Goal: Task Accomplishment & Management: Use online tool/utility

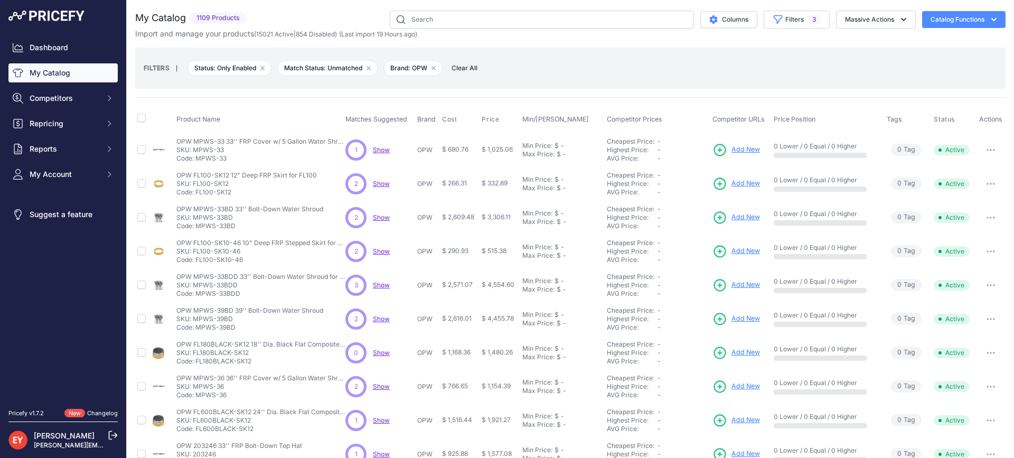
scroll to position [53, 0]
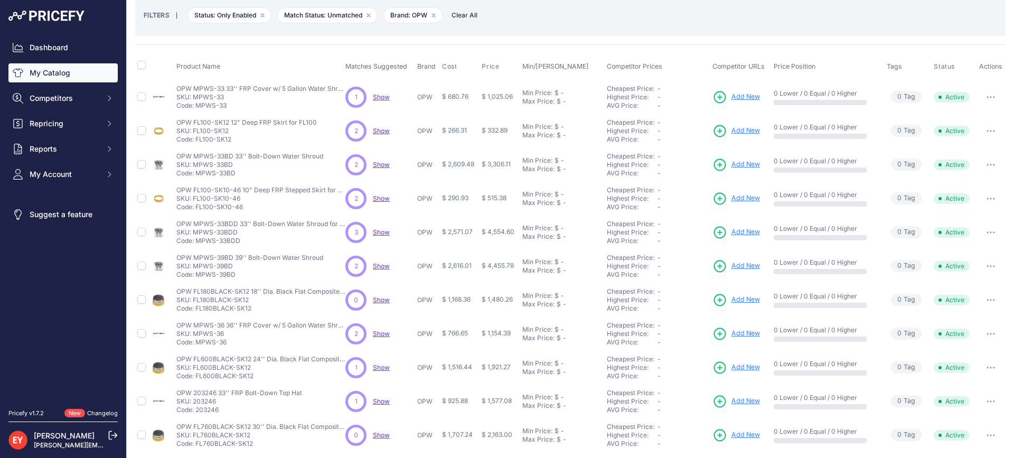
drag, startPoint x: 253, startPoint y: 312, endPoint x: 195, endPoint y: 311, distance: 57.6
click at [195, 311] on p "Code: FL180BLACK-SK12" at bounding box center [260, 308] width 169 height 8
copy p "FL180BLACK-SK12"
drag, startPoint x: 226, startPoint y: 345, endPoint x: 197, endPoint y: 346, distance: 28.5
click at [197, 346] on p "Code: MPWS-36" at bounding box center [260, 342] width 169 height 8
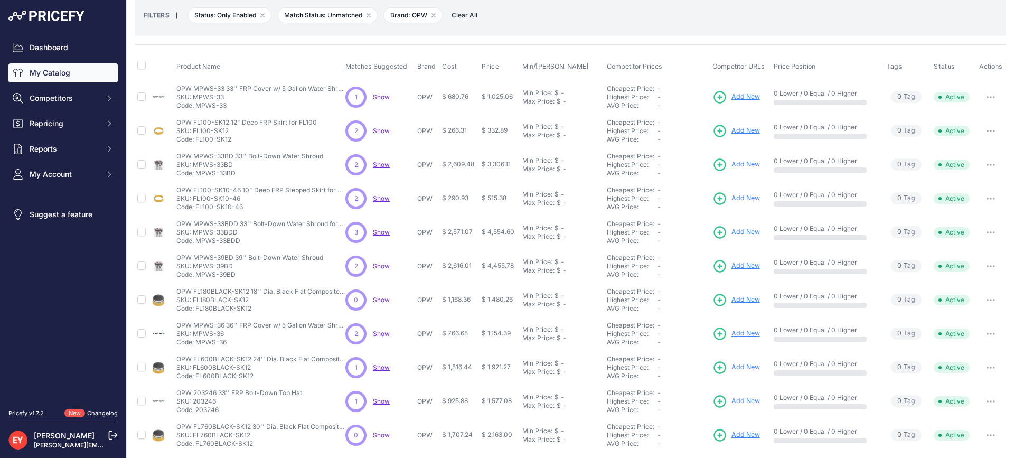
copy p "MPWS-36"
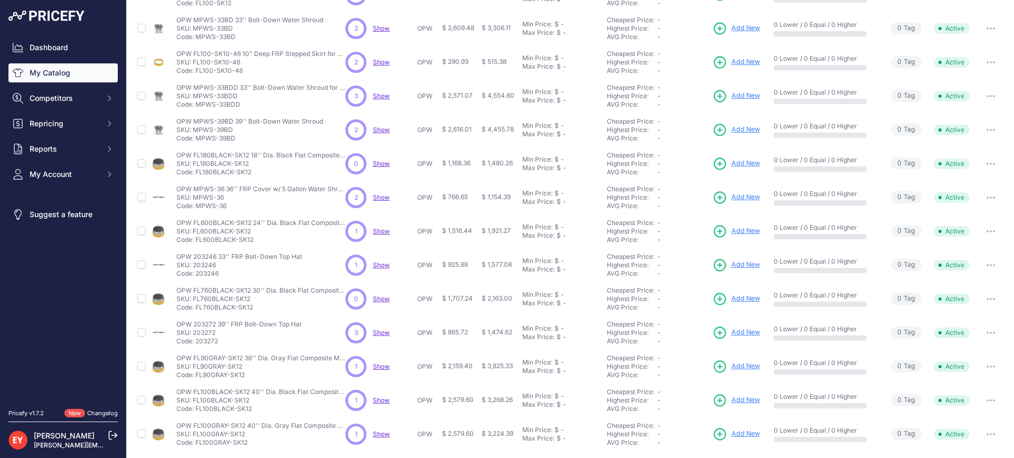
scroll to position [211, 0]
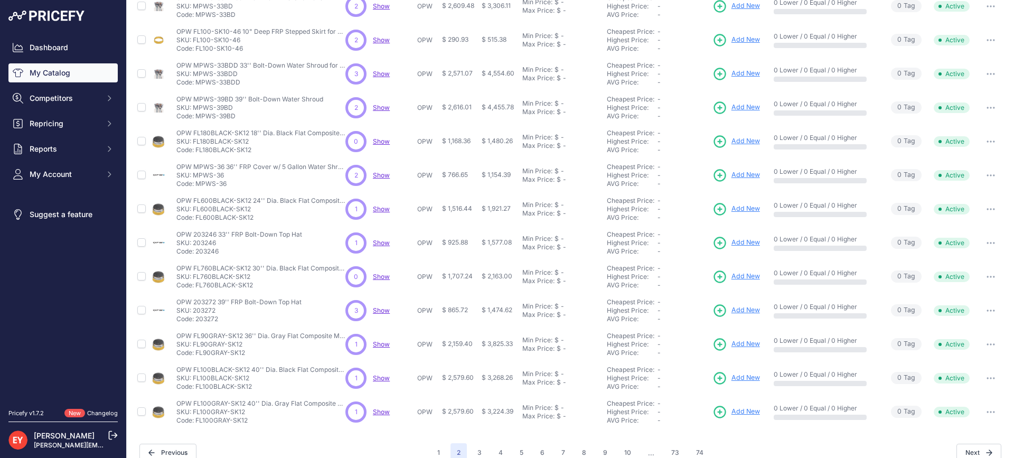
drag, startPoint x: 253, startPoint y: 221, endPoint x: 195, endPoint y: 219, distance: 58.1
click at [195, 219] on p "Code: FL600BLACK-SK12" at bounding box center [260, 217] width 169 height 8
copy p "FL600BLACK-SK12"
drag, startPoint x: 222, startPoint y: 256, endPoint x: 197, endPoint y: 253, distance: 25.0
click at [197, 253] on td "OPW 203246 33'' FRP Bolt-Down Top Hat OPW 203246 33'' FRP Bolt-Down Top Hat SKU…" at bounding box center [258, 243] width 169 height 34
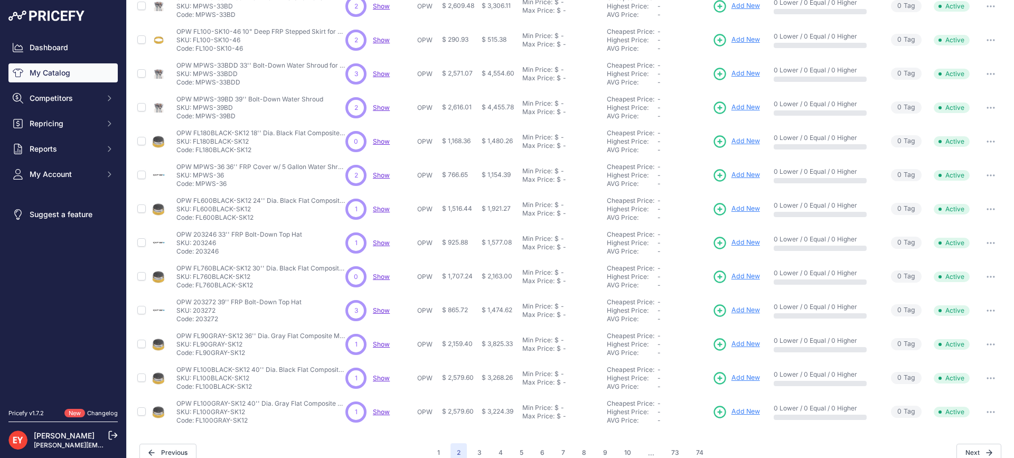
copy p "203246"
drag, startPoint x: 254, startPoint y: 289, endPoint x: 195, endPoint y: 290, distance: 58.6
click at [195, 290] on td "OPW FL760BLACK-SK12 30'' Dia. Black Flat Composite Manhole Cover w/ Frame & 12'…" at bounding box center [258, 277] width 169 height 34
copy p "FL760BLACK-SK12"
drag, startPoint x: 225, startPoint y: 322, endPoint x: 196, endPoint y: 321, distance: 29.1
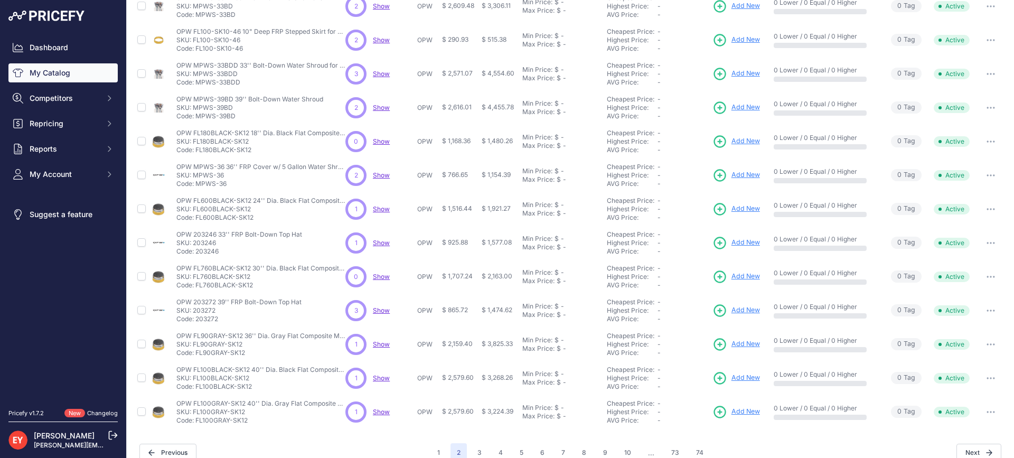
click at [196, 321] on p "Code: 203272" at bounding box center [238, 319] width 125 height 8
drag, startPoint x: 223, startPoint y: 188, endPoint x: 195, endPoint y: 186, distance: 27.5
click at [195, 186] on p "Code: MPWS-36" at bounding box center [260, 184] width 169 height 8
drag, startPoint x: 216, startPoint y: 322, endPoint x: 197, endPoint y: 321, distance: 19.0
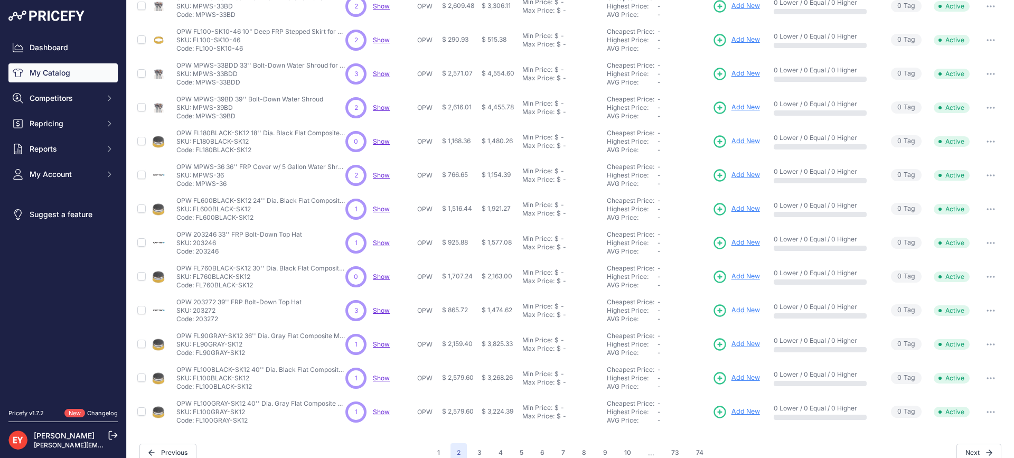
click at [197, 321] on p "Code: 203272" at bounding box center [238, 319] width 125 height 8
click at [87, 338] on nav "Dashboard My Catalog Competitors Competitors Monitored URLs Repricing My Repric…" at bounding box center [62, 217] width 109 height 358
drag, startPoint x: 221, startPoint y: 324, endPoint x: 196, endPoint y: 325, distance: 24.3
click at [196, 325] on td "OPW 203272 39'' FRP Bolt-Down Top Hat OPW 203272 39'' FRP Bolt-Down Top Hat SKU…" at bounding box center [258, 311] width 169 height 34
copy p "203272"
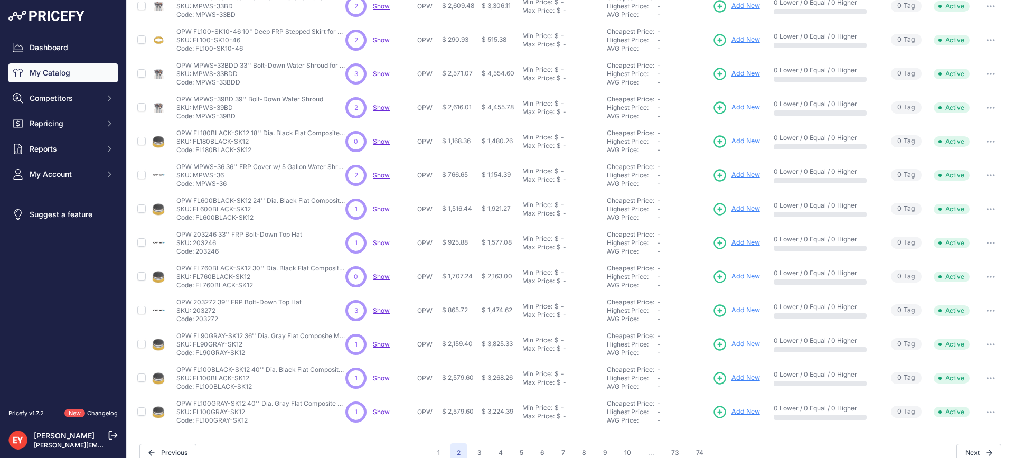
drag, startPoint x: 250, startPoint y: 356, endPoint x: 197, endPoint y: 358, distance: 52.3
click at [197, 357] on td "OPW FL90GRAY-SK12 36'' Dia. Gray Flat Composite Manhole Cover w/ Frame & 12'' S…" at bounding box center [258, 344] width 169 height 34
copy p "FL90GRAY-SK12"
drag, startPoint x: 251, startPoint y: 390, endPoint x: 196, endPoint y: 388, distance: 55.5
click at [196, 388] on p "Code: FL100BLACK-SK12" at bounding box center [260, 386] width 169 height 8
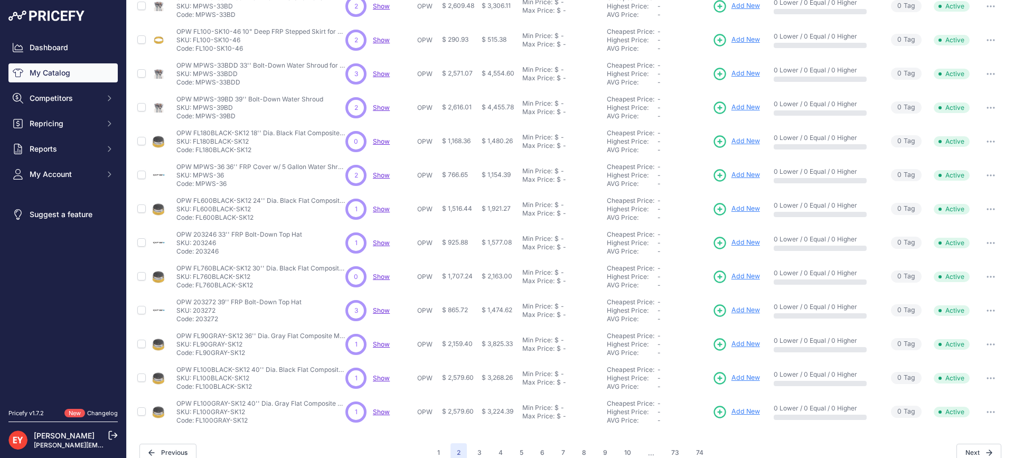
copy p "FL100BLACK-SK12"
drag, startPoint x: 251, startPoint y: 425, endPoint x: 196, endPoint y: 423, distance: 54.4
click at [196, 423] on td "OPW FL100GRAY-SK12 40'' Dia. Gray Flat Composite Manhole Cover w/ Frame & 12'' …" at bounding box center [258, 412] width 169 height 34
copy p "FL100GRAY-SK12"
click at [438, 453] on button "1" at bounding box center [438, 452] width 15 height 19
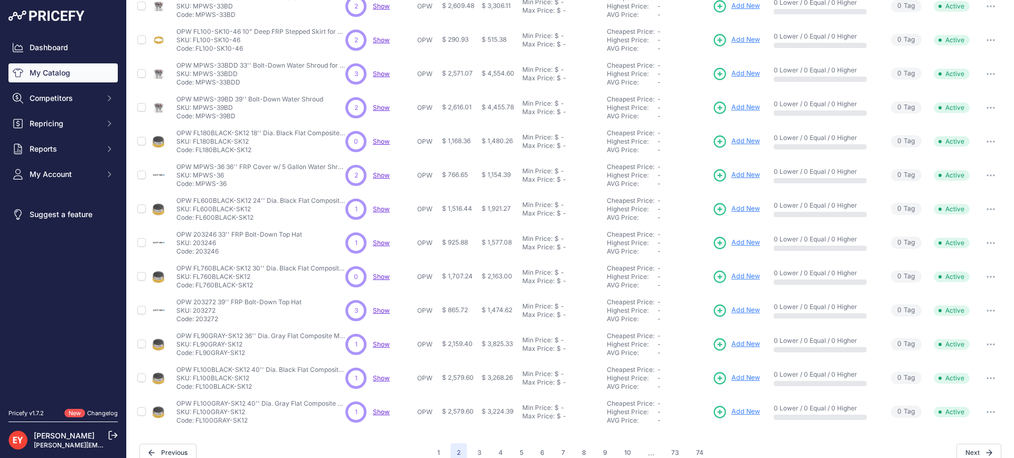
scroll to position [229, 0]
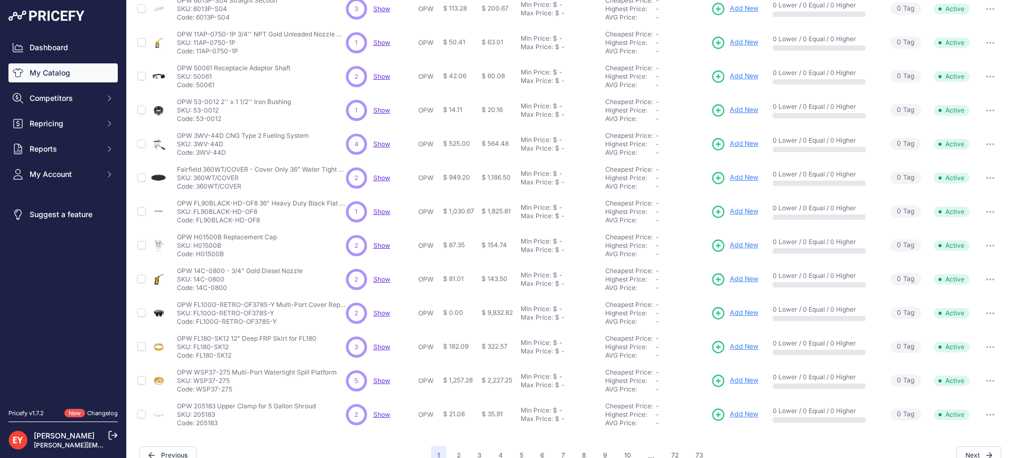
scroll to position [226, 0]
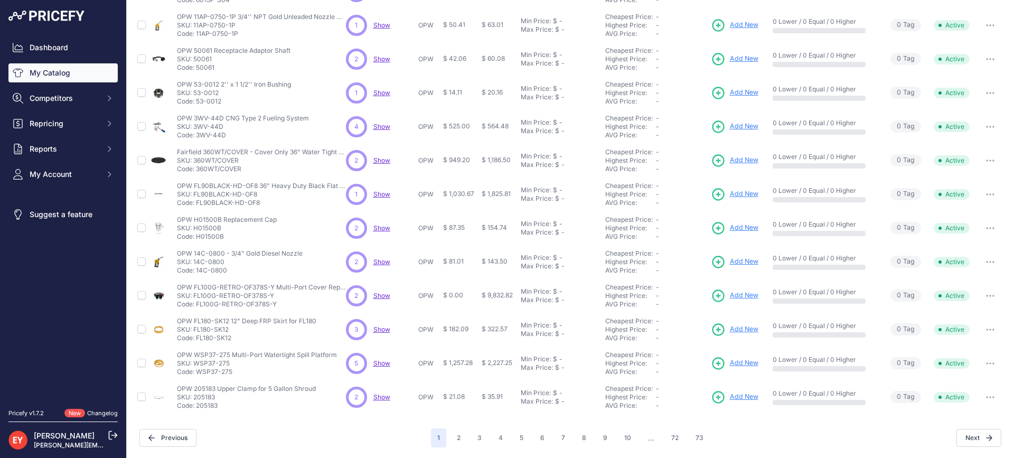
drag, startPoint x: 229, startPoint y: 375, endPoint x: 198, endPoint y: 374, distance: 31.2
click at [198, 374] on p "Code: WSP37-275" at bounding box center [257, 372] width 160 height 8
copy p "WSP37-275"
drag, startPoint x: 220, startPoint y: 411, endPoint x: 196, endPoint y: 409, distance: 24.4
click at [196, 409] on td "OPW 205183 Upper Clamp for 5 Gallon Shroud OPW 205183 Upper Clamp for 5 Gallon …" at bounding box center [259, 397] width 169 height 34
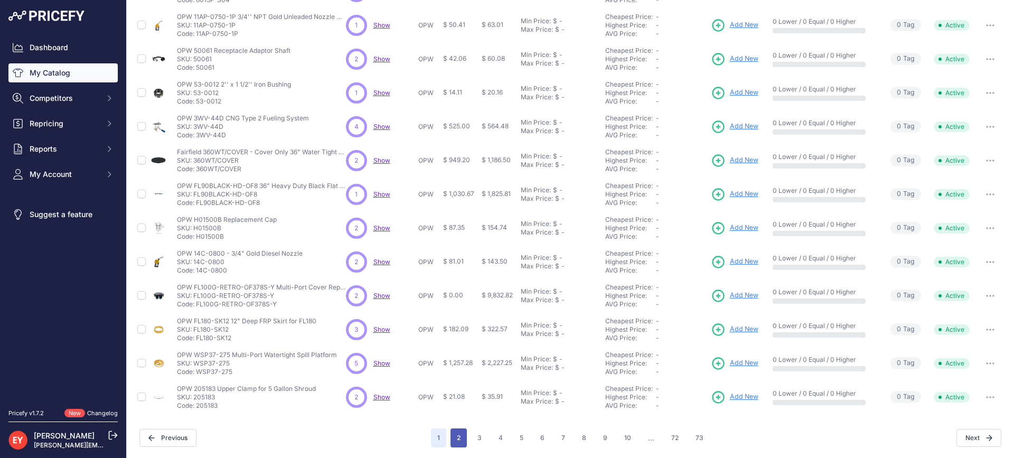
click at [455, 441] on button "2" at bounding box center [458, 437] width 16 height 19
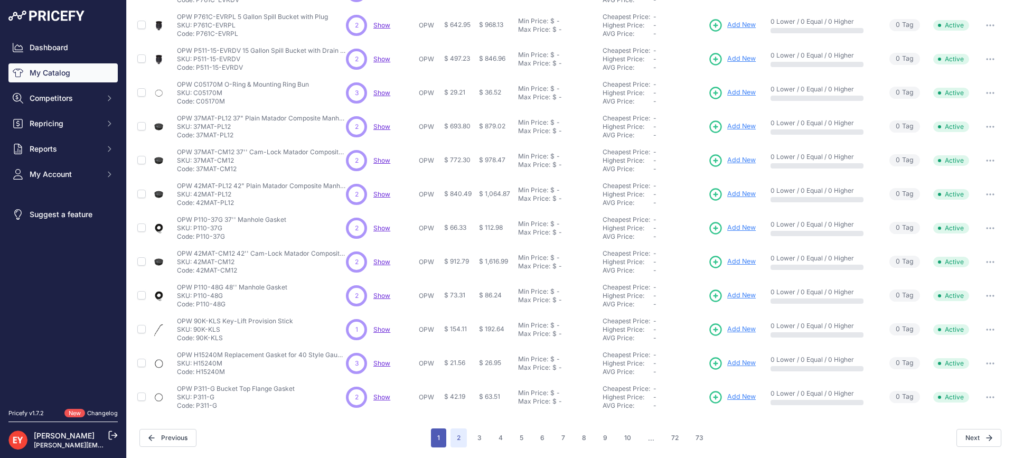
click at [440, 437] on button "1" at bounding box center [438, 437] width 15 height 19
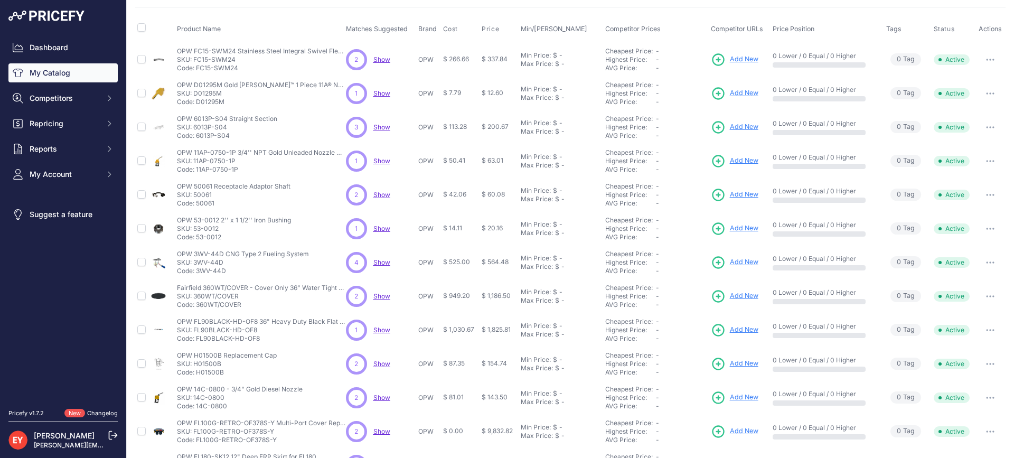
scroll to position [226, 0]
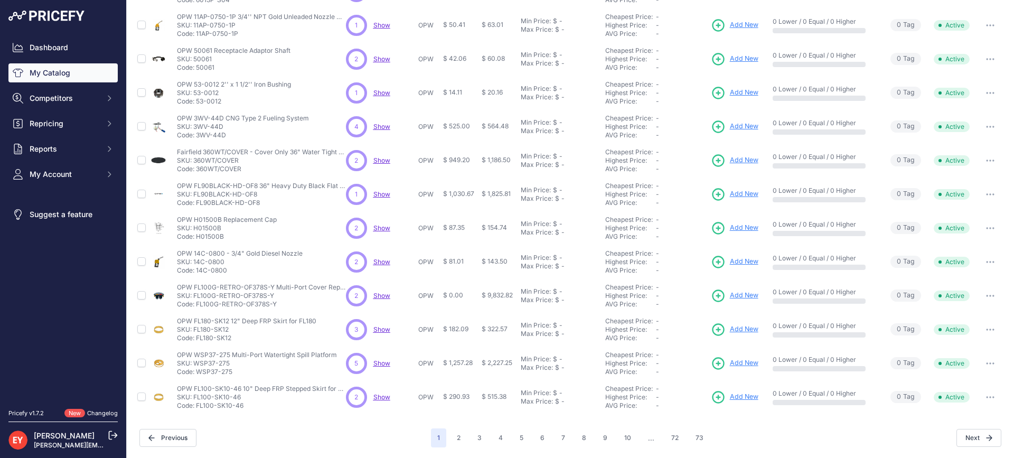
drag, startPoint x: 244, startPoint y: 408, endPoint x: 196, endPoint y: 409, distance: 48.6
click at [196, 409] on p "Code: FL100-SK10-46" at bounding box center [261, 405] width 169 height 8
click at [455, 440] on button "2" at bounding box center [458, 437] width 16 height 19
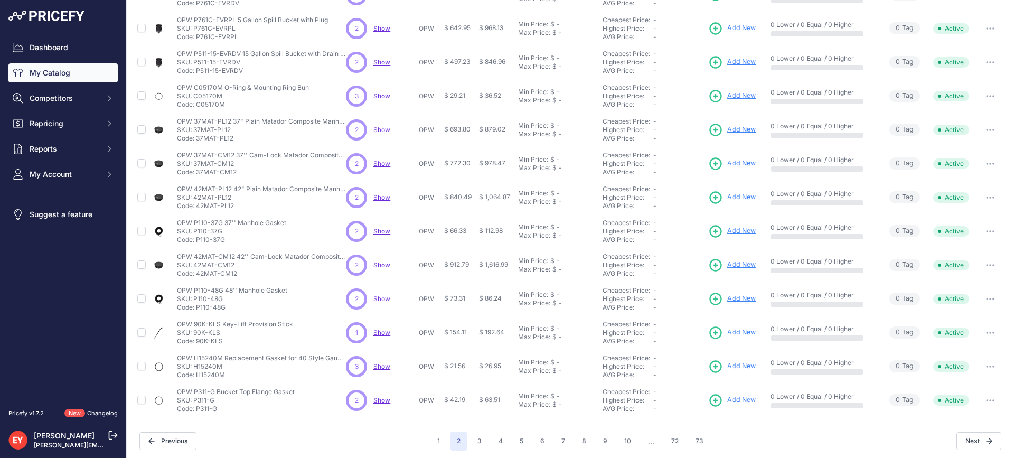
scroll to position [226, 0]
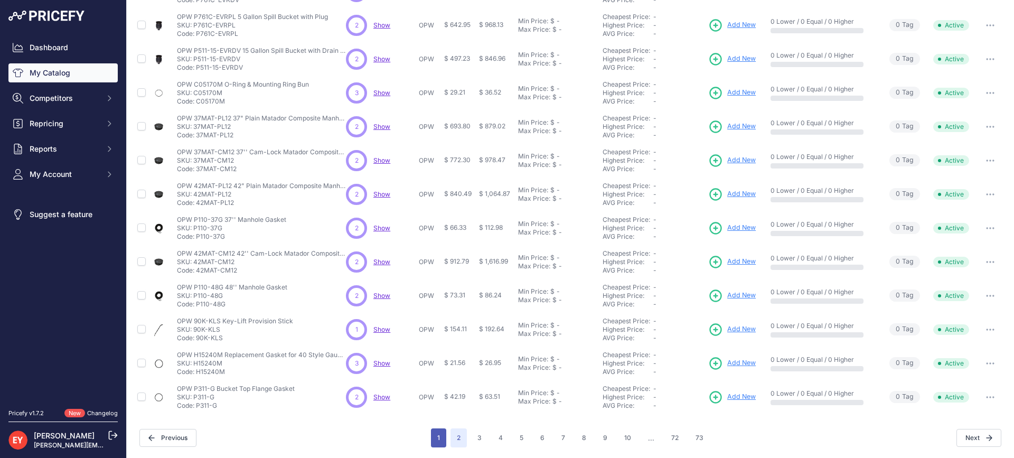
click at [440, 439] on button "1" at bounding box center [438, 437] width 15 height 19
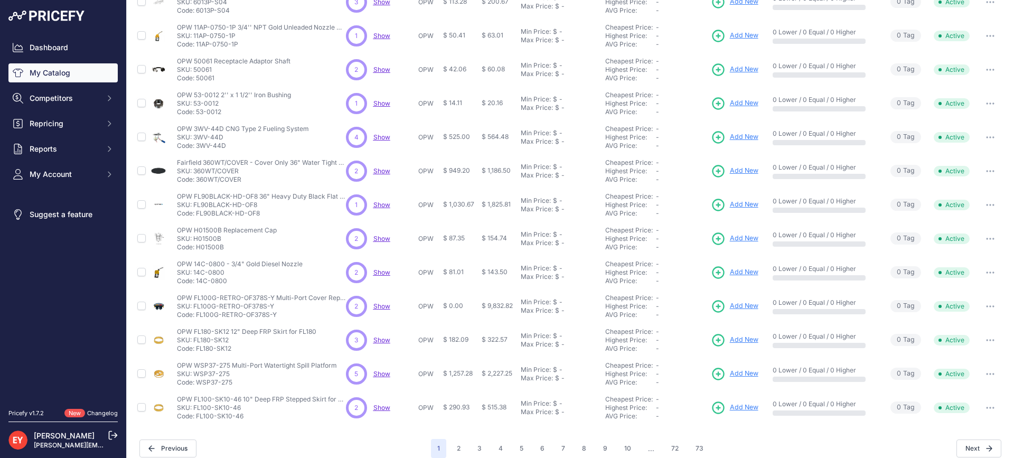
scroll to position [226, 0]
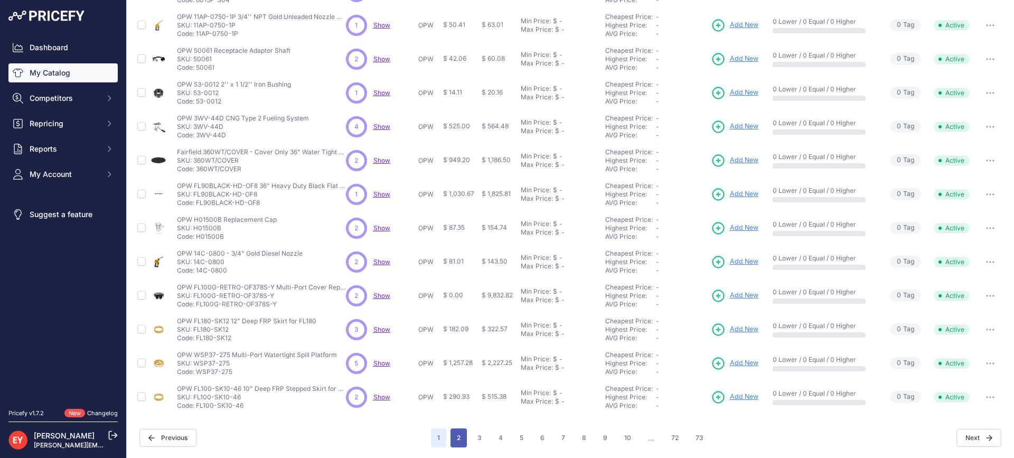
click at [453, 434] on button "2" at bounding box center [458, 437] width 16 height 19
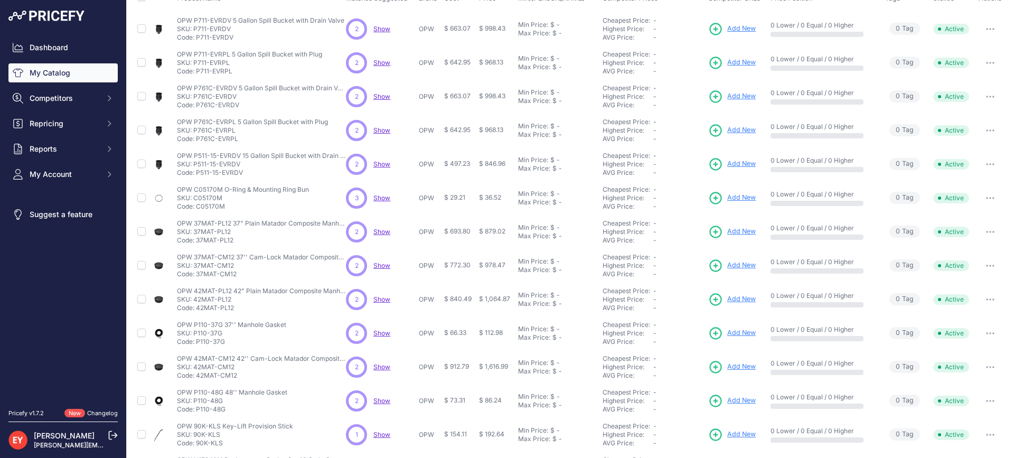
scroll to position [15, 0]
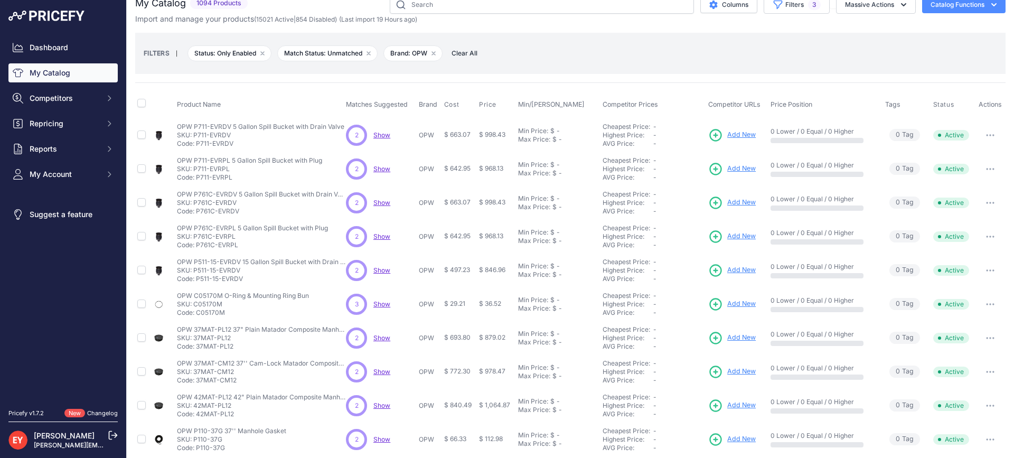
drag, startPoint x: 229, startPoint y: 143, endPoint x: 198, endPoint y: 144, distance: 31.2
click at [198, 144] on p "Code: P711-EVRDV" at bounding box center [260, 143] width 167 height 8
drag, startPoint x: 230, startPoint y: 177, endPoint x: 196, endPoint y: 177, distance: 33.8
click at [196, 177] on p "Code: P711-EVRPL" at bounding box center [249, 177] width 145 height 8
drag, startPoint x: 238, startPoint y: 213, endPoint x: 195, endPoint y: 214, distance: 42.8
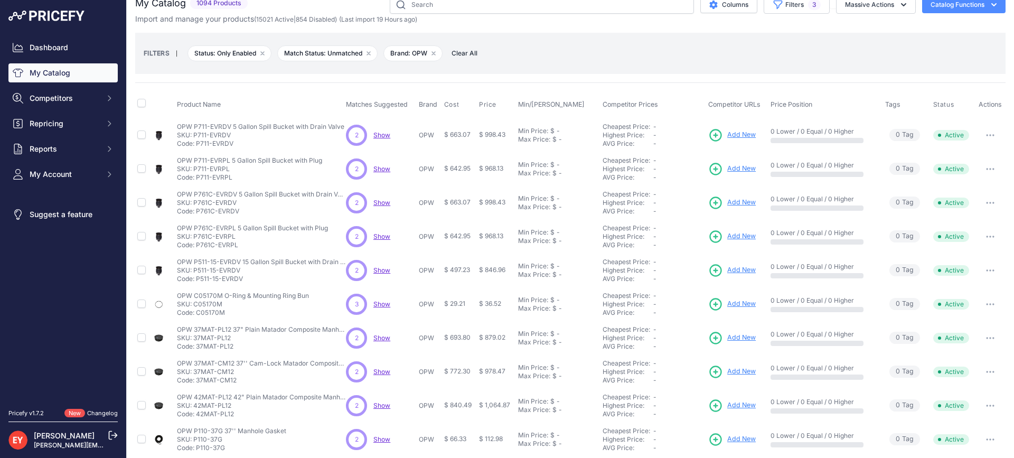
click at [195, 214] on p "Code: P761C-EVRDV" at bounding box center [261, 211] width 169 height 8
drag, startPoint x: 195, startPoint y: 213, endPoint x: 249, endPoint y: 213, distance: 53.9
click at [249, 213] on p "Code: P761C-EVRDV" at bounding box center [261, 211] width 169 height 8
click at [425, 9] on input "text" at bounding box center [542, 5] width 304 height 18
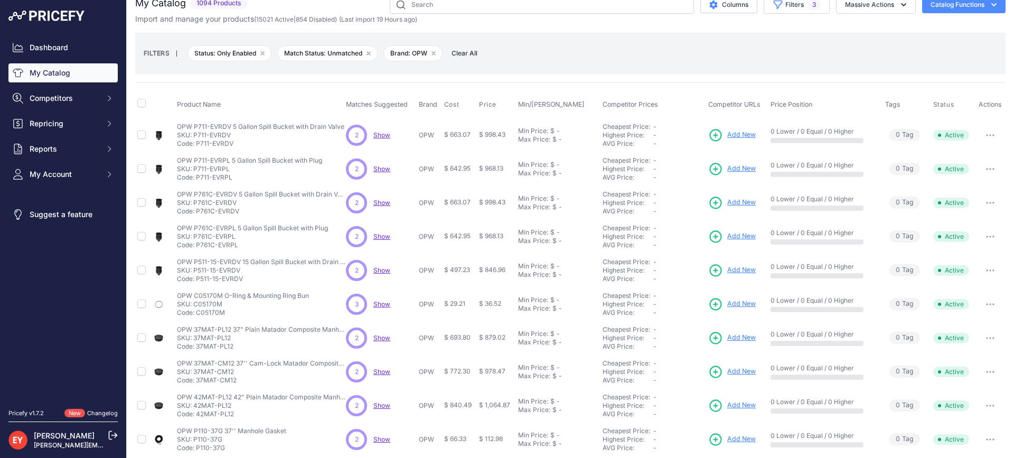
drag, startPoint x: 237, startPoint y: 247, endPoint x: 198, endPoint y: 248, distance: 39.1
click at [198, 248] on p "Code: P761C-EVRPL" at bounding box center [252, 245] width 151 height 8
drag, startPoint x: 242, startPoint y: 278, endPoint x: 196, endPoint y: 280, distance: 46.0
click at [196, 280] on p "Code: P511-15-EVRDV" at bounding box center [261, 279] width 169 height 8
drag, startPoint x: 226, startPoint y: 315, endPoint x: 196, endPoint y: 313, distance: 29.6
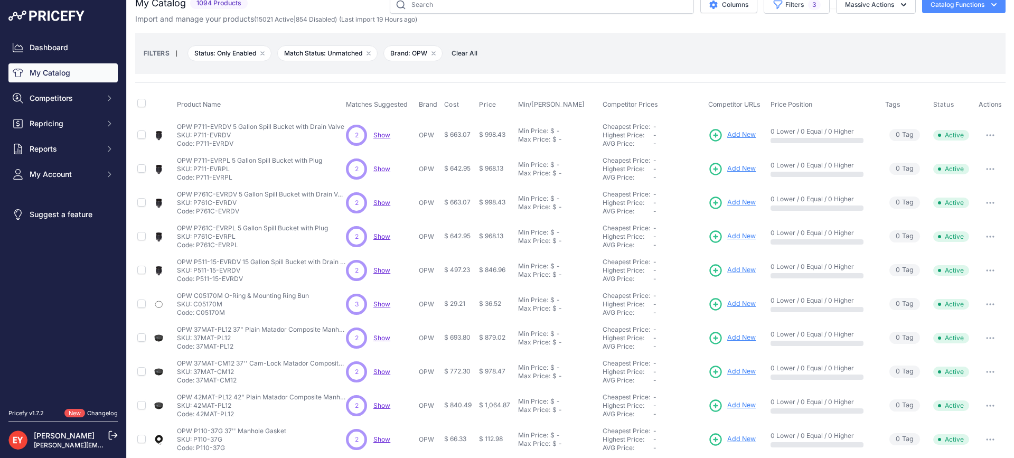
click at [196, 313] on p "Code: C05170M" at bounding box center [243, 312] width 132 height 8
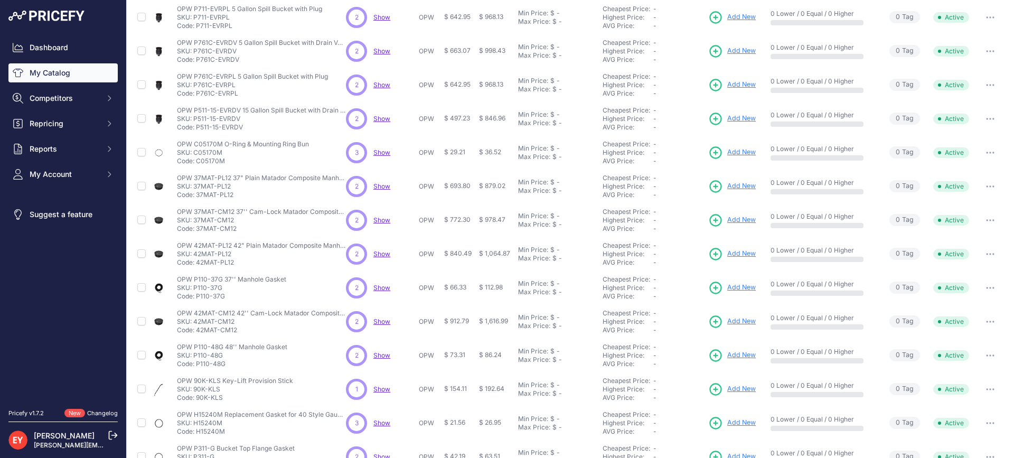
scroll to position [173, 0]
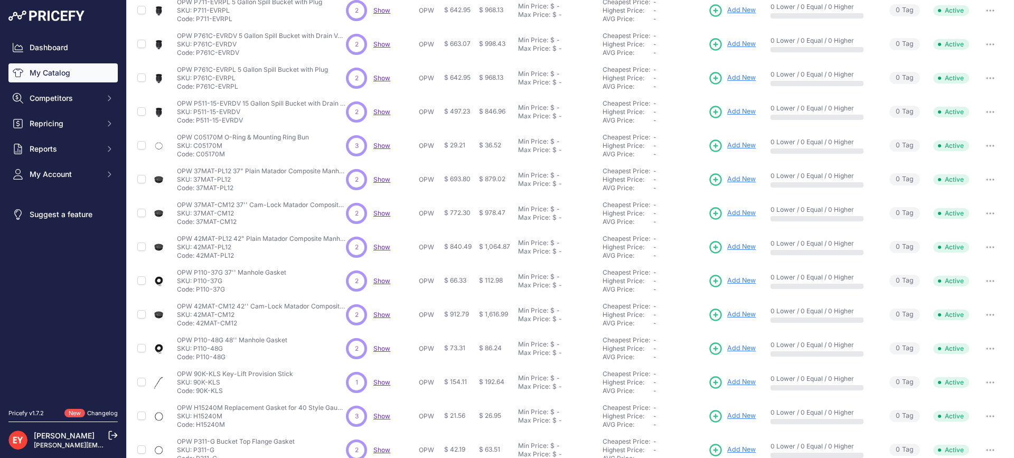
drag, startPoint x: 234, startPoint y: 190, endPoint x: 197, endPoint y: 190, distance: 36.4
click at [197, 190] on p "Code: 37MAT-PL12" at bounding box center [261, 188] width 169 height 8
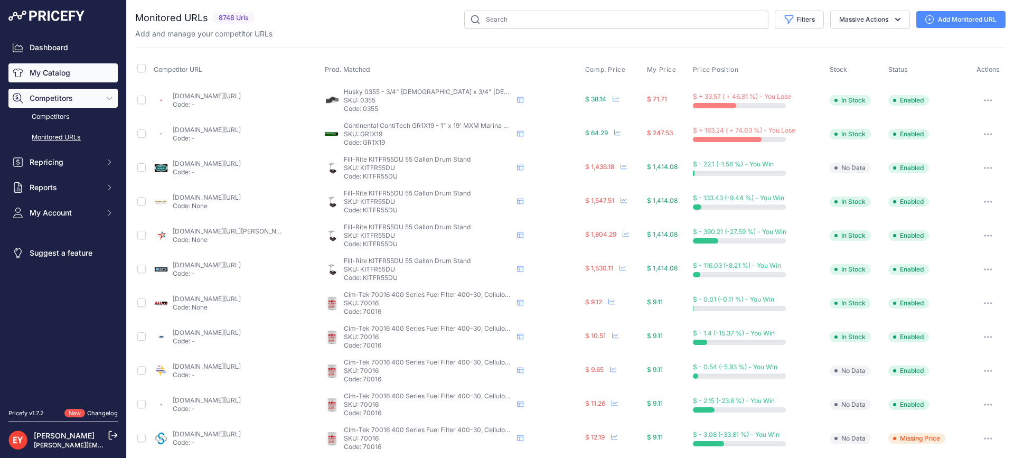
click at [79, 74] on link "My Catalog" at bounding box center [62, 72] width 109 height 19
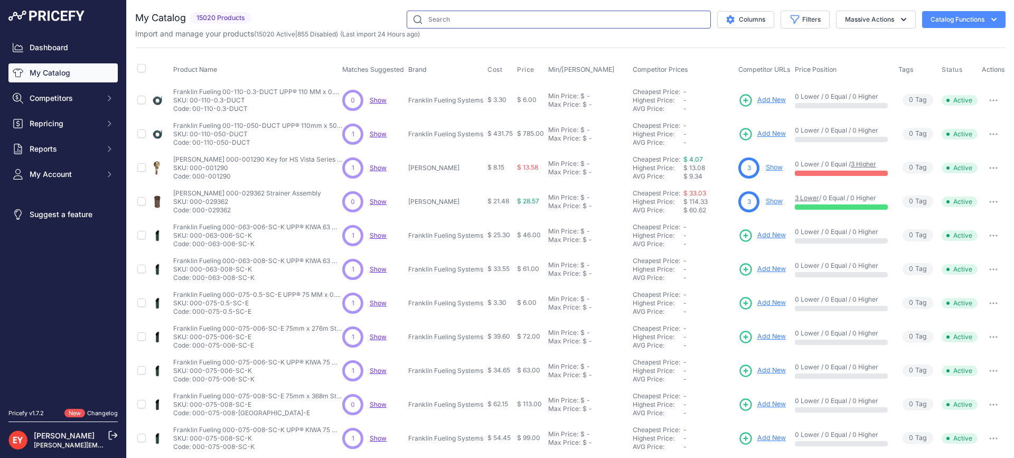
click at [450, 21] on input "text" at bounding box center [559, 20] width 304 height 18
paste input "FL180BLACK-SK12"
type input "FL180BLACK-SK12"
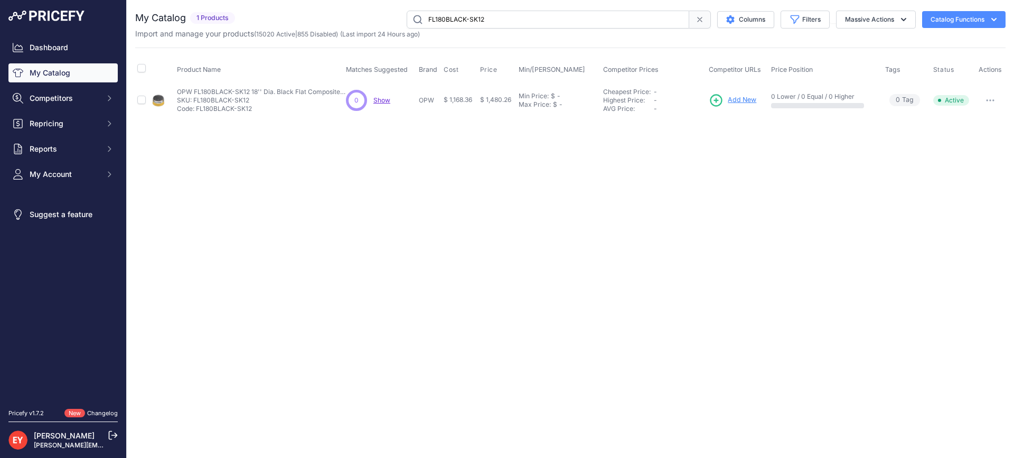
click at [993, 101] on button "button" at bounding box center [989, 100] width 21 height 15
click at [990, 98] on button "button" at bounding box center [989, 100] width 21 height 15
click at [972, 128] on button "Disable" at bounding box center [970, 122] width 68 height 17
drag, startPoint x: 517, startPoint y: 23, endPoint x: 393, endPoint y: 23, distance: 124.1
click at [393, 23] on div "FL180BLACK-SK12 Columns Filters Status All Status Only Enabled Only Disabled" at bounding box center [622, 20] width 766 height 18
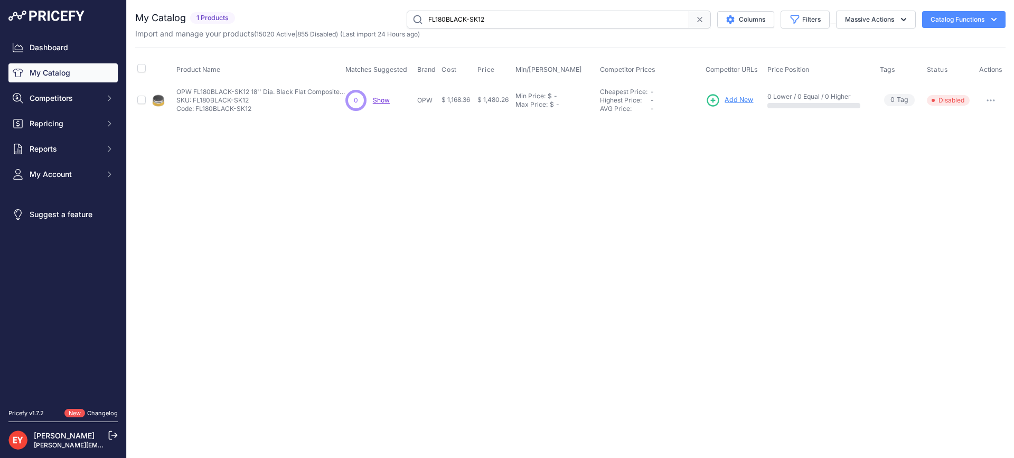
paste input "MPWS-36"
type input "MPWS-36"
click at [737, 98] on span "Add New" at bounding box center [739, 100] width 29 height 10
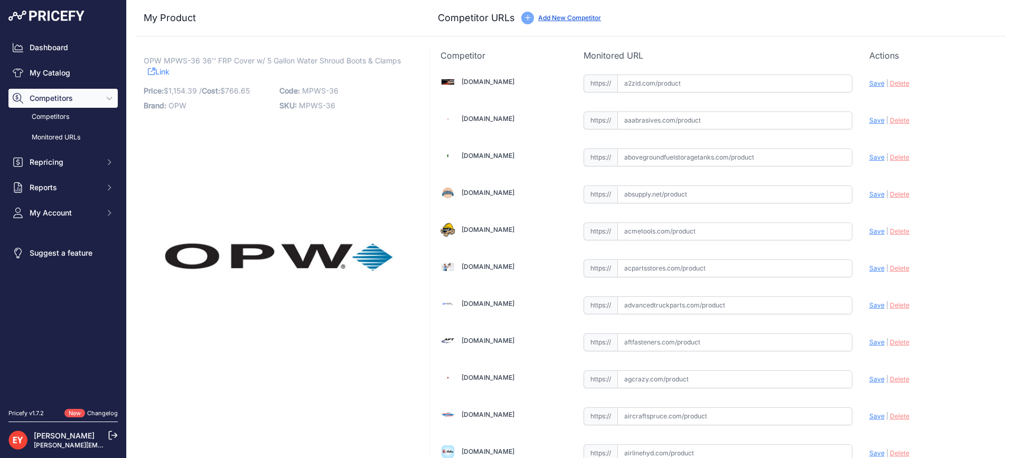
scroll to position [3697, 0]
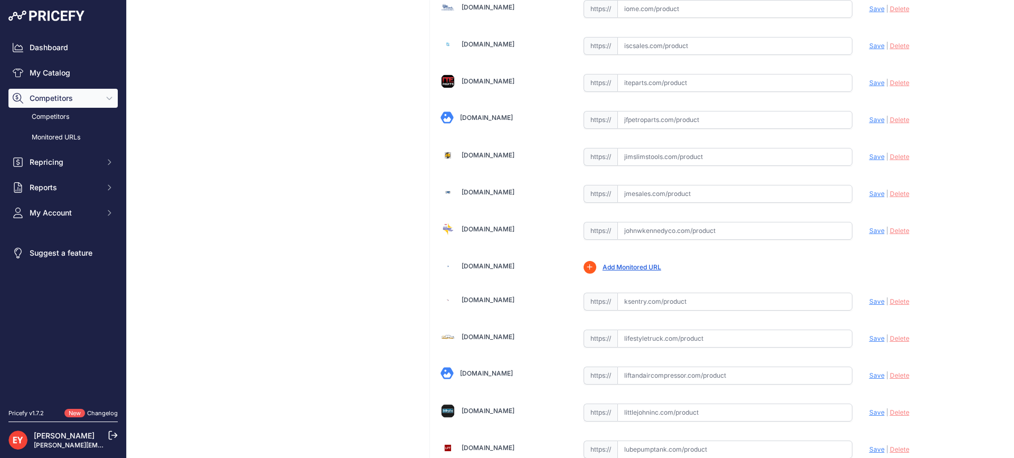
click at [661, 237] on input "text" at bounding box center [734, 231] width 235 height 18
paste input "https://www.johnwkennedyco.com/buy/product/MPWS-36TS-Pomeco/74252?text=MPWS-36&…"
click at [869, 229] on span "Save" at bounding box center [876, 231] width 15 height 8
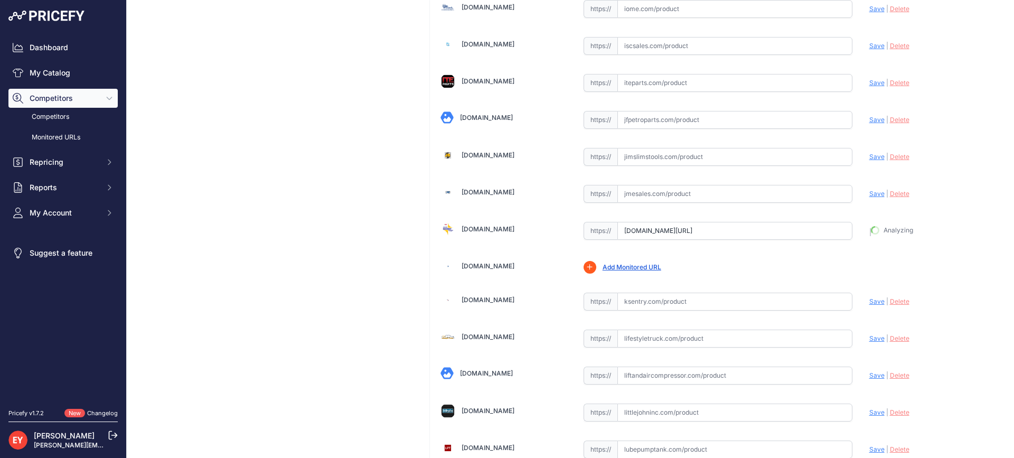
type input "https://www.johnwkennedyco.com/buy/product/MPWS-36TS-Pomeco/74252?text=MPWS-36&…"
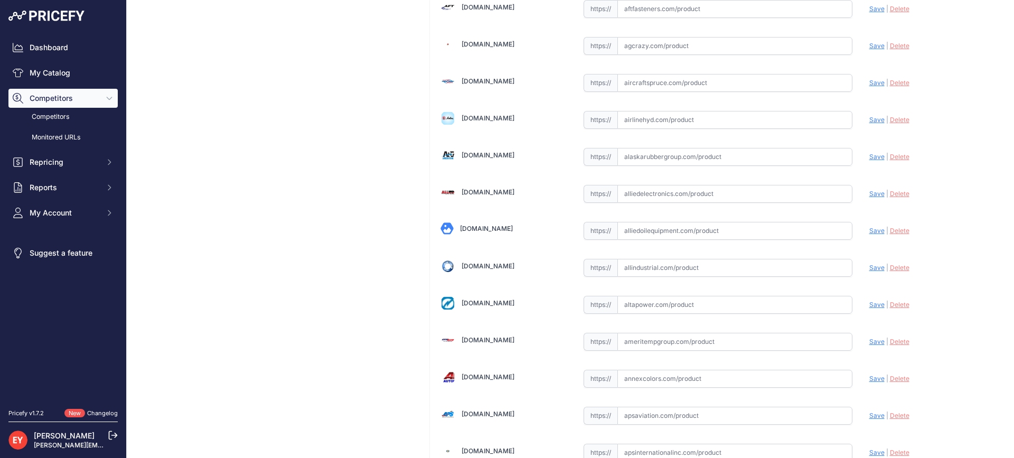
click at [659, 232] on input "text" at bounding box center [734, 231] width 235 height 18
paste input "https://alliedoilequipment.com/shop/opw-fueling-components/mpws-36-36-frp-lid-w…"
click at [869, 230] on span "Save" at bounding box center [876, 231] width 15 height 8
type input "https://alliedoilequipment.com/shop/opw-fueling-components/mpws-36-36-frp-lid-w…"
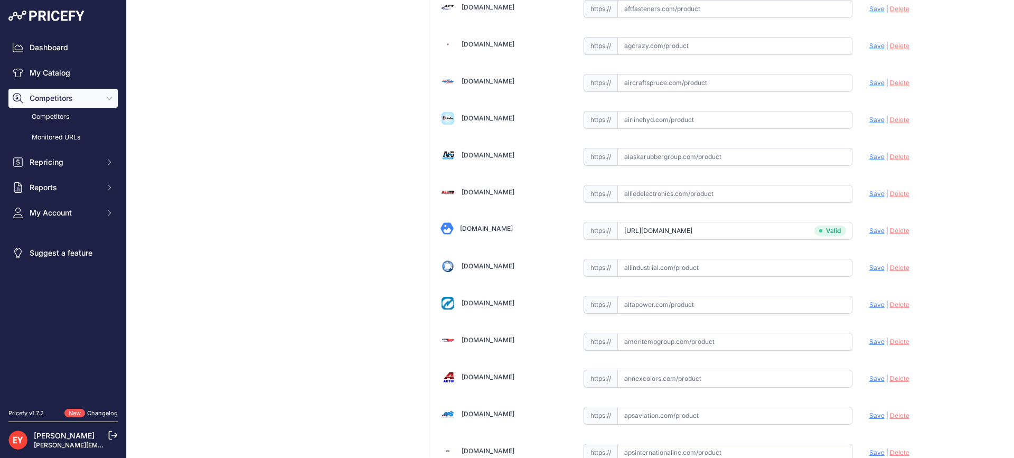
scroll to position [3179, 0]
click at [685, 234] on input "text" at bounding box center [734, 231] width 235 height 18
paste input "https://iamdoc-com.3dcartstores.com/36-Frp-Lid-With-Water-Shroud-Boot-Clamp_p_1…"
click at [871, 233] on span "Save" at bounding box center [876, 231] width 15 height 8
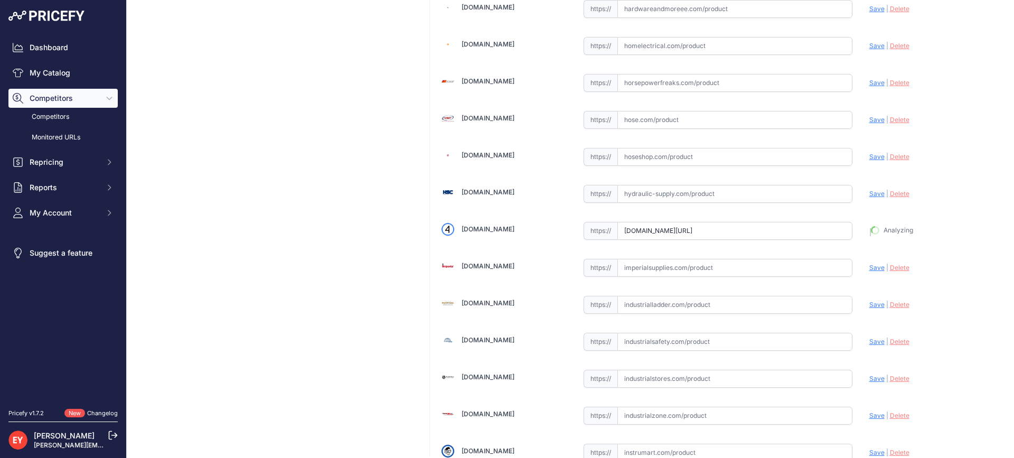
type input "https://iamdoc-com.3dcartstores.com/36-Frp-Lid-With-Water-Shroud-Boot-Clamp_p_1…"
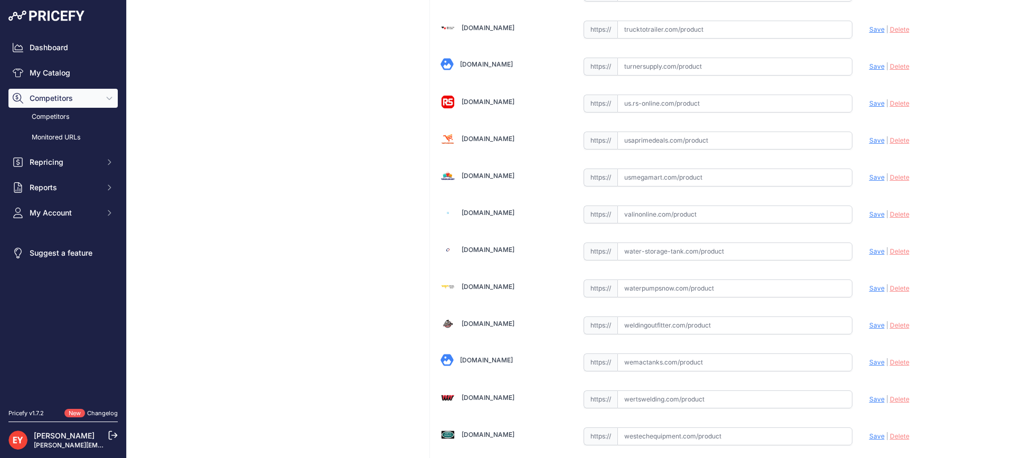
scroll to position [7987, 0]
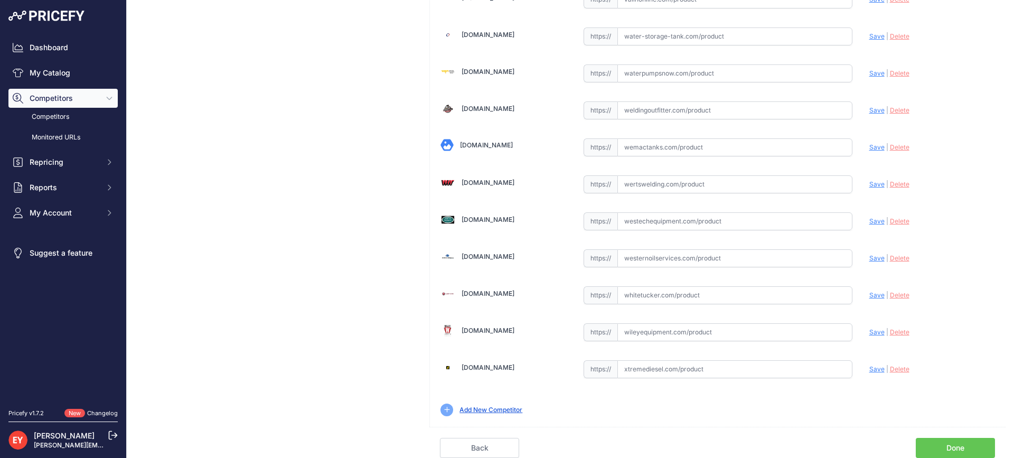
click at [954, 447] on link "Done" at bounding box center [955, 448] width 79 height 20
drag, startPoint x: 954, startPoint y: 447, endPoint x: 842, endPoint y: 361, distance: 141.9
click at [953, 447] on link "Done" at bounding box center [955, 448] width 79 height 20
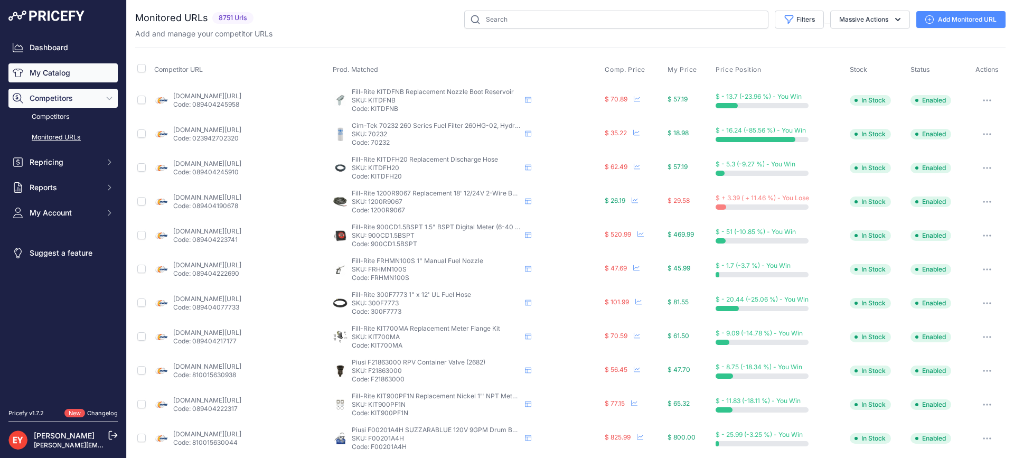
click at [34, 75] on link "My Catalog" at bounding box center [62, 72] width 109 height 19
click at [35, 75] on link "My Catalog" at bounding box center [62, 72] width 109 height 19
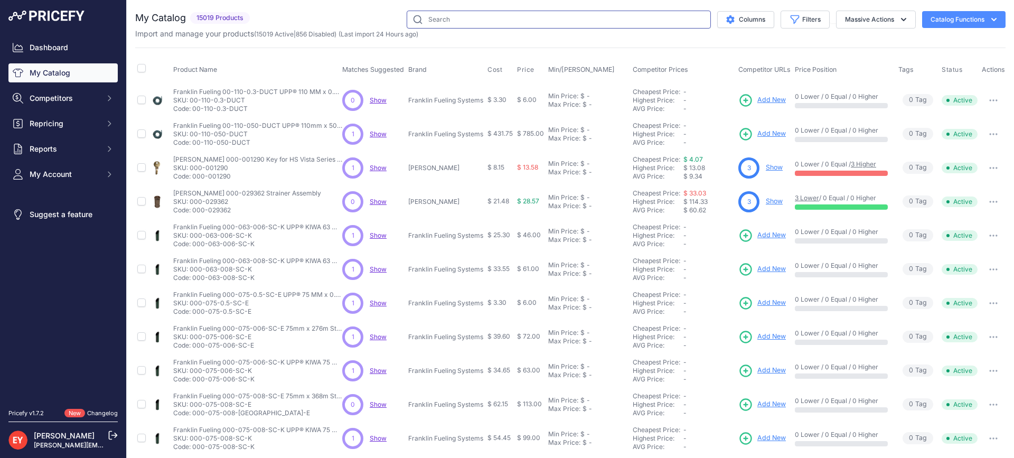
click at [460, 17] on input "text" at bounding box center [559, 20] width 304 height 18
paste input "FL600BLACK-SK12"
type input "FL600BLACK-SK12"
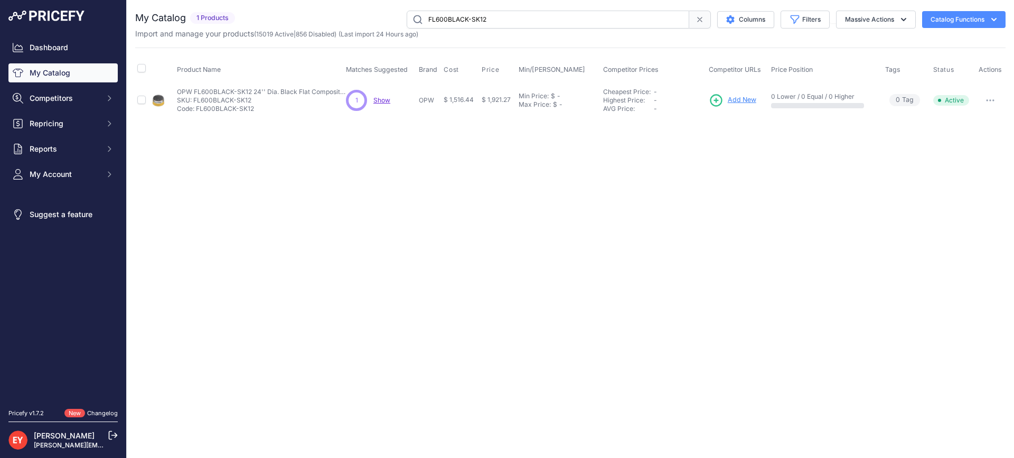
click at [739, 100] on span "Add New" at bounding box center [742, 100] width 29 height 10
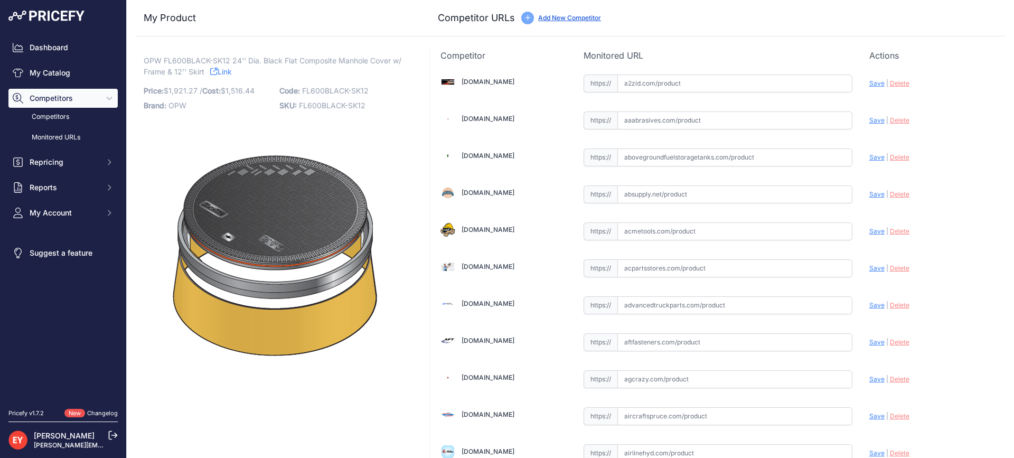
scroll to position [7387, 0]
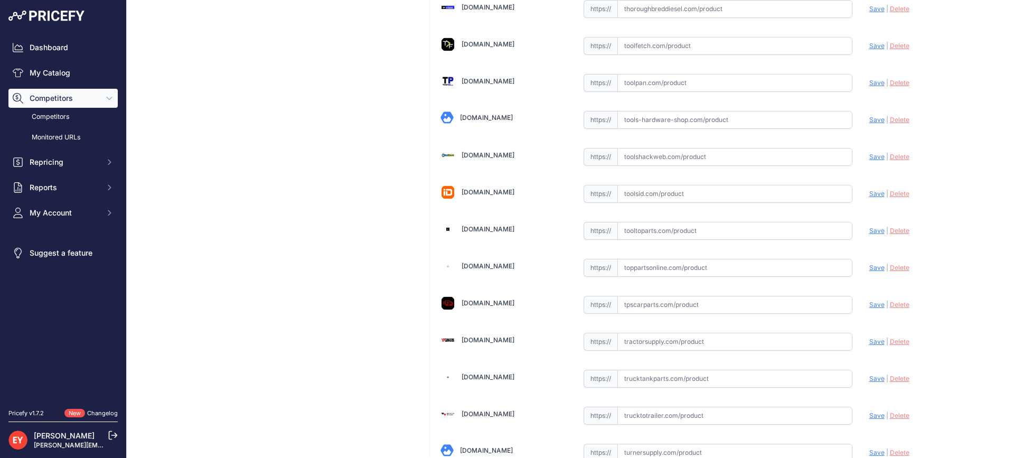
click at [638, 228] on input "text" at bounding box center [734, 231] width 235 height 18
paste input "https://www.tooltoparts.com/product/opw-fl600black-sk12-24-dia-black-flat-compo…"
click at [873, 230] on span "Save" at bounding box center [876, 231] width 15 height 8
type input "https://www.tooltoparts.com/product/opw-fl600black-sk12-24-dia-black-flat-compo…"
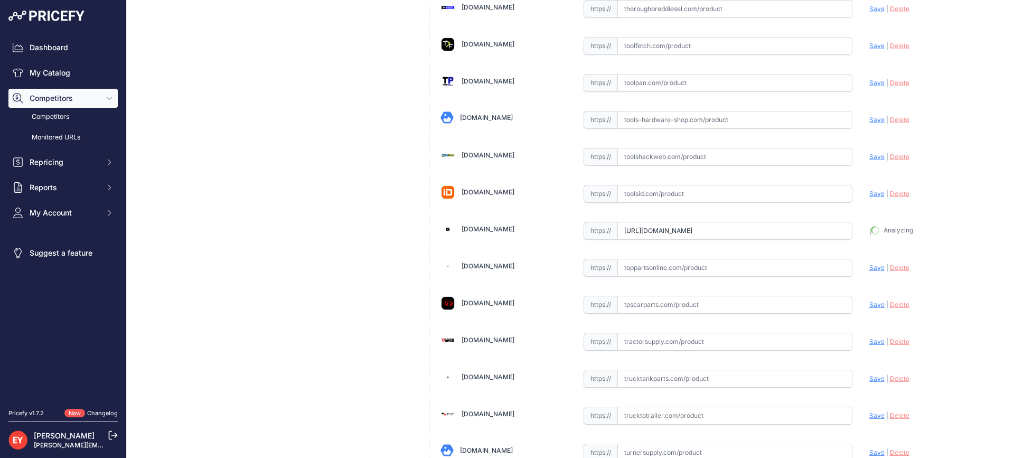
scroll to position [7410, 0]
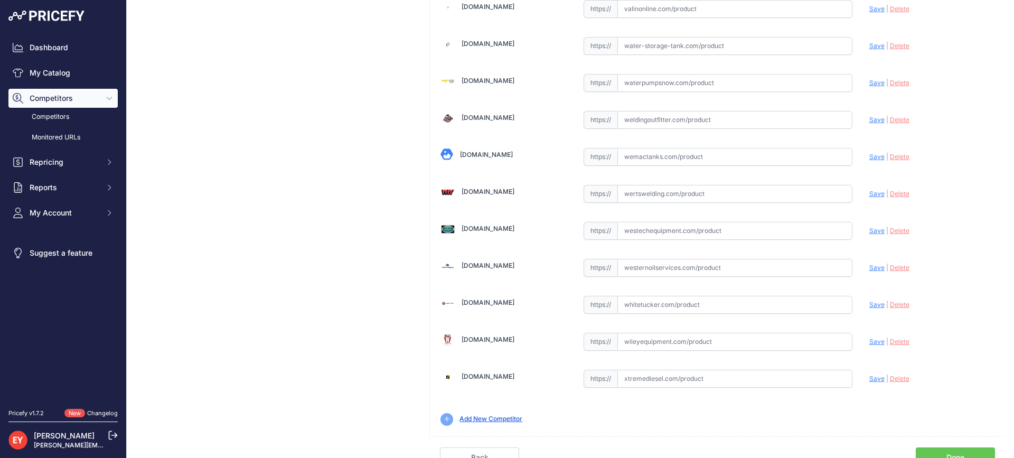
click at [649, 232] on input "text" at bounding box center [734, 231] width 235 height 18
paste input "https://westechequipment.com/index.php?main_page=product_info&products_id=70105…"
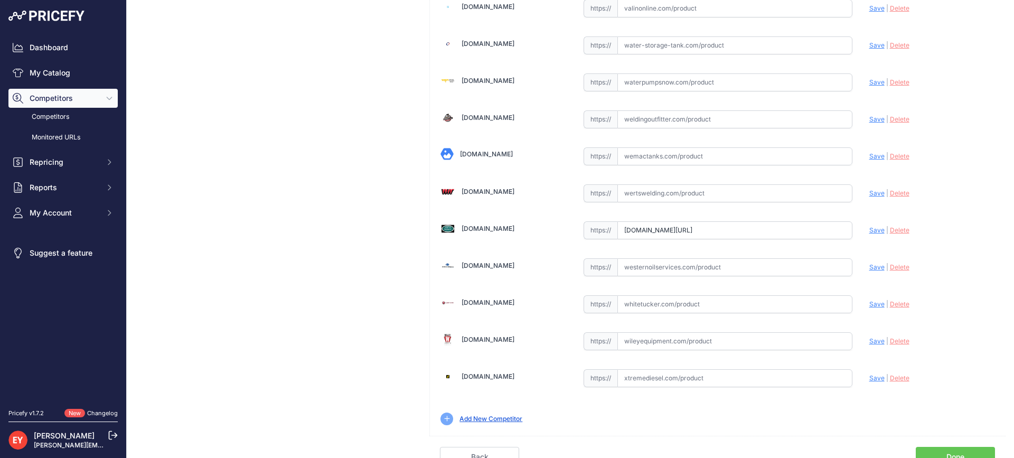
click at [869, 232] on span "Save" at bounding box center [876, 230] width 15 height 8
type input "https://westechequipment.com/index.php?main_page=product_info&products_id=70105…"
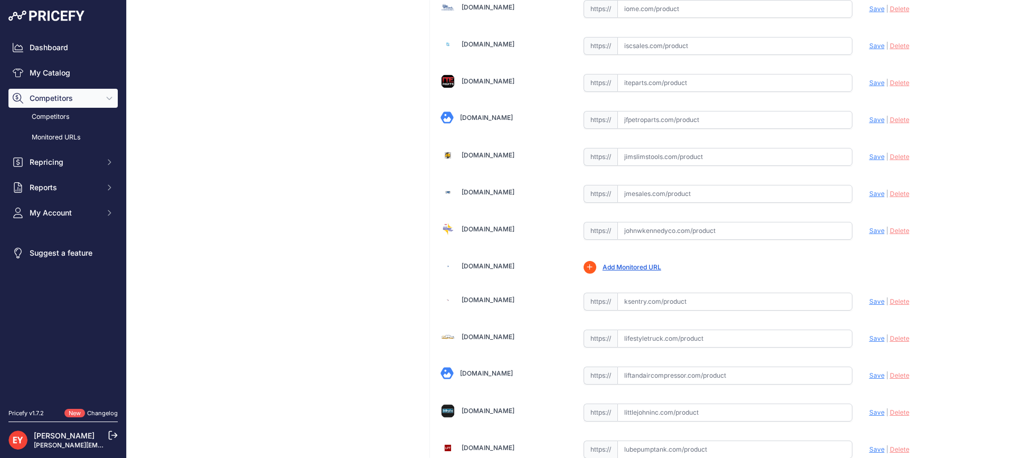
click at [720, 239] on input "text" at bounding box center [734, 231] width 235 height 18
paste input "FL600BLACK"
drag, startPoint x: 838, startPoint y: 232, endPoint x: 519, endPoint y: 230, distance: 319.5
paste input "text"
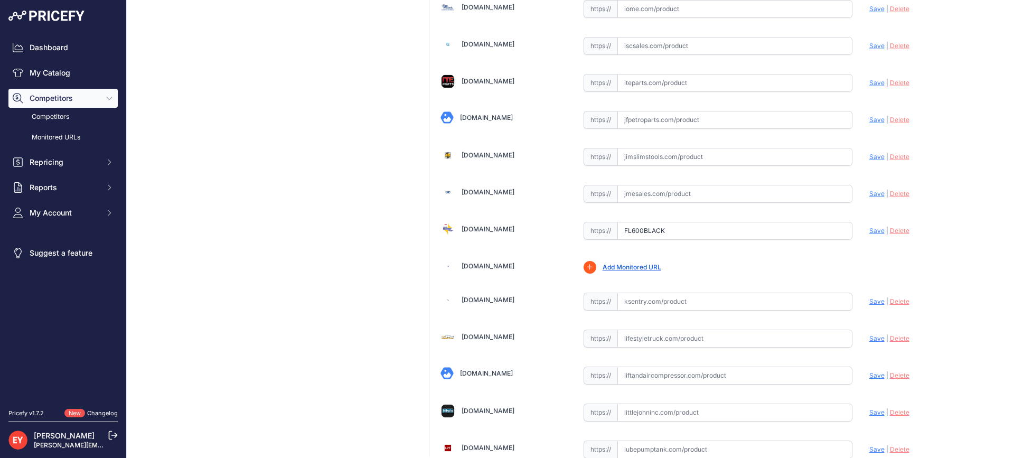
drag, startPoint x: 672, startPoint y: 227, endPoint x: 572, endPoint y: 229, distance: 99.3
paste input "https://www.johnwkennedyco.com/buy/product/FL600BLACK-SK12-Fibrelite-89480-prod…"
click at [869, 231] on span "Save" at bounding box center [876, 231] width 15 height 8
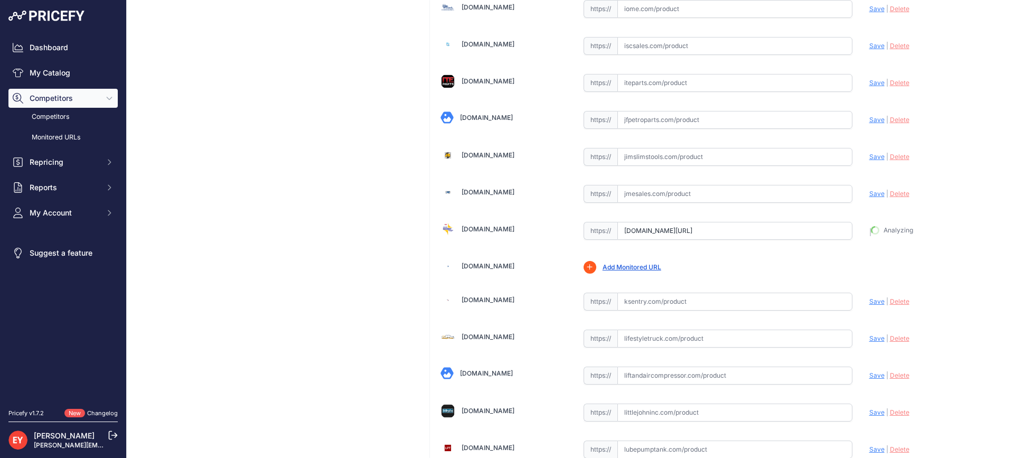
type input "https://www.johnwkennedyco.com/buy/product/FL600BLACK-SK12-Fibrelite-89480-prod…"
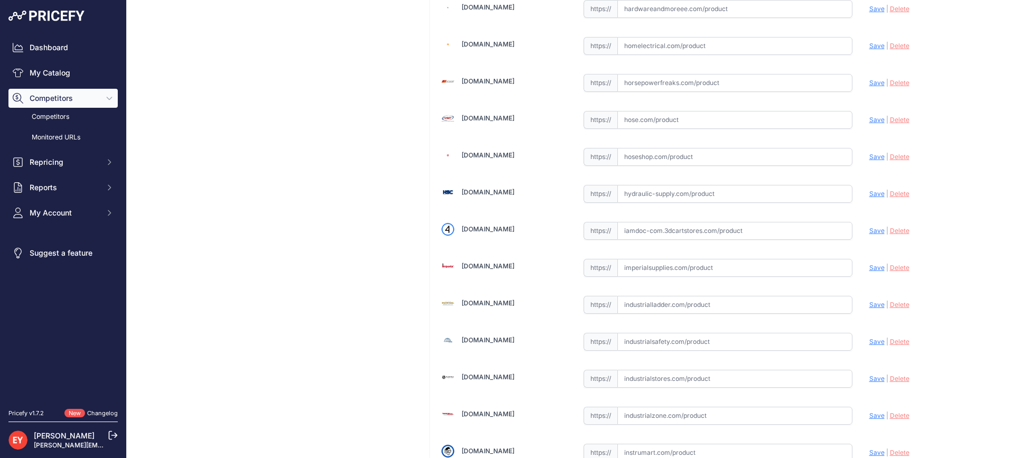
click at [656, 234] on input "text" at bounding box center [734, 231] width 235 height 18
paste input "https://iamdoc-com.3dcartstores.com/Fl600-24-Dia-Black-Comp-Mh-Cover-Frm-12-Sk-…"
click at [871, 229] on span "Save" at bounding box center [876, 231] width 15 height 8
type input "https://iamdoc-com.3dcartstores.com/Fl600-24-Dia-Black-Comp-Mh-Cover-Frm-12-Sk-…"
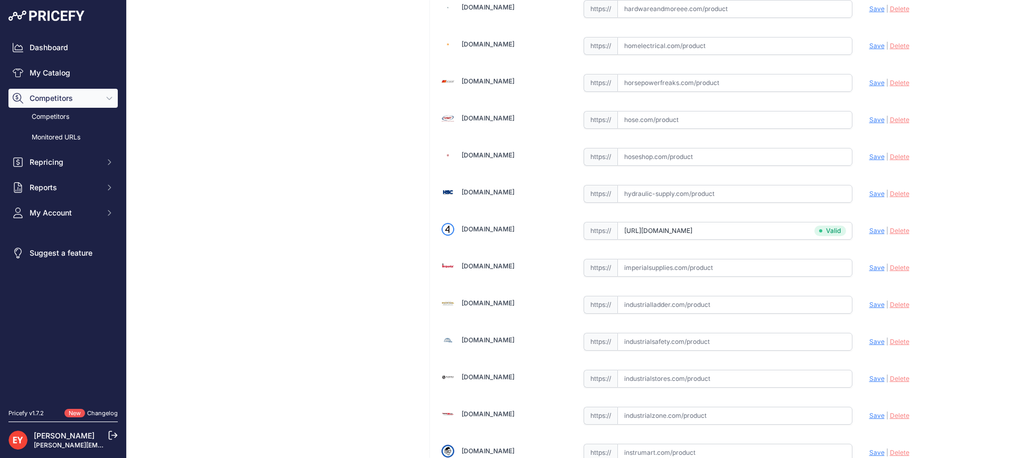
scroll to position [3660, 0]
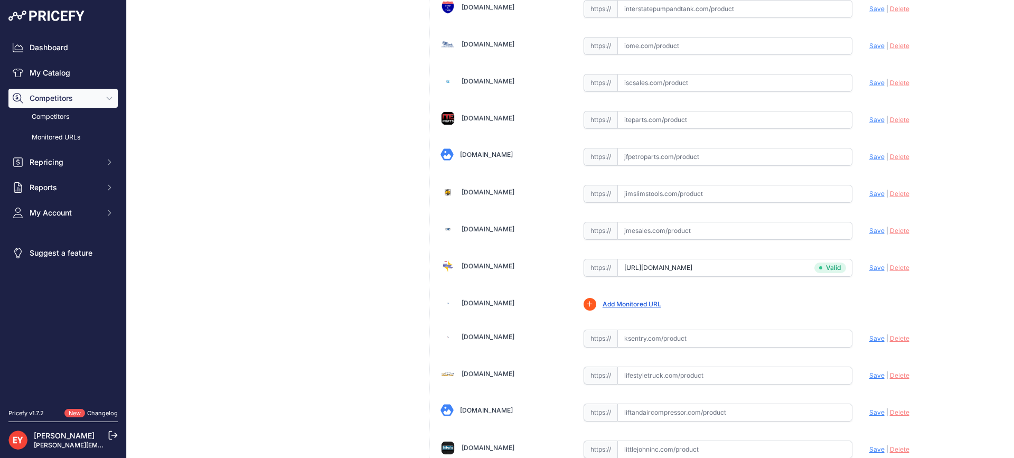
click at [654, 224] on input "text" at bounding box center [734, 231] width 235 height 18
paste input "https://www.jmesales.com/opw-fibrelite-composite-manholes/"
click at [872, 231] on span "Save" at bounding box center [876, 231] width 15 height 8
type input "https://www.jmesales.com/opw-fibrelite-composite-manholes/?prirule_jdsnikfkfjsd…"
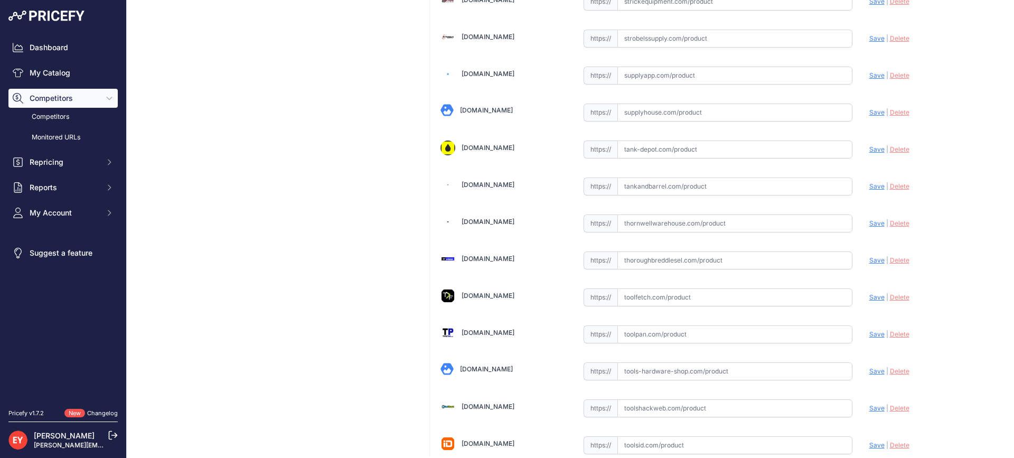
scroll to position [7987, 0]
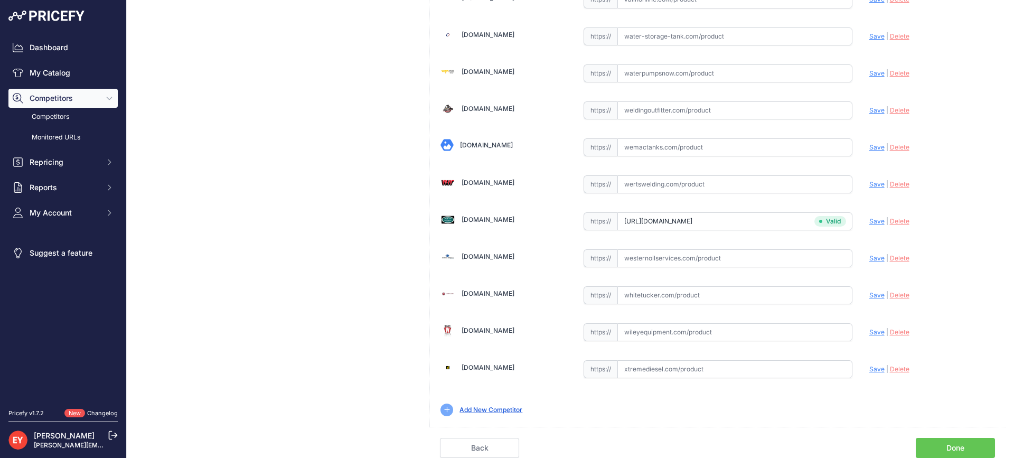
click at [939, 446] on link "Done" at bounding box center [955, 448] width 79 height 20
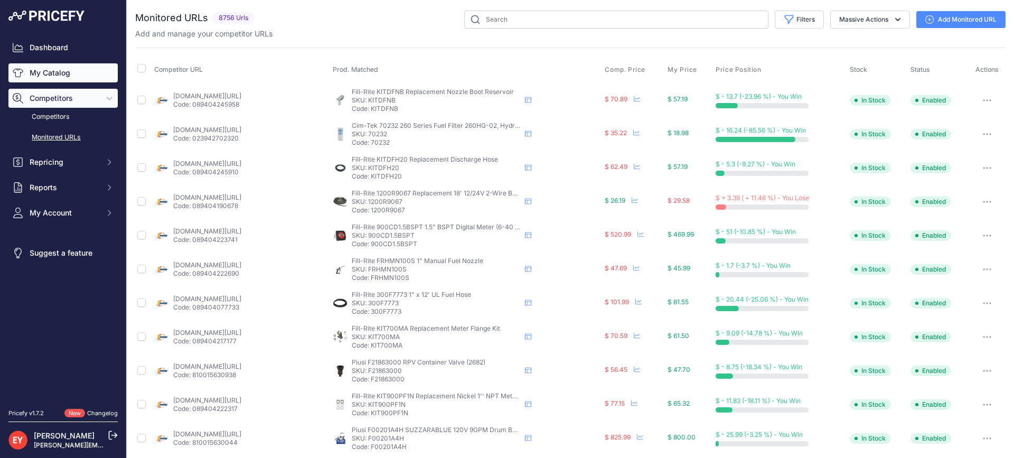
click at [58, 73] on link "My Catalog" at bounding box center [62, 72] width 109 height 19
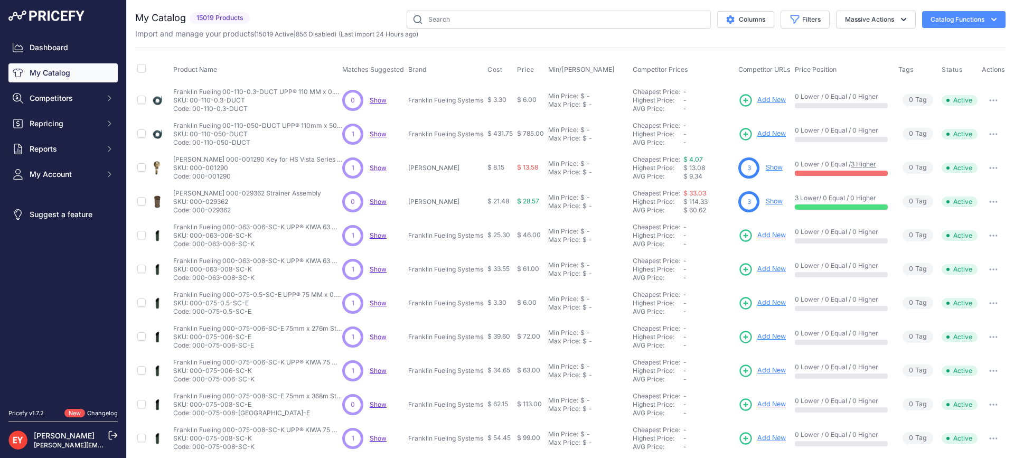
drag, startPoint x: 428, startPoint y: 9, endPoint x: 431, endPoint y: 15, distance: 7.1
click at [428, 12] on div "You are not connected to the internet. My Catalog" at bounding box center [570, 317] width 870 height 634
click at [431, 15] on input "text" at bounding box center [559, 20] width 304 height 18
paste input "203246"
type input "203246"
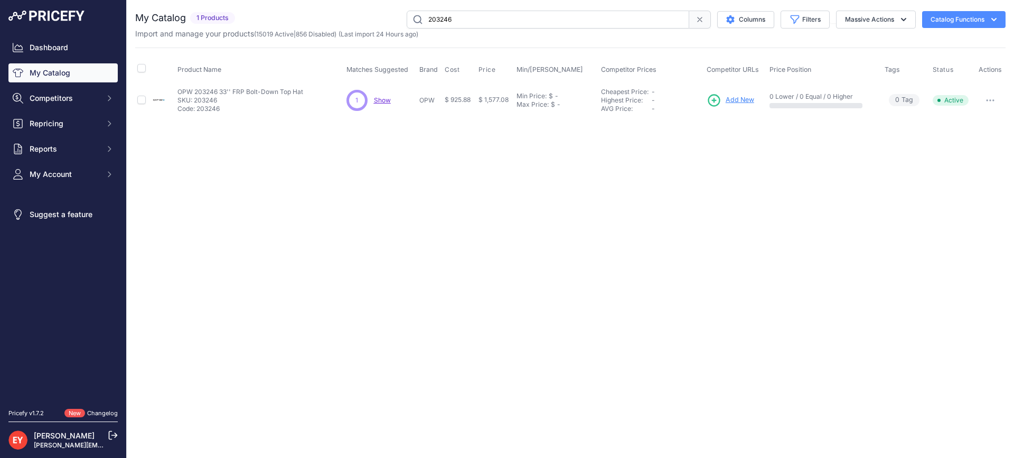
click at [738, 102] on span "Add New" at bounding box center [740, 100] width 29 height 10
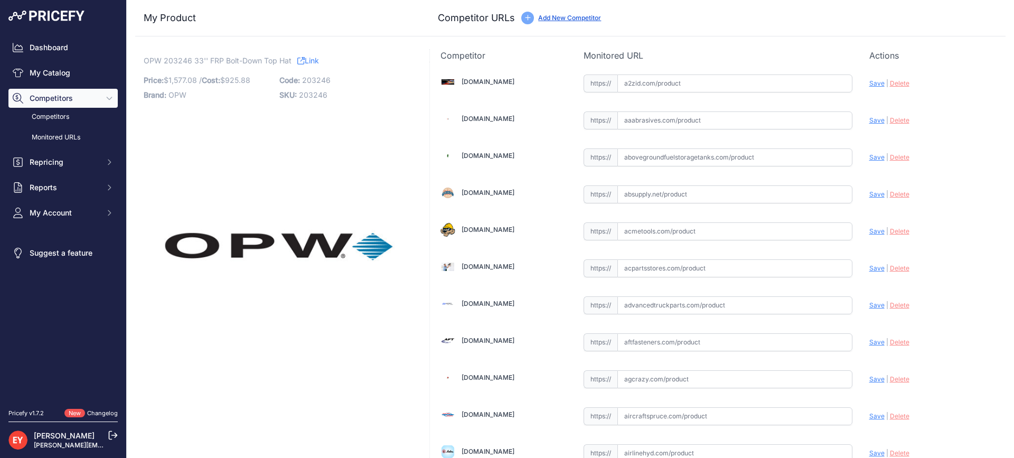
scroll to position [333, 0]
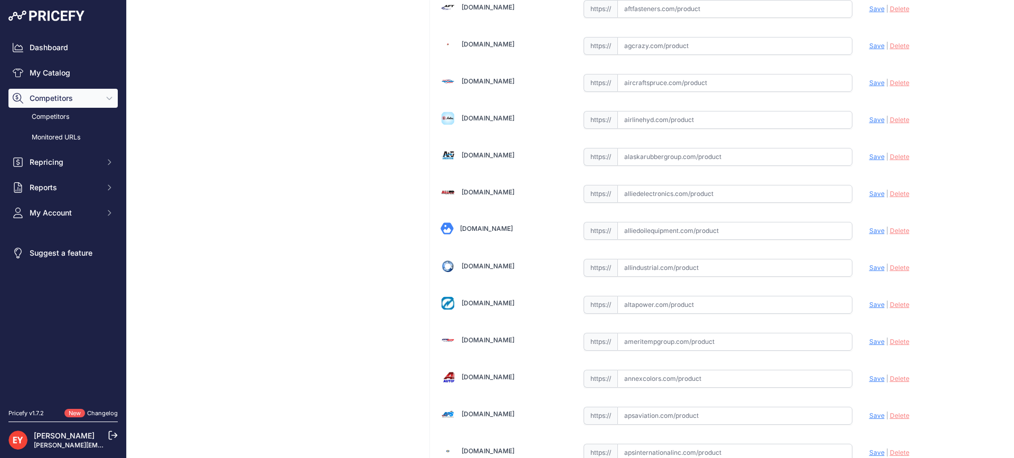
drag, startPoint x: 661, startPoint y: 231, endPoint x: 737, endPoint y: 126, distance: 129.7
click at [661, 232] on input "text" at bounding box center [734, 231] width 235 height 18
paste input "[URL][DOMAIN_NAME]"
click at [870, 232] on span "Save" at bounding box center [876, 231] width 15 height 8
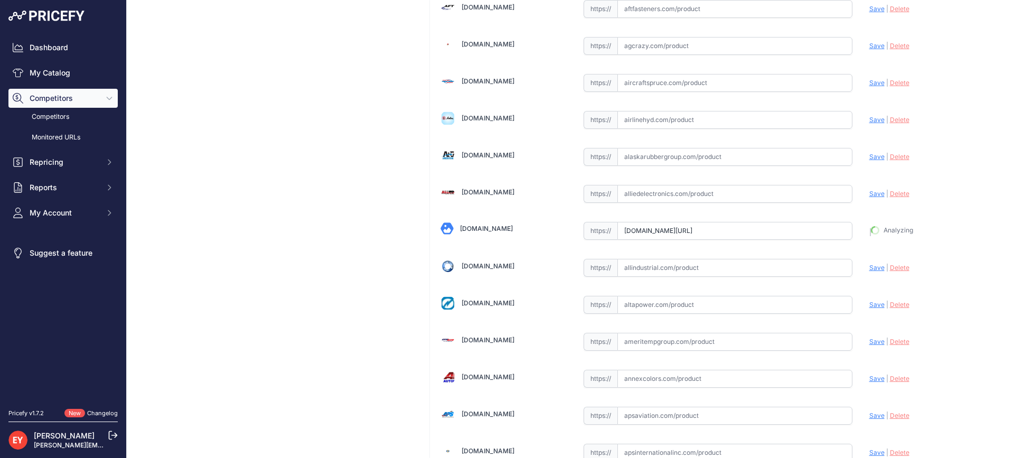
type input "https://alliedoilequipment.com/shop/opw-fueling-components/203246-top-hat-s-a-3…"
click at [649, 235] on input "text" at bounding box center [734, 231] width 235 height 18
paste input "https://iamdoc-com.3dcartstores.com/Top-Hat-S-A-33-Bolt-Down-Water-Shroud_p_105…"
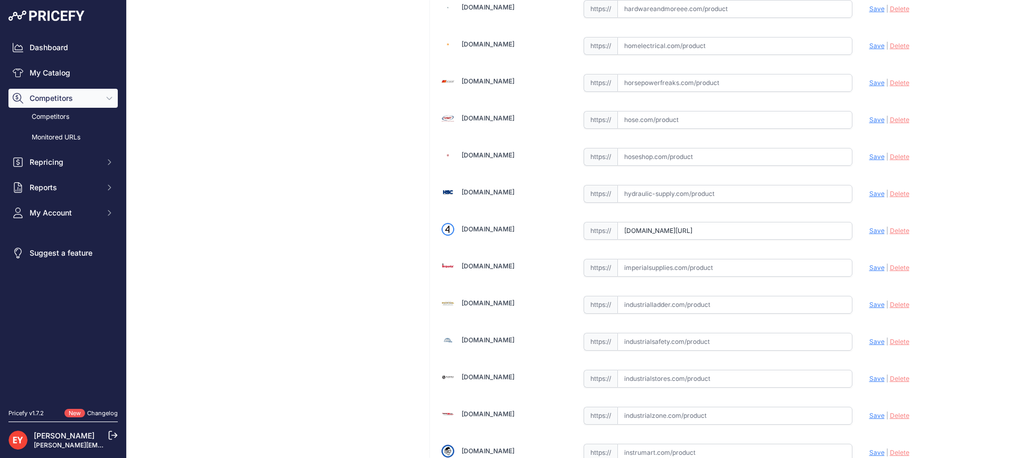
click at [869, 232] on span "Save" at bounding box center [876, 231] width 15 height 8
type input "https://iamdoc-com.3dcartstores.com/Top-Hat-S-A-33-Bolt-Down-Water-Shroud_p_105…"
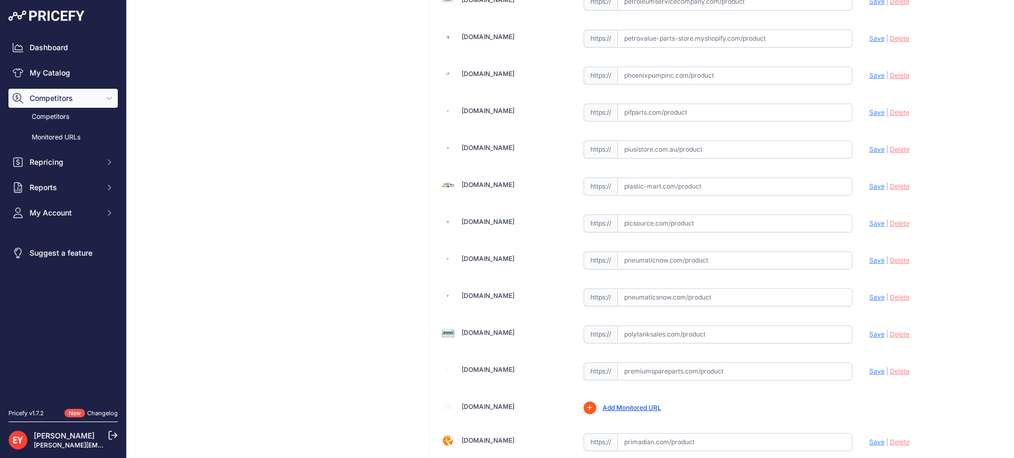
scroll to position [7987, 0]
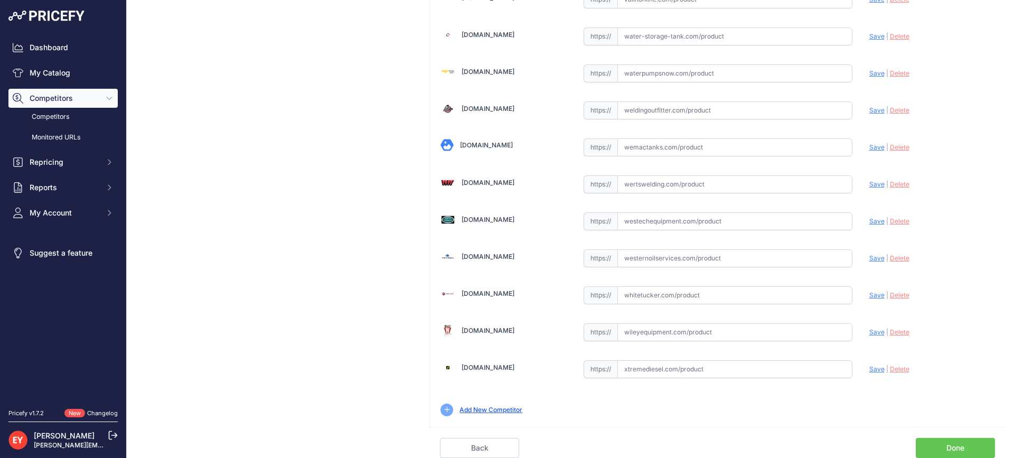
drag, startPoint x: 966, startPoint y: 446, endPoint x: 882, endPoint y: 405, distance: 92.8
click at [965, 446] on link "Done" at bounding box center [955, 448] width 79 height 20
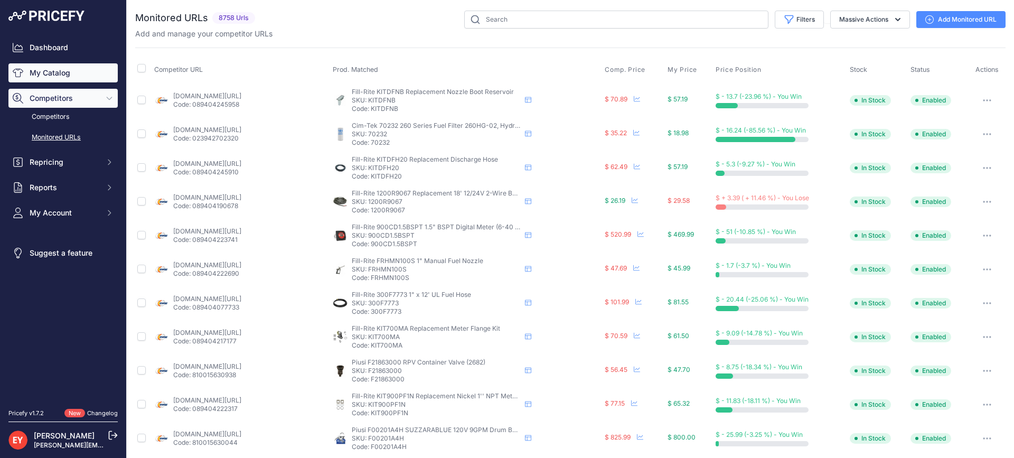
drag, startPoint x: 65, startPoint y: 74, endPoint x: 89, endPoint y: 66, distance: 25.2
click at [66, 73] on link "My Catalog" at bounding box center [62, 72] width 109 height 19
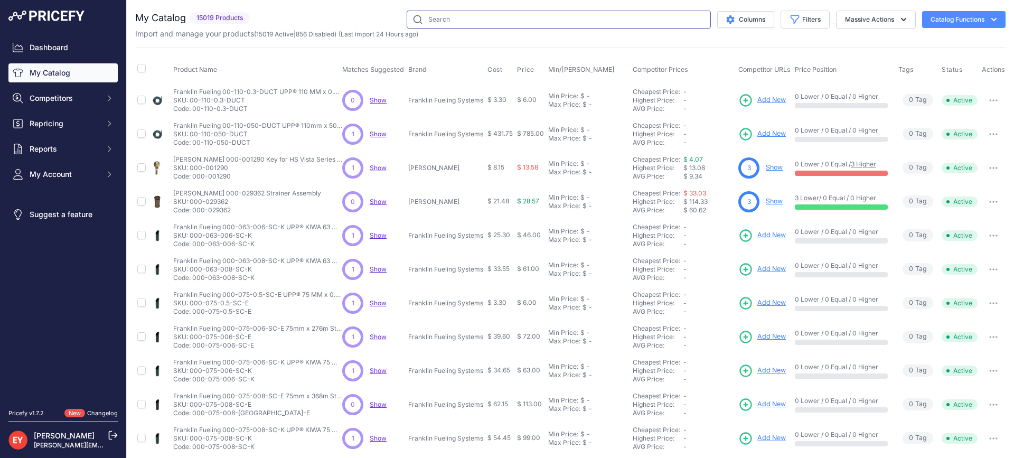
click at [460, 22] on input "text" at bounding box center [559, 20] width 304 height 18
paste input "FL760BLACK-SK12"
type input "FL760BLACK-SK12"
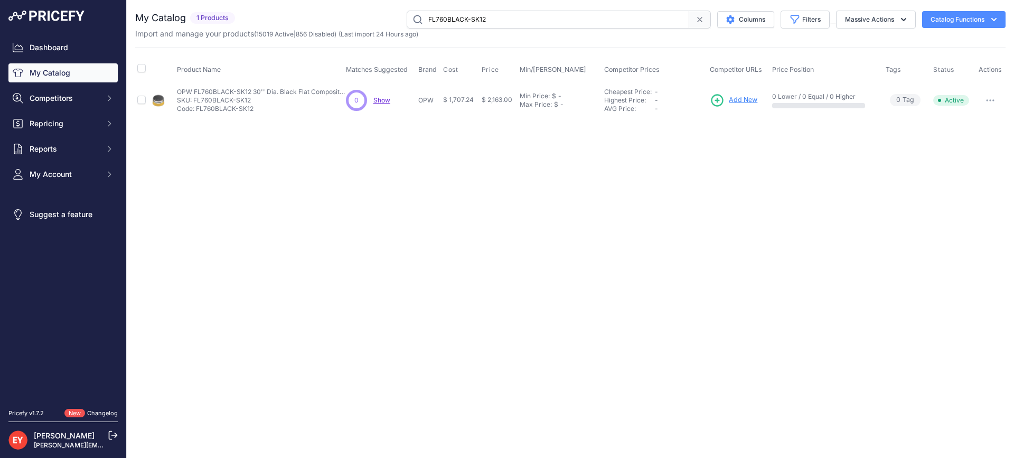
click at [734, 97] on span "Add New" at bounding box center [743, 100] width 29 height 10
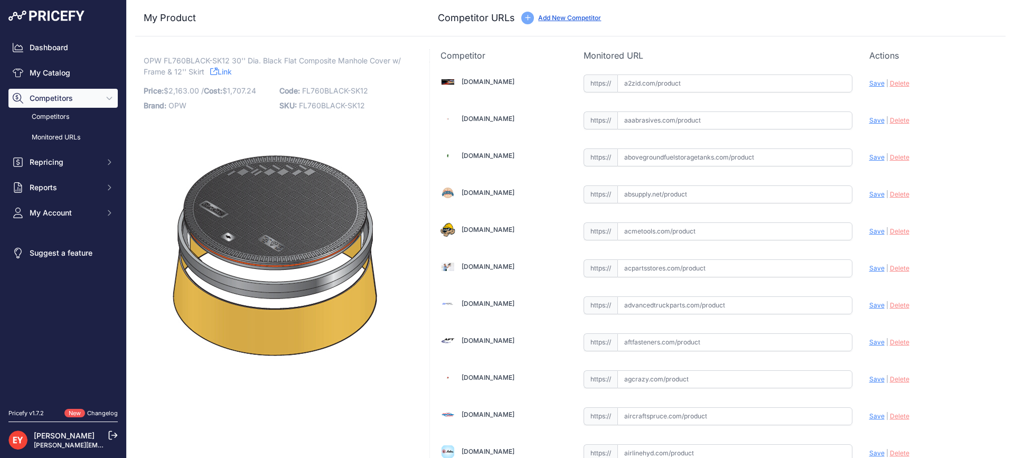
scroll to position [7387, 0]
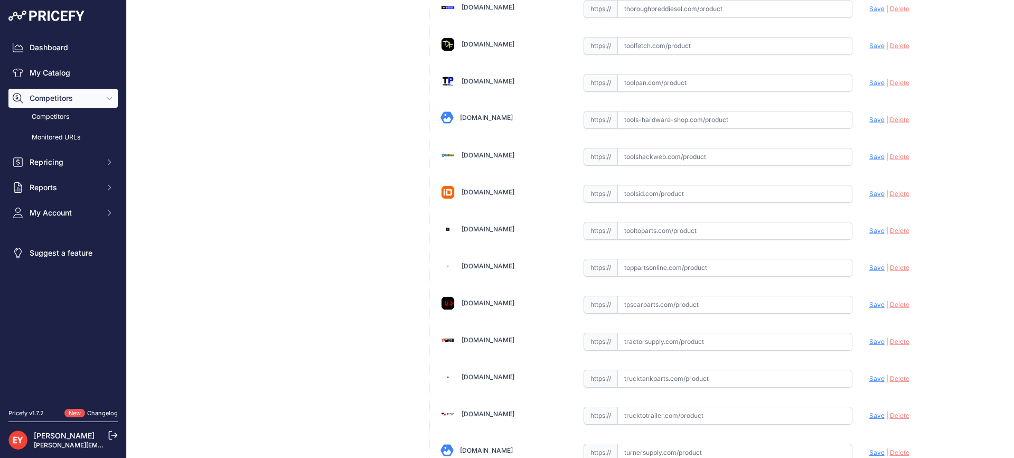
click at [646, 227] on input "text" at bounding box center [734, 231] width 235 height 18
paste input "[URL][DOMAIN_NAME]"
click at [869, 233] on span "Save" at bounding box center [876, 231] width 15 height 8
type input "https://www.tooltoparts.com/product/opw-fl760black-sk12-30-dia-black-flat-compo…"
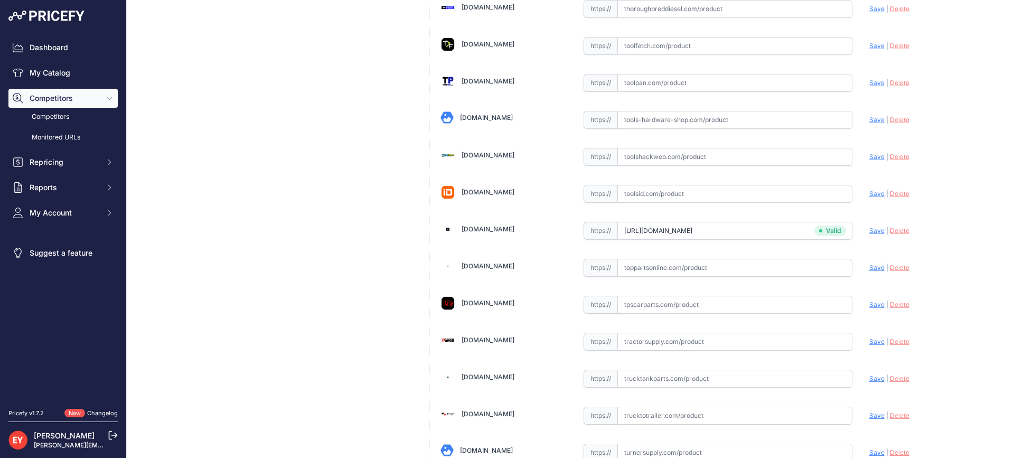
scroll to position [3179, 0]
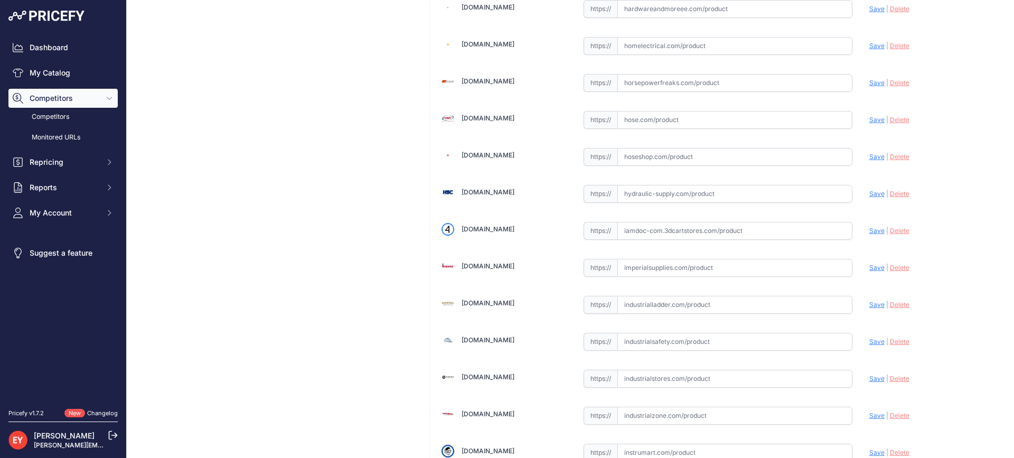
click at [677, 234] on input "text" at bounding box center [734, 231] width 235 height 18
paste input "https://iamdoc-com.3dcartstores.com/Fl760-30-Dia-Black-Comp-Mh-Cover-Frm-12-Sk-…"
click at [872, 228] on span "Save" at bounding box center [876, 231] width 15 height 8
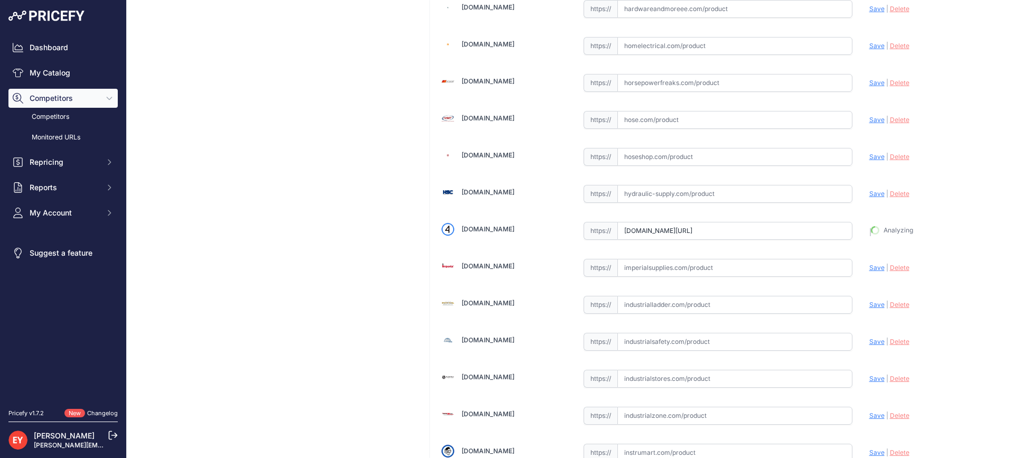
type input "https://iamdoc-com.3dcartstores.com/Fl760-30-Dia-Black-Comp-Mh-Cover-Frm-12-Sk-…"
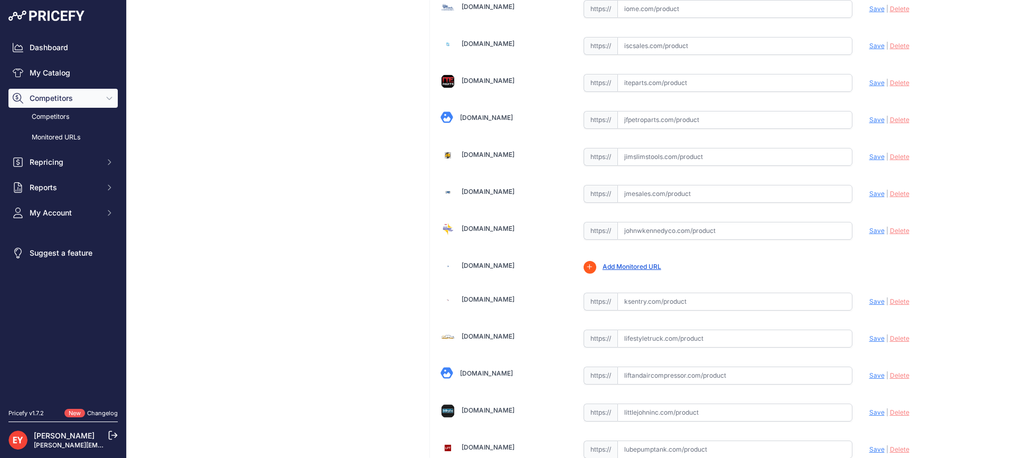
scroll to position [3697, 0]
drag, startPoint x: 649, startPoint y: 233, endPoint x: 800, endPoint y: 18, distance: 262.7
click at [649, 232] on input "text" at bounding box center [734, 230] width 235 height 18
paste input "https://www.johnwkennedyco.com/buy/product/fl760black-sk12-fibrelite/78258"
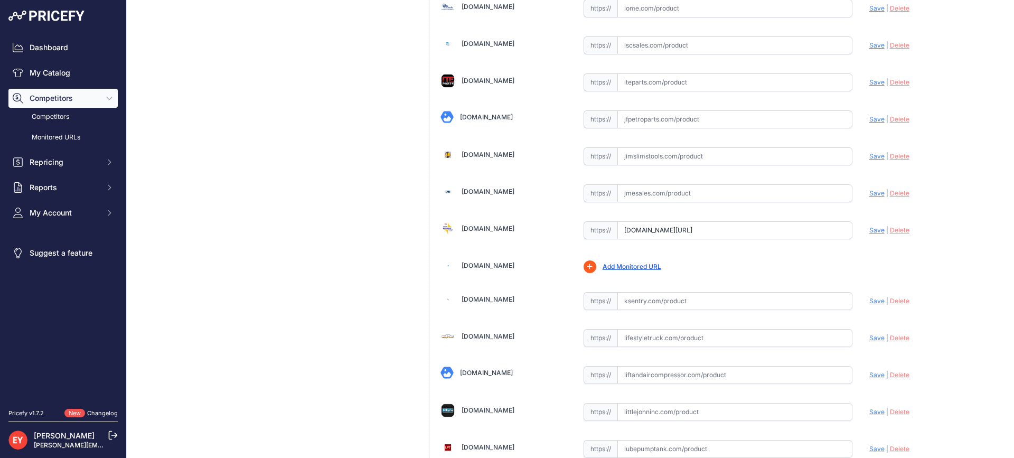
click at [872, 233] on span "Save" at bounding box center [876, 230] width 15 height 8
type input "https://www.johnwkennedyco.com/buy/product/fl760black-sk12-fibrelite/78258?prir…"
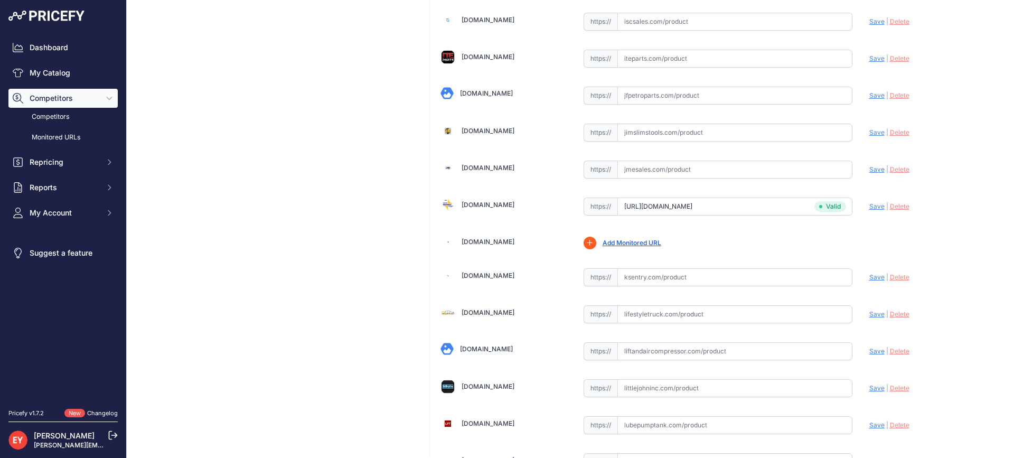
scroll to position [3697, 0]
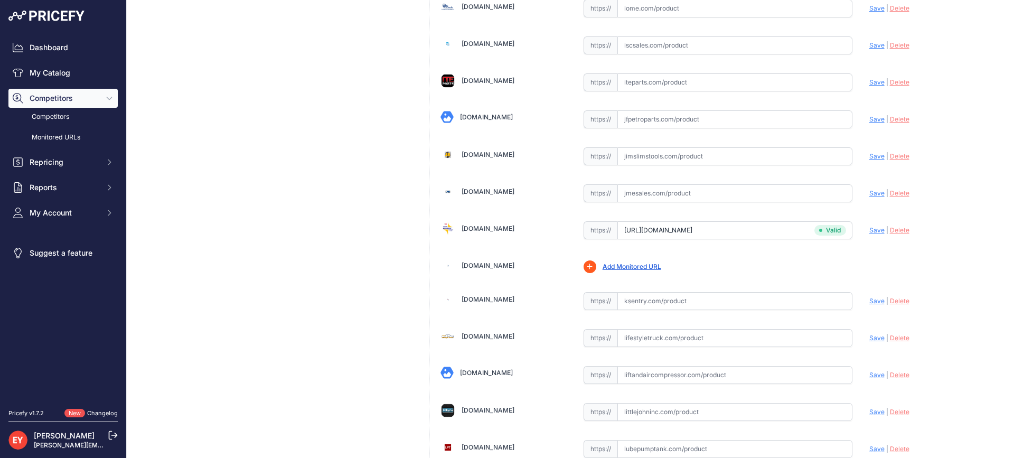
click at [670, 199] on input "text" at bounding box center [734, 193] width 235 height 18
click at [650, 192] on input "text" at bounding box center [734, 193] width 235 height 18
paste input "https://www.jmesales.com/opw-fibrelite-composite-manholes/"
click at [869, 196] on span "Save" at bounding box center [876, 193] width 15 height 8
type input "https://www.jmesales.com/opw-fibrelite-composite-manholes/?prirule_jdsnikfkfjsd…"
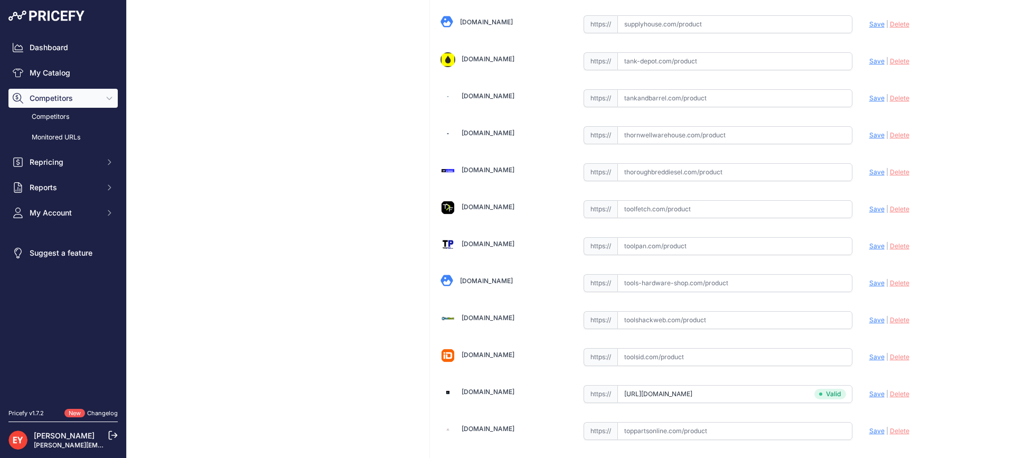
scroll to position [8012, 0]
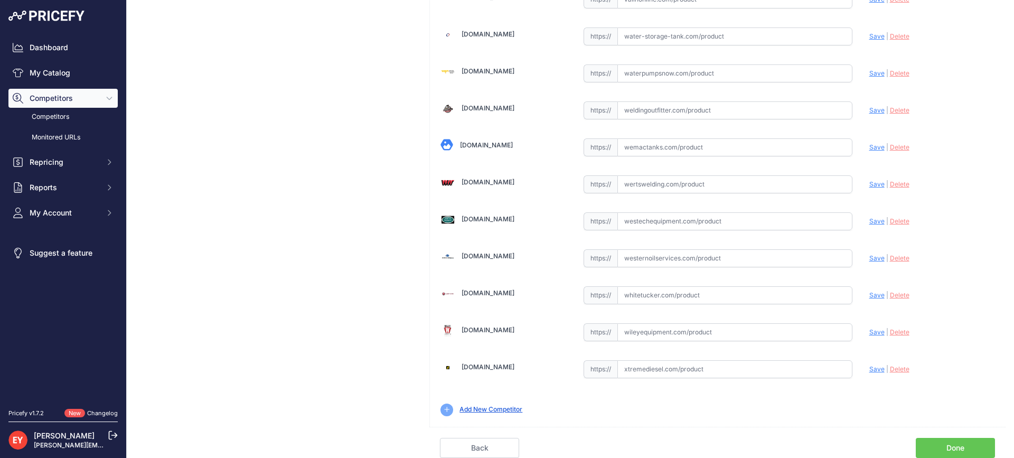
click at [974, 445] on link "Done" at bounding box center [955, 448] width 79 height 20
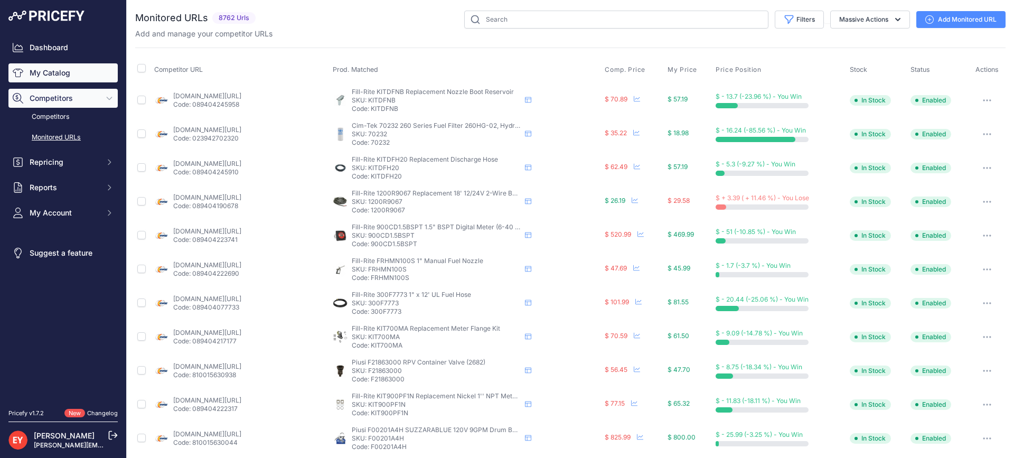
click at [91, 69] on link "My Catalog" at bounding box center [62, 72] width 109 height 19
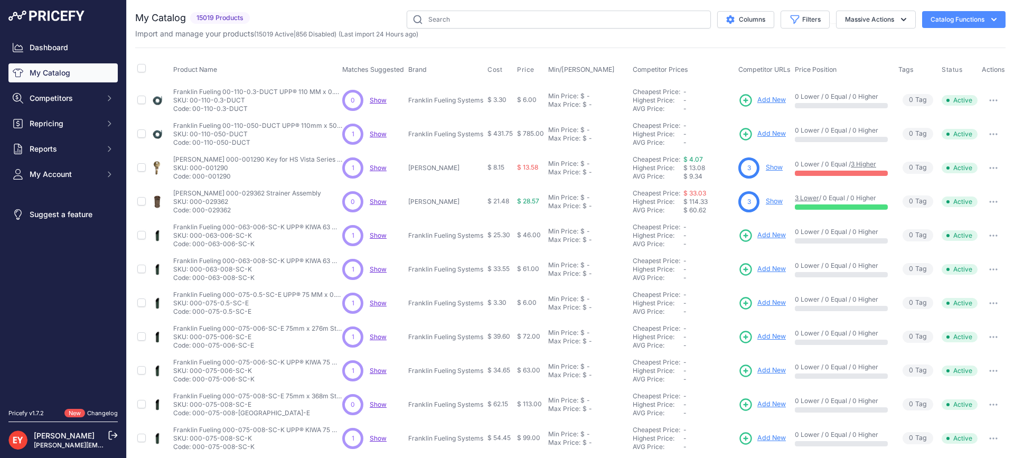
click at [490, 21] on input "text" at bounding box center [559, 20] width 304 height 18
type input "203272"
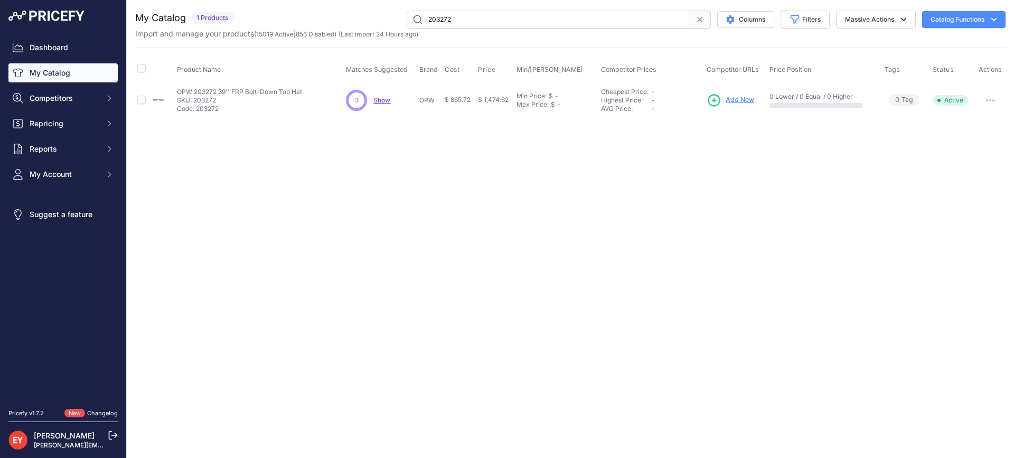
click at [736, 99] on span "Add New" at bounding box center [740, 100] width 29 height 10
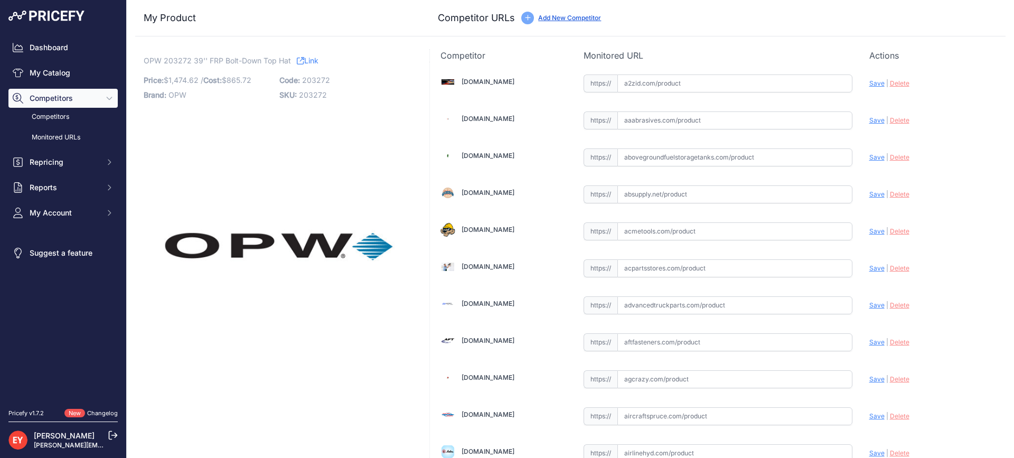
scroll to position [3364, 0]
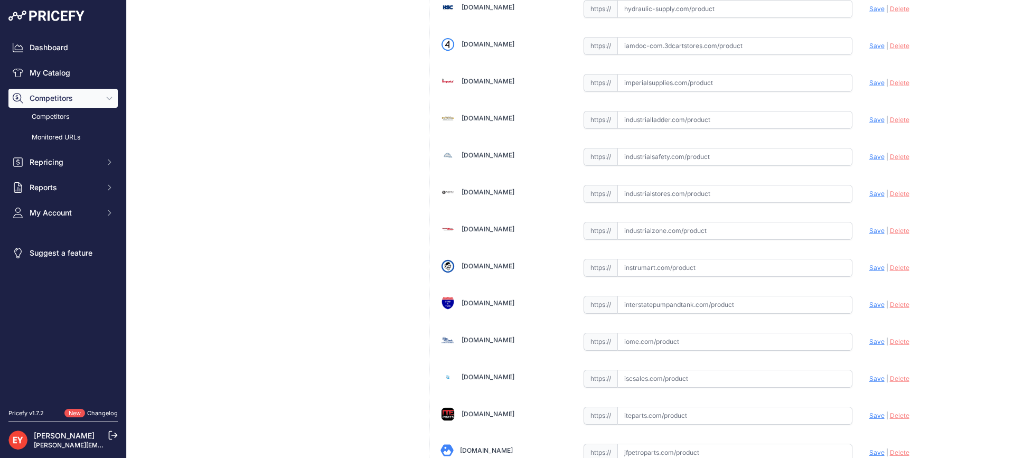
drag, startPoint x: 652, startPoint y: 227, endPoint x: 661, endPoint y: 225, distance: 9.6
click at [653, 227] on input "text" at bounding box center [734, 231] width 235 height 18
paste input "[URL][DOMAIN_NAME]"
click at [873, 233] on span "Save" at bounding box center [876, 231] width 15 height 8
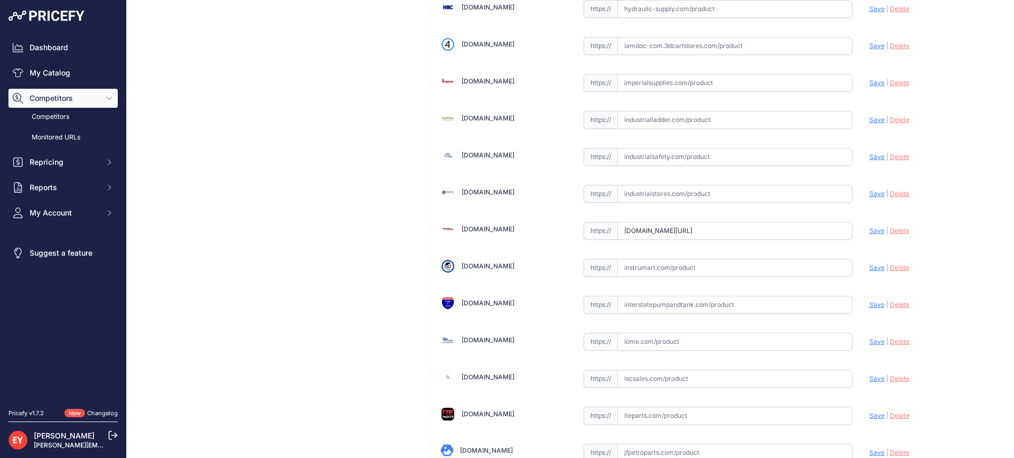
scroll to position [0, 0]
type input "https://www.industrialzone.com/329917-opw-203272.html?prirule_jdsnikfkfjsd=3888"
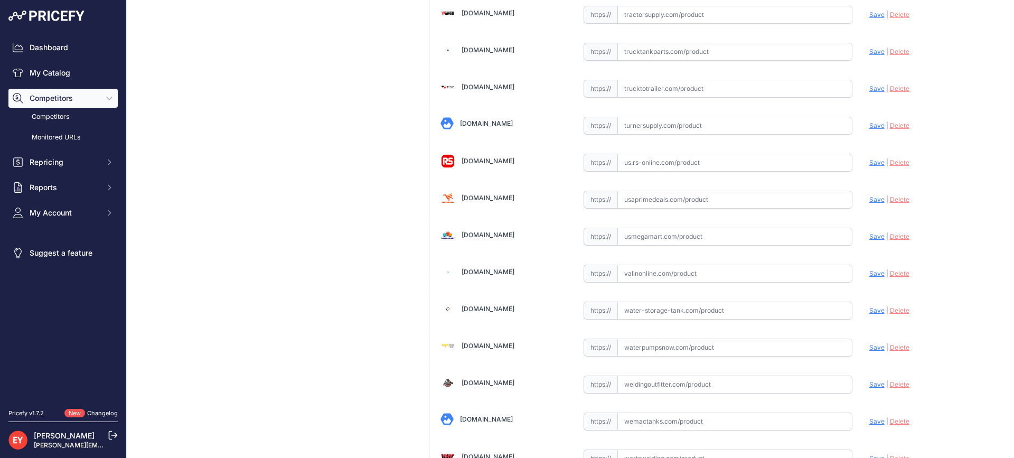
scroll to position [7987, 0]
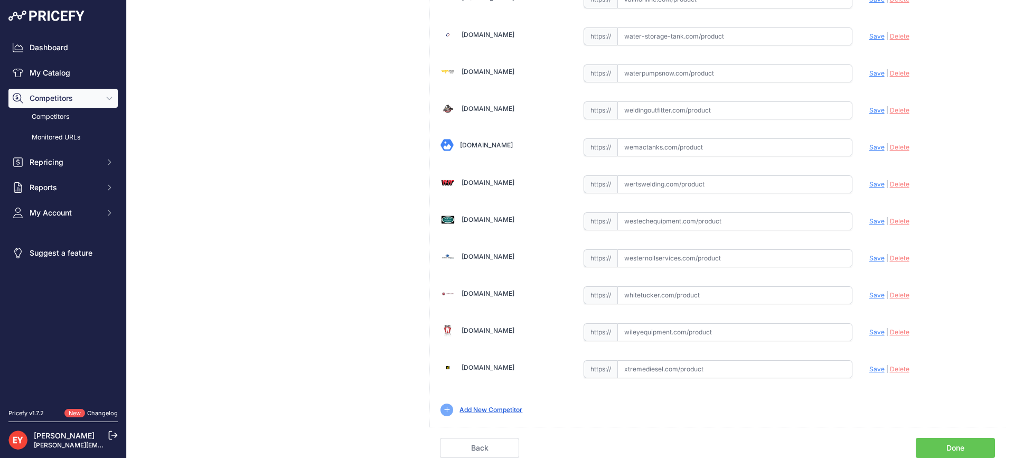
click at [962, 446] on link "Done" at bounding box center [955, 448] width 79 height 20
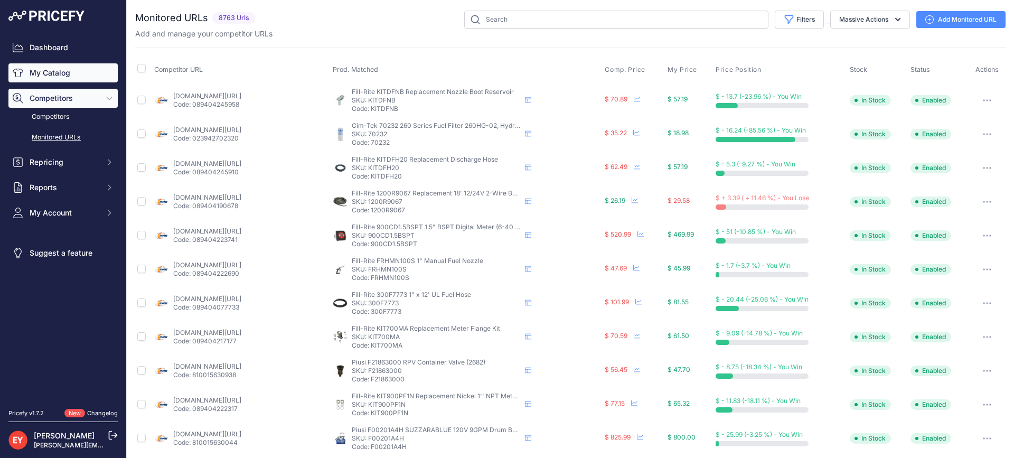
click at [62, 77] on link "My Catalog" at bounding box center [62, 72] width 109 height 19
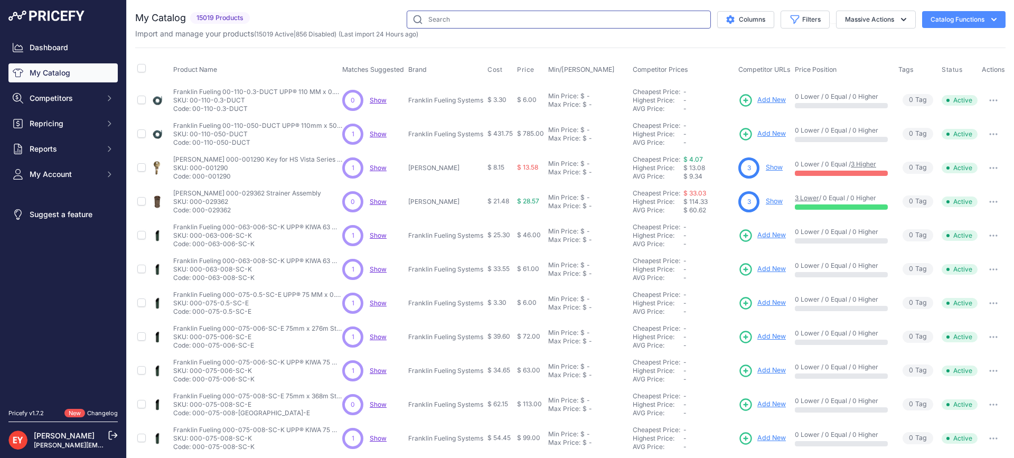
click at [479, 12] on input "text" at bounding box center [559, 20] width 304 height 18
paste input "FL90GRAY-SK12"
type input "FL90GRAY-SK12"
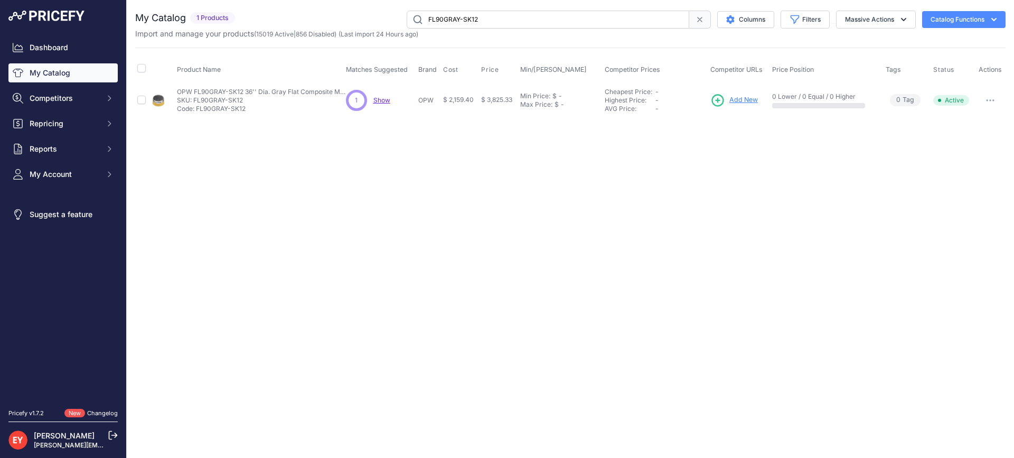
click at [752, 101] on span "Add New" at bounding box center [743, 100] width 29 height 10
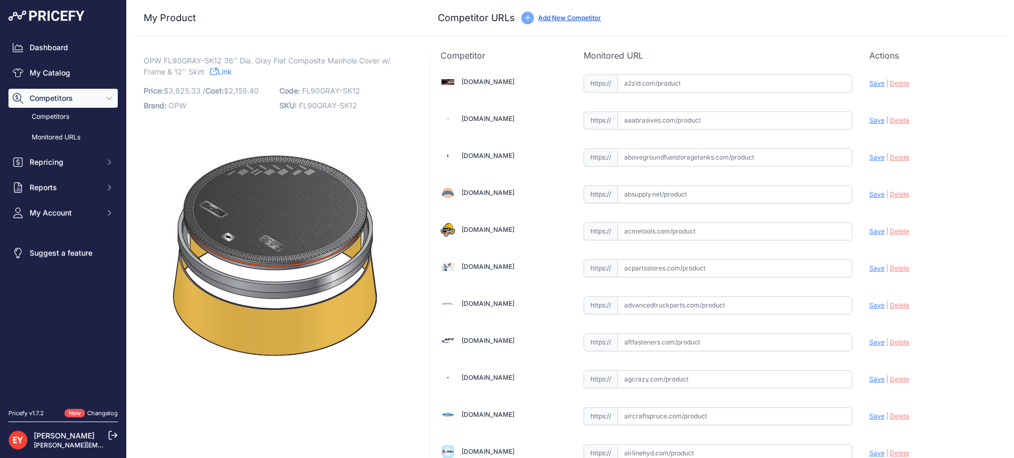
scroll to position [7387, 0]
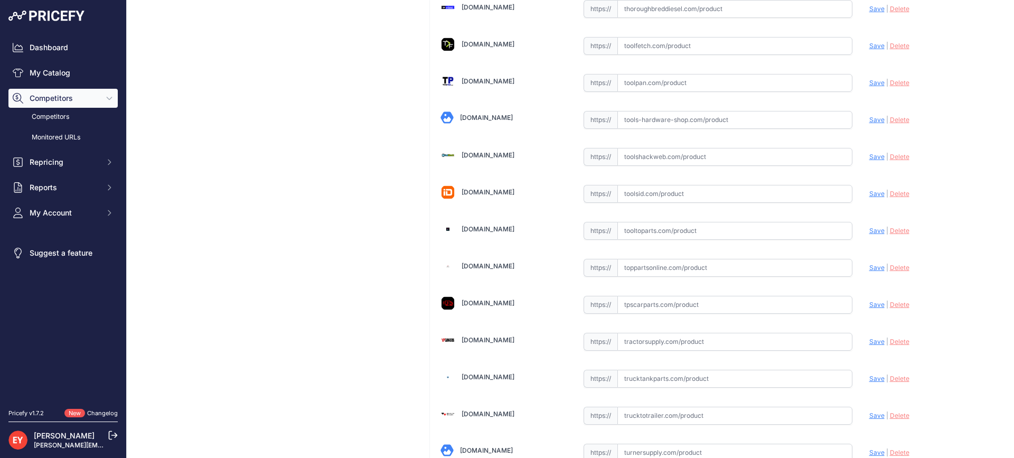
click at [684, 230] on input "text" at bounding box center [734, 231] width 235 height 18
paste input "https://www.tooltoparts.com/product/opw-fl90gray-sk12-36-dia-gray-flat-composit…"
click at [875, 229] on span "Save" at bounding box center [876, 231] width 15 height 8
type input "https://www.tooltoparts.com/product/opw-fl90gray-sk12-36-dia-gray-flat-composit…"
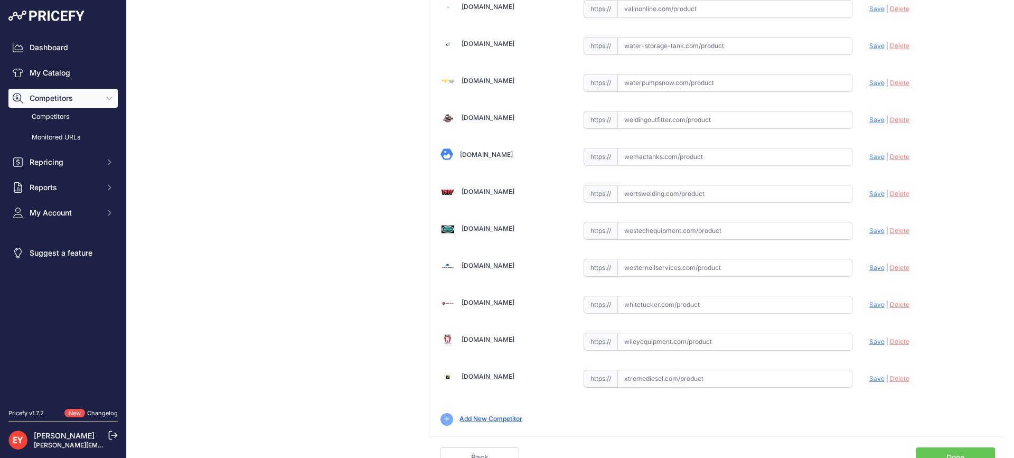
scroll to position [7978, 0]
click at [645, 231] on input "text" at bounding box center [734, 230] width 235 height 18
paste input "https://westechequipment.com/index.php?main_page=product_info&products_id=70127…"
drag, startPoint x: 865, startPoint y: 229, endPoint x: 851, endPoint y: 223, distance: 14.9
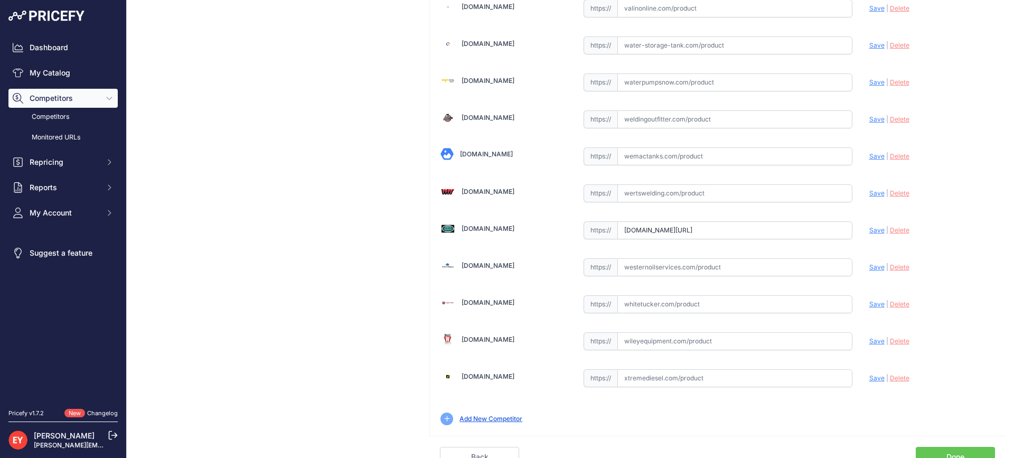
click at [869, 229] on span "Save" at bounding box center [876, 230] width 15 height 8
type input "https://westechequipment.com/index.php?main_page=product_info&products_id=70127…"
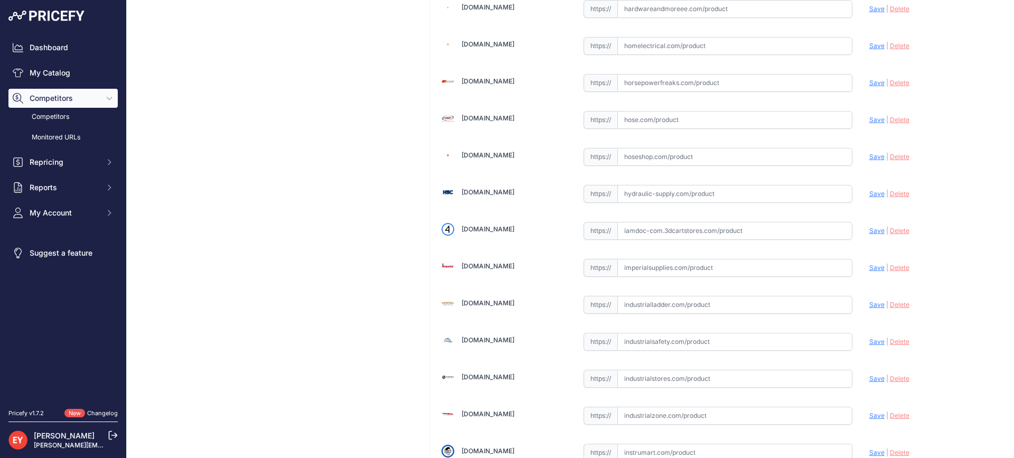
click at [701, 232] on input "text" at bounding box center [734, 231] width 235 height 18
paste input "https://iamdoc-com.3dcartstores.com/Fl90-36-Dia-Gray-Comp-Mh-Cover-Frm-12-Sk-Bo…"
click at [869, 225] on div "Update Profile Save | Delete Analyzing" at bounding box center [932, 228] width 126 height 16
click at [869, 235] on div "Update Profile Save | Delete Analyzing" at bounding box center [932, 228] width 126 height 16
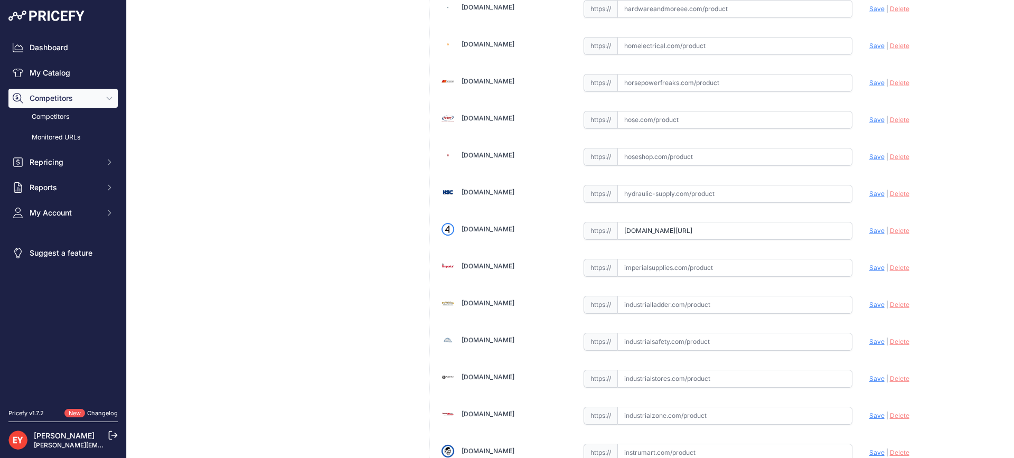
click at [869, 230] on span "Save" at bounding box center [876, 231] width 15 height 8
type input "https://iamdoc-com.3dcartstores.com/Fl90-36-Dia-Gray-Comp-Mh-Cover-Frm-12-Sk-Bo…"
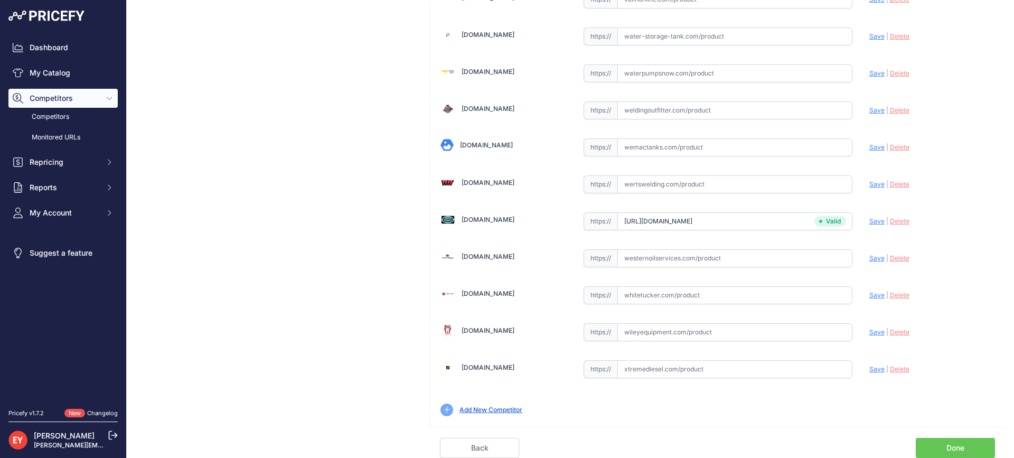
click at [963, 444] on link "Done" at bounding box center [955, 448] width 79 height 20
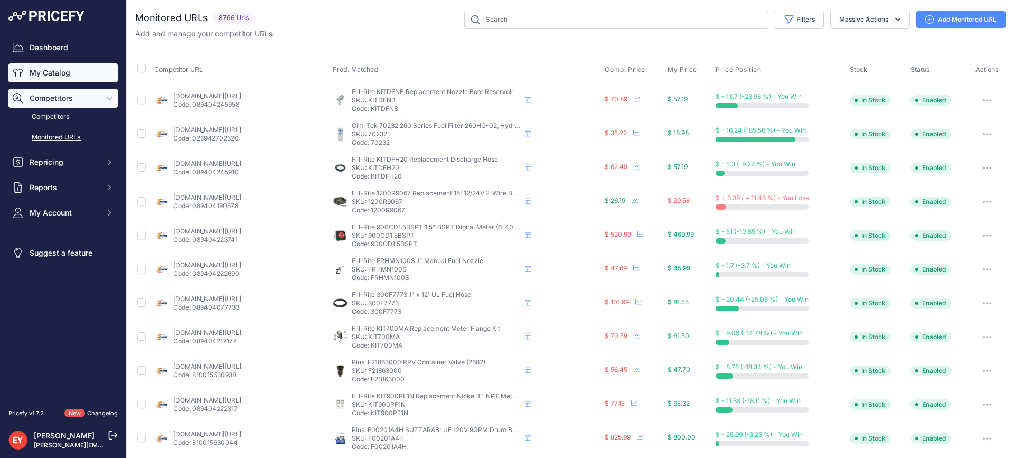
click at [34, 76] on link "My Catalog" at bounding box center [62, 72] width 109 height 19
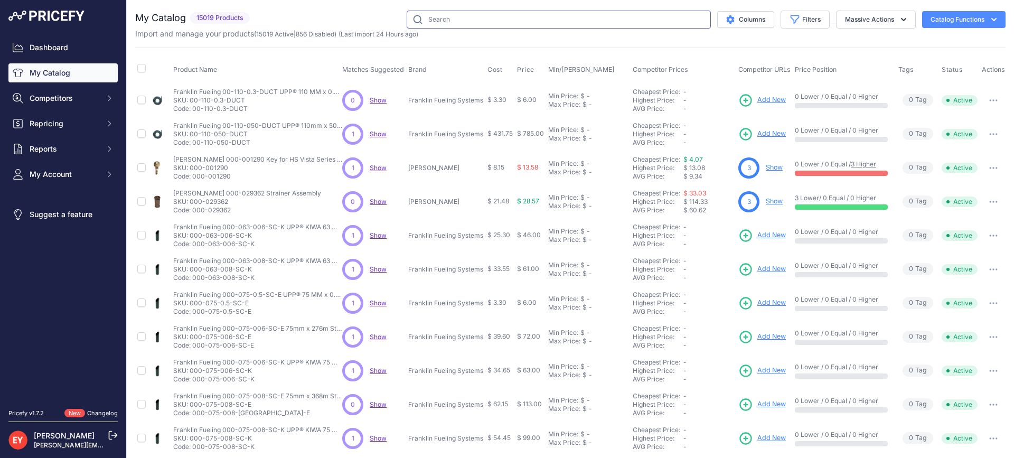
click at [473, 21] on input "text" at bounding box center [559, 20] width 304 height 18
paste input "FL100BLACK-SK12"
type input "FL100BLACK-SK12"
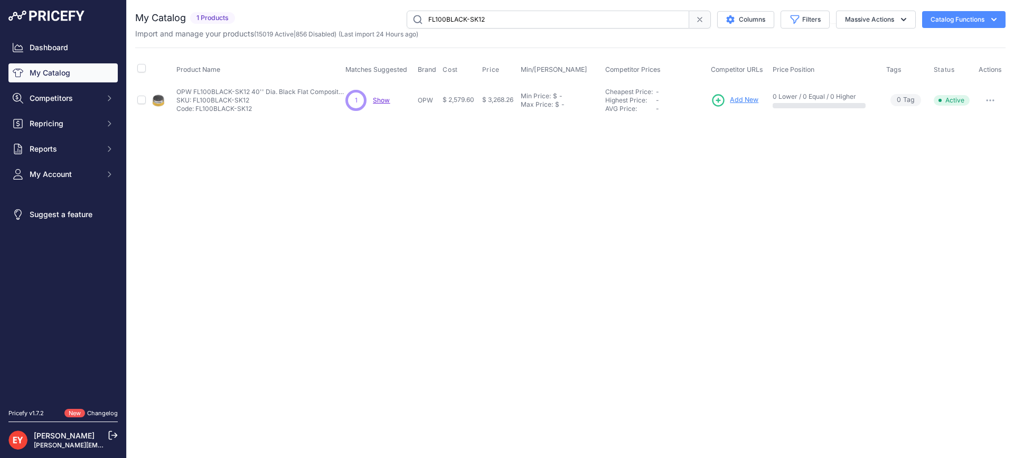
click at [752, 96] on span "Add New" at bounding box center [744, 100] width 29 height 10
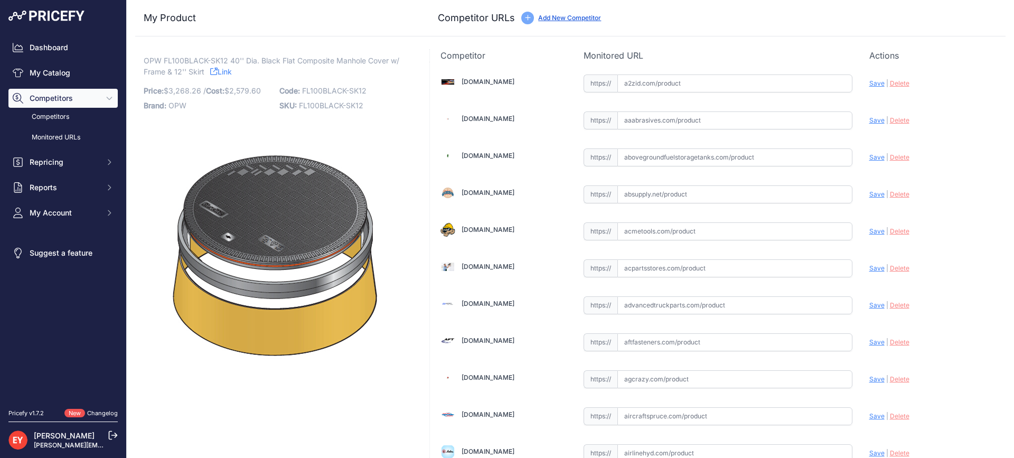
scroll to position [3179, 0]
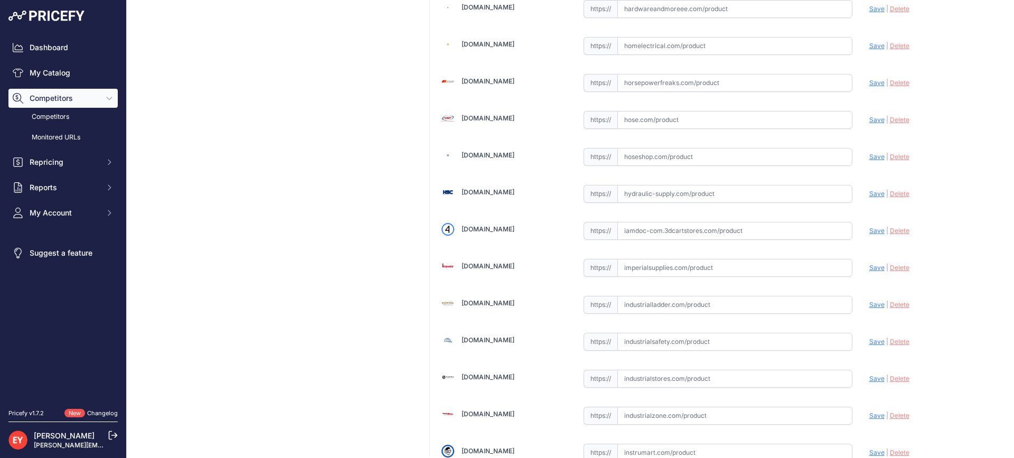
click at [682, 236] on input "text" at bounding box center [734, 231] width 235 height 18
paste input "https://iamdoc-com.3dcartstores.com/Fl100-40-Dia-Black-Comp-Mh-Cover-Frm-12-Sk-…"
click at [869, 230] on span "Save" at bounding box center [876, 231] width 15 height 8
type input "https://iamdoc-com.3dcartstores.com/Fl100-40-Dia-Black-Comp-Mh-Cover-Frm-12-Sk-…"
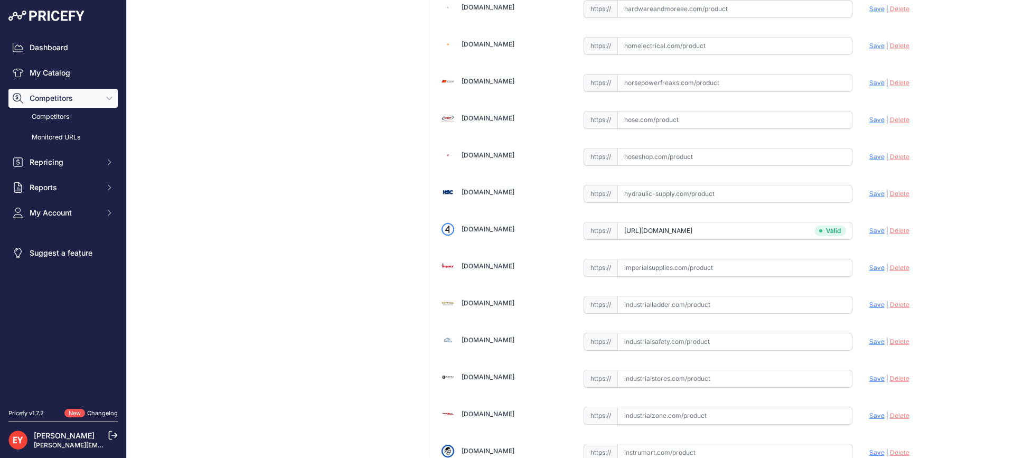
scroll to position [3697, 0]
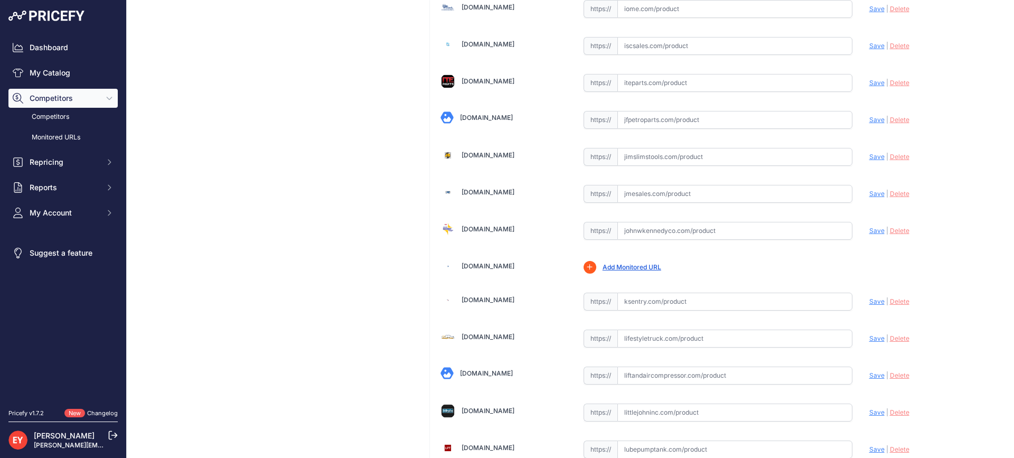
click at [645, 231] on input "text" at bounding box center [734, 231] width 235 height 18
paste input "https://www.johnwkennedyco.com/buy/product/FL100BLACK-SK12-Fiberlite-82694-prod…"
click at [869, 231] on span "Save" at bounding box center [876, 231] width 15 height 8
type input "https://www.johnwkennedyco.com/buy/product/FL100BLACK-SK12-Fiberlite-82694-prod…"
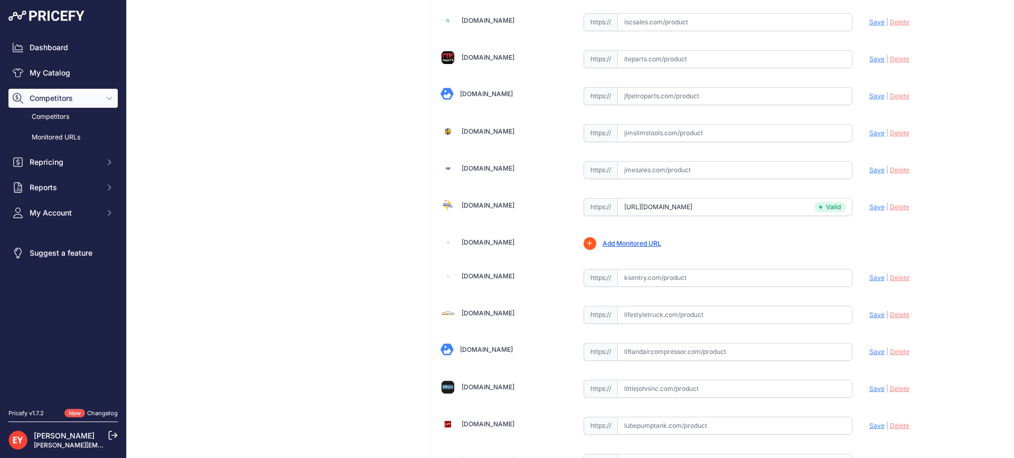
scroll to position [3697, 0]
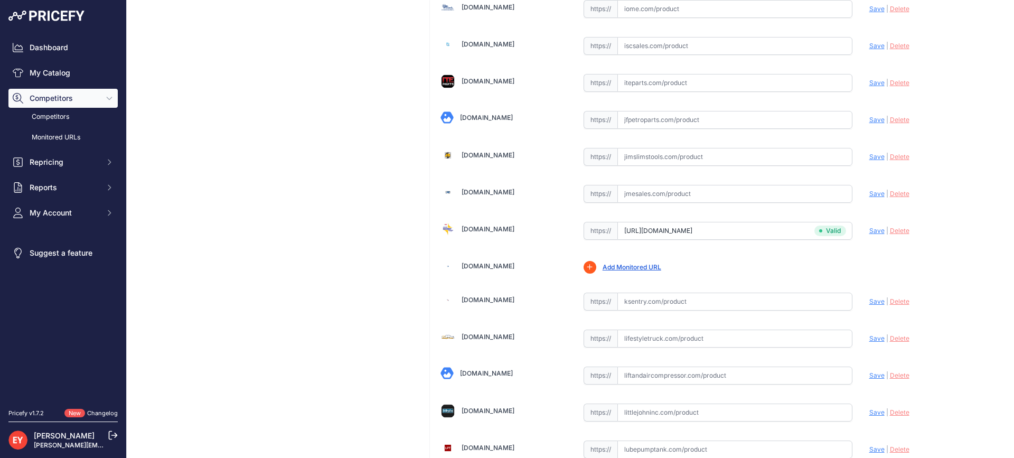
click at [632, 200] on input "text" at bounding box center [734, 194] width 235 height 18
paste input "https://www.jmesales.com/opw-fibrelite-composite-manholes/"
click at [869, 192] on span "Save" at bounding box center [876, 194] width 15 height 8
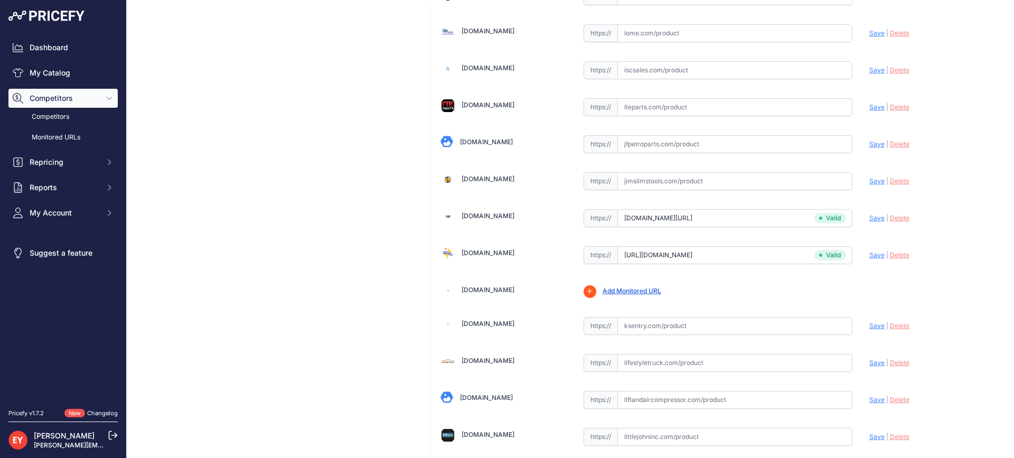
type input "https://www.jmesales.com/opw-fibrelite-composite-manholes/?prirule_jdsnikfkfjsd…"
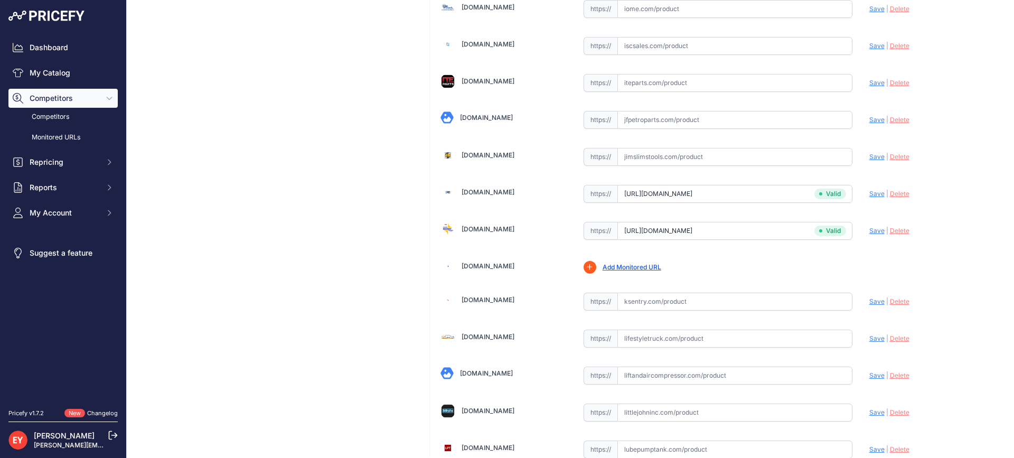
scroll to position [6869, 0]
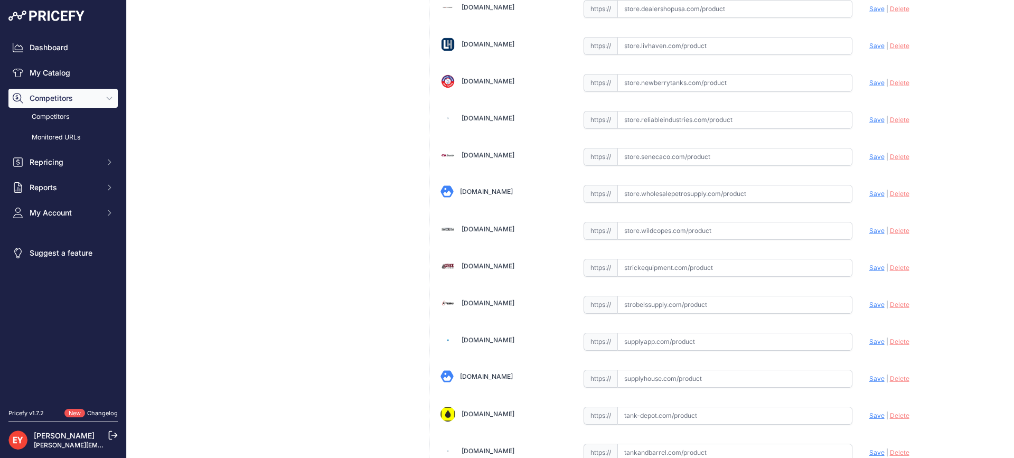
click at [660, 224] on input "text" at bounding box center [734, 231] width 235 height 18
paste input "https://store.wildcopes.com/searchm.htm"
click at [870, 229] on span "Save" at bounding box center [876, 231] width 15 height 8
type input "https://store.wildcopes.com/searchm.htm?prirule_jdsnikfkfjsd=3888"
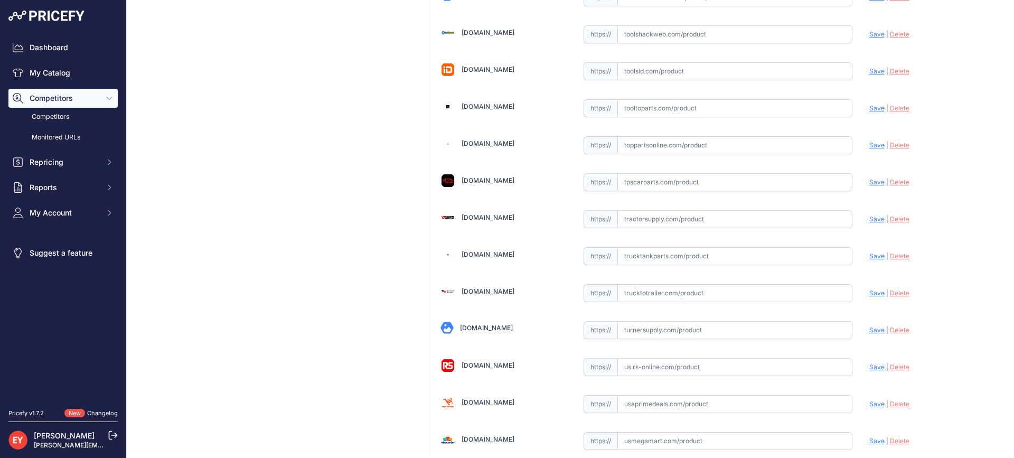
scroll to position [7987, 0]
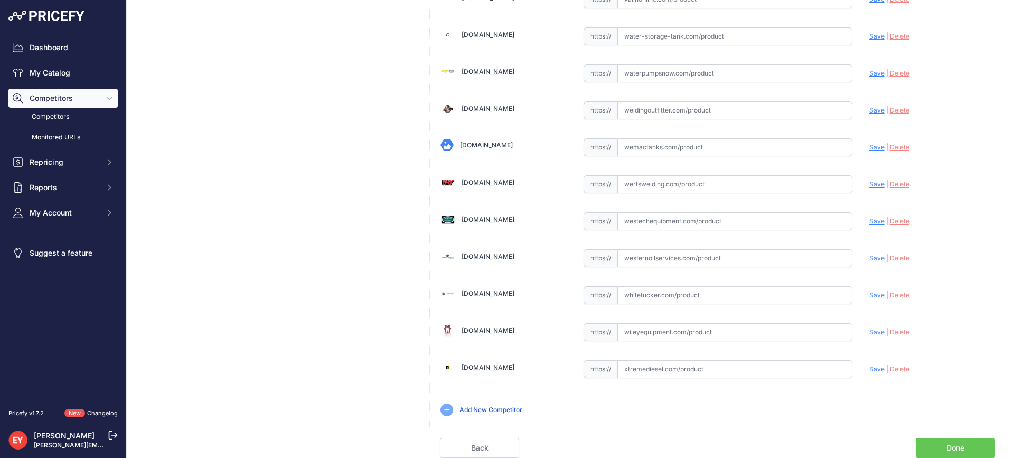
click at [947, 444] on link "Done" at bounding box center [955, 448] width 79 height 20
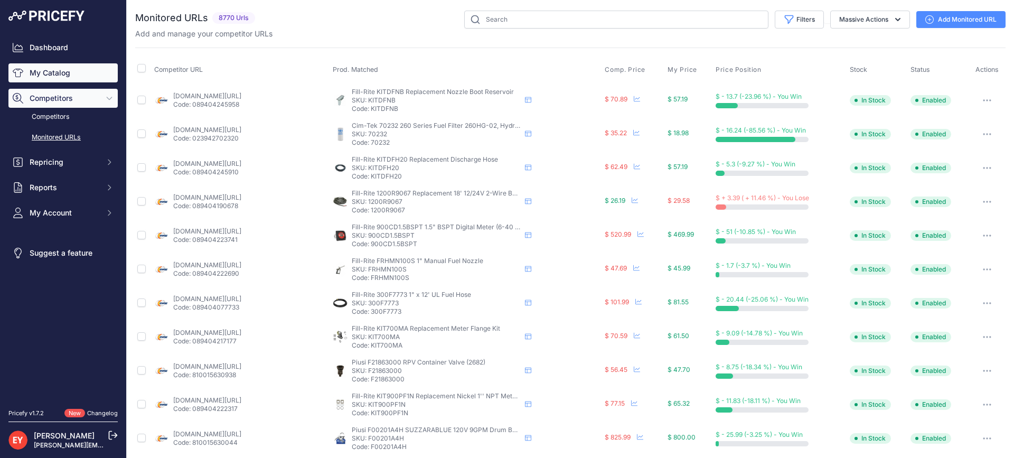
click at [64, 70] on link "My Catalog" at bounding box center [62, 72] width 109 height 19
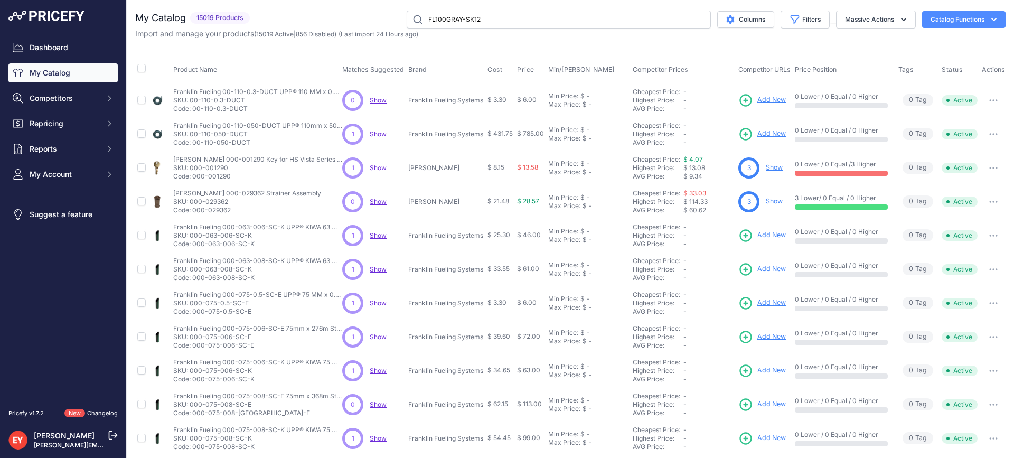
type input "FL100GRAY-SK12"
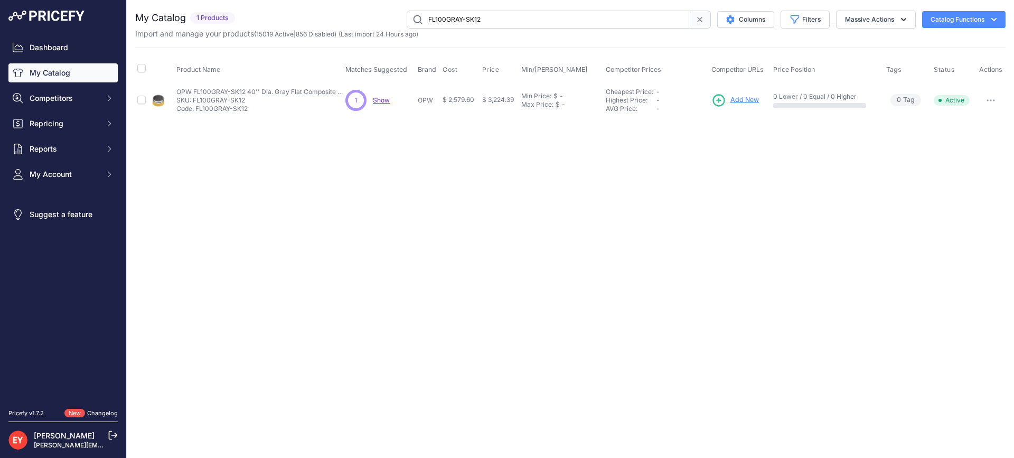
click at [748, 93] on link "Add New" at bounding box center [735, 100] width 48 height 15
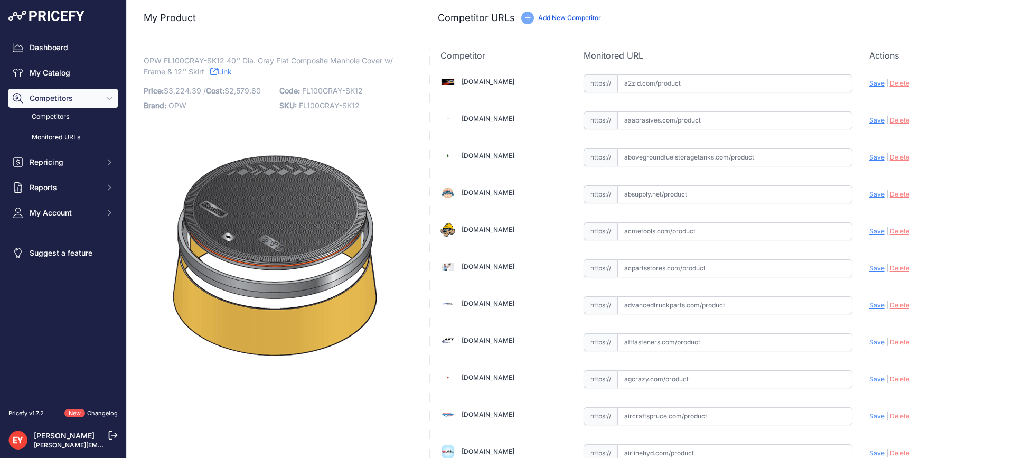
scroll to position [7978, 0]
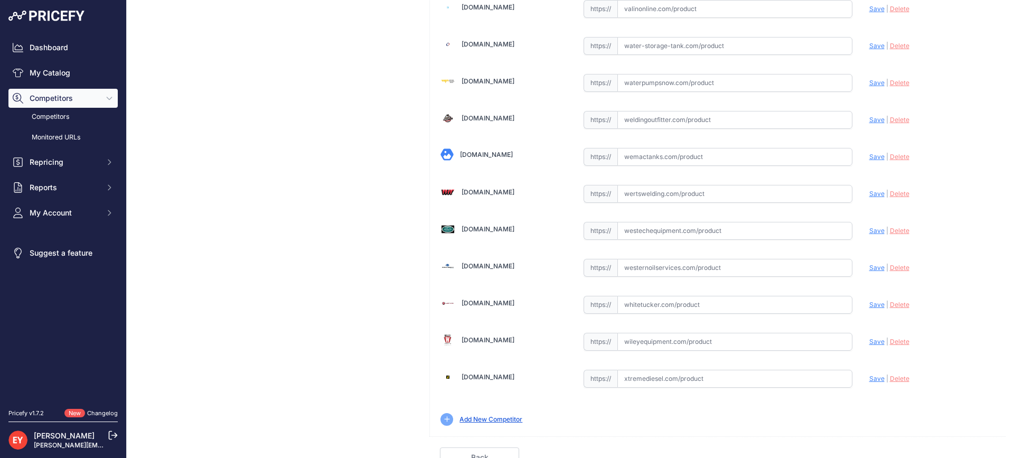
click at [662, 234] on input "text" at bounding box center [734, 231] width 235 height 18
click at [665, 234] on input "text" at bounding box center [734, 231] width 235 height 18
paste input "https://westechequipment.com/index.php?main_page=product_info&products_id=70073…"
click at [871, 230] on span "Save" at bounding box center [876, 231] width 15 height 8
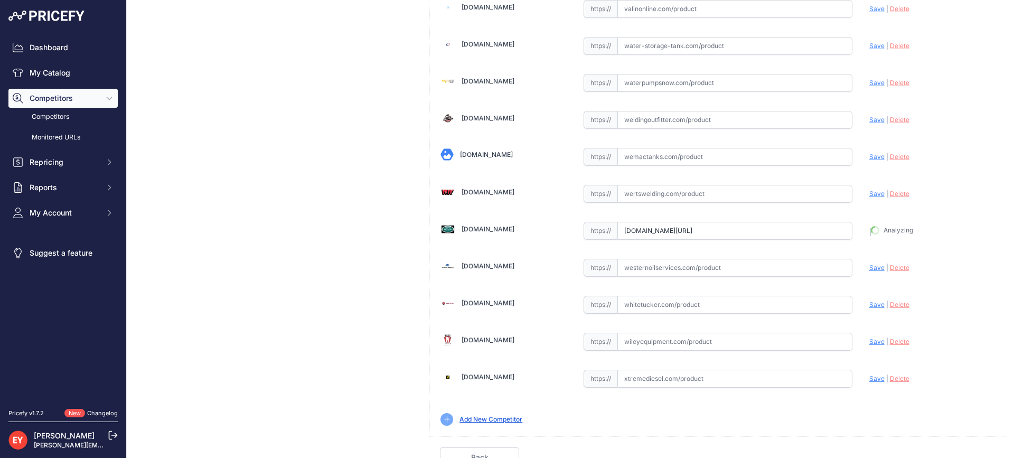
type input "https://westechequipment.com/index.php?main_page=product_info&products_id=70073…"
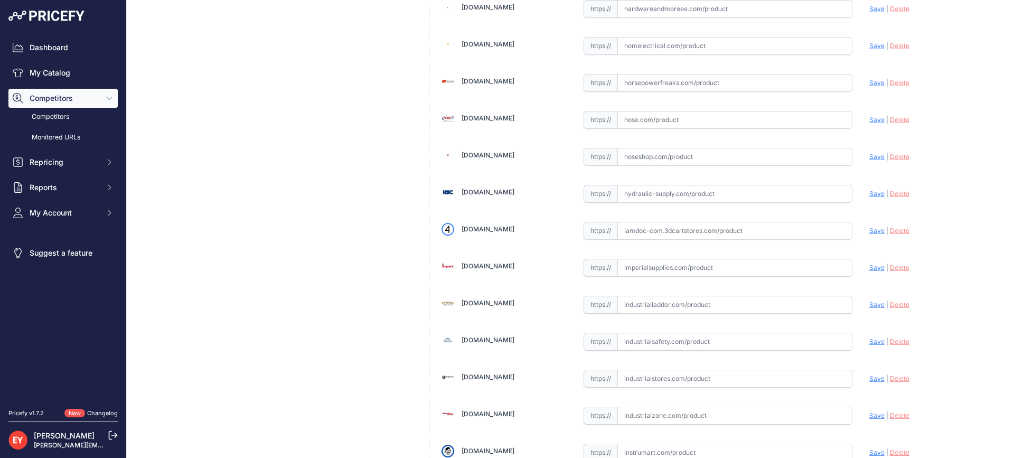
drag, startPoint x: 681, startPoint y: 231, endPoint x: 654, endPoint y: 224, distance: 27.2
click at [680, 230] on input "text" at bounding box center [734, 231] width 235 height 18
paste input "https://iamdoc-com.3dcartstores.com/Fl100-40-Dia-Gray-Comp-Mh-Cover-Frm-12-Sk-B…"
click at [869, 234] on div "Update Profile Save | Delete Analyzing" at bounding box center [932, 228] width 126 height 16
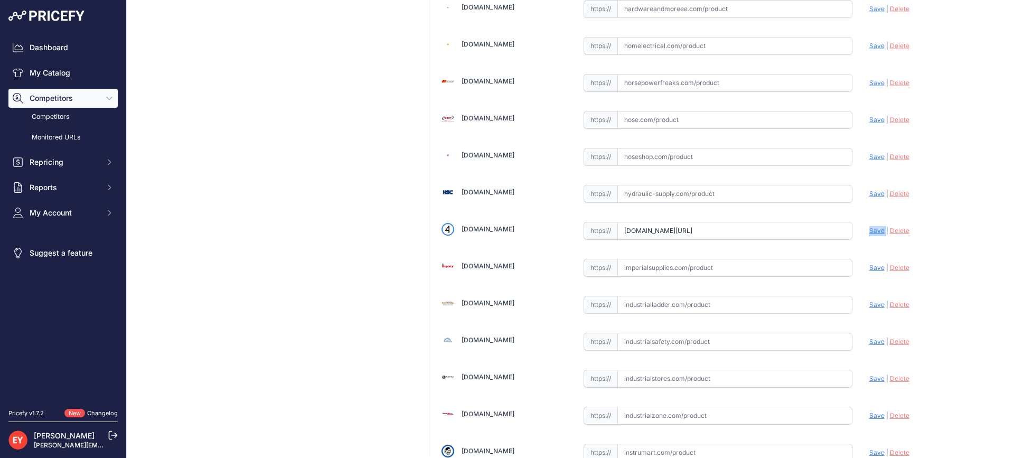
click at [869, 234] on div "Update Profile Save | Delete Analyzing" at bounding box center [932, 228] width 126 height 16
click at [869, 233] on span "Save" at bounding box center [876, 231] width 15 height 8
type input "https://iamdoc-com.3dcartstores.com/Fl100-40-Dia-Gray-Comp-Mh-Cover-Frm-12-Sk-B…"
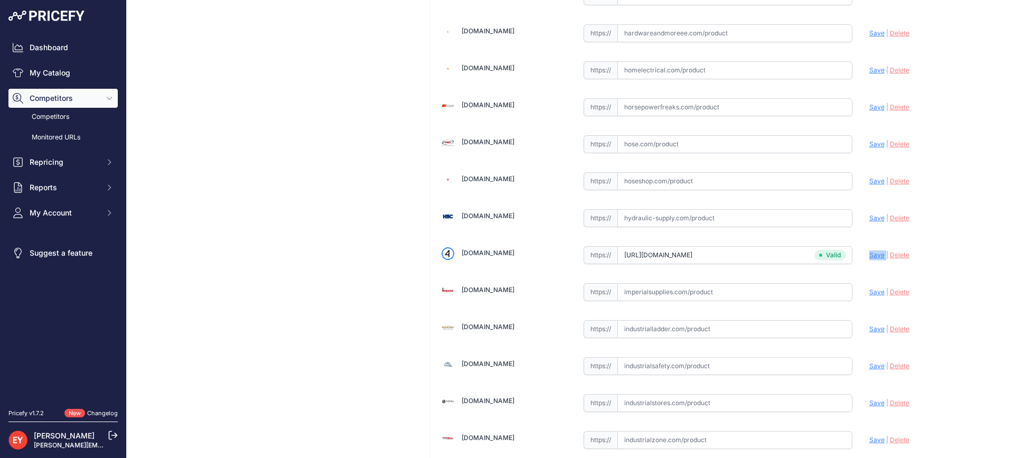
scroll to position [3203, 0]
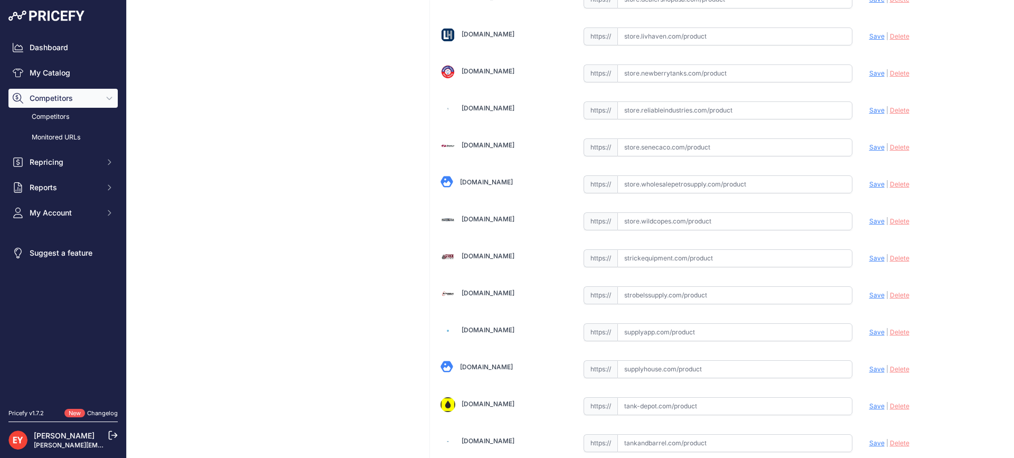
scroll to position [8012, 0]
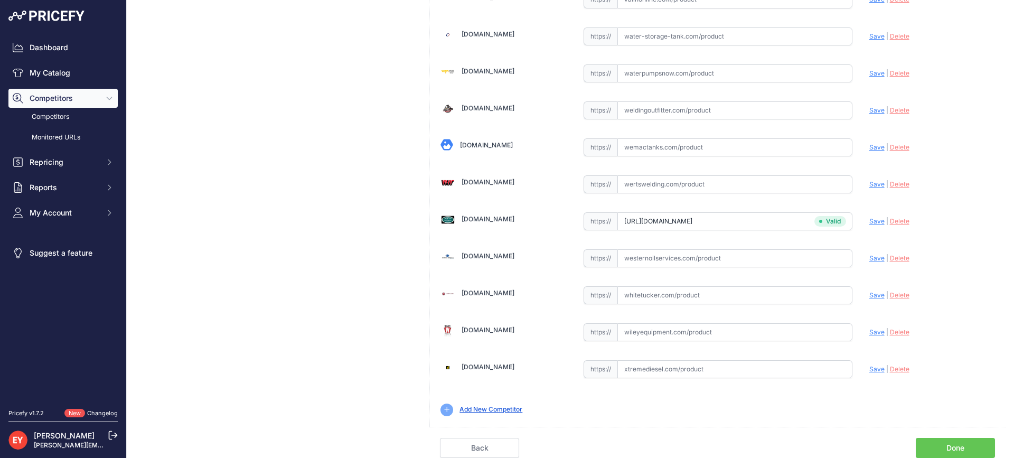
drag, startPoint x: 968, startPoint y: 449, endPoint x: 772, endPoint y: 337, distance: 225.8
click at [968, 448] on link "Done" at bounding box center [955, 448] width 79 height 20
click at [968, 447] on link "Done" at bounding box center [955, 448] width 79 height 20
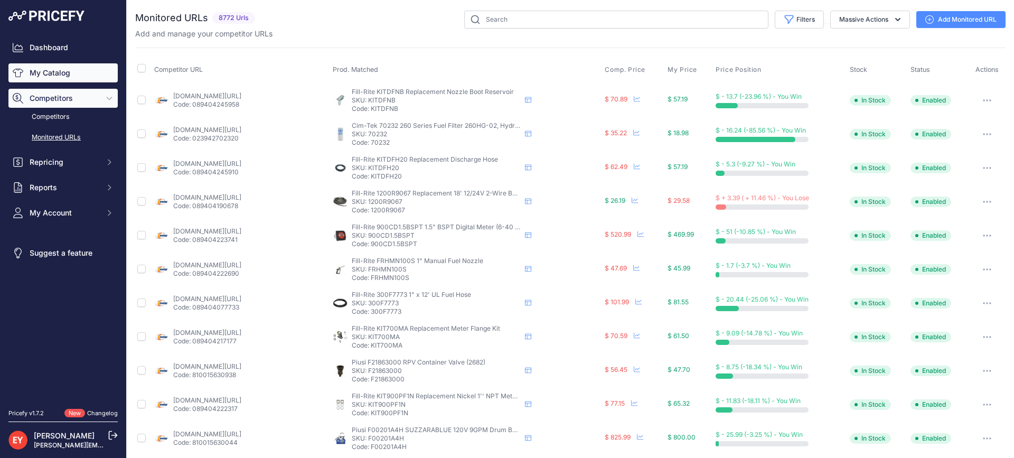
drag, startPoint x: 81, startPoint y: 73, endPoint x: 231, endPoint y: 32, distance: 155.5
click at [81, 73] on link "My Catalog" at bounding box center [62, 72] width 109 height 19
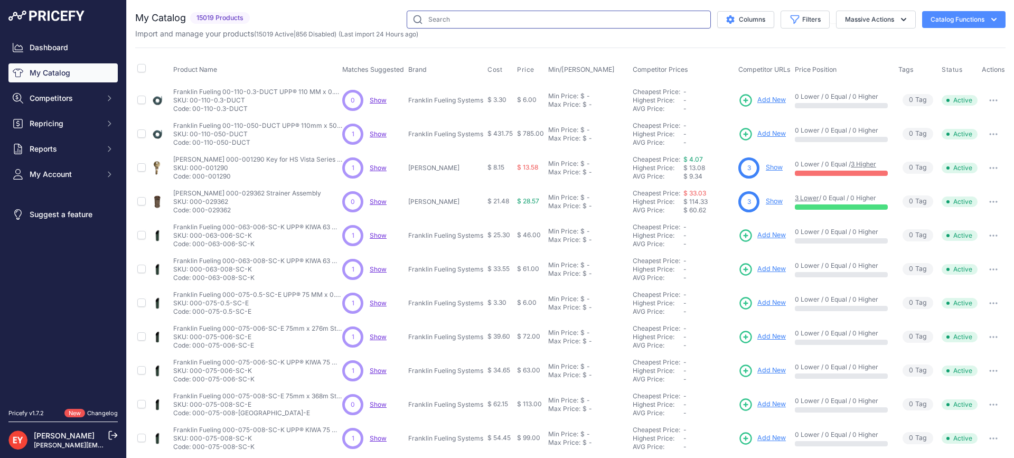
click at [497, 24] on input "text" at bounding box center [559, 20] width 304 height 18
paste input "205183"
type input "205183"
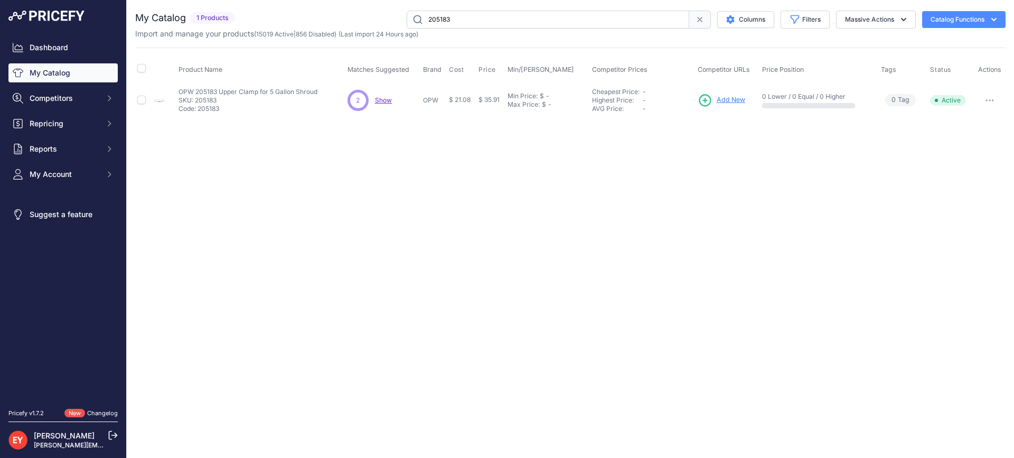
click at [718, 99] on span "Add New" at bounding box center [731, 100] width 29 height 10
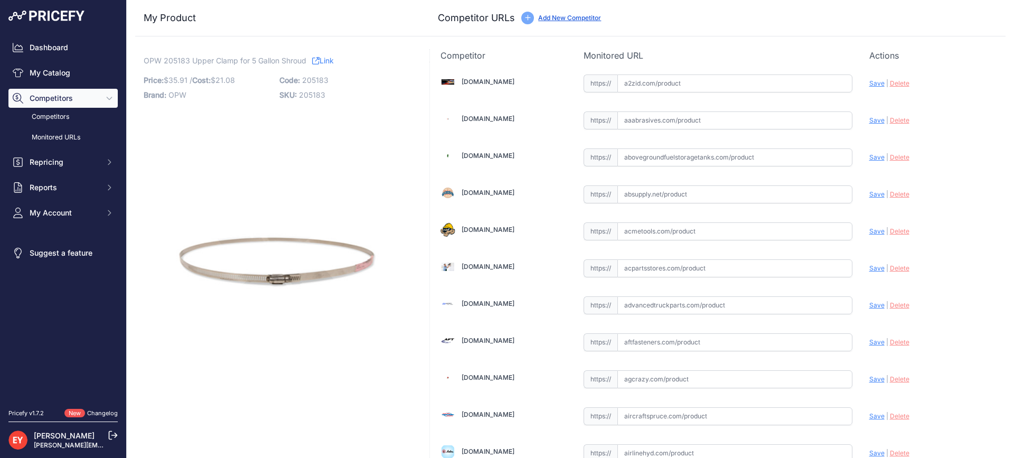
scroll to position [333, 0]
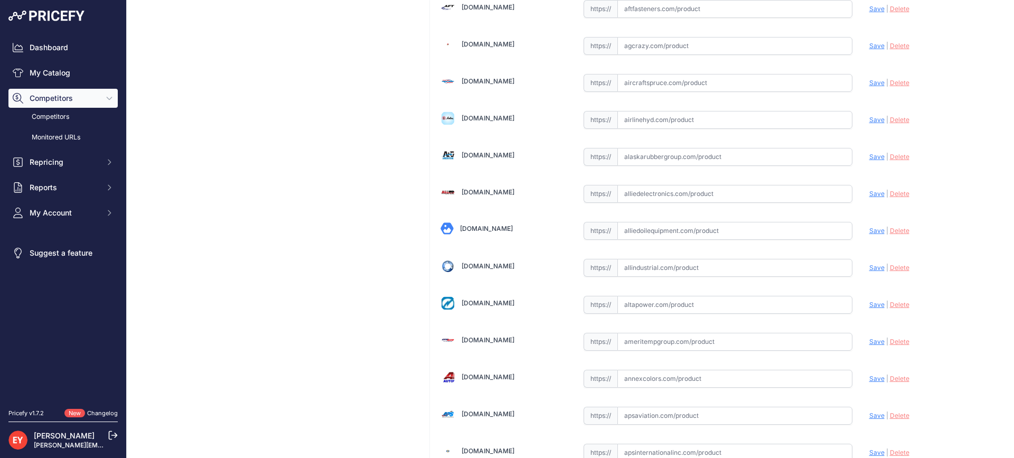
click at [684, 236] on input "text" at bounding box center [734, 231] width 235 height 18
paste input "https://alliedoilequipment.com/shop/opw-fueling-components/205183-t-bolt-clamp-…"
click at [869, 232] on span "Save" at bounding box center [876, 231] width 15 height 8
type input "https://alliedoilequipment.com/shop/opw-fueling-components/205183-t-bolt-clamp-…"
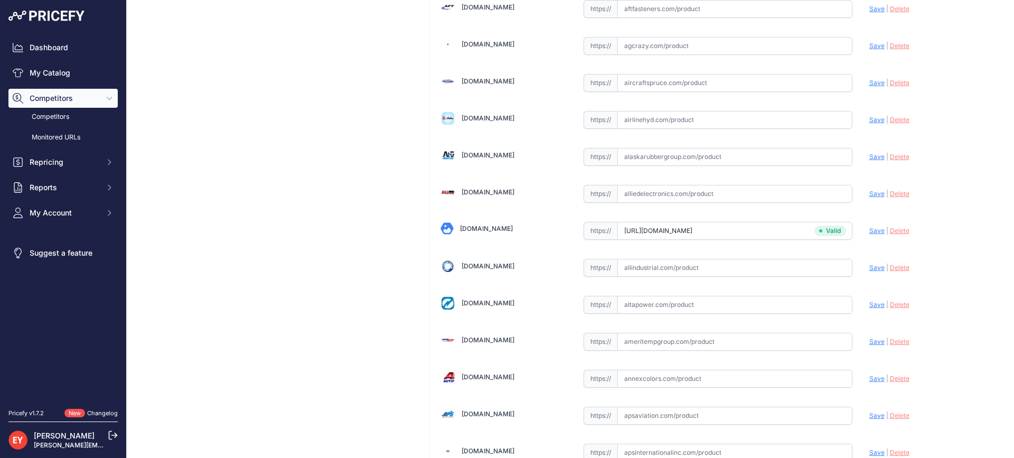
scroll to position [3179, 0]
click at [651, 227] on input "text" at bounding box center [734, 231] width 235 height 18
paste input "https://iamdoc-com.3dcartstores.com/T-Bolt-Clamp-Stainless-Steel-Min-Max-13875-…"
click at [869, 231] on span "Save" at bounding box center [876, 231] width 15 height 8
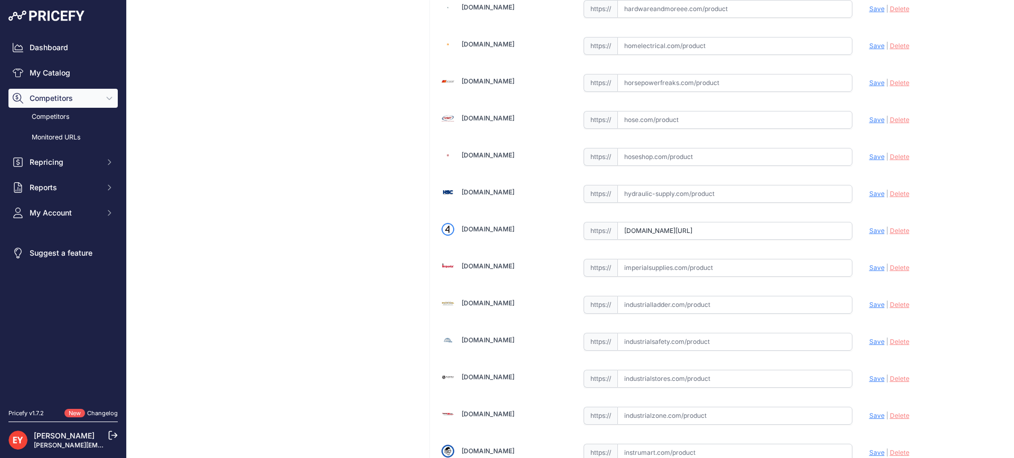
scroll to position [0, 0]
type input "https://iamdoc-com.3dcartstores.com/T-Bolt-Clamp-Stainless-Steel-Min-Max-13875-…"
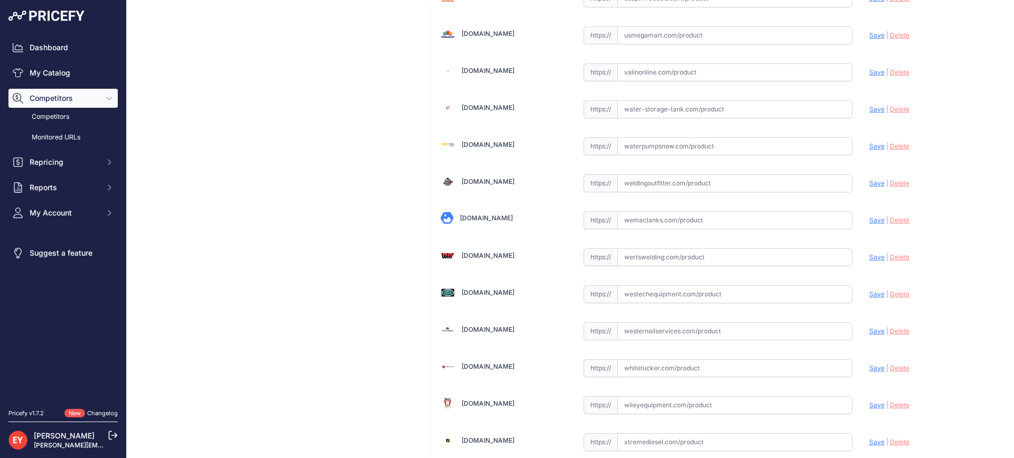
scroll to position [7987, 0]
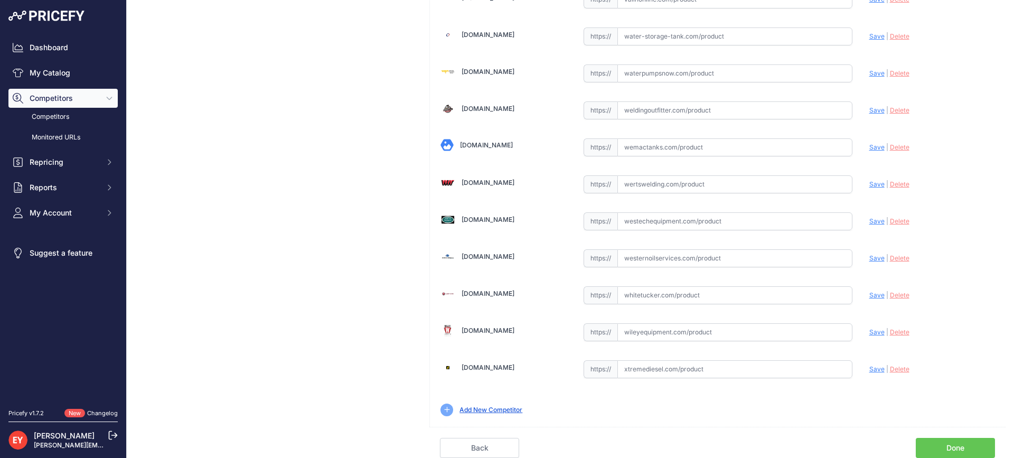
click at [975, 445] on link "Done" at bounding box center [955, 448] width 79 height 20
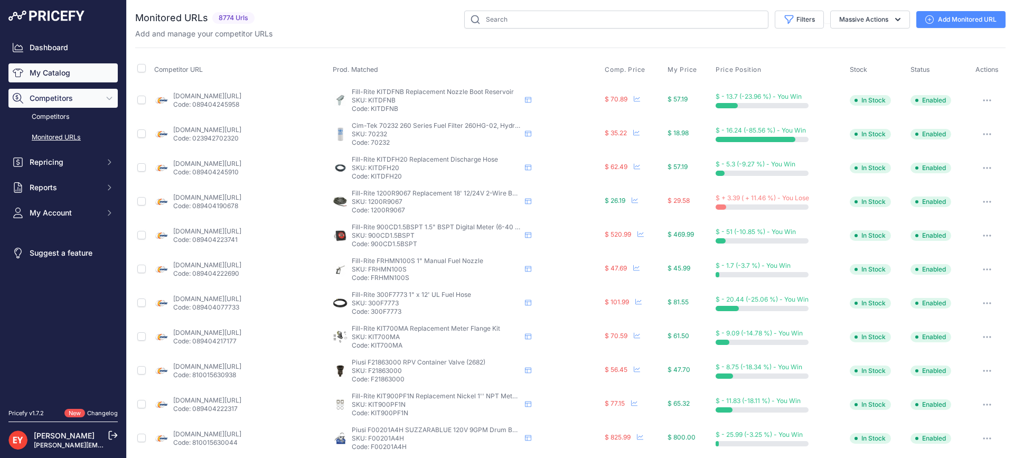
click at [56, 77] on link "My Catalog" at bounding box center [62, 72] width 109 height 19
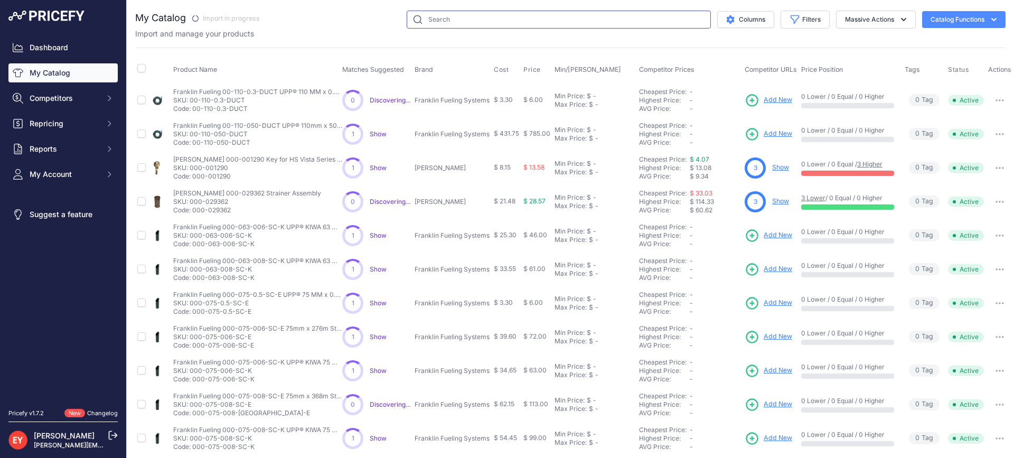
click at [430, 14] on input "text" at bounding box center [559, 20] width 304 height 18
paste input "FL100-SK10-46"
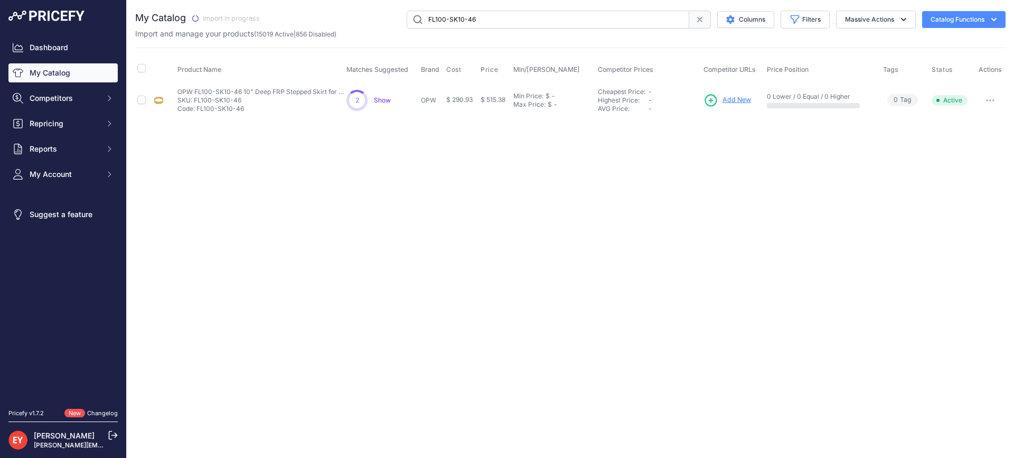
click at [483, 16] on input "FL100-SK10-46" at bounding box center [548, 20] width 282 height 18
drag, startPoint x: 508, startPoint y: 20, endPoint x: 383, endPoint y: 27, distance: 125.3
click at [383, 27] on div "FL100-SK10-46 Columns Filters Status All Status Only Enabled Only Disabled" at bounding box center [635, 20] width 739 height 18
paste input "P711-EVRDV"
type input "P711-EVRDV"
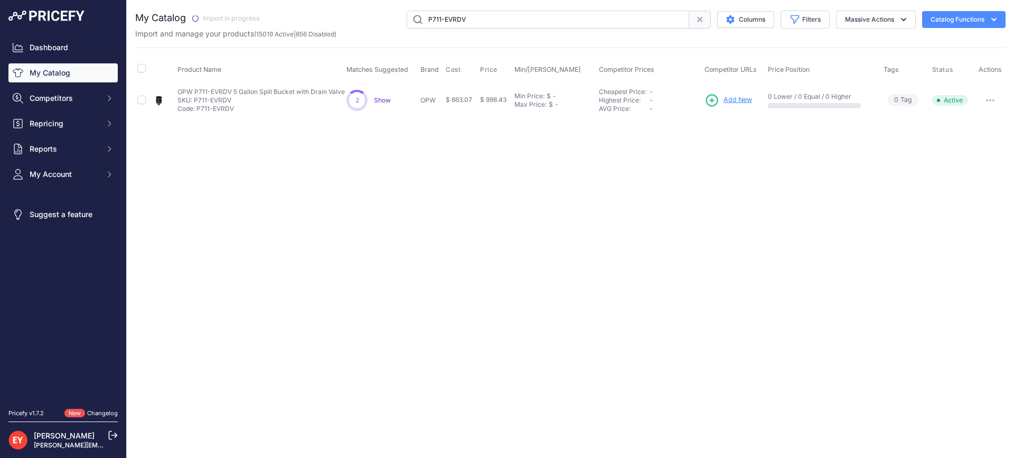
click at [732, 97] on span "Add New" at bounding box center [737, 100] width 29 height 10
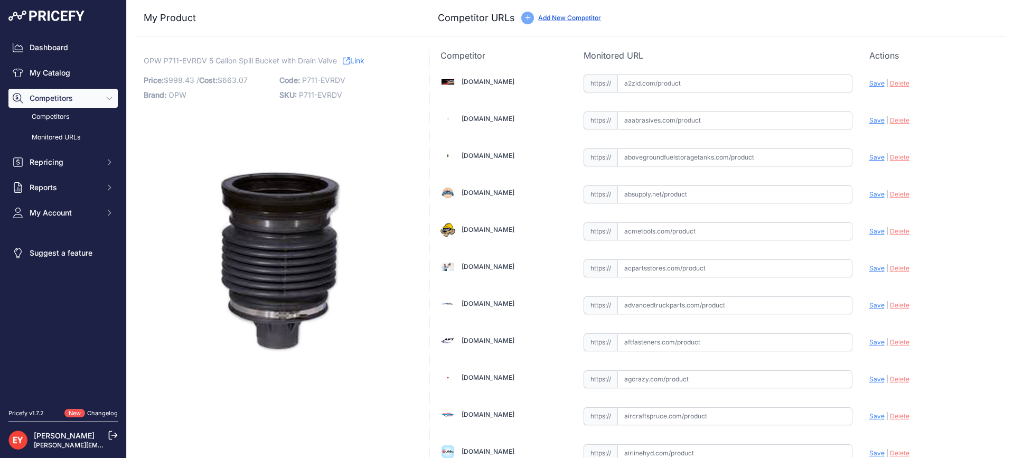
scroll to position [6167, 0]
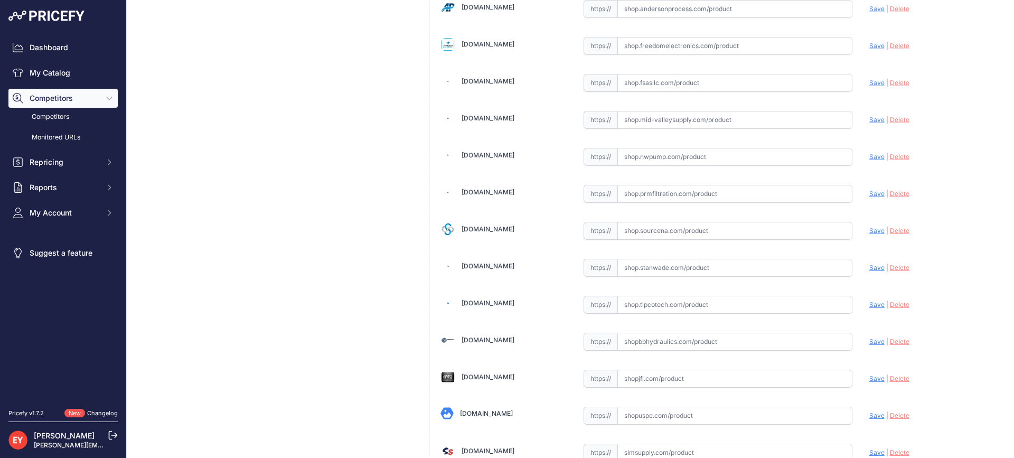
drag, startPoint x: 646, startPoint y: 227, endPoint x: 652, endPoint y: 223, distance: 6.9
click at [647, 227] on input "text" at bounding box center [734, 231] width 235 height 18
paste input "https://shop.sourcena.com/OPW-Fueling-Components/Multiport-Manhole-Parts/P711-E…"
drag, startPoint x: 865, startPoint y: 230, endPoint x: 719, endPoint y: 191, distance: 151.3
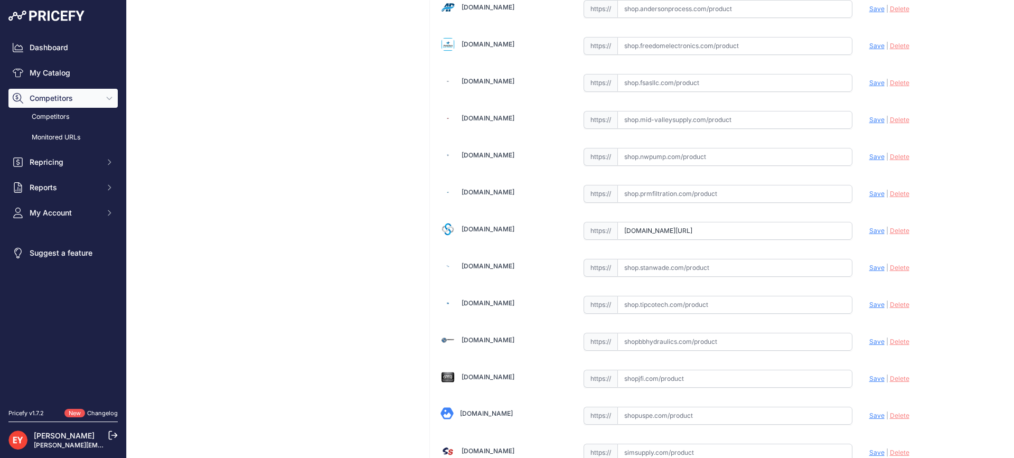
click at [869, 230] on span "Save" at bounding box center [876, 231] width 15 height 8
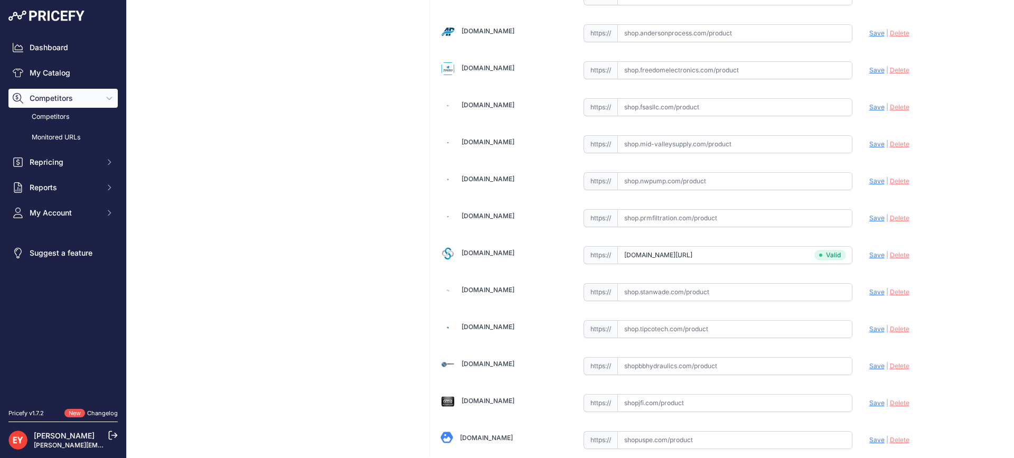
type input "https://shop.sourcena.com/OPW-Fueling-Components/Multiport-Manhole-Parts/P711-E…"
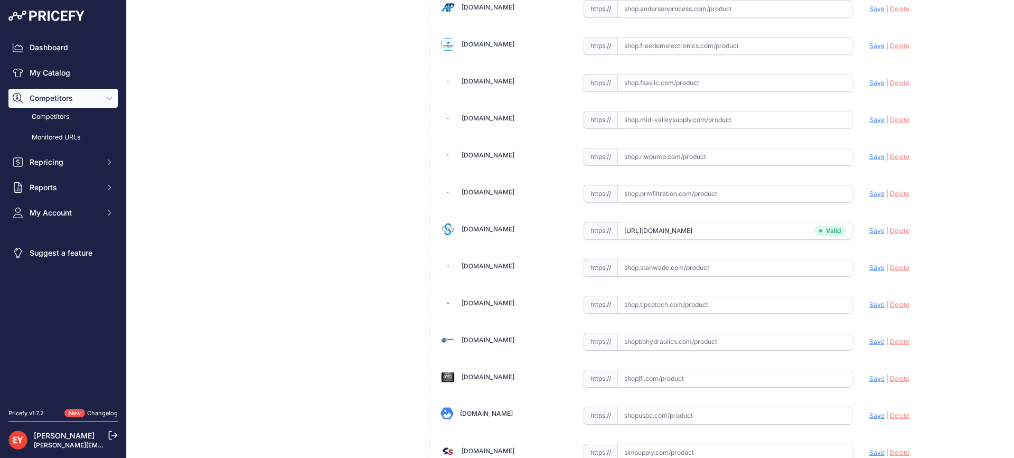
scroll to position [3179, 0]
click at [677, 234] on input "text" at bounding box center [734, 231] width 235 height 18
paste input "https://iamdoc-com.3dcartstores.com/5-Gallon-Spill-Bucket-Composite-Base-Drain-…"
click at [872, 230] on span "Save" at bounding box center [876, 231] width 15 height 8
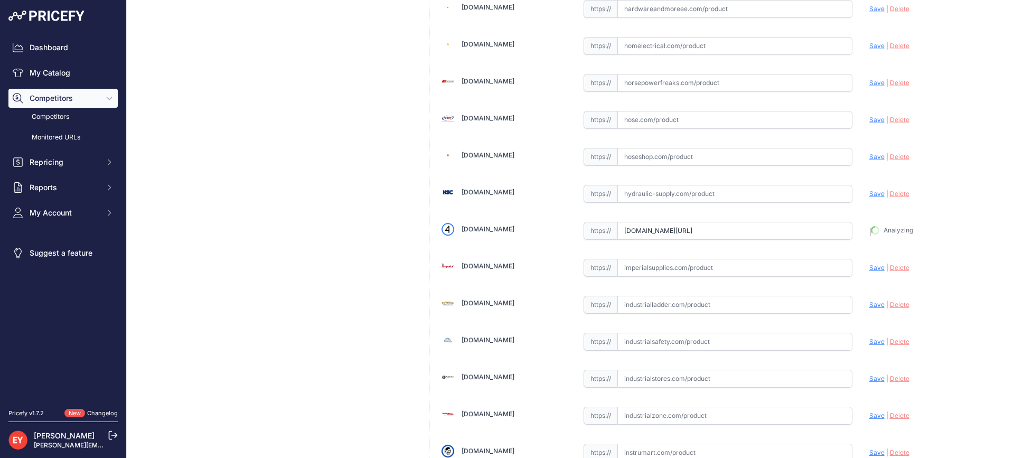
type input "https://iamdoc-com.3dcartstores.com/5-Gallon-Spill-Bucket-Composite-Base-Drain-…"
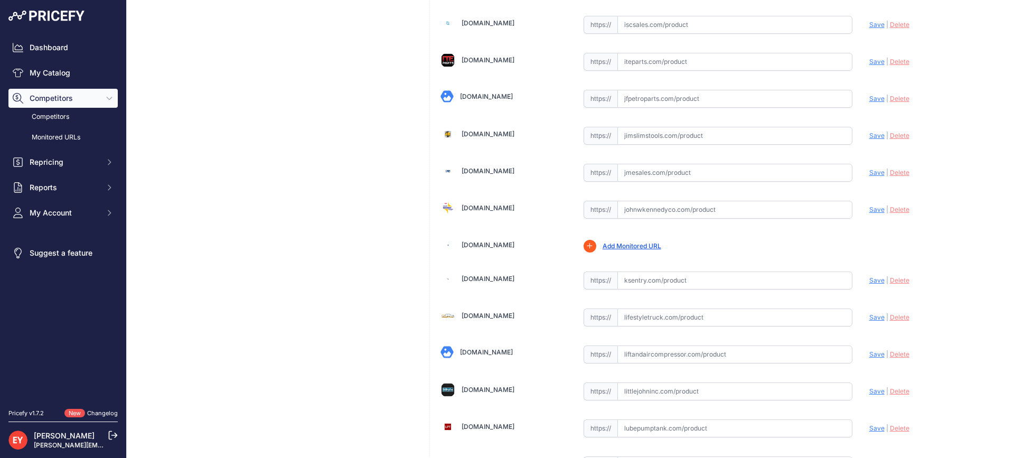
scroll to position [7987, 0]
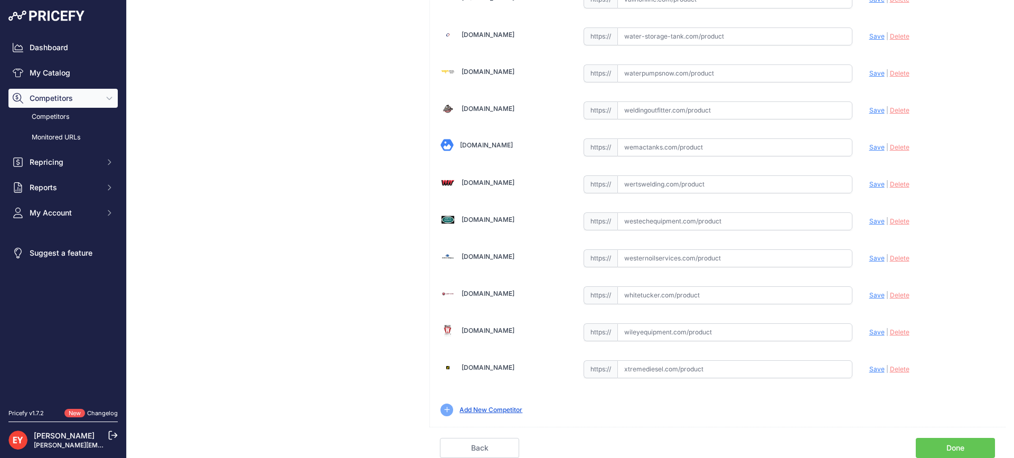
click at [958, 443] on link "Done" at bounding box center [955, 448] width 79 height 20
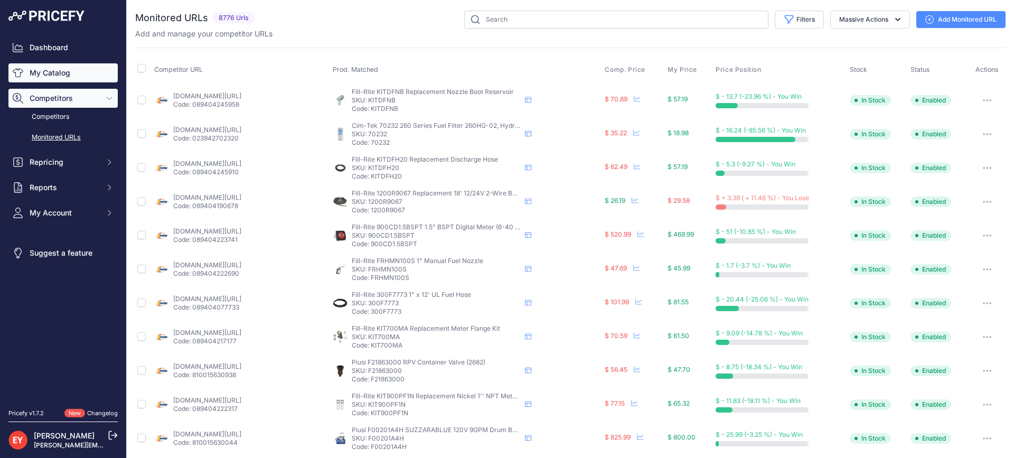
click at [61, 68] on link "My Catalog" at bounding box center [62, 72] width 109 height 19
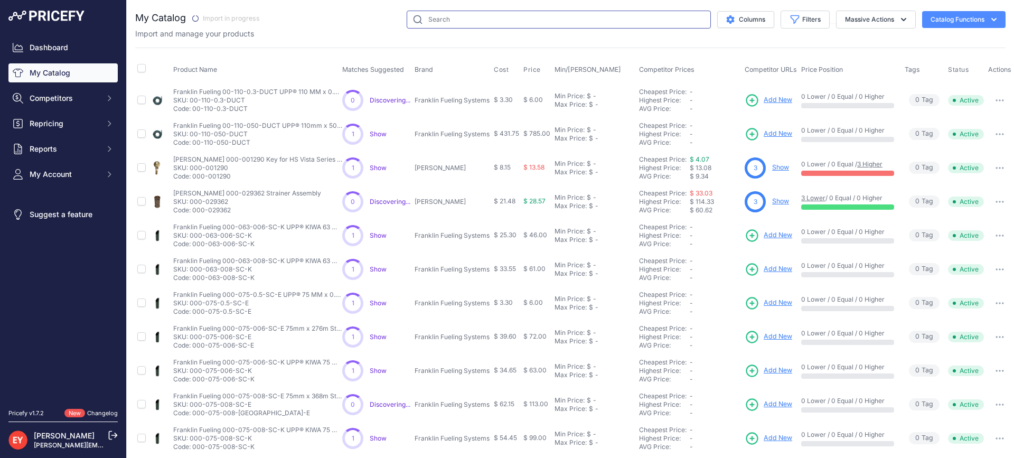
click at [455, 13] on input "text" at bounding box center [559, 20] width 304 height 18
paste input "P711-EVRPL"
type input "P711-EVRPL"
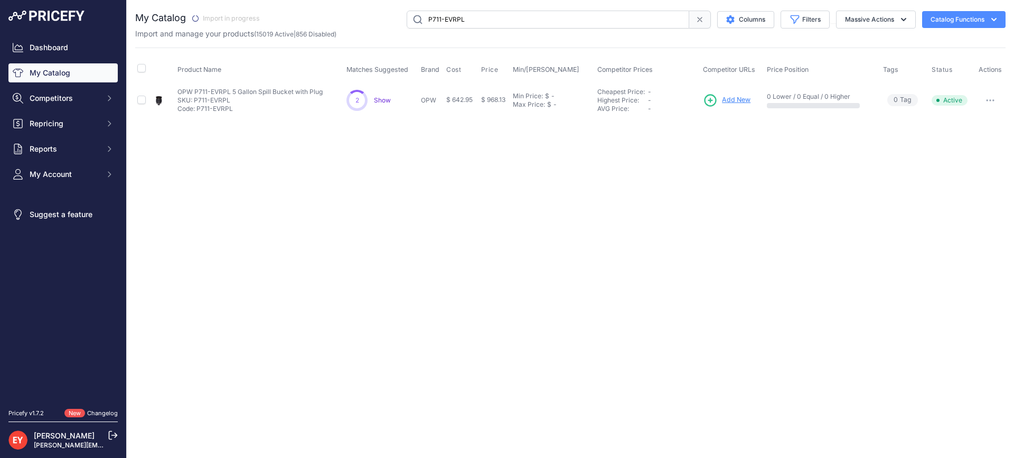
click at [737, 101] on span "Add New" at bounding box center [736, 100] width 29 height 10
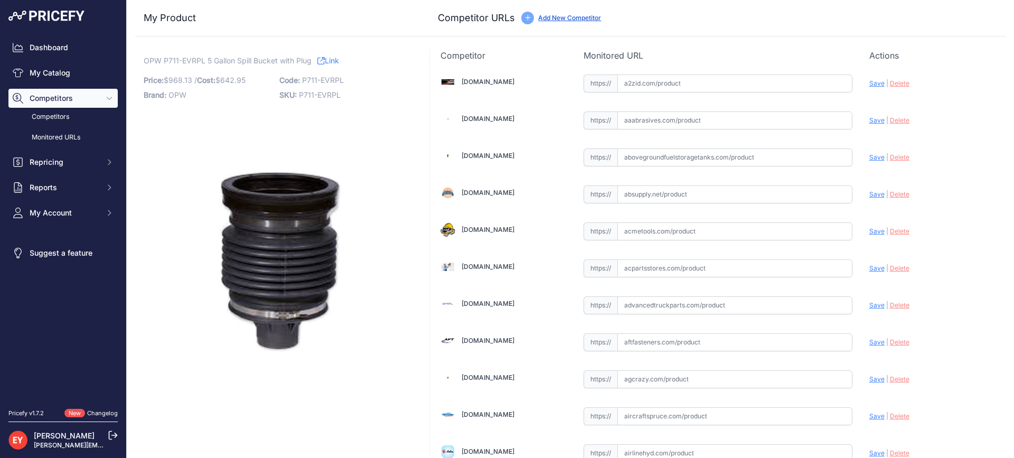
scroll to position [6167, 0]
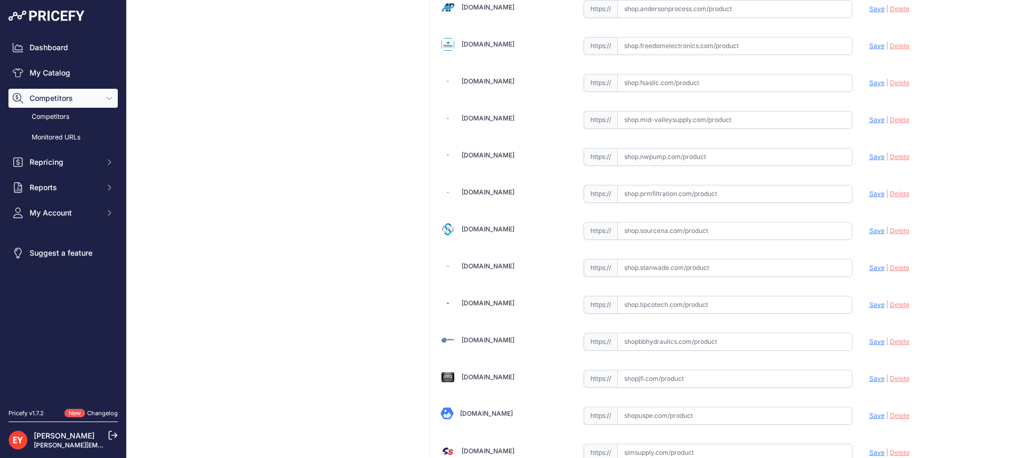
click at [638, 233] on input "text" at bounding box center [734, 231] width 235 height 18
paste input "https://shop.sourcena.com/OPW-Fueling-Components/Multiport-Manhole-Parts/P711-E…"
click at [869, 232] on span "Save" at bounding box center [876, 231] width 15 height 8
type input "https://shop.sourcena.com/OPW-Fueling-Components/Multiport-Manhole-Parts/P711-E…"
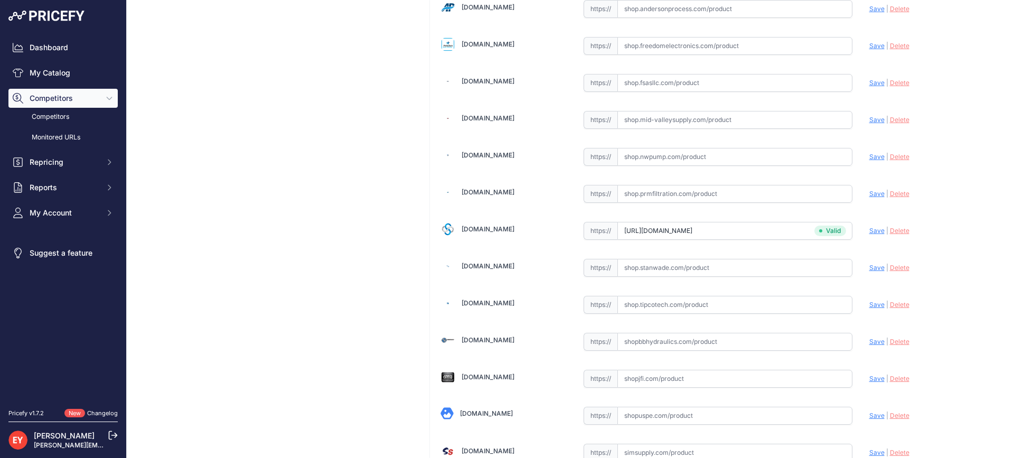
scroll to position [333, 0]
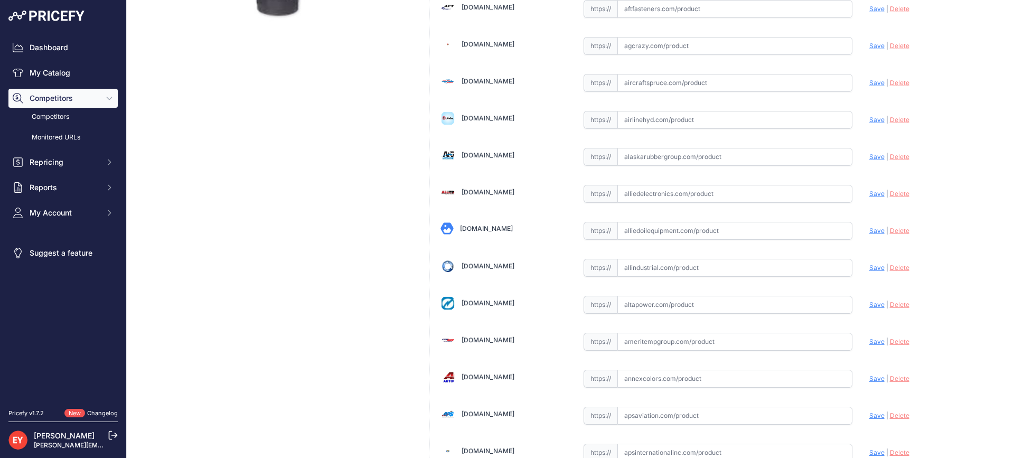
click at [649, 232] on input "text" at bounding box center [734, 231] width 235 height 18
paste input "https://alliedoilequipment.com/shop/opw-fueling-components/p711-evrpl-5-gal-spi…"
click at [869, 232] on span "Save" at bounding box center [876, 231] width 15 height 8
type input "https://alliedoilequipment.com/shop/opw-fueling-components/p711-evrpl-5-gal-spi…"
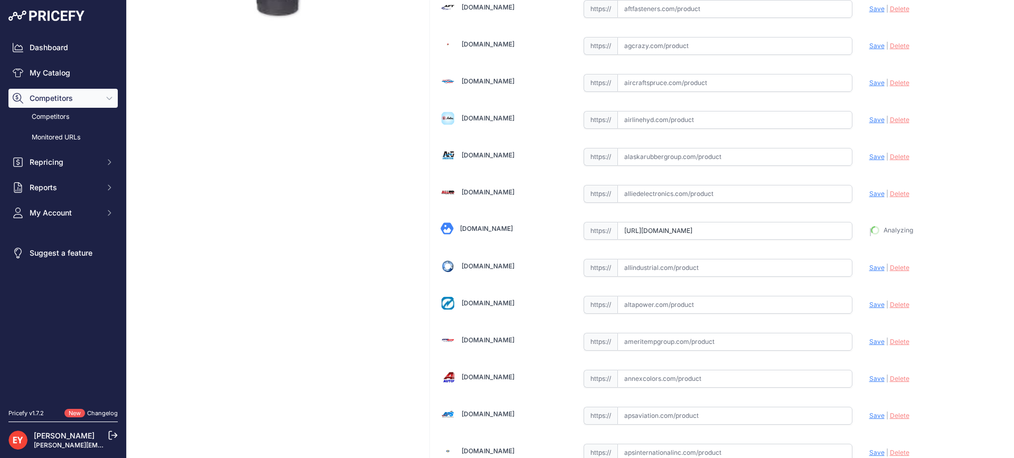
scroll to position [357, 0]
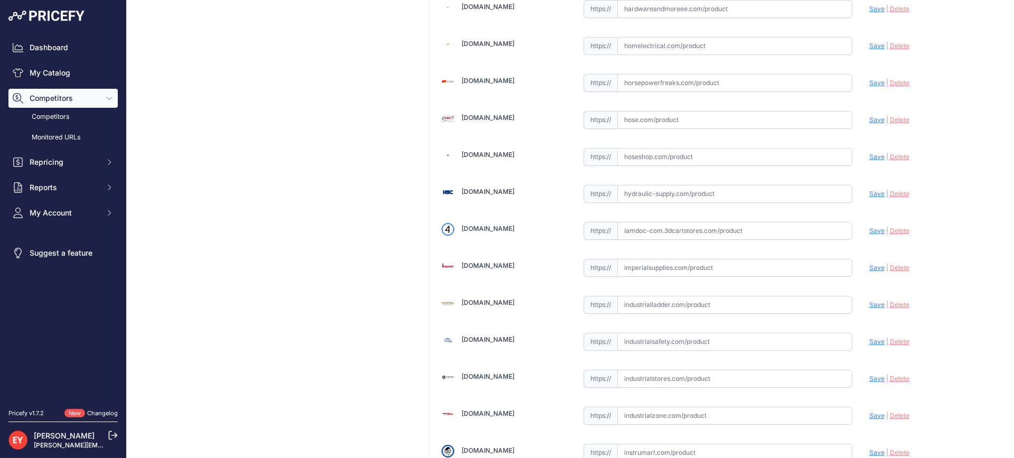
click at [692, 228] on input "text" at bounding box center [734, 231] width 235 height 18
paste input "https://iamdoc-com.3dcartstores.com/5-Gallon-Spill-Bucket-Composite-Base-Plug_p…"
click at [875, 232] on span "Save" at bounding box center [876, 230] width 15 height 8
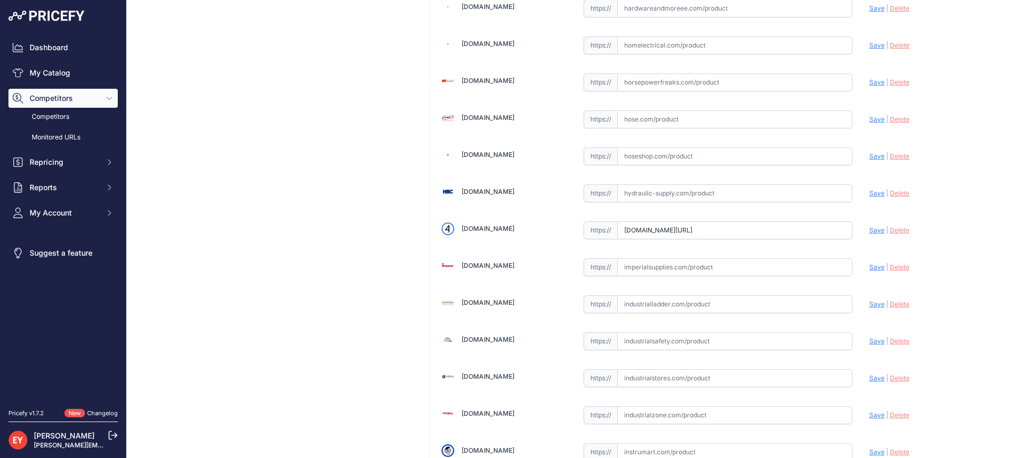
scroll to position [0, 0]
type input "https://iamdoc-com.3dcartstores.com/5-Gallon-Spill-Bucket-Composite-Base-Plug_p…"
drag, startPoint x: 661, startPoint y: 234, endPoint x: 721, endPoint y: 133, distance: 117.9
click at [661, 234] on input "text" at bounding box center [734, 231] width 235 height 18
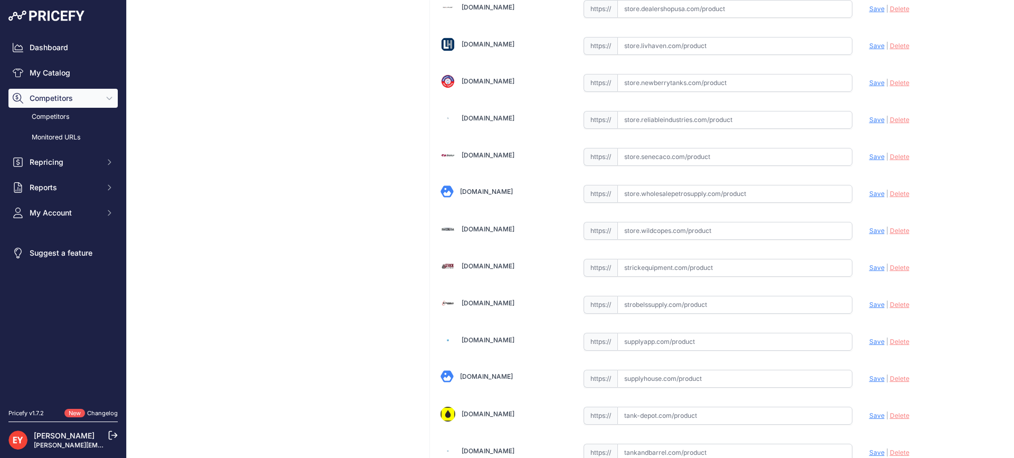
paste input "https://store.wildcopes.com/product.htm?pid=265005&cat=21066"
click at [869, 230] on span "Save" at bounding box center [876, 231] width 15 height 8
type input "https://store.wildcopes.com/product.htm?pid=265005&cat=21066&prirule_jdsnikfkfj…"
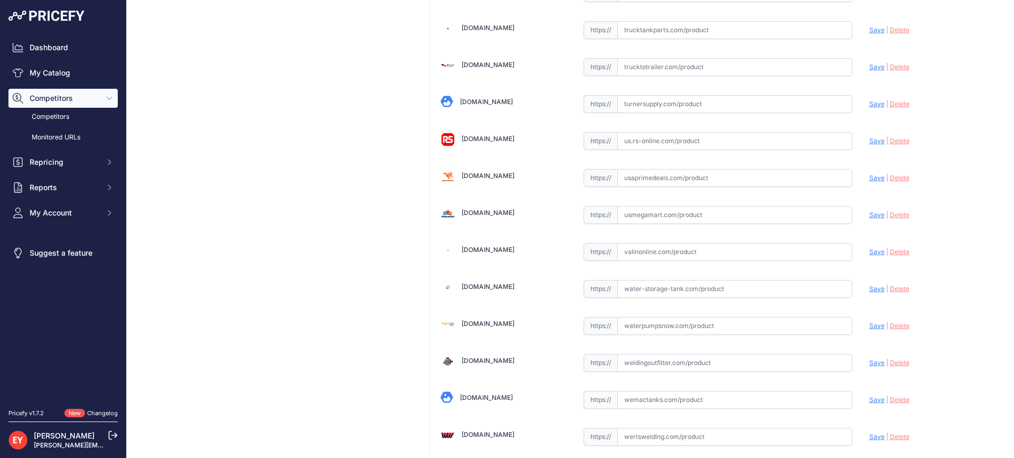
scroll to position [8012, 0]
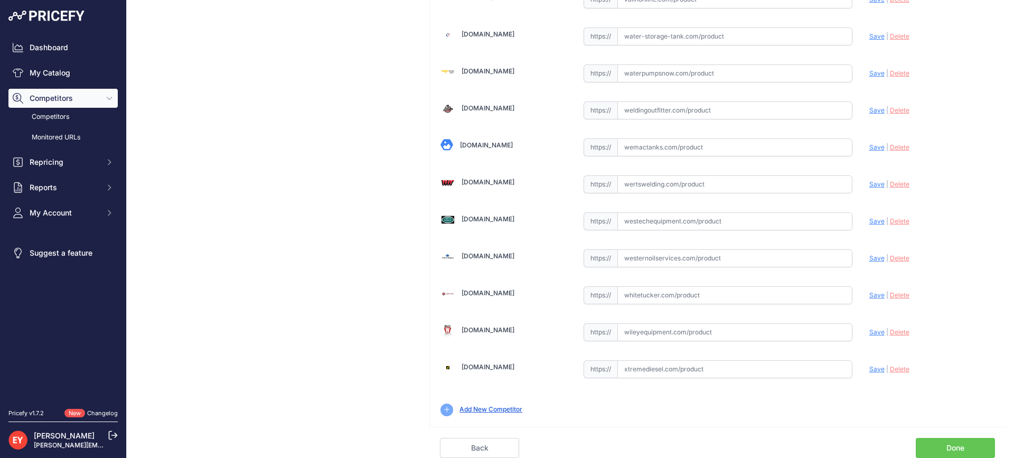
click at [942, 441] on link "Done" at bounding box center [955, 448] width 79 height 20
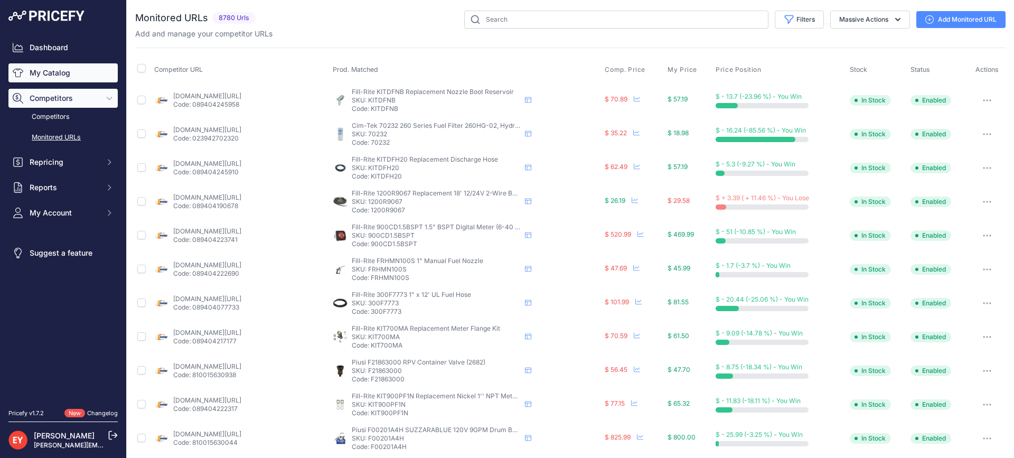
click at [66, 77] on link "My Catalog" at bounding box center [62, 72] width 109 height 19
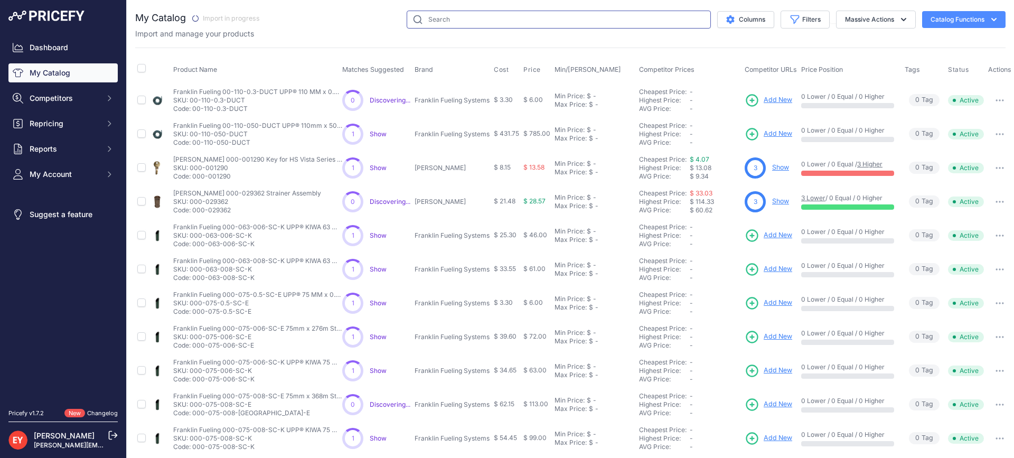
click at [429, 22] on input "text" at bounding box center [559, 20] width 304 height 18
paste input "P761C-EVRDV"
type input "P761C-EVRDV"
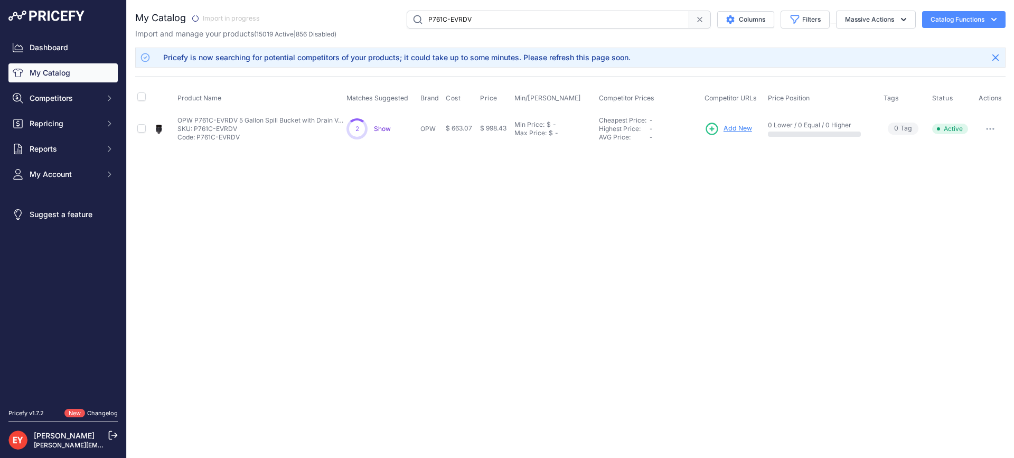
click at [731, 124] on span "Add New" at bounding box center [737, 129] width 29 height 10
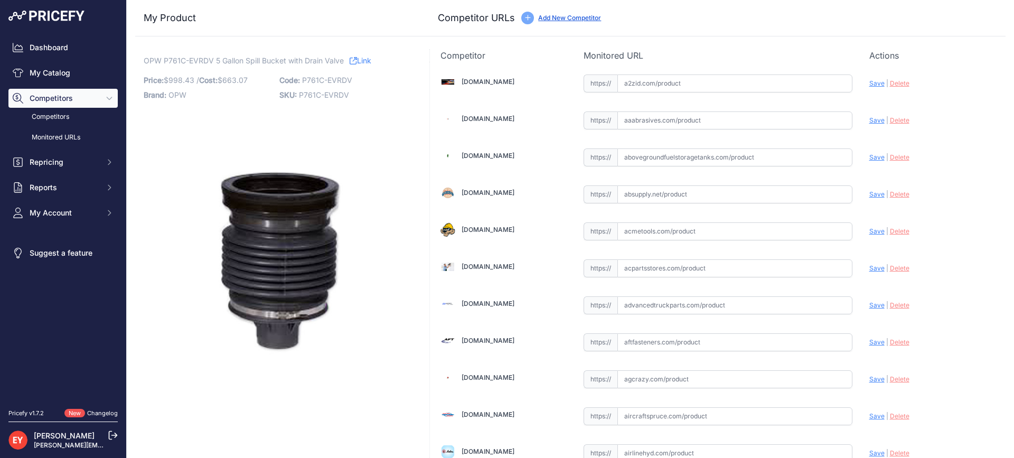
scroll to position [6167, 0]
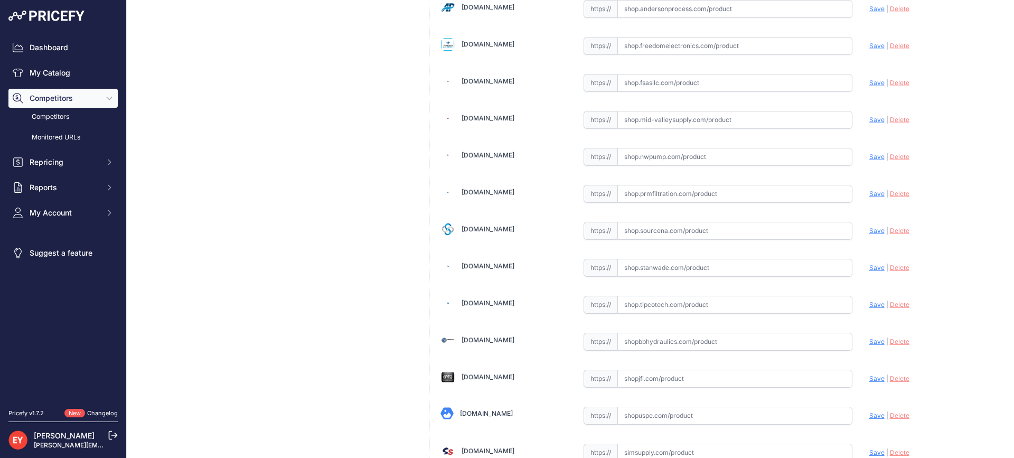
click at [664, 232] on input "text" at bounding box center [734, 231] width 235 height 18
paste input "[URL][DOMAIN_NAME]"
click at [869, 229] on span "Save" at bounding box center [876, 231] width 15 height 8
type input "[URL][DOMAIN_NAME]"
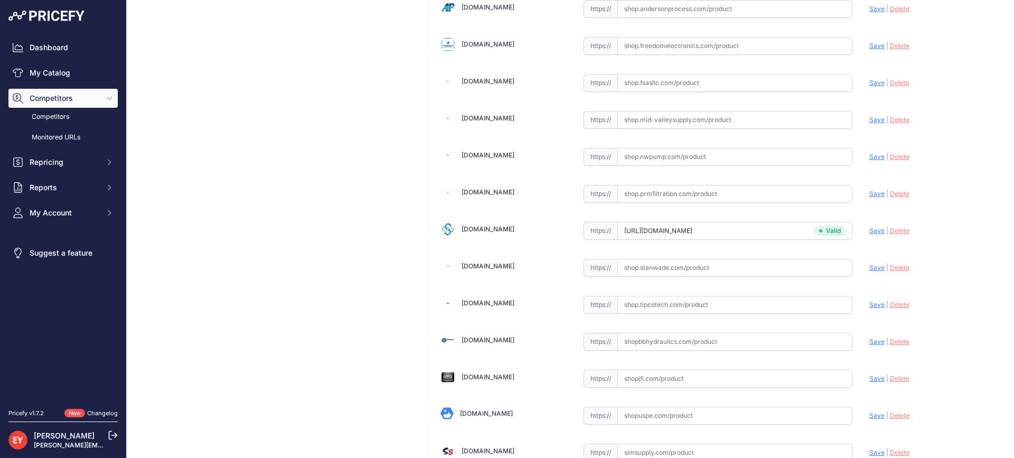
scroll to position [3179, 0]
click at [682, 222] on input "text" at bounding box center [734, 231] width 235 height 18
paste input "https://iamdoc-com.3dcartstores.com/5-Gallon-Spill-Bucket-Cast-Iron-Base-Drain-…"
click at [869, 231] on span "Save" at bounding box center [876, 231] width 15 height 8
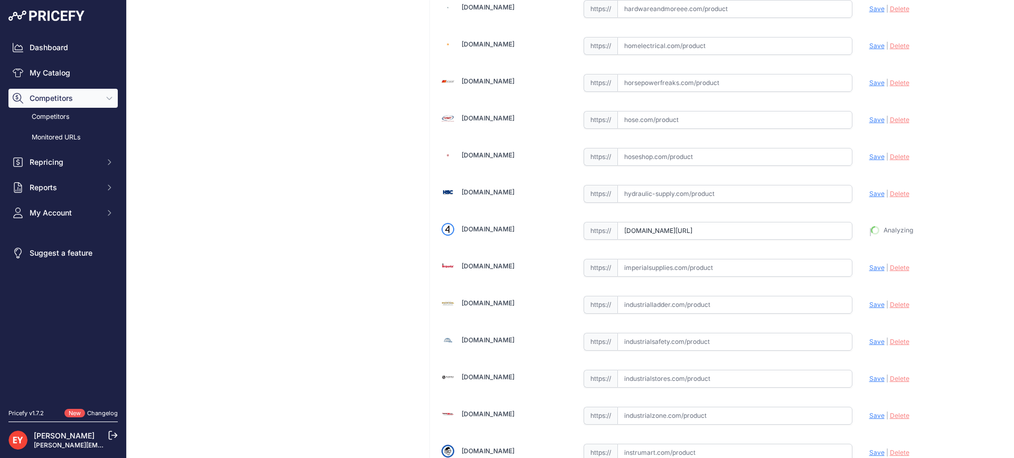
type input "https://iamdoc-com.3dcartstores.com/5-Gallon-Spill-Bucket-Cast-Iron-Base-Drain-…"
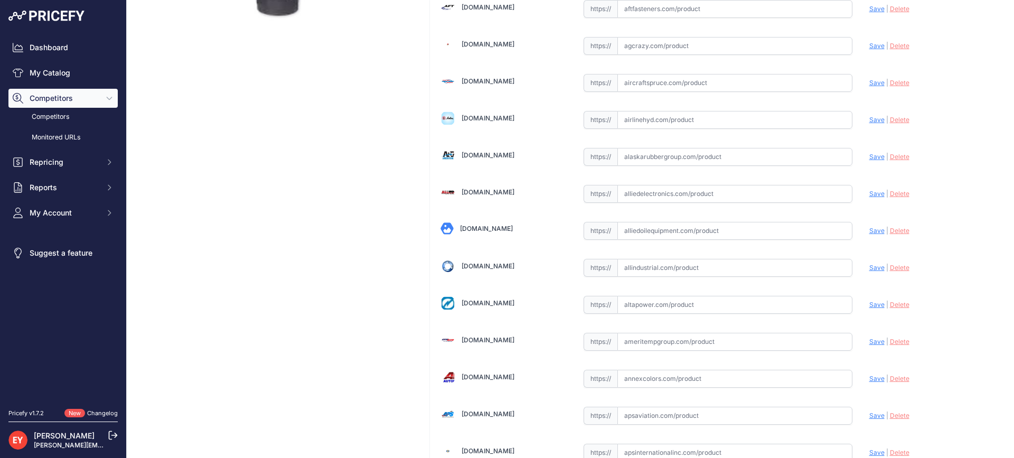
click at [652, 231] on input "text" at bounding box center [734, 231] width 235 height 18
paste input "https://alliedoilequipment.com/shop/opw-fueling-components/p761c-evrdv-5-gal-sp…"
click at [869, 229] on span "Save" at bounding box center [876, 231] width 15 height 8
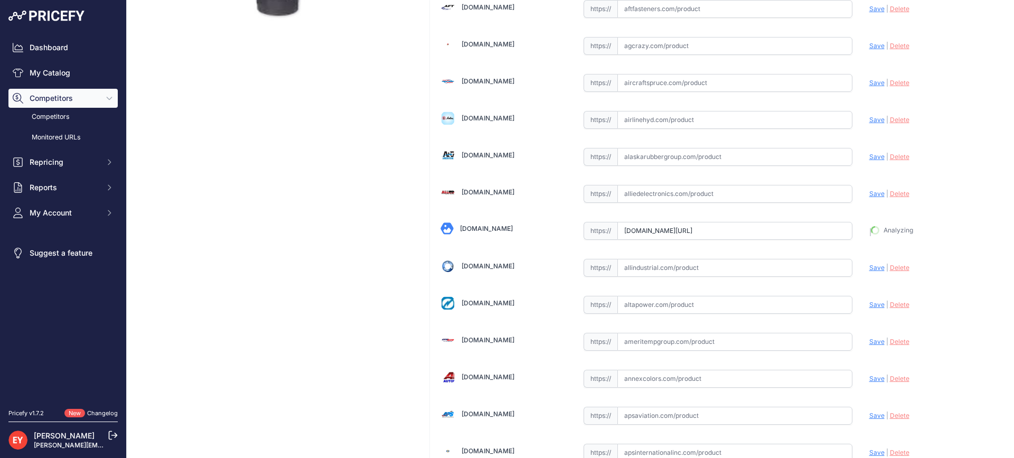
type input "https://alliedoilequipment.com/shop/opw-fueling-components/p761c-evrdv-5-gal-sp…"
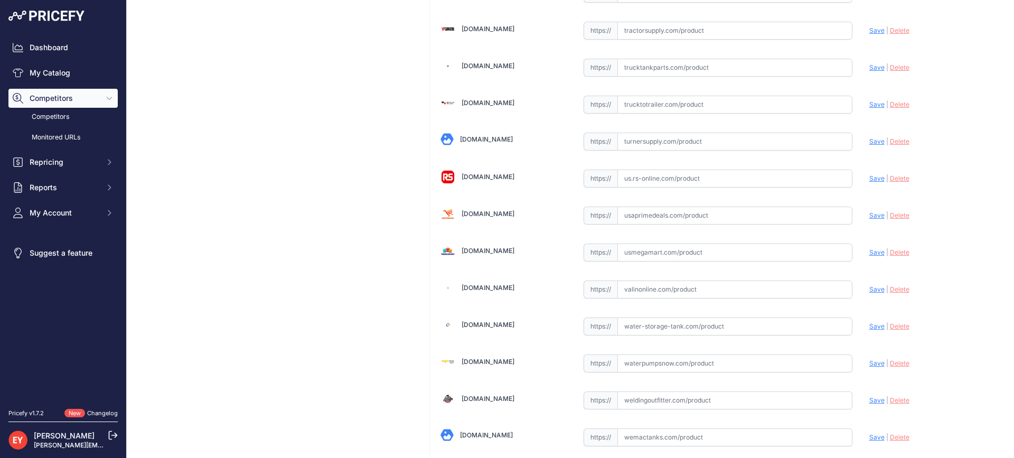
scroll to position [7987, 0]
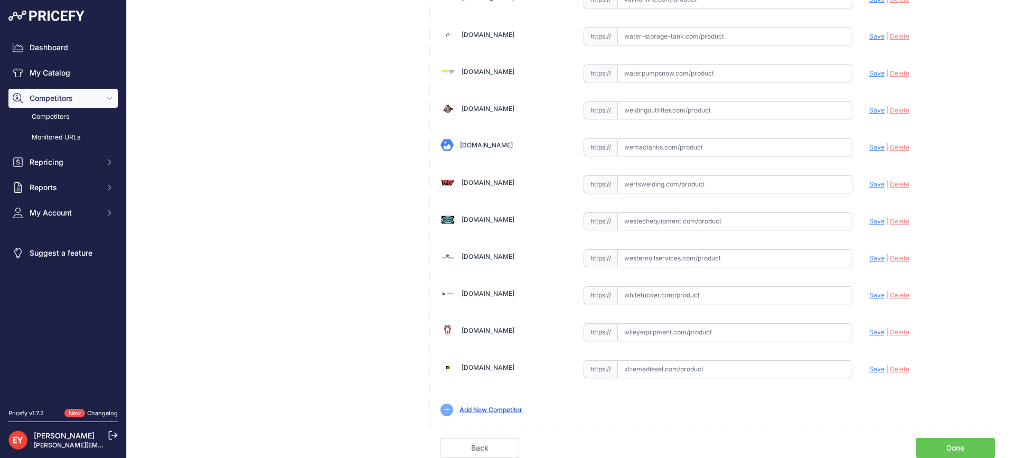
click at [960, 443] on link "Done" at bounding box center [955, 448] width 79 height 20
drag, startPoint x: 960, startPoint y: 443, endPoint x: 898, endPoint y: 381, distance: 87.7
click at [959, 443] on link "Done" at bounding box center [955, 448] width 79 height 20
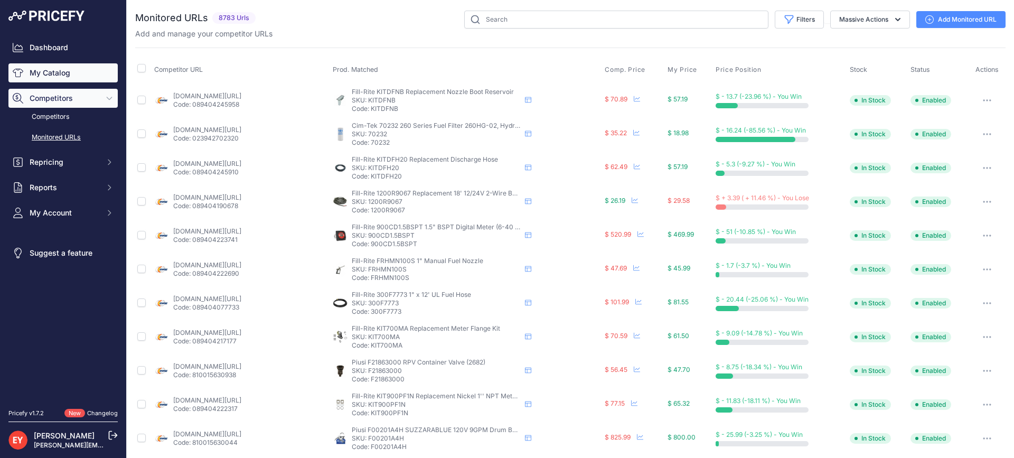
click at [41, 76] on link "My Catalog" at bounding box center [62, 72] width 109 height 19
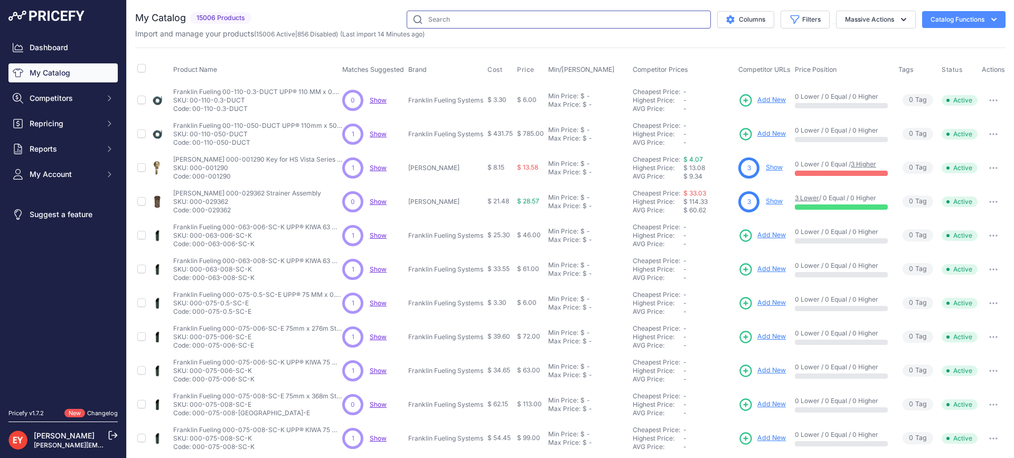
click at [426, 21] on input "text" at bounding box center [559, 20] width 304 height 18
paste input "P761C-EVRPL"
type input "P761C-EVRPL"
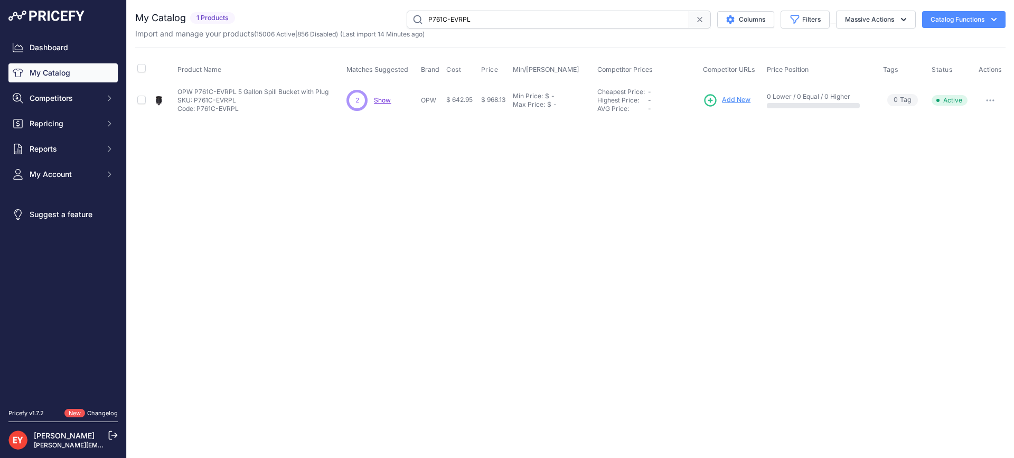
click at [740, 96] on span "Add New" at bounding box center [736, 100] width 29 height 10
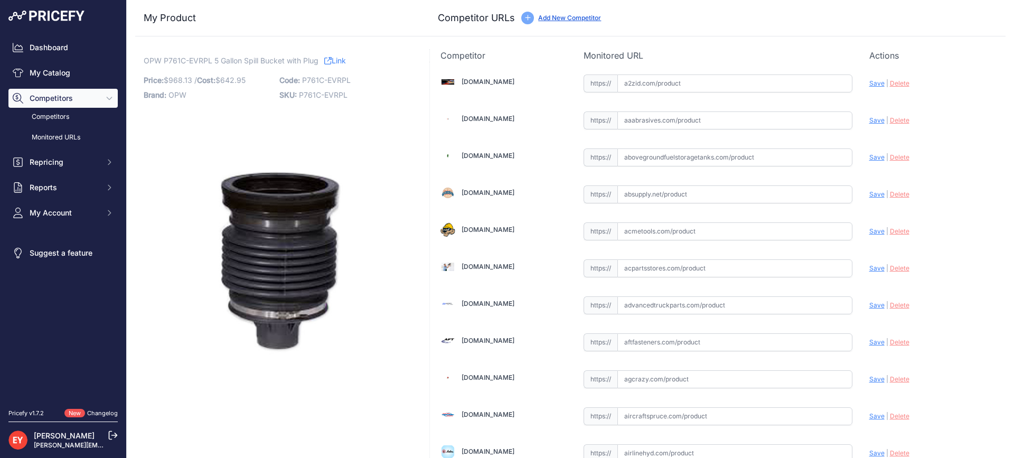
scroll to position [333, 0]
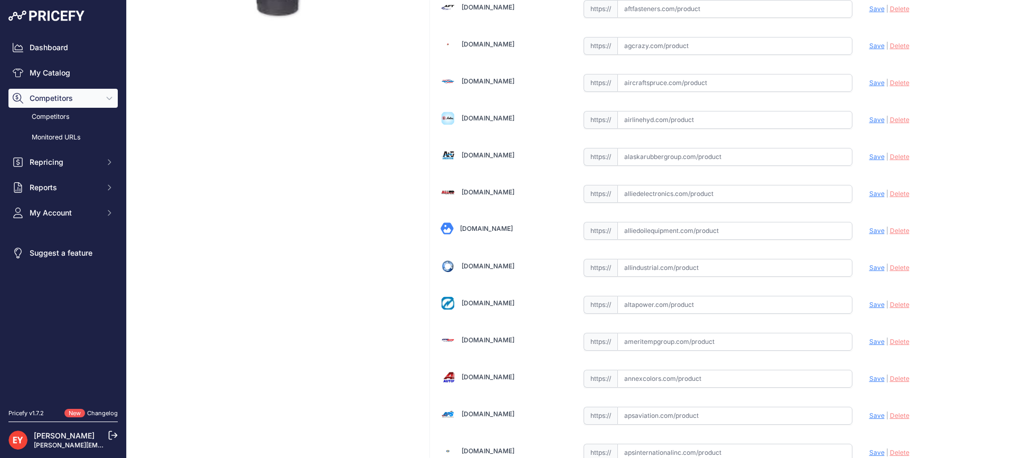
click at [654, 223] on input "text" at bounding box center [734, 231] width 235 height 18
paste input "https://alliedoilequipment.com/shop/opw-fueling-components/p761c-evrpl-5-gal-sp…"
click at [870, 228] on span "Save" at bounding box center [876, 231] width 15 height 8
type input "https://alliedoilequipment.com/shop/opw-fueling-components/p761c-evrpl-5-gal-sp…"
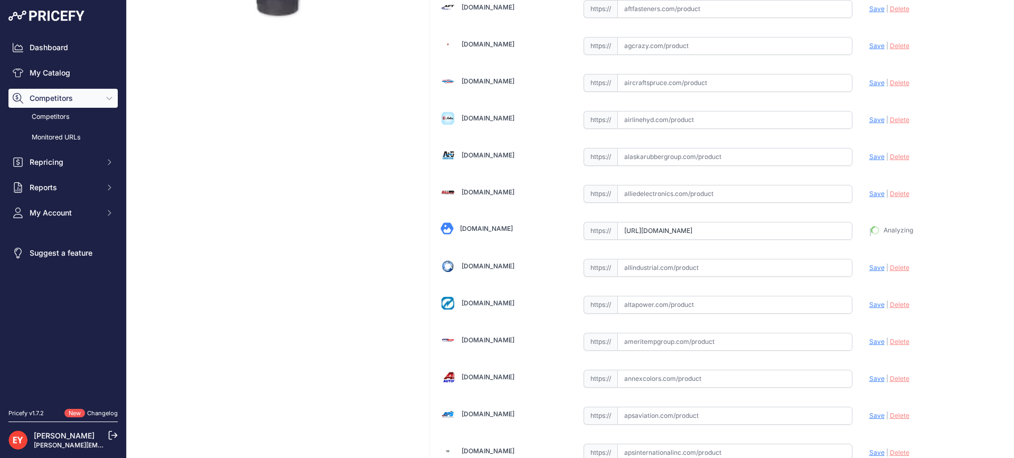
scroll to position [357, 0]
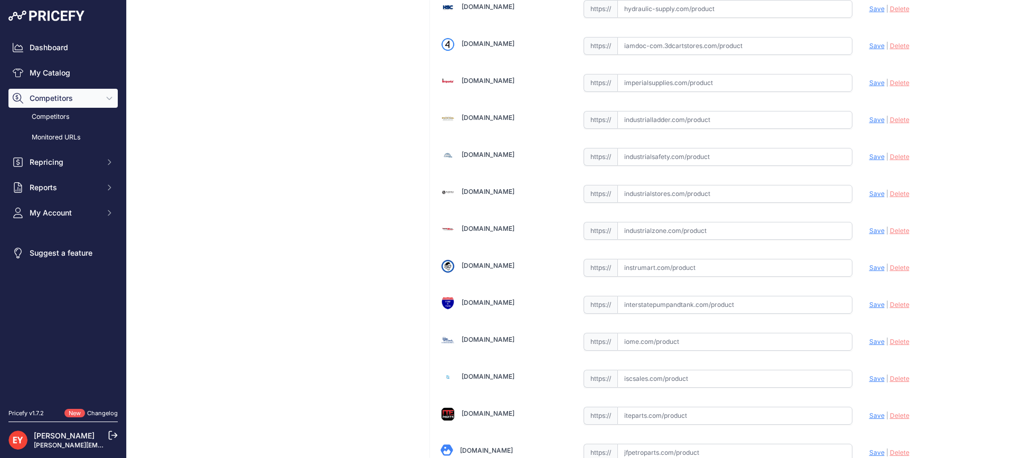
click at [656, 232] on input "text" at bounding box center [734, 231] width 235 height 18
paste input "https://www.industrialzone.com/325909-opw-p761c-evrpl.html?post=1&srsltid=AfmBO…"
click at [869, 230] on span "Save" at bounding box center [876, 230] width 15 height 8
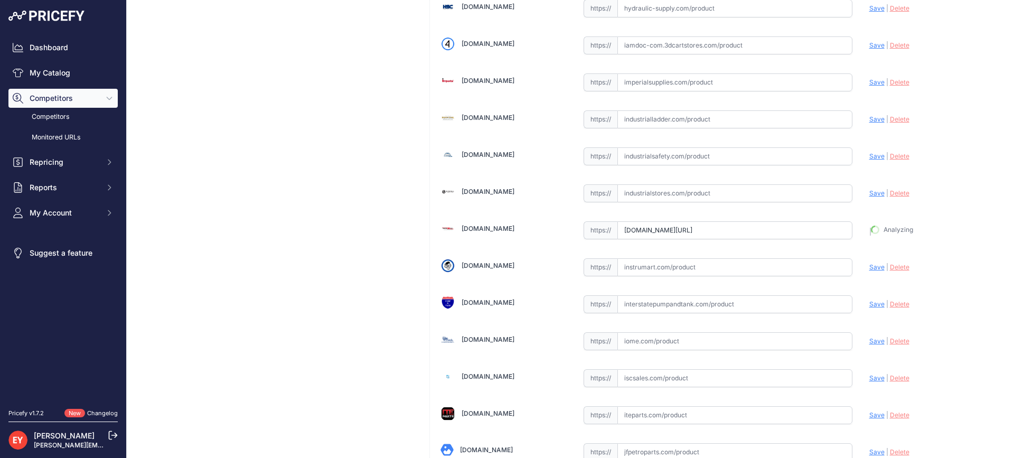
type input "https://www.industrialzone.com/325909-opw-p761c-evrpl.html?post=1&prirule_jdsni…"
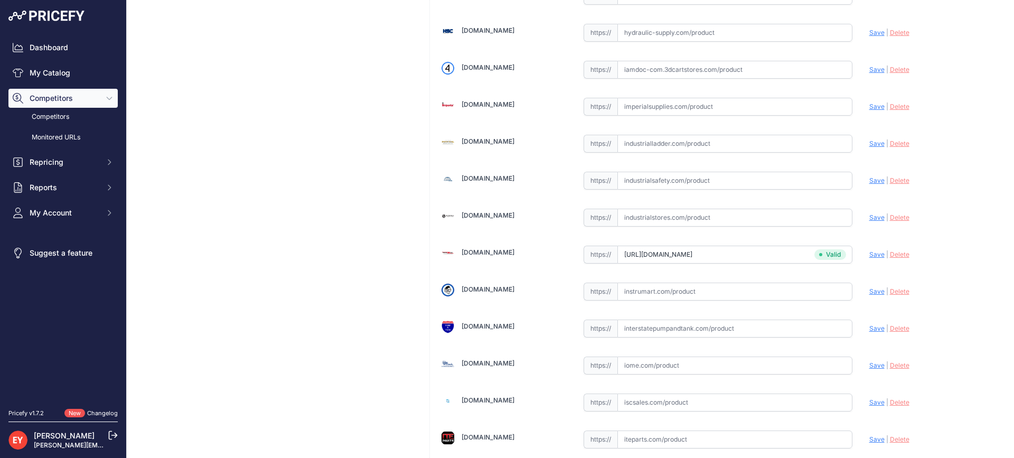
scroll to position [3388, 0]
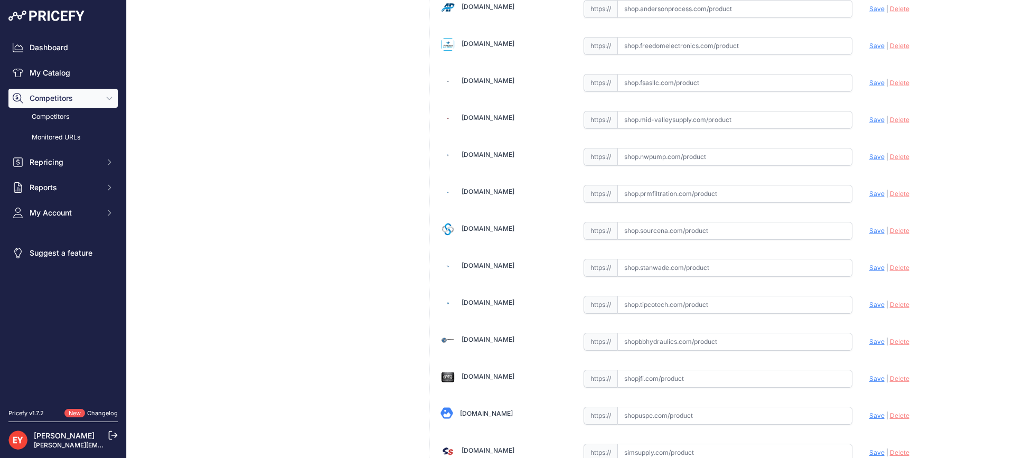
drag, startPoint x: 655, startPoint y: 234, endPoint x: 658, endPoint y: 226, distance: 9.0
click at [655, 235] on input "text" at bounding box center [734, 231] width 235 height 18
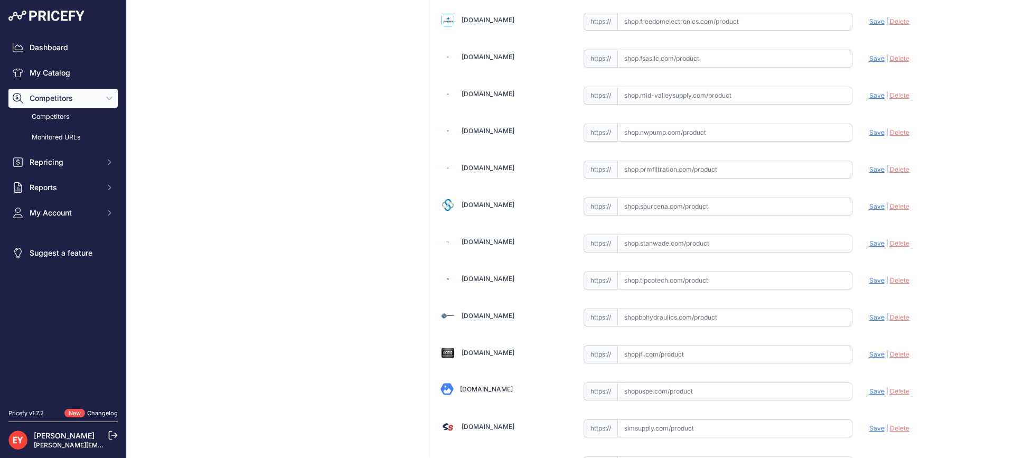
scroll to position [6167, 0]
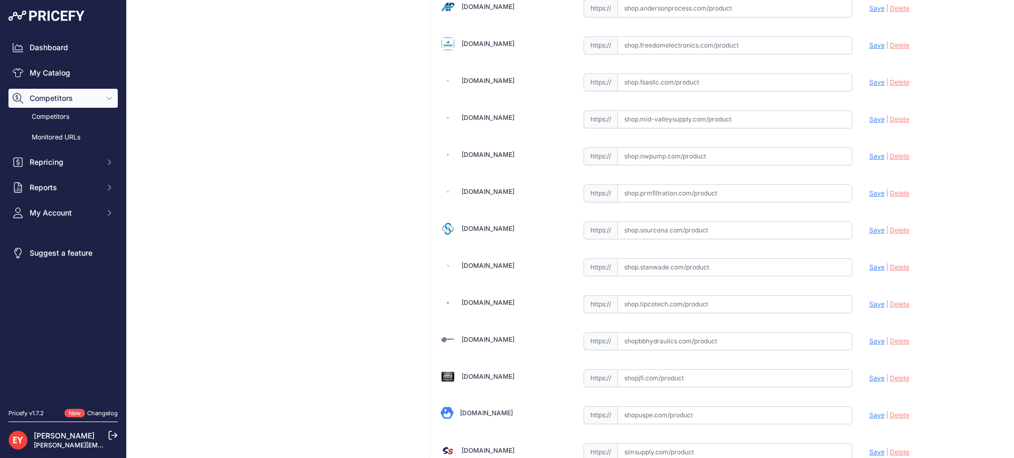
paste input "https://shop.sourcena.com/OPW-Fueling-Components/Multiport-Manhole-Parts/P761C-…"
click at [869, 230] on span "Save" at bounding box center [876, 230] width 15 height 8
type input "https://shop.sourcena.com/OPW-Fueling-Components/Multiport-Manhole-Parts/P761C-…"
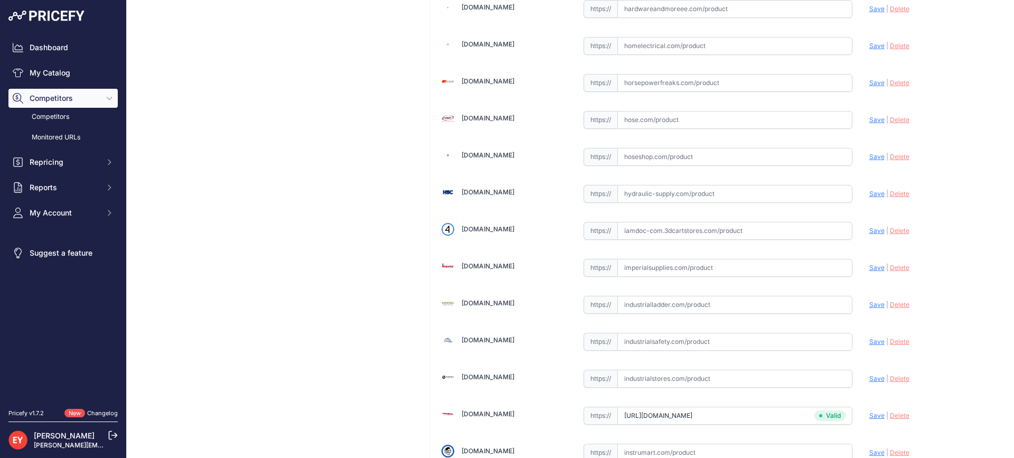
click at [700, 233] on input "text" at bounding box center [734, 231] width 235 height 18
paste input "https://iamdoc-com.3dcartstores.com/5-Gallon-Spill-Bucket-Cast-Iron-Base-Plug_p…"
click at [872, 234] on div "Update Profile Save | Delete Analyzing" at bounding box center [932, 228] width 126 height 16
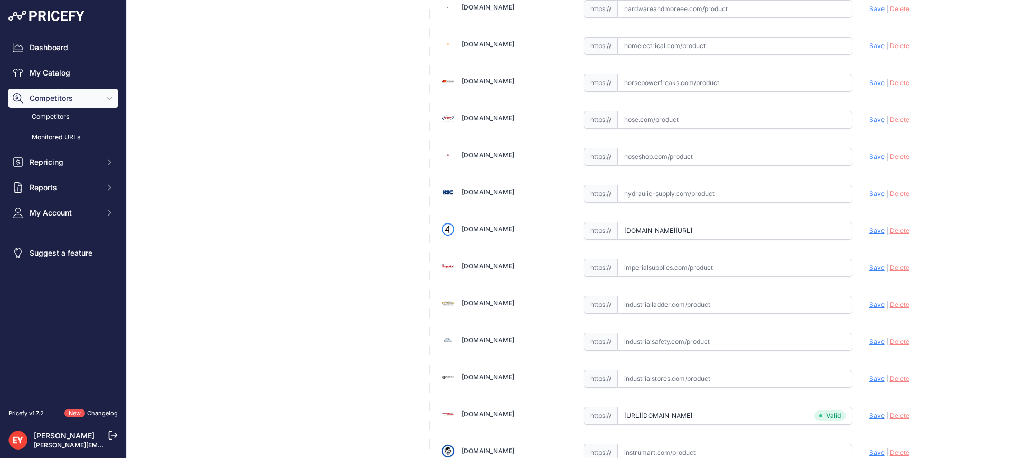
click at [869, 232] on span "Save" at bounding box center [876, 231] width 15 height 8
type input "https://iamdoc-com.3dcartstores.com/5-Gallon-Spill-Bucket-Cast-Iron-Base-Plug_p…"
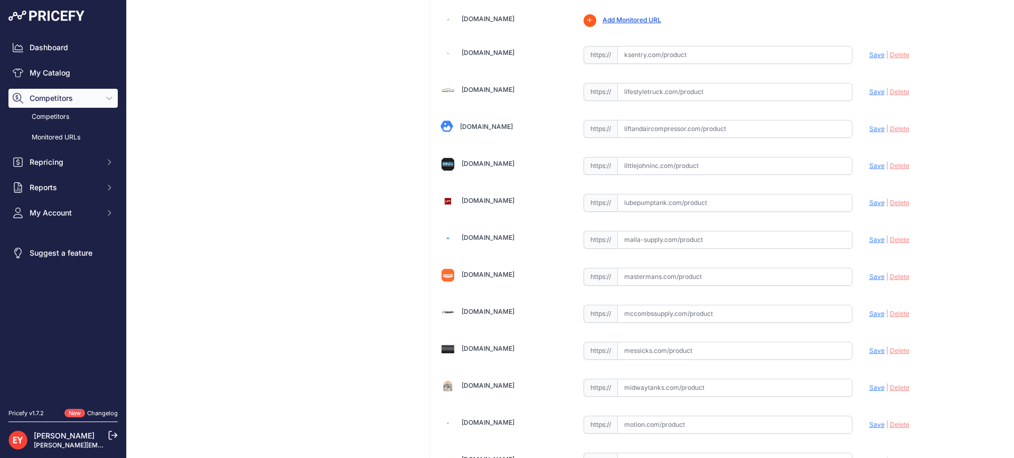
scroll to position [8012, 0]
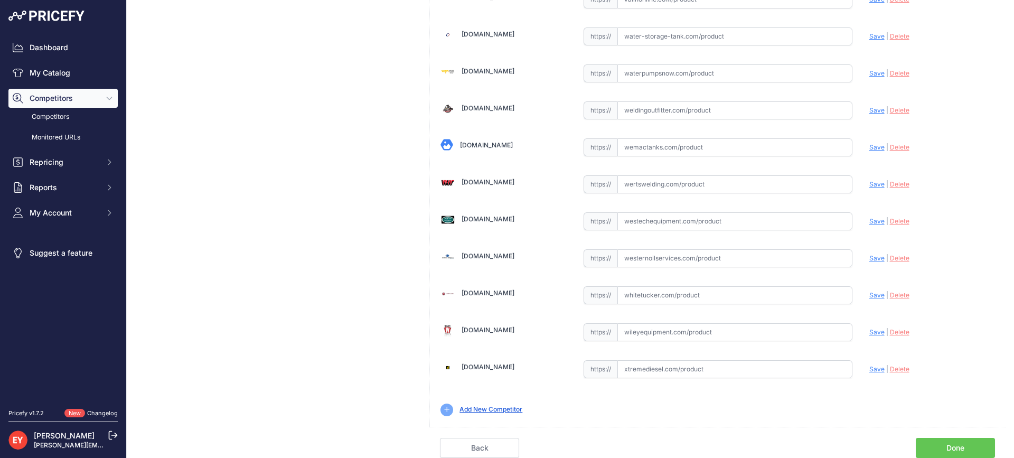
click at [941, 448] on link "Done" at bounding box center [955, 448] width 79 height 20
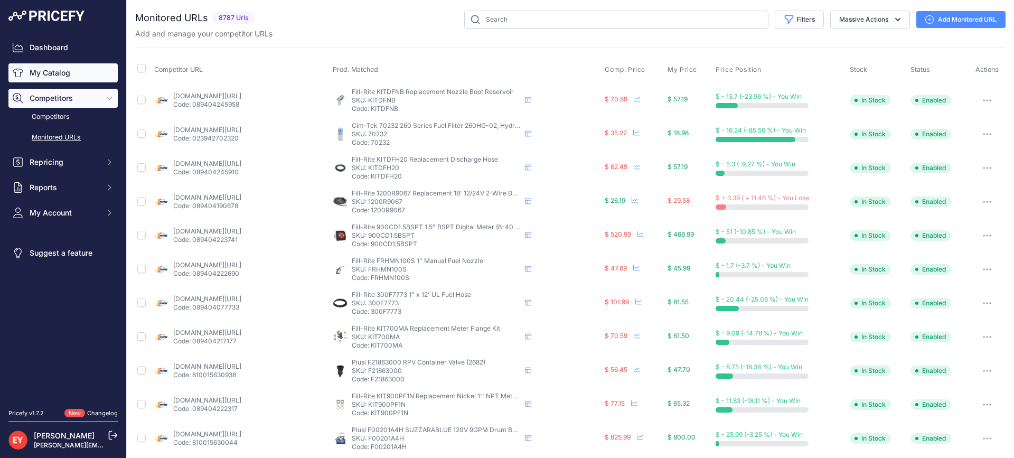
click at [50, 71] on link "My Catalog" at bounding box center [62, 72] width 109 height 19
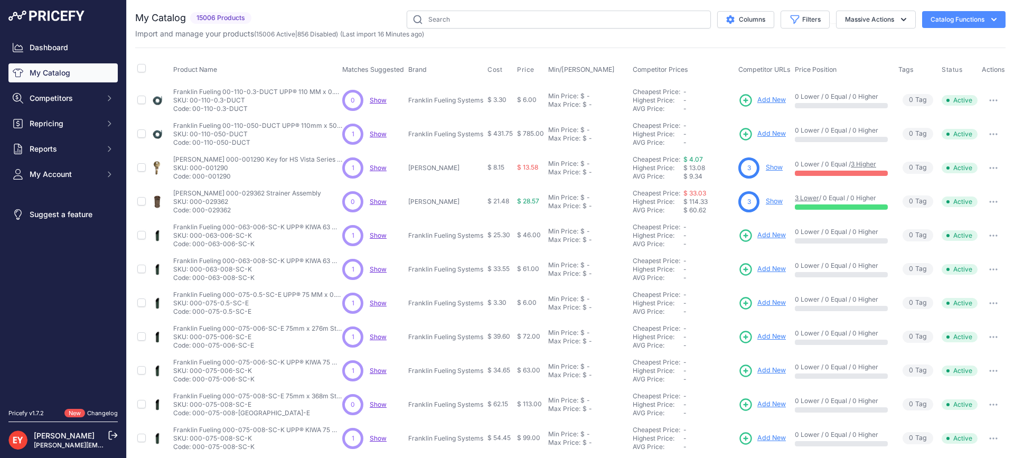
click at [512, 16] on input "text" at bounding box center [559, 20] width 304 height 18
type input "P511-15-EVRDV"
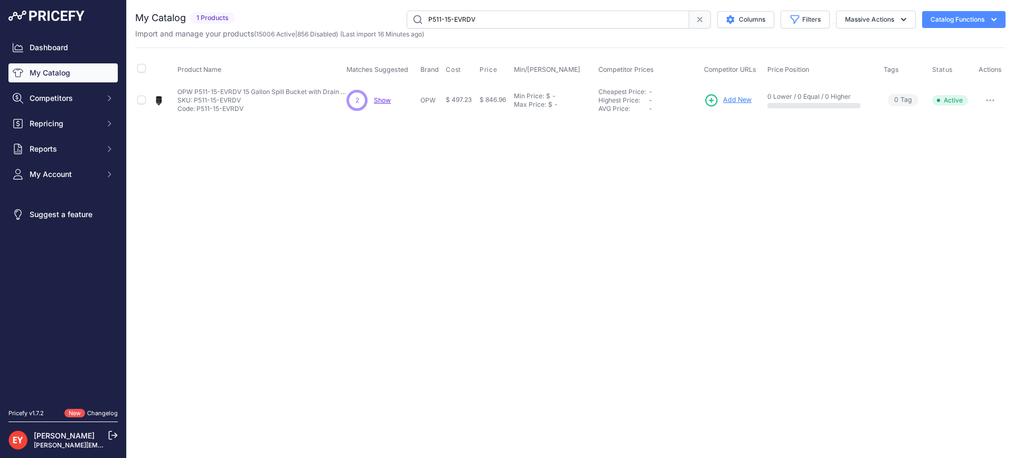
click at [740, 102] on span "Add New" at bounding box center [737, 100] width 29 height 10
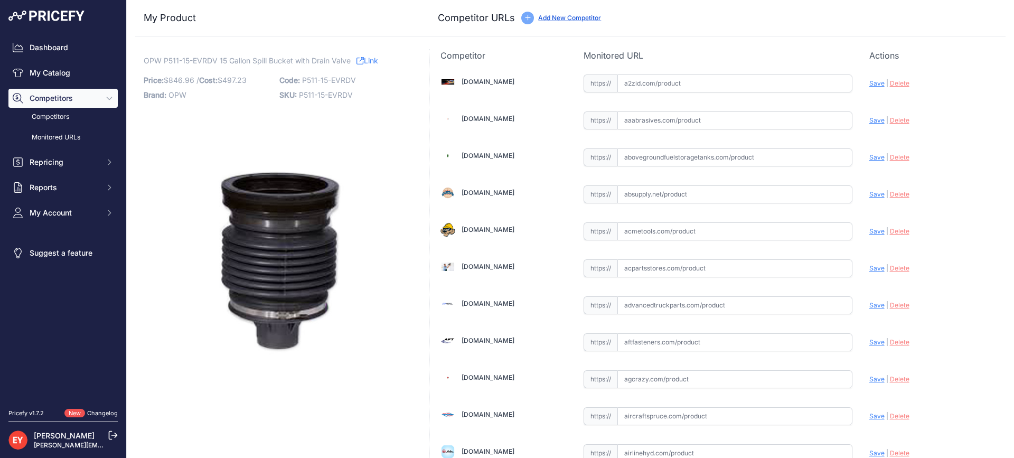
scroll to position [3179, 0]
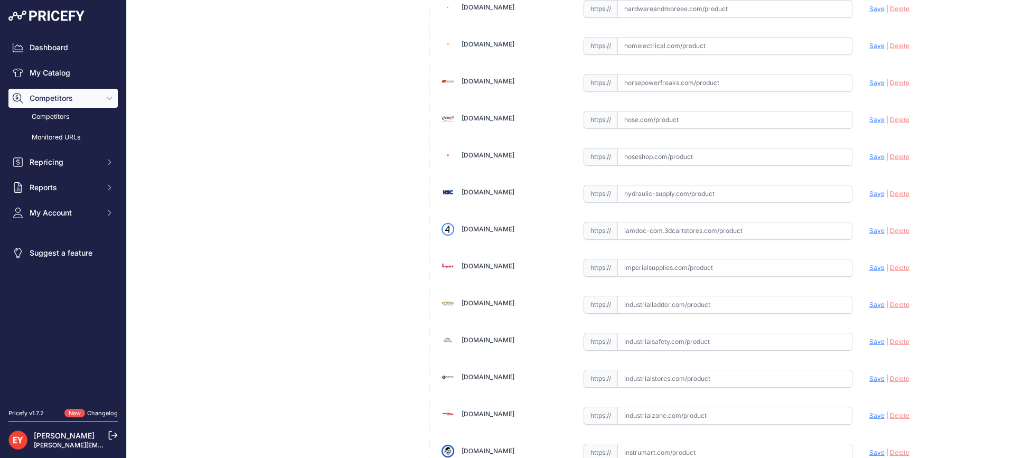
click at [664, 237] on input "text" at bounding box center [734, 231] width 235 height 18
paste input "https://iamdoc-com.3dcartstores.com/New-15-Gallon-Bucket-W-Drain-Valve-Composit…"
click at [869, 232] on span "Save" at bounding box center [876, 231] width 15 height 8
type input "https://iamdoc-com.3dcartstores.com/New-15-Gallon-Bucket-W-Drain-Valve-Composit…"
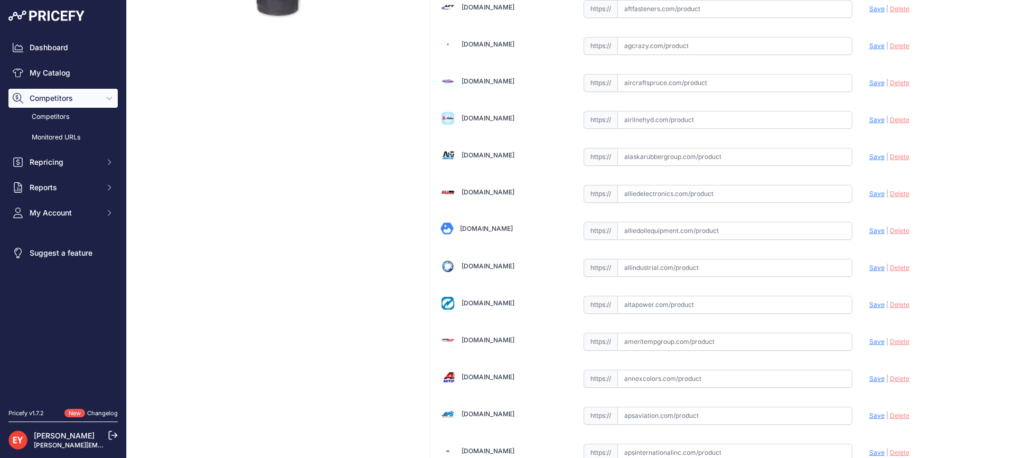
scroll to position [333, 0]
click at [727, 233] on input "text" at bounding box center [734, 231] width 235 height 18
paste input "https://alliedoilequipment.com/shop/opw-fueling-components/p511-15-evrdv-new-15…"
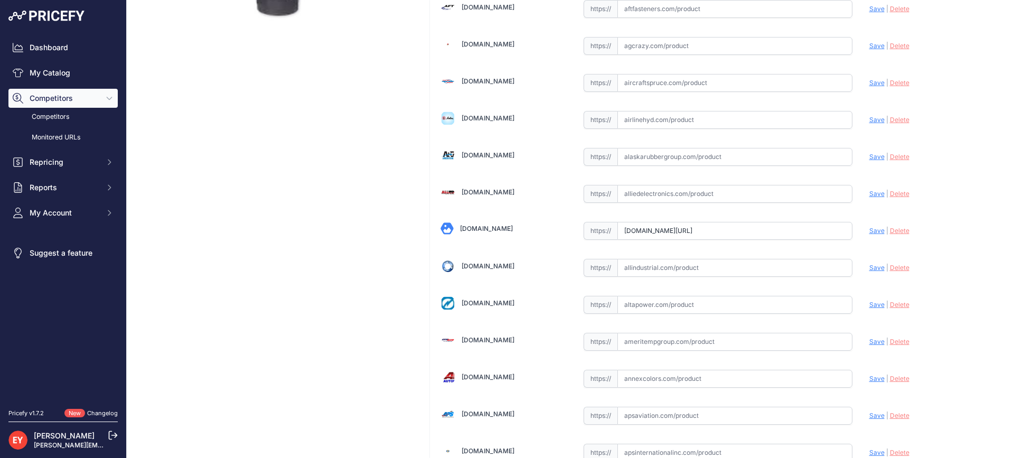
click at [869, 231] on span "Save" at bounding box center [876, 231] width 15 height 8
type input "https://alliedoilequipment.com/shop/opw-fueling-components/p511-15-evrdv-new-15…"
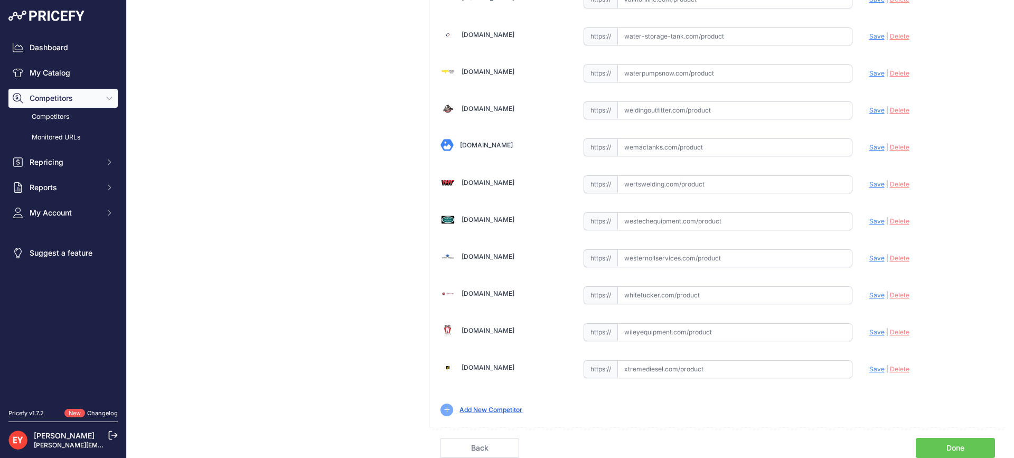
click at [931, 448] on link "Done" at bounding box center [955, 448] width 79 height 20
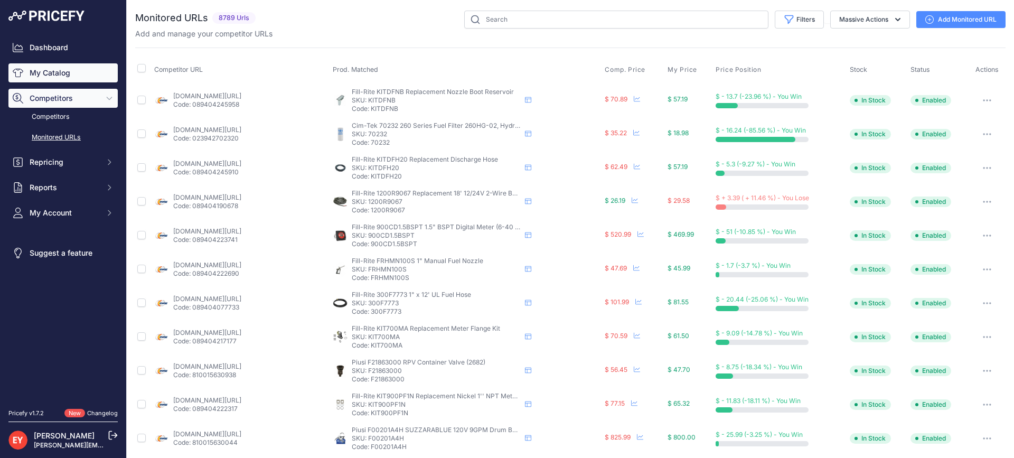
click at [58, 75] on link "My Catalog" at bounding box center [62, 72] width 109 height 19
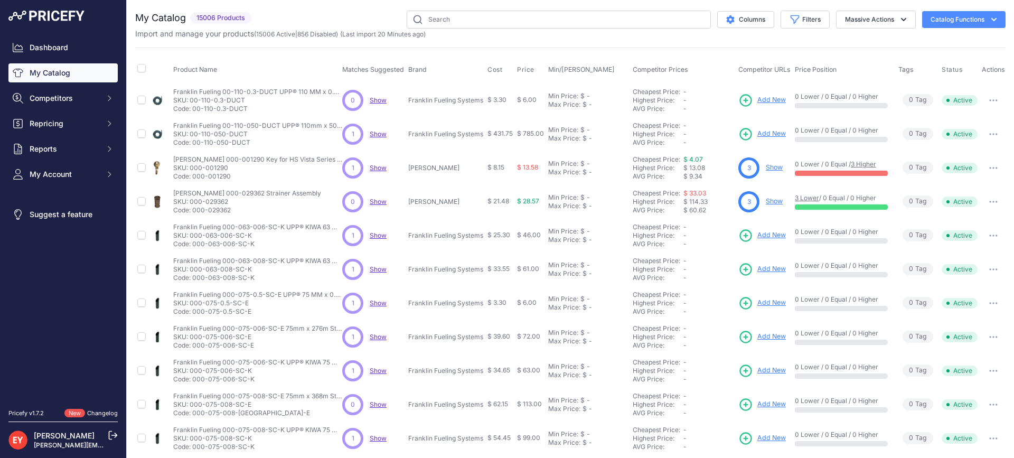
click at [481, 22] on input "text" at bounding box center [559, 20] width 304 height 18
type input "C05170M"
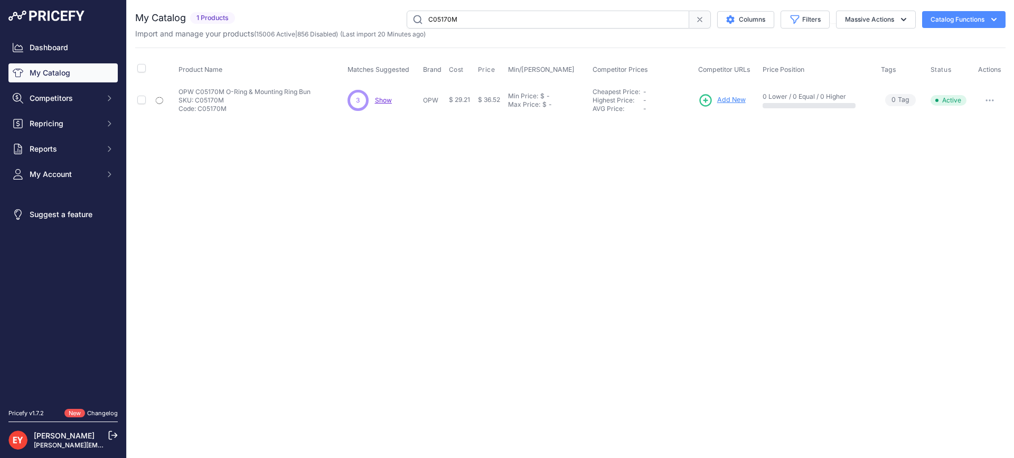
click at [724, 98] on span "Add New" at bounding box center [731, 100] width 29 height 10
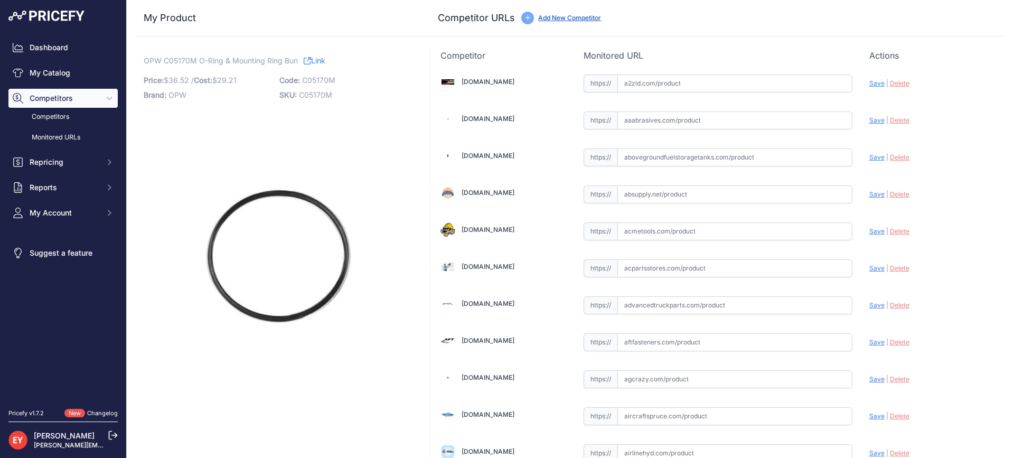
scroll to position [3179, 0]
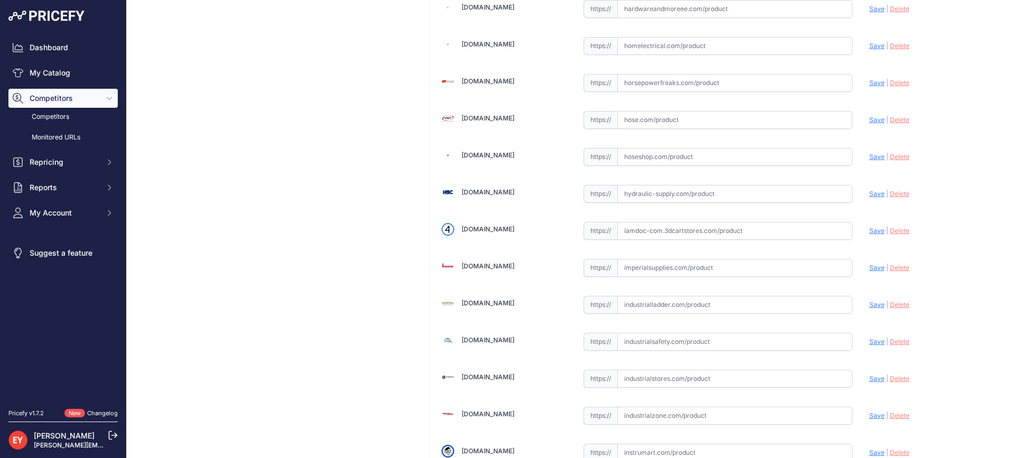
drag, startPoint x: 646, startPoint y: 232, endPoint x: 634, endPoint y: 224, distance: 14.9
click at [644, 231] on input "text" at bounding box center [734, 231] width 235 height 18
paste input "https://iamdoc-com.3dcartstores.com/O-Ring-5-910-Nitrile-N1500-75_p_10590178.ht…"
click at [869, 227] on span "Save" at bounding box center [876, 231] width 15 height 8
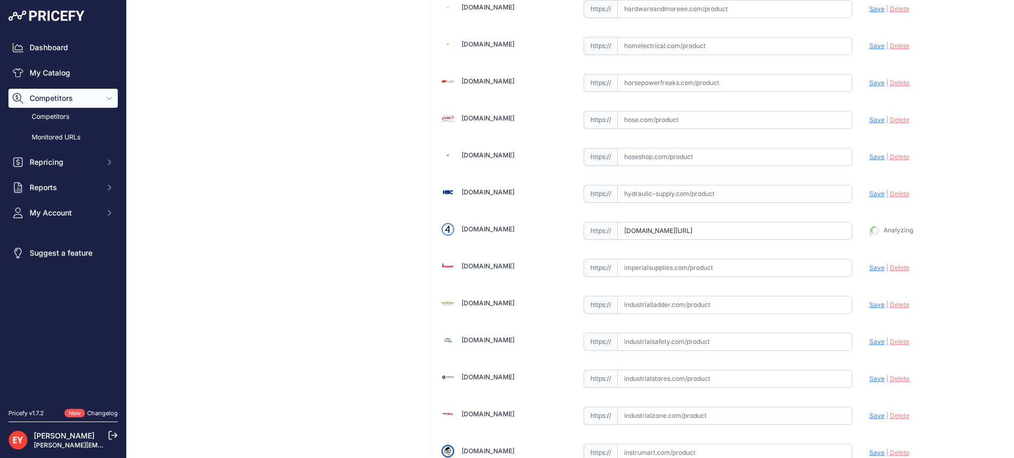
type input "https://iamdoc-com.3dcartstores.com/O-Ring-5-910-Nitrile-N1500-75_p_10590178.ht…"
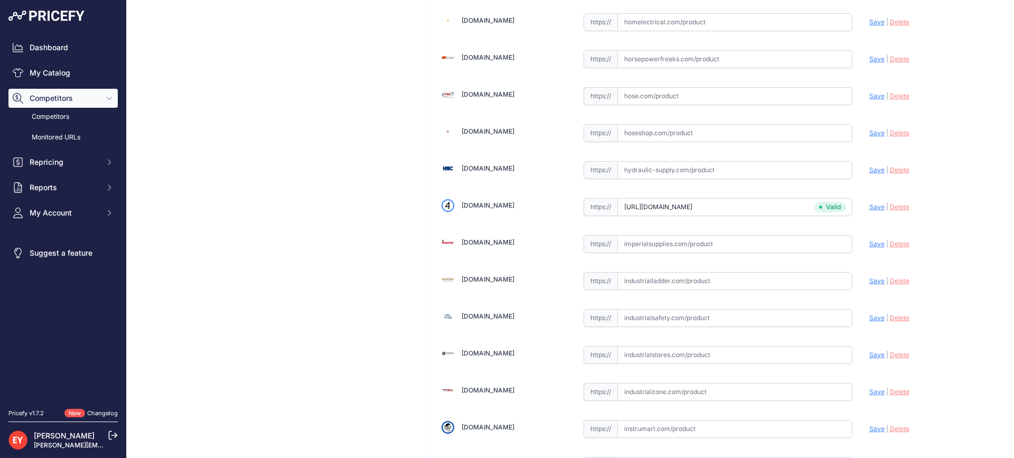
scroll to position [6869, 0]
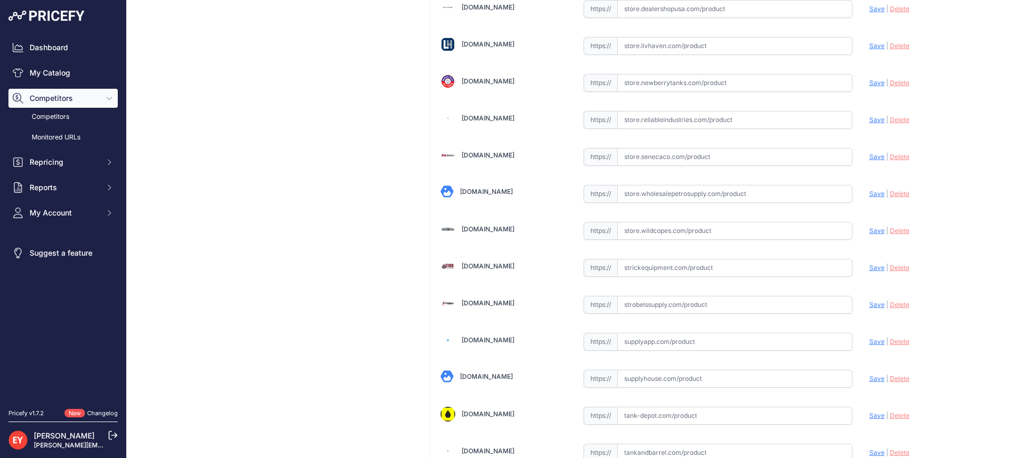
click at [649, 231] on input "text" at bounding box center [734, 231] width 235 height 18
paste input "https://store.wildcopes.com/searchm.htm"
click at [869, 231] on span "Save" at bounding box center [876, 231] width 15 height 8
type input "https://store.wildcopes.com/searchm.htm?prirule_jdsnikfkfjsd=3888"
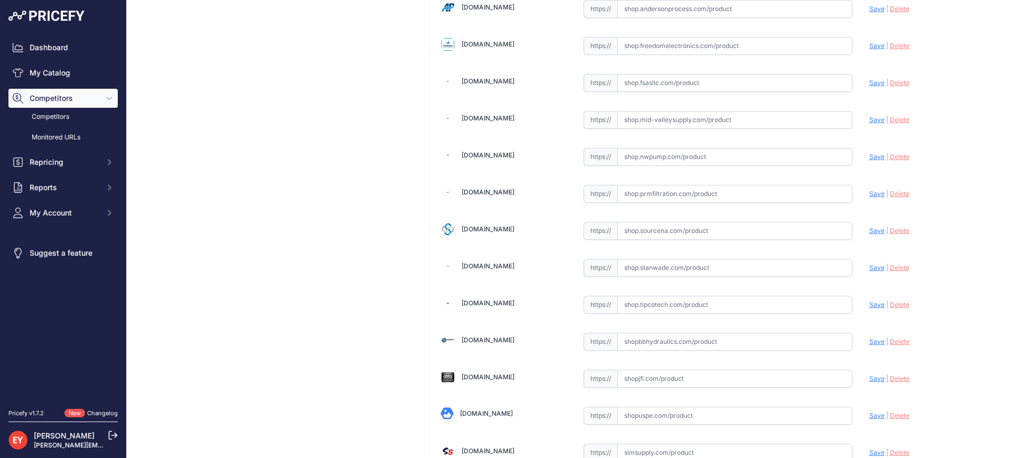
click at [653, 231] on input "text" at bounding box center [734, 231] width 235 height 18
paste input "https://shop.sourcena.com/OPW-Fueling-Components/Spill-Container-Parts-Z2250/C0…"
drag, startPoint x: 867, startPoint y: 230, endPoint x: 722, endPoint y: 183, distance: 152.6
click at [869, 230] on span "Save" at bounding box center [876, 231] width 15 height 8
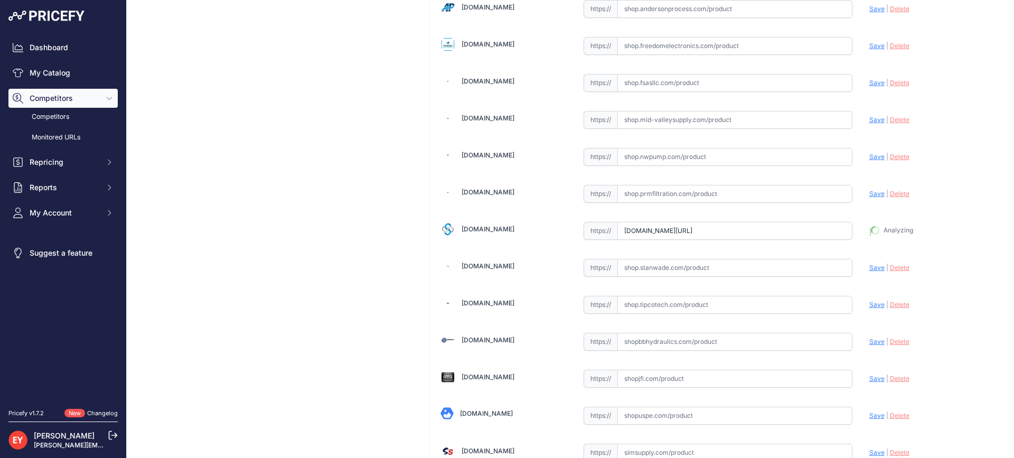
type input "https://shop.sourcena.com/OPW-Fueling-Components/Spill-Container-Parts-Z2250/C0…"
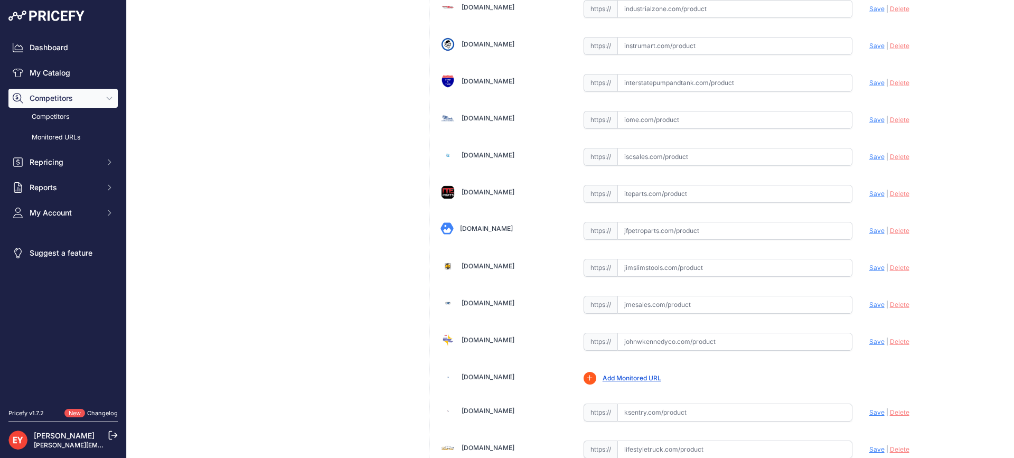
click at [670, 226] on input "text" at bounding box center [734, 231] width 235 height 18
click at [655, 232] on input "text" at bounding box center [734, 231] width 235 height 18
paste input "https://www.jfpetroparts.com/products/ust-equipment/spill-containment-1/spill-c…"
click at [869, 231] on span "Save" at bounding box center [876, 231] width 15 height 8
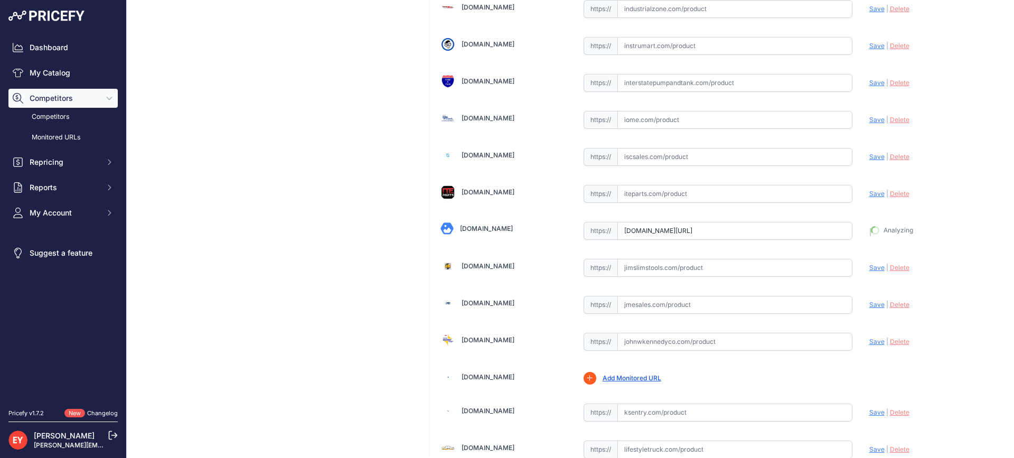
type input "https://www.jfpetroparts.com/products/ust-equipment/spill-containment-1/spill-c…"
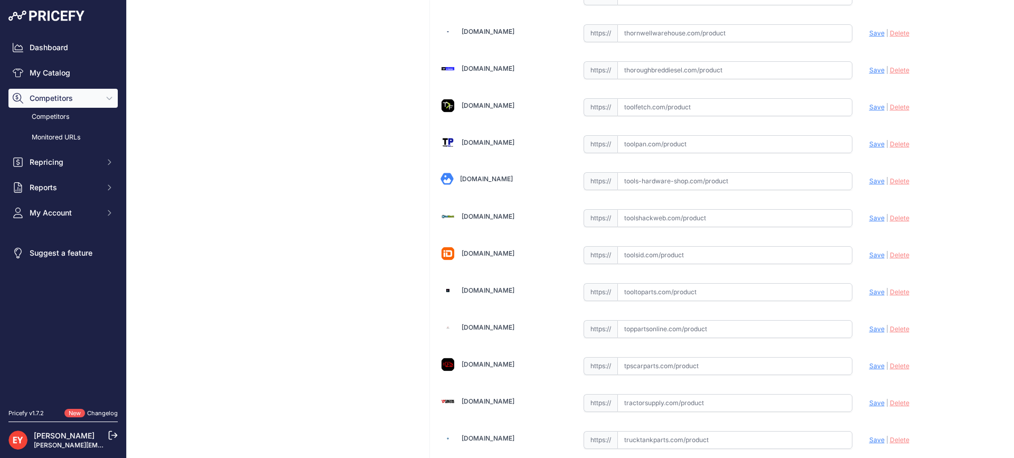
scroll to position [7987, 0]
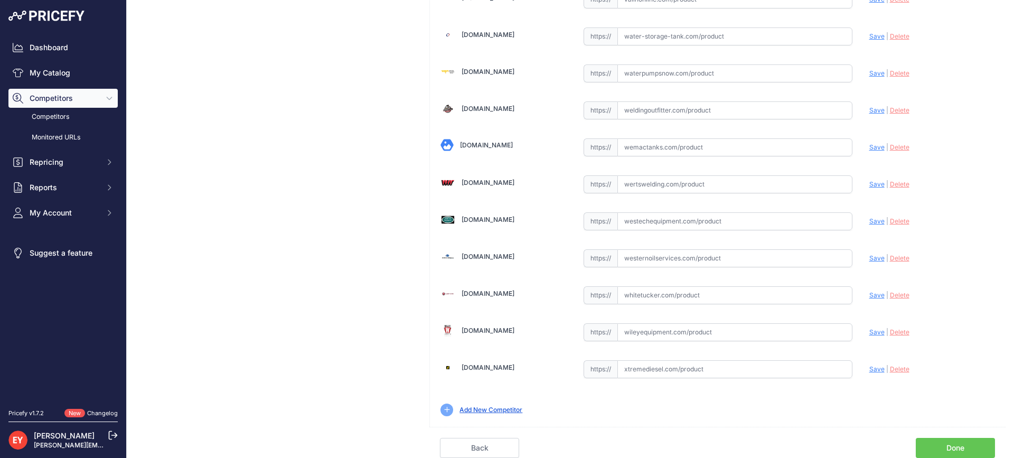
click at [944, 445] on link "Done" at bounding box center [955, 448] width 79 height 20
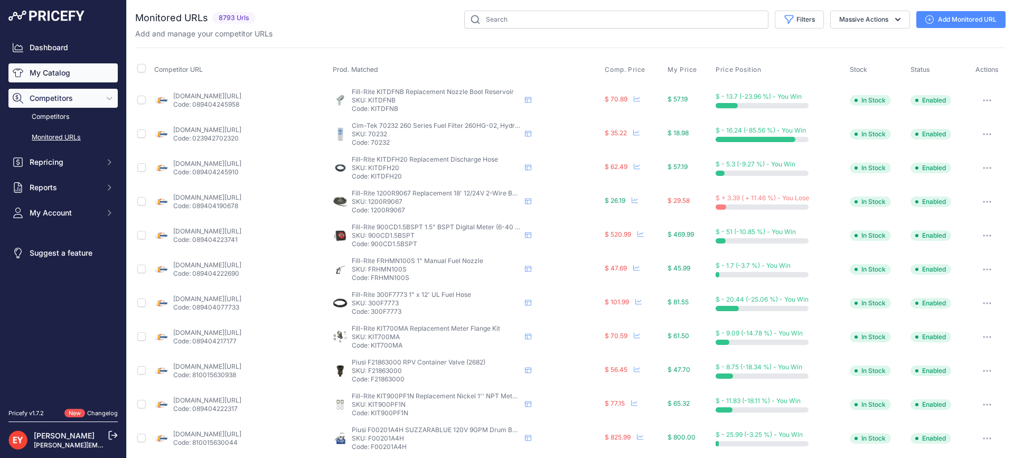
click at [50, 68] on link "My Catalog" at bounding box center [62, 72] width 109 height 19
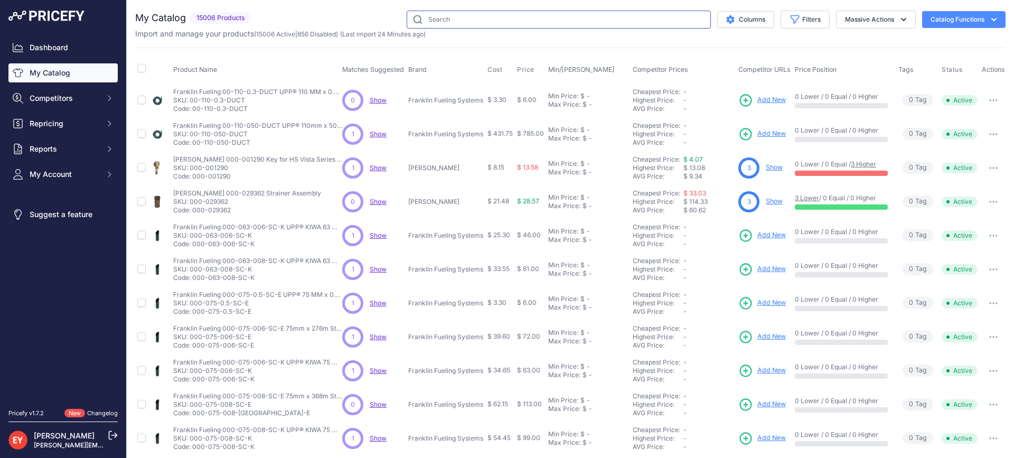
click at [491, 15] on input "text" at bounding box center [559, 20] width 304 height 18
paste input "37MAT-PL12"
type input "37MAT-PL12"
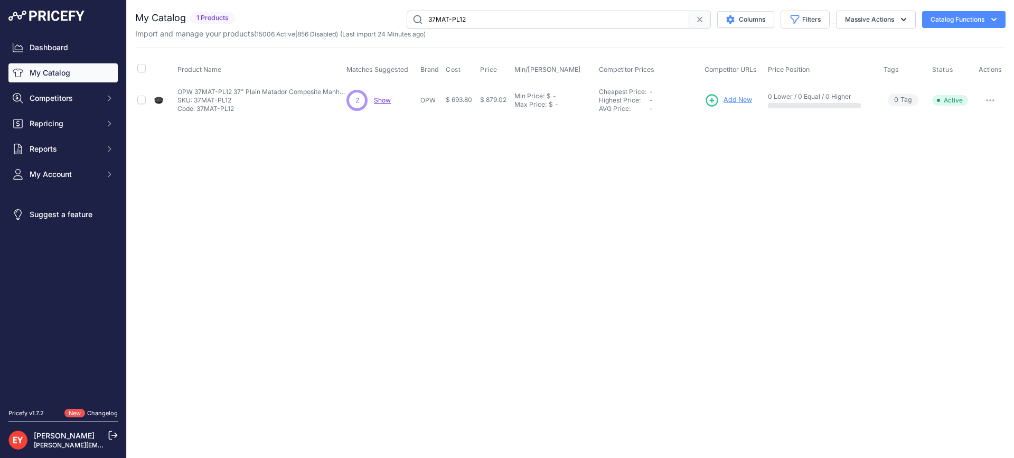
click at [733, 98] on span "Add New" at bounding box center [737, 100] width 29 height 10
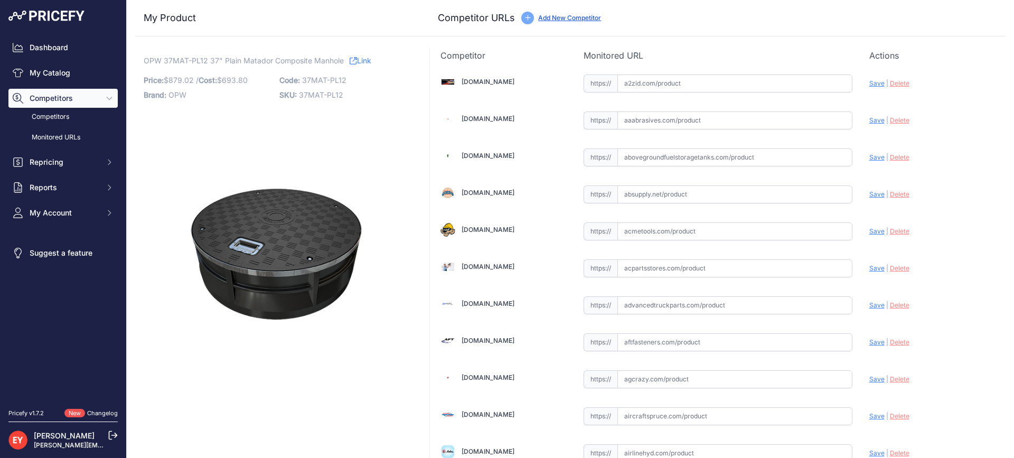
scroll to position [3660, 0]
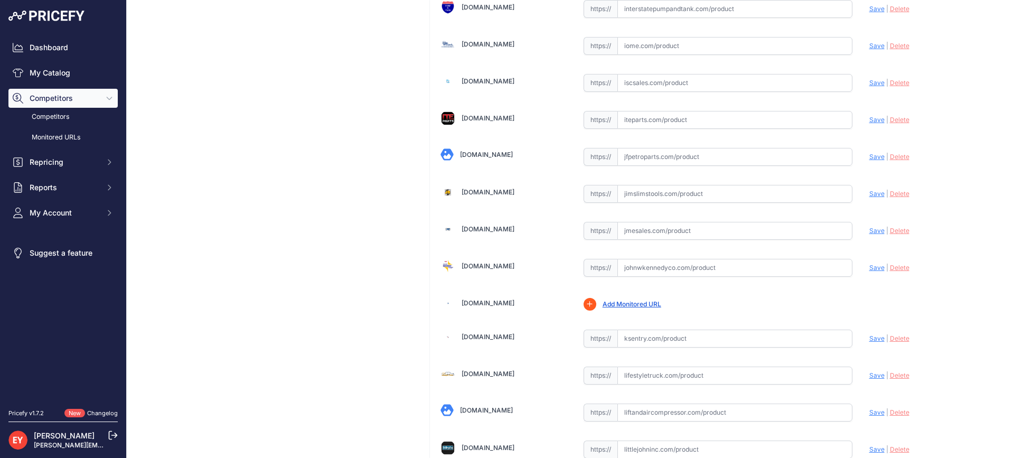
click at [632, 235] on input "text" at bounding box center [734, 231] width 235 height 18
paste input "[URL][DOMAIN_NAME]"
click at [869, 228] on span "Save" at bounding box center [876, 231] width 15 height 8
type input "[URL][DOMAIN_NAME]"
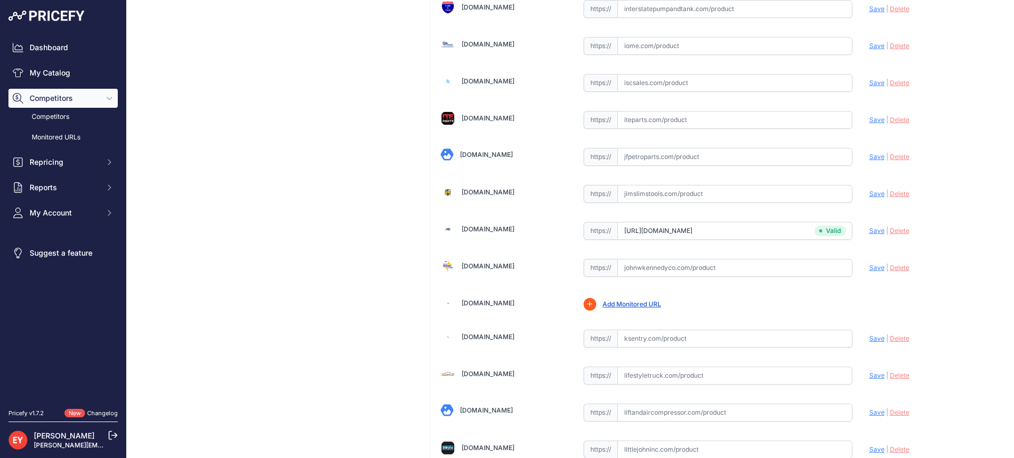
scroll to position [7978, 0]
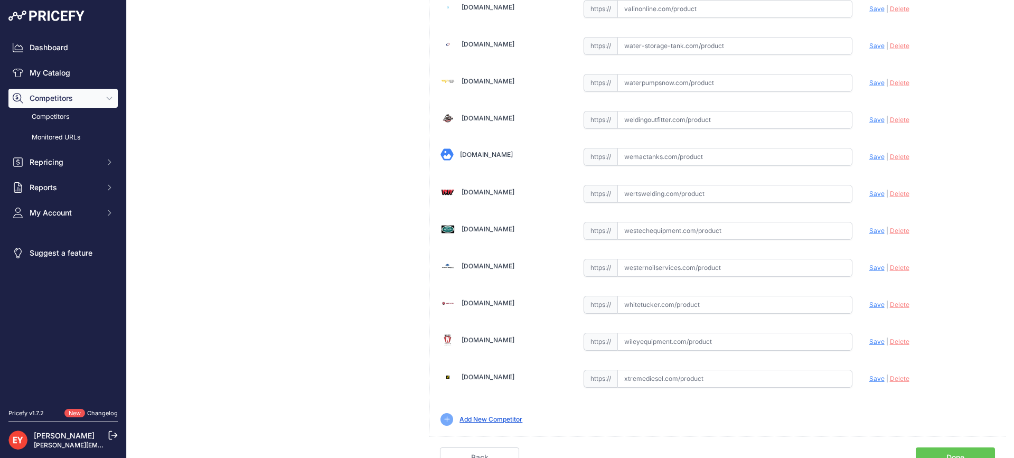
click at [658, 231] on input "text" at bounding box center [734, 231] width 235 height 18
paste input "https://westechequipment.com/index.php?main_page=product_info&products_id=69853…"
click at [869, 230] on span "Save" at bounding box center [876, 231] width 15 height 8
type input "https://westechequipment.com/index.php?main_page=product_info&products_id=69853…"
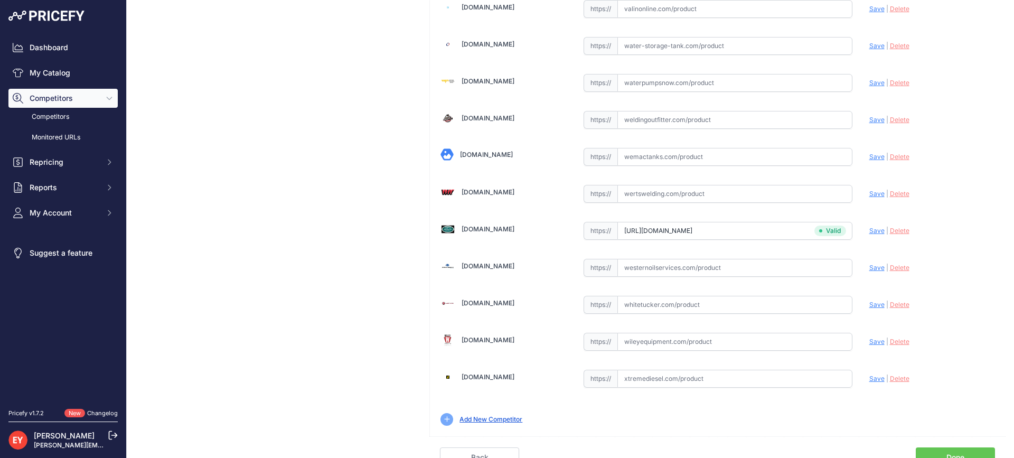
scroll to position [3697, 0]
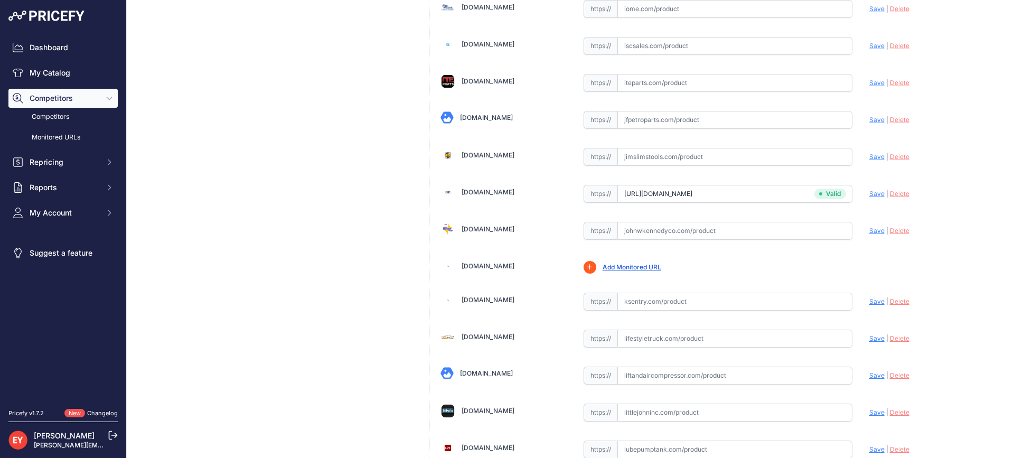
click at [691, 230] on input "text" at bounding box center [734, 231] width 235 height 18
paste input "https://www.johnwkennedyco.com/buy/product/37MAT-PL12-OPW/86575"
click at [871, 231] on span "Save" at bounding box center [876, 231] width 15 height 8
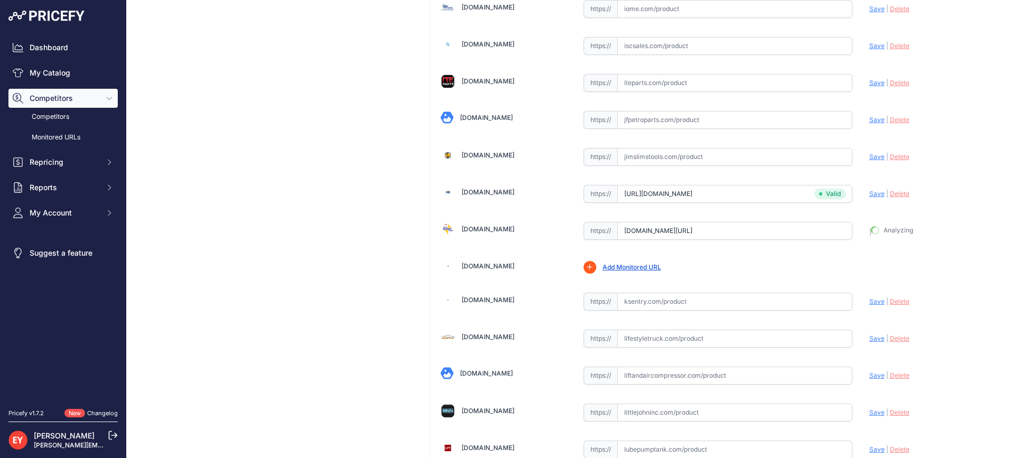
type input "https://www.johnwkennedyco.com/buy/product/37MAT-PL12-OPW/86575?prirule_jdsnikf…"
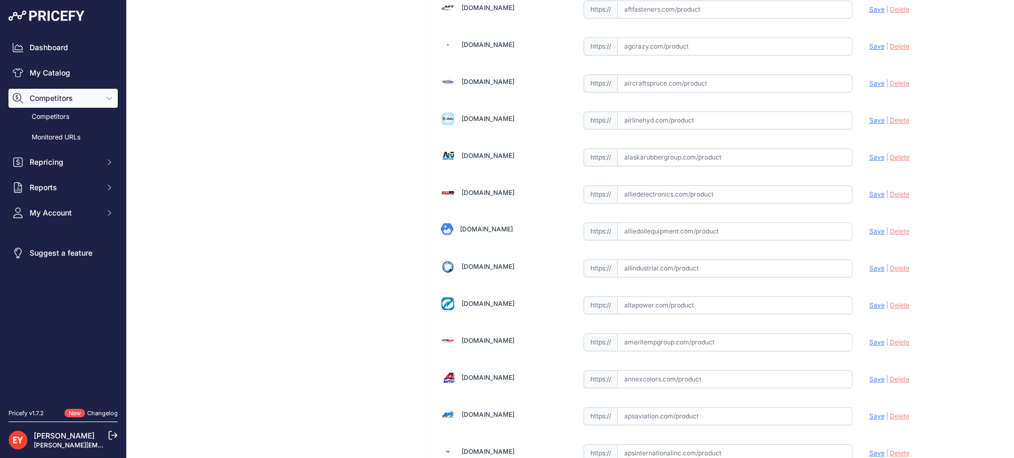
click at [817, 231] on input "text" at bounding box center [734, 231] width 235 height 18
paste input "https://alliedoilequipment.com/shop/opw-fueling-components/37mat-pl12-37-plain-…"
click at [870, 234] on span "Save" at bounding box center [876, 231] width 15 height 8
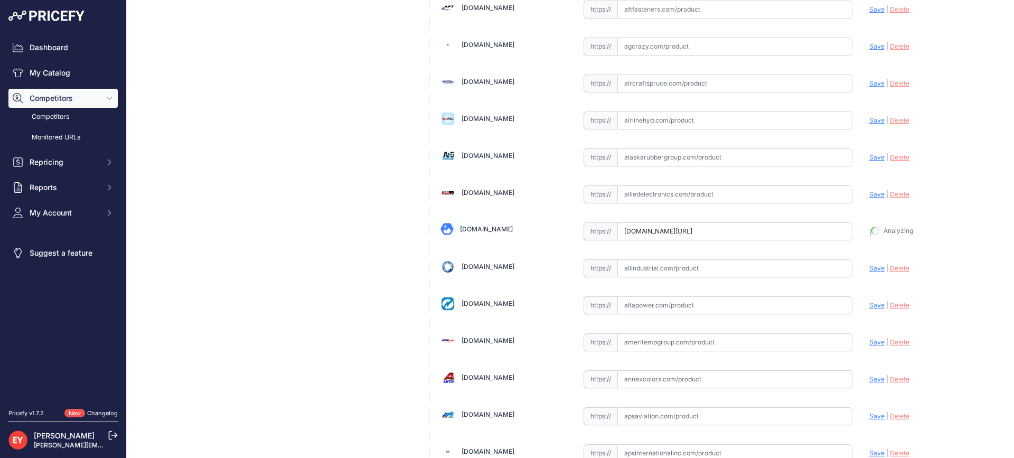
type input "https://alliedoilequipment.com/shop/opw-fueling-components/37mat-pl12-37-plain-…"
click at [683, 232] on input "text" at bounding box center [734, 231] width 235 height 18
paste input "https://iamdoc-com.3dcartstores.com/37-Plain-Matador-Frame-And-Skirt_p_10577184…"
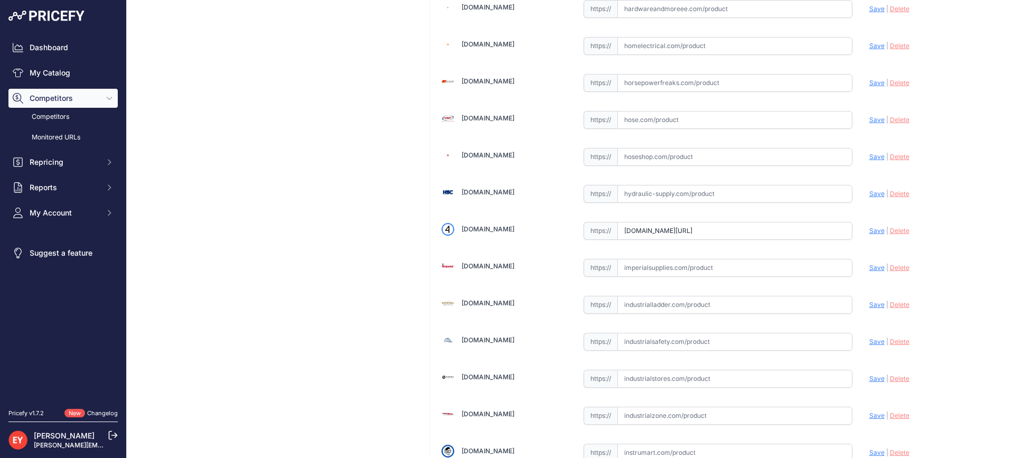
click at [869, 233] on span "Save" at bounding box center [876, 231] width 15 height 8
type input "https://iamdoc-com.3dcartstores.com/37-Plain-Matador-Frame-And-Skirt_p_10577184…"
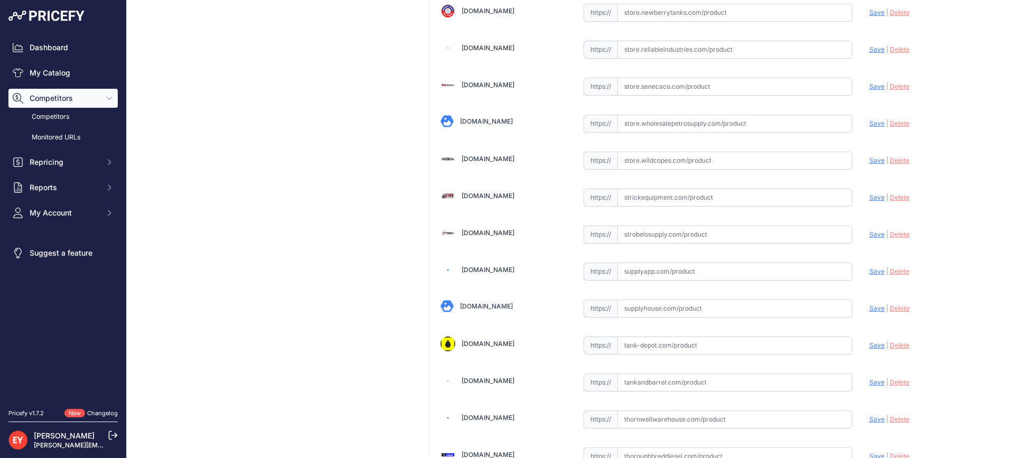
scroll to position [7987, 0]
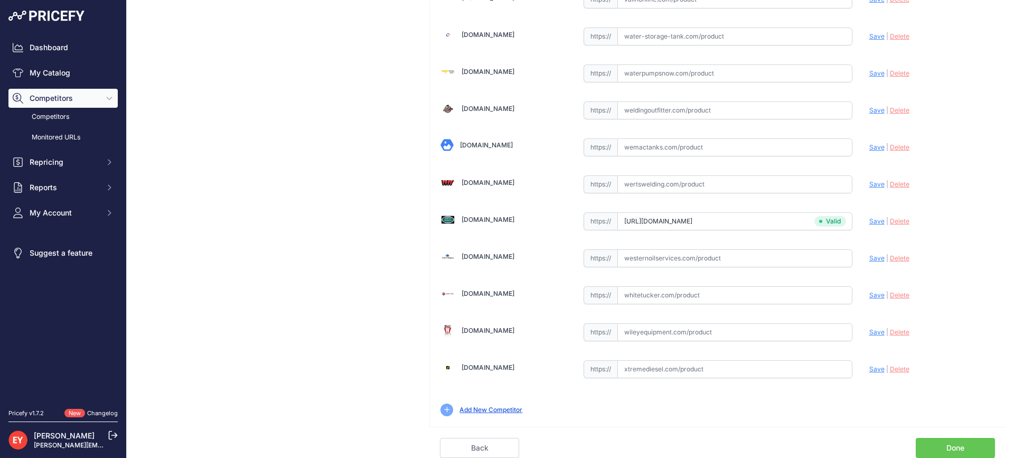
drag, startPoint x: 966, startPoint y: 446, endPoint x: 881, endPoint y: 408, distance: 93.4
click at [965, 446] on link "Done" at bounding box center [955, 448] width 79 height 20
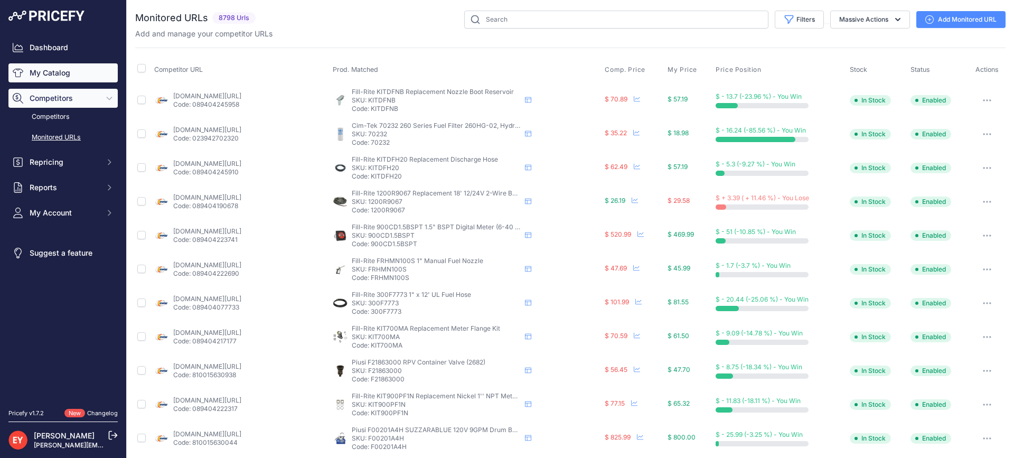
click at [37, 78] on link "My Catalog" at bounding box center [62, 72] width 109 height 19
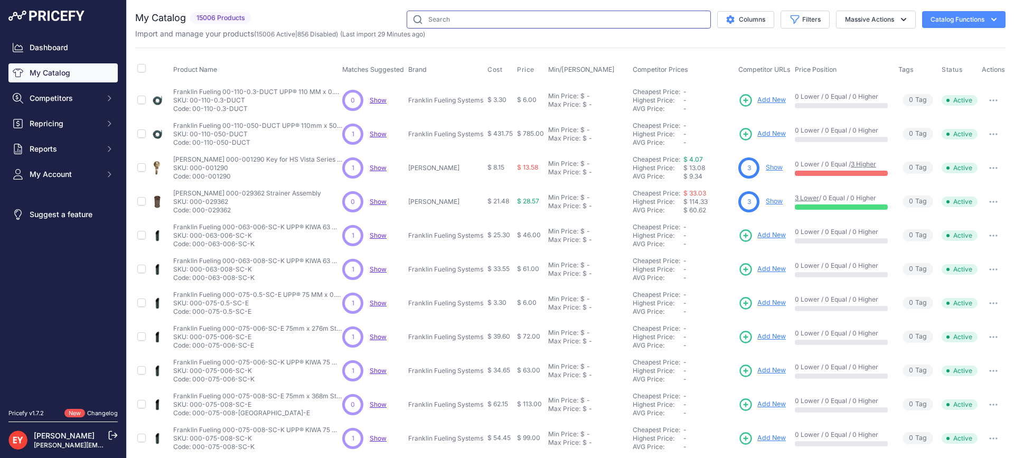
click at [460, 23] on input "text" at bounding box center [559, 20] width 304 height 18
click at [794, 16] on button "Filters" at bounding box center [804, 20] width 49 height 18
click at [786, 62] on select "All Status Only Enabled Only Disabled" at bounding box center [770, 61] width 101 height 18
select select "1"
click at [720, 52] on select "All Status Only Enabled Only Disabled" at bounding box center [770, 61] width 101 height 18
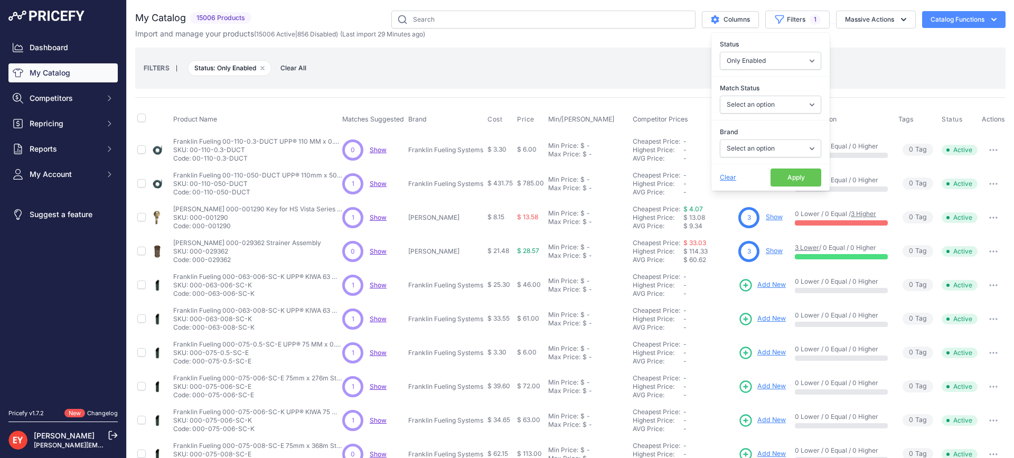
click at [770, 171] on button "Apply" at bounding box center [795, 177] width 51 height 18
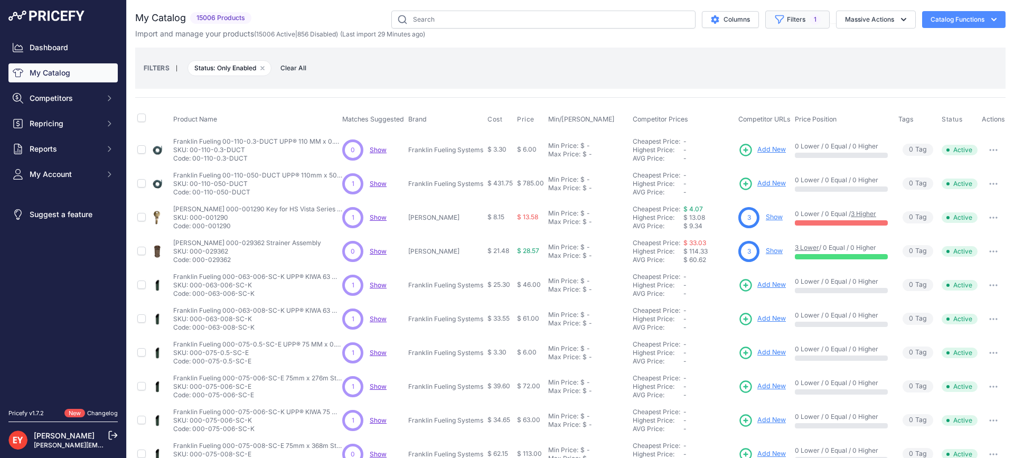
click at [809, 21] on span "1" at bounding box center [814, 19] width 11 height 11
click at [797, 14] on button "Filters 1" at bounding box center [797, 20] width 64 height 18
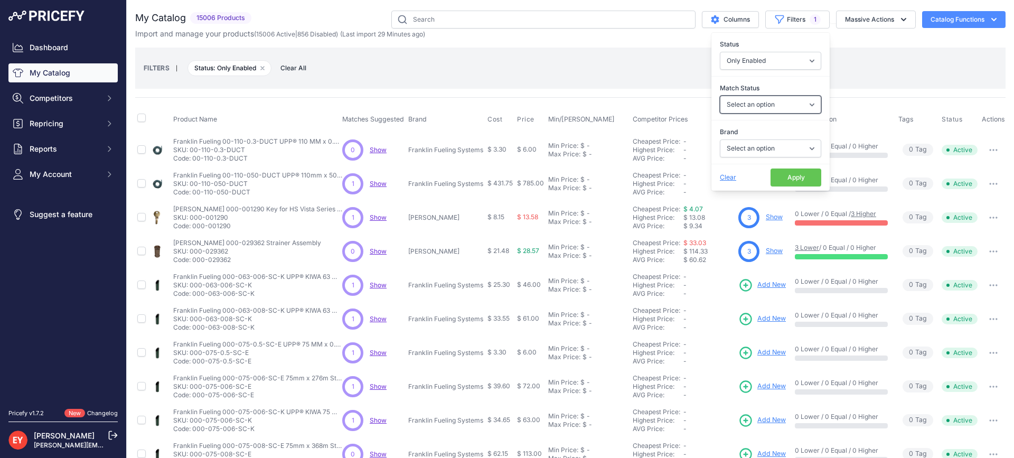
click at [759, 109] on select "Select an option Matched Unmatched" at bounding box center [770, 105] width 101 height 18
select select "1"
click at [720, 96] on select "Select an option Matched Unmatched" at bounding box center [770, 105] width 101 height 18
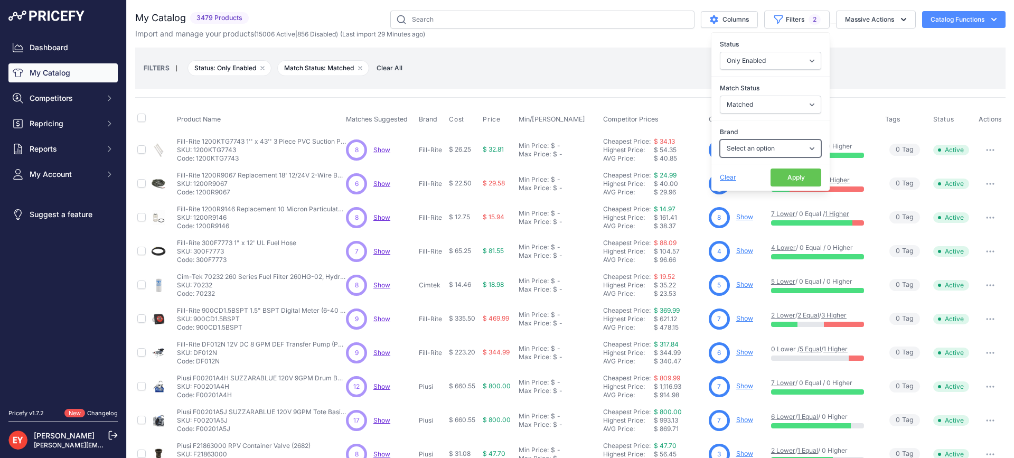
click at [765, 142] on select "Select an option Ameron ATI B&K Balcrank Beckett Catlow Cimtek CNI Manufacturin…" at bounding box center [770, 148] width 101 height 18
select select "OPW"
click at [720, 139] on select "Select an option Ameron ATI B&K Balcrank Beckett Catlow Cimtek CNI Manufacturin…" at bounding box center [770, 148] width 101 height 18
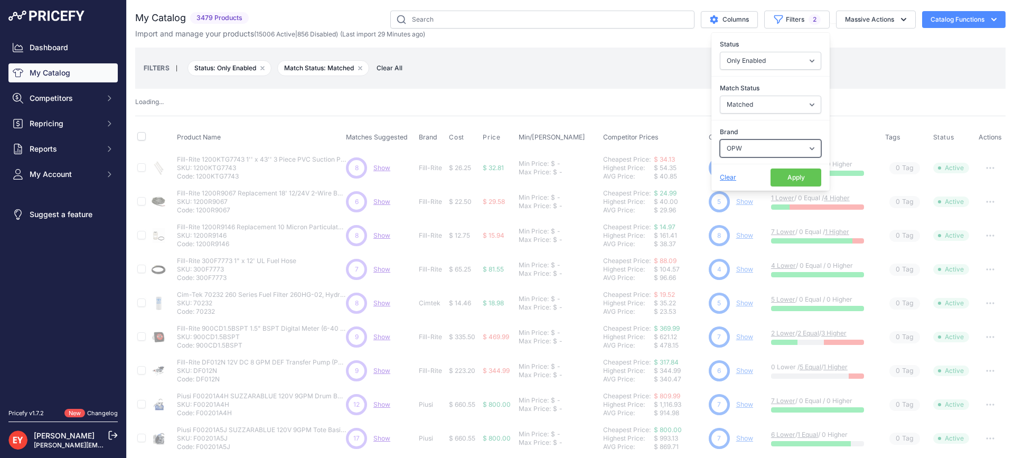
click at [786, 149] on select "Select an option Ameron ATI B&K Balcrank Beckett Catlow Cimtek CNI Manufacturin…" at bounding box center [770, 148] width 101 height 18
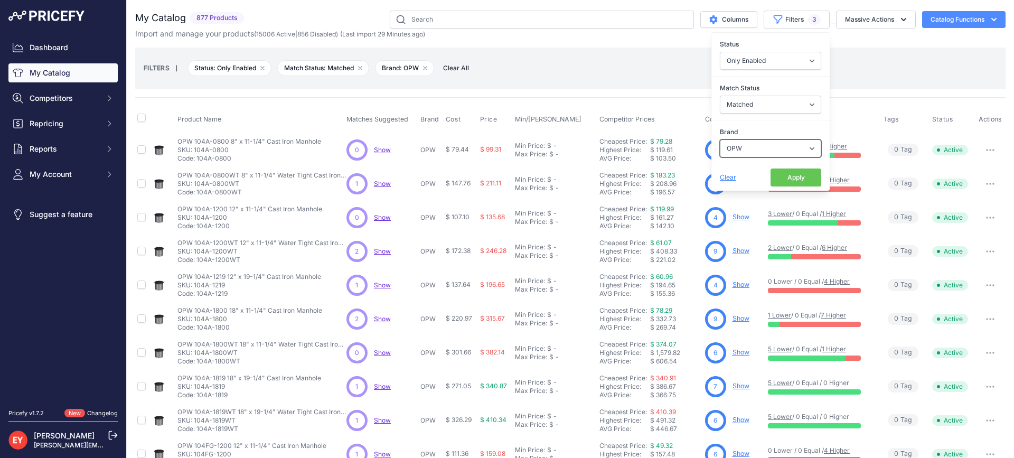
select select
click at [720, 139] on select "Select an option Ameron ATI B&K Balcrank Beckett Catlow Cimtek CNI Manufacturin…" at bounding box center [770, 148] width 101 height 18
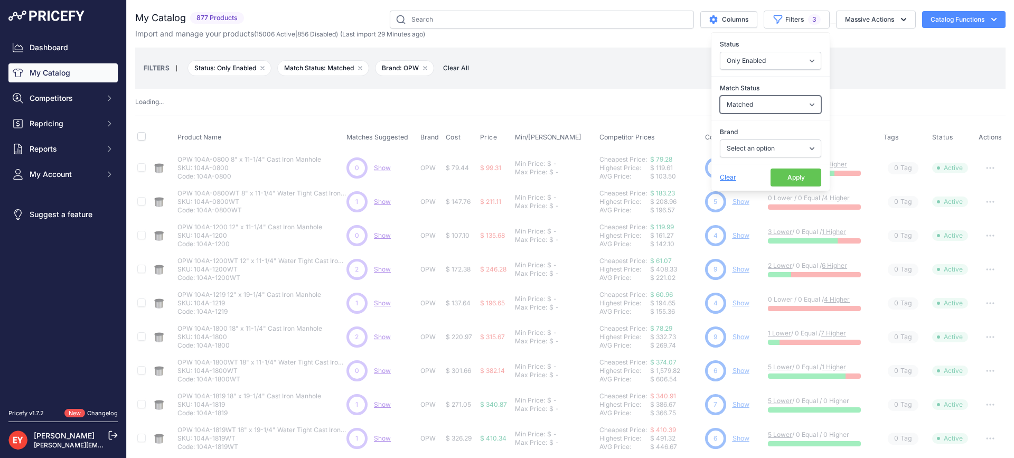
click at [755, 105] on select "Select an option Matched Unmatched" at bounding box center [770, 105] width 101 height 18
click at [755, 109] on select "Select an option Matched Unmatched" at bounding box center [770, 105] width 101 height 18
select select "0"
click at [720, 96] on select "Select an option Matched Unmatched" at bounding box center [770, 105] width 101 height 18
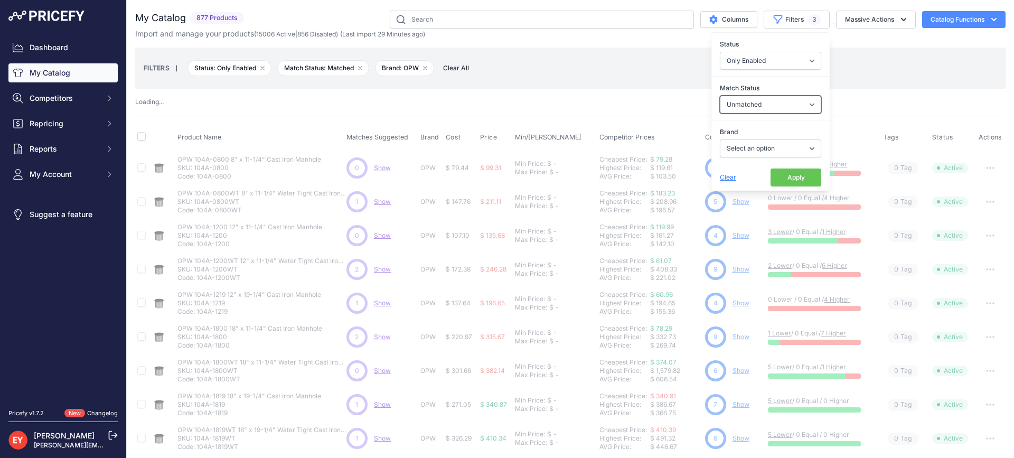
select select "1"
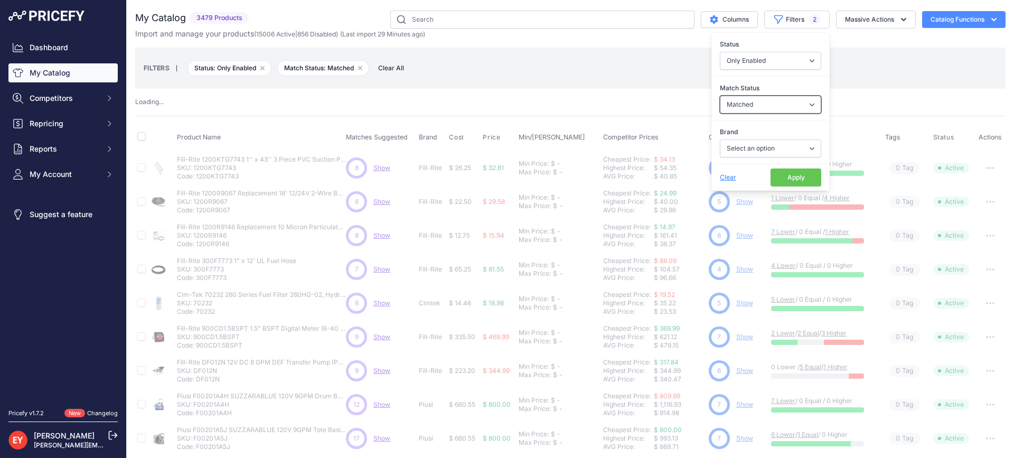
select select "0"
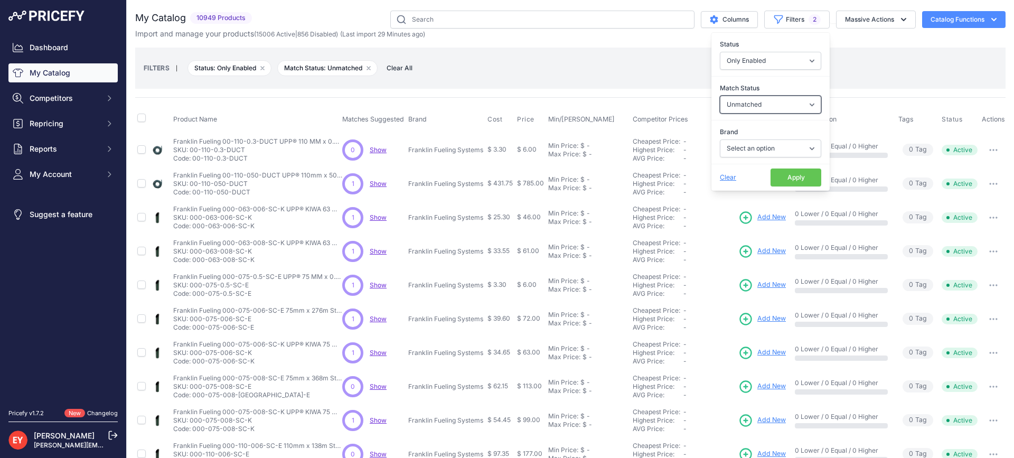
click at [786, 110] on select "Select an option Matched Unmatched" at bounding box center [770, 105] width 101 height 18
select select
click at [720, 96] on select "Select an option Matched Unmatched" at bounding box center [770, 105] width 101 height 18
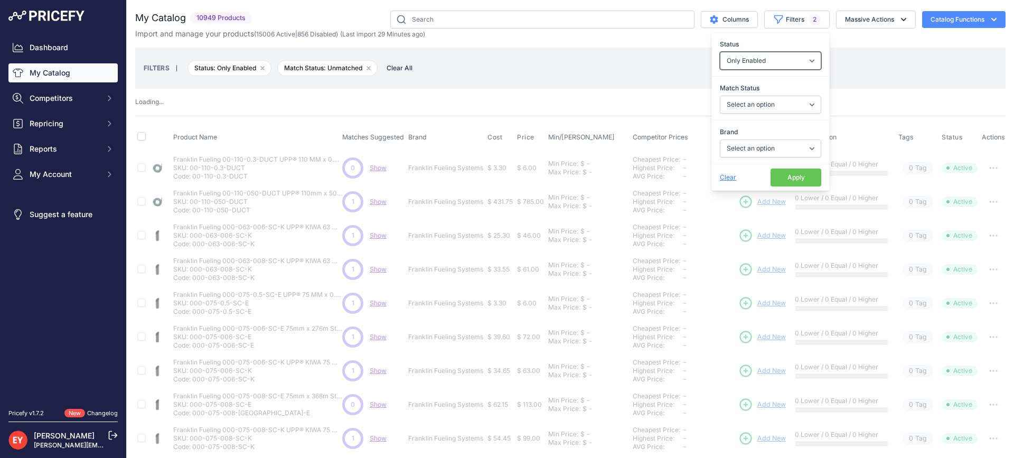
click at [749, 65] on select "All Status Only Enabled Only Disabled" at bounding box center [770, 61] width 101 height 18
select select
click at [720, 52] on select "All Status Only Enabled Only Disabled" at bounding box center [770, 61] width 101 height 18
click at [784, 182] on button "Apply" at bounding box center [795, 177] width 51 height 18
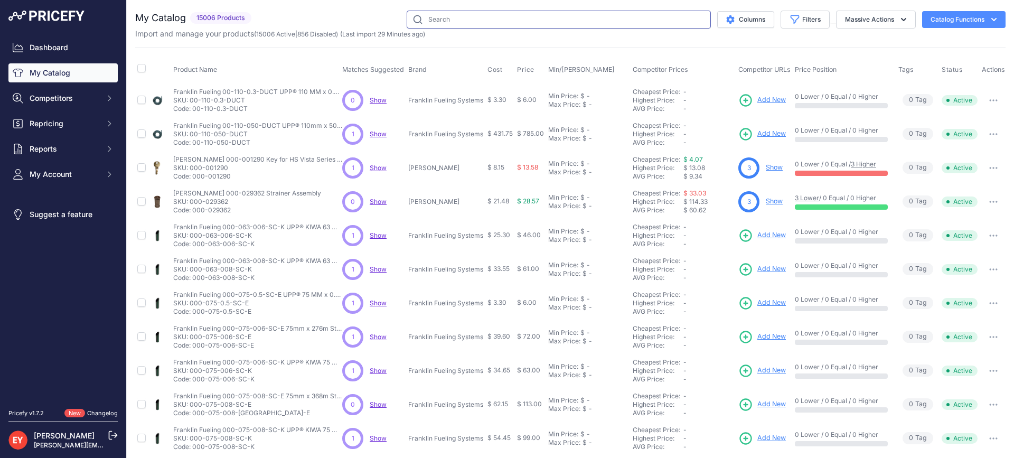
click at [431, 15] on input "text" at bounding box center [559, 20] width 304 height 18
paste input "37MAT-CM12"
type input "37MAT-CM12"
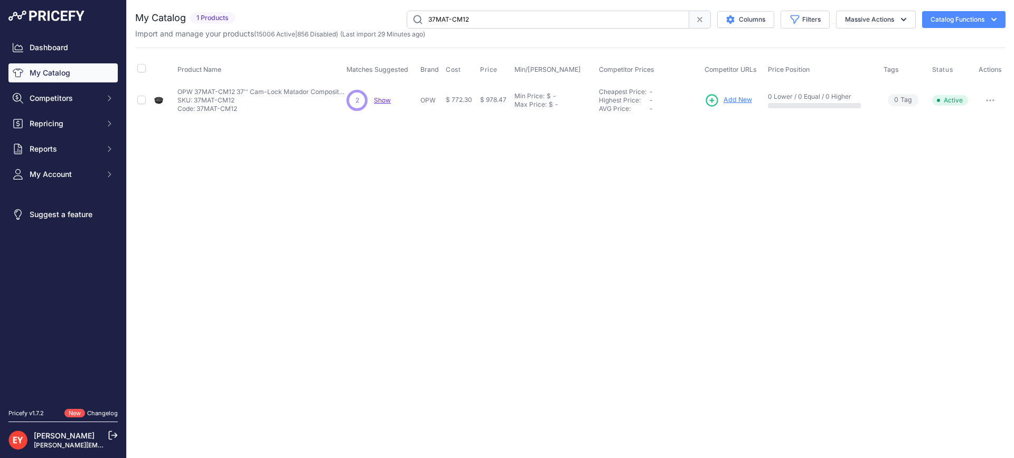
click at [744, 102] on span "Add New" at bounding box center [737, 100] width 29 height 10
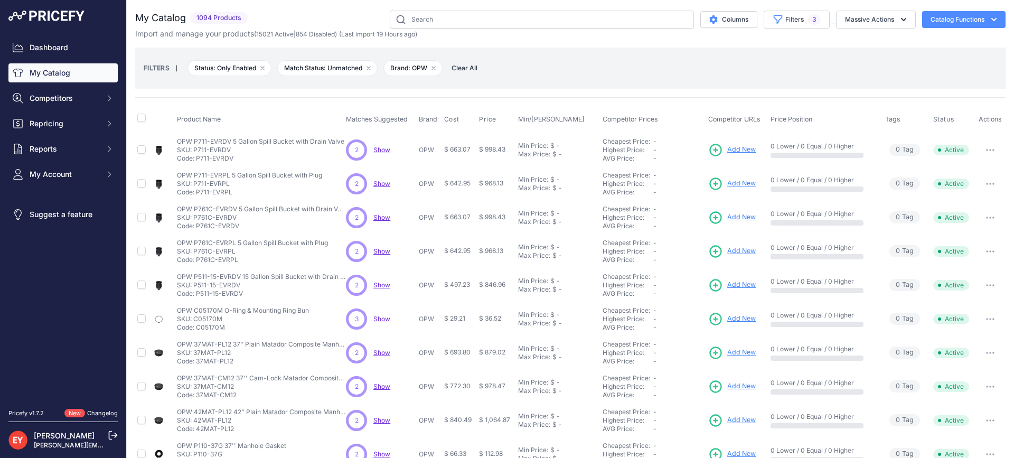
scroll to position [173, 0]
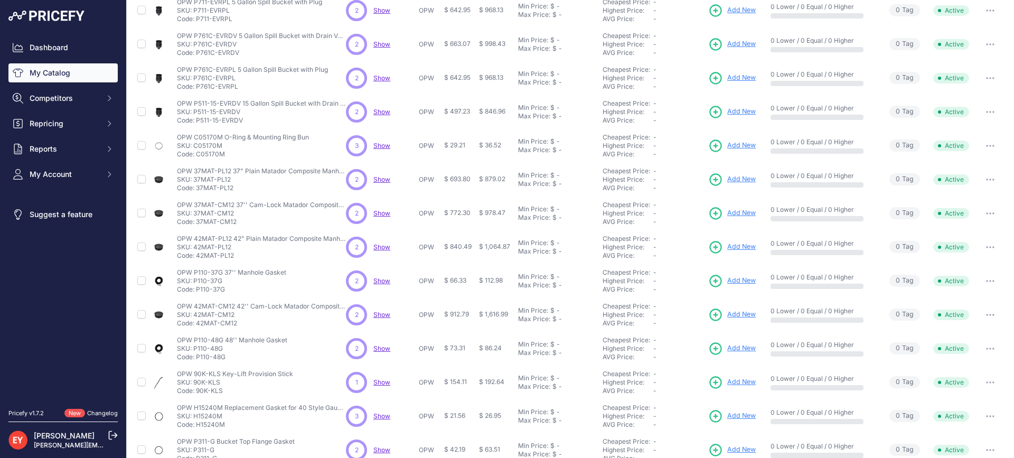
drag, startPoint x: 237, startPoint y: 221, endPoint x: 198, endPoint y: 228, distance: 39.8
click at [197, 228] on td "OPW 37MAT-CM12 37'' Cam-Lock Matador Composite Manhole OPW 37MAT-CM12 37'' Cam-…" at bounding box center [259, 213] width 169 height 34
drag, startPoint x: 196, startPoint y: 224, endPoint x: 236, endPoint y: 219, distance: 40.4
click at [236, 219] on p "Code: 37MAT-CM12" at bounding box center [261, 222] width 169 height 8
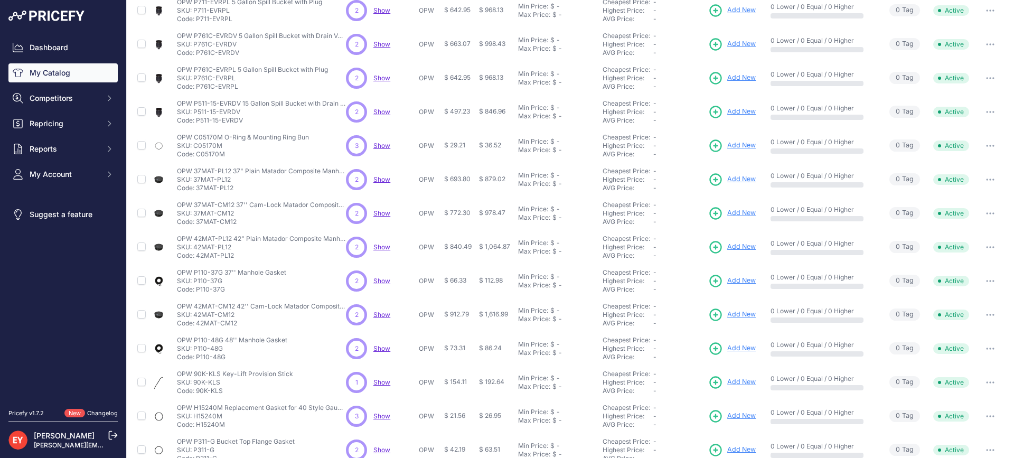
copy p "37MAT-CM12"
drag, startPoint x: 233, startPoint y: 259, endPoint x: 198, endPoint y: 259, distance: 35.4
click at [198, 259] on p "Code: 42MAT-PL12" at bounding box center [261, 255] width 169 height 8
copy p "42MAT-PL12"
drag, startPoint x: 223, startPoint y: 288, endPoint x: 198, endPoint y: 289, distance: 25.4
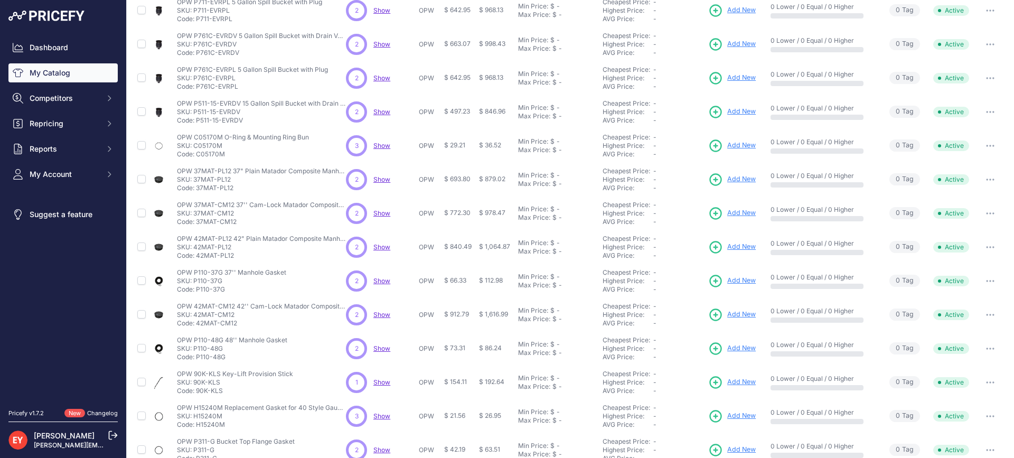
click at [198, 289] on p "Code: P110-37G" at bounding box center [231, 289] width 109 height 8
copy p "P110-37G"
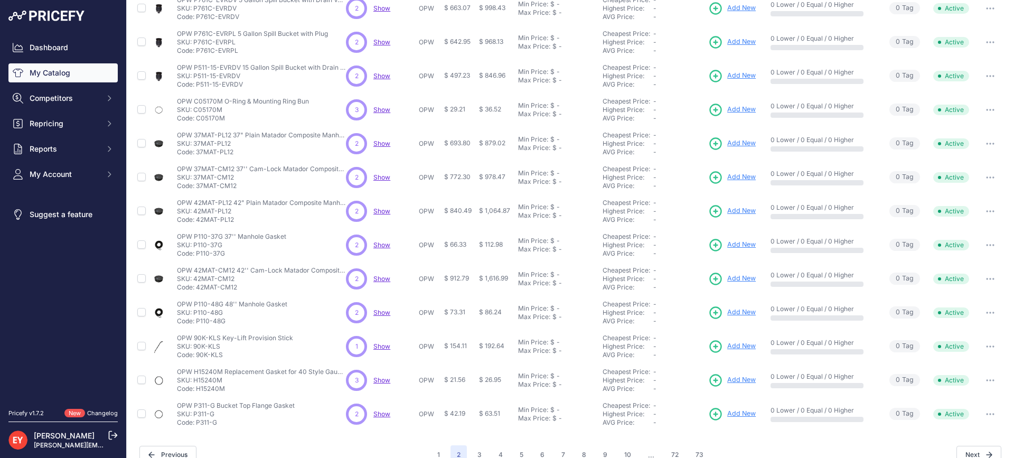
scroll to position [226, 0]
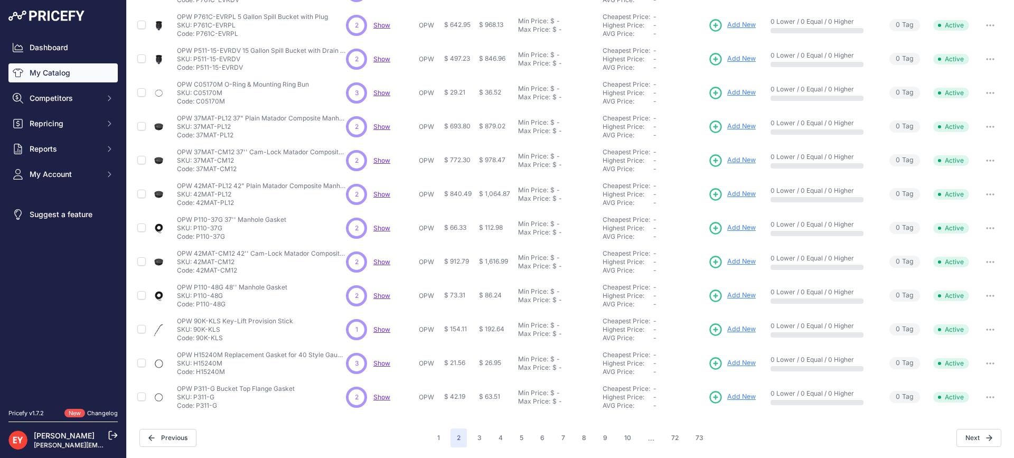
drag, startPoint x: 237, startPoint y: 271, endPoint x: 197, endPoint y: 274, distance: 39.7
click at [197, 274] on p "Code: 42MAT-CM12" at bounding box center [261, 270] width 169 height 8
copy p "42MAT-CM12"
drag, startPoint x: 228, startPoint y: 306, endPoint x: 197, endPoint y: 309, distance: 30.8
click at [197, 309] on td "OPW P110-48G 48'' Manhole Gasket OPW P110-48G 48'' Manhole Gasket SKU: P110-48G…" at bounding box center [259, 296] width 169 height 34
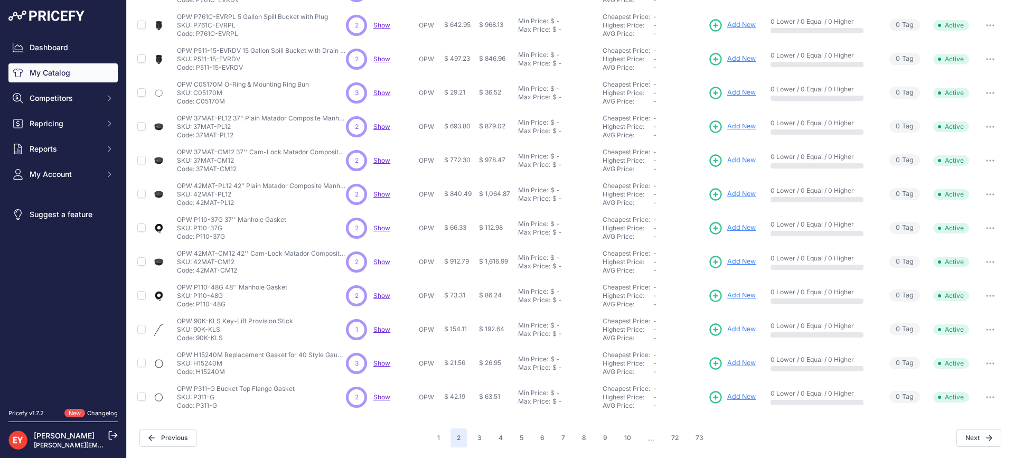
copy p "P110-48G"
drag, startPoint x: 221, startPoint y: 342, endPoint x: 196, endPoint y: 341, distance: 24.8
click at [196, 341] on p "Code: 90K-KLS" at bounding box center [235, 338] width 116 height 8
copy p "90K-KLS"
drag, startPoint x: 225, startPoint y: 374, endPoint x: 197, endPoint y: 374, distance: 28.0
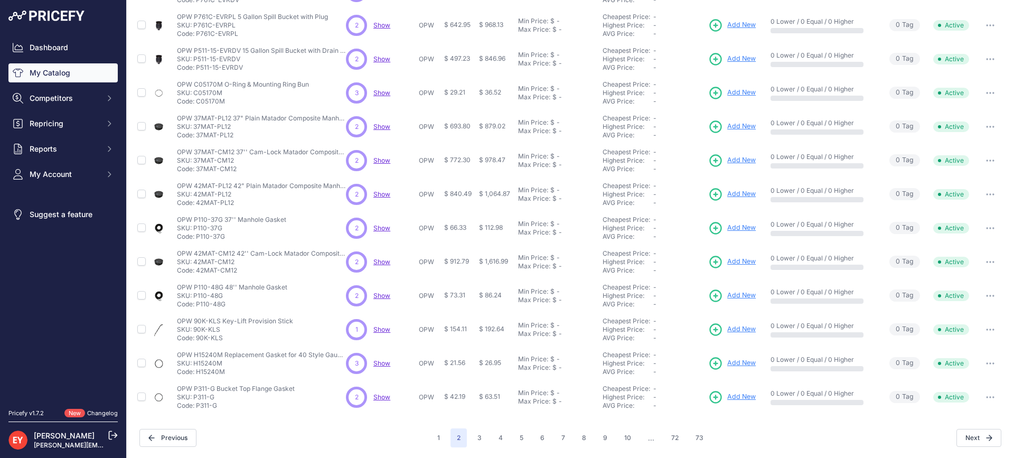
click at [197, 374] on p "Code: H15240M" at bounding box center [261, 372] width 169 height 8
copy p "H15240M"
drag, startPoint x: 221, startPoint y: 410, endPoint x: 196, endPoint y: 410, distance: 25.4
click at [196, 410] on td "OPW P311-G Bucket Top Flange Gasket OPW P311-G Bucket Top Flange Gasket SKU: P3…" at bounding box center [259, 397] width 169 height 34
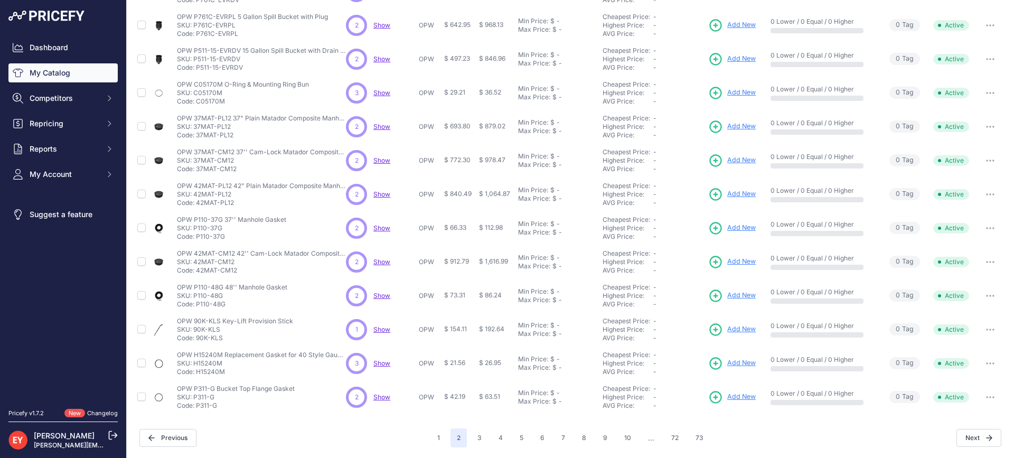
copy p "P311-G"
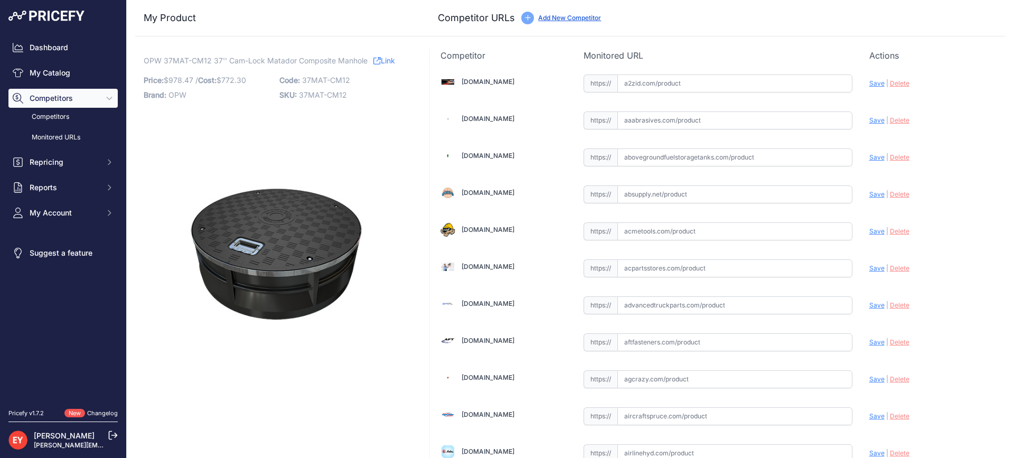
scroll to position [3660, 0]
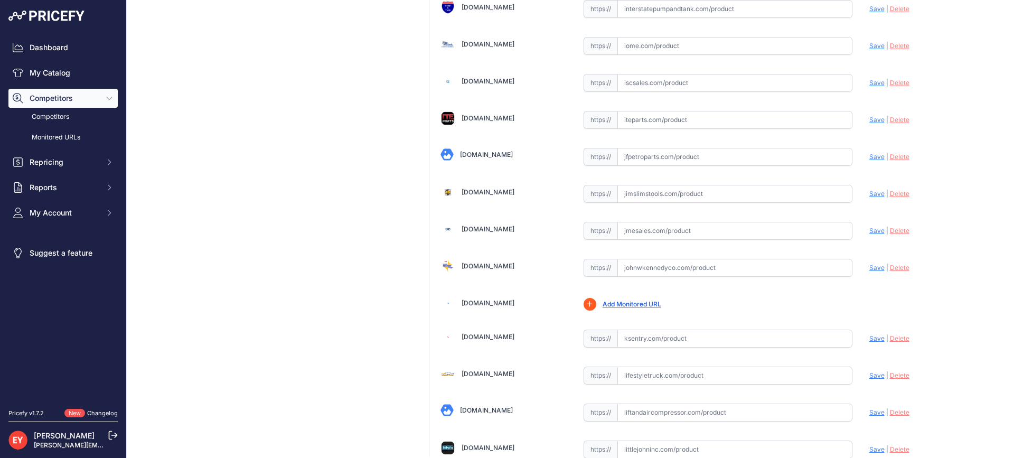
click at [637, 234] on input "text" at bounding box center [734, 231] width 235 height 18
paste input "[URL][DOMAIN_NAME]"
click at [872, 230] on span "Save" at bounding box center [876, 231] width 15 height 8
type input "[URL][DOMAIN_NAME]"
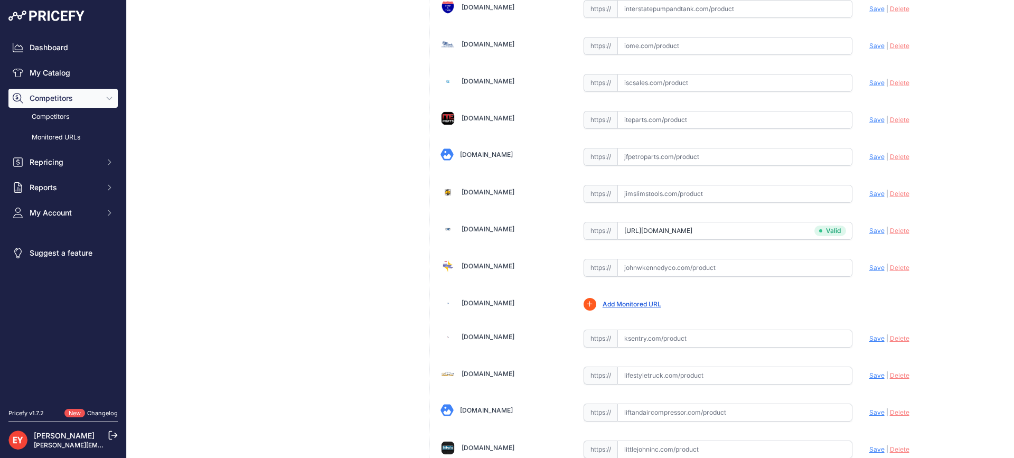
scroll to position [3179, 0]
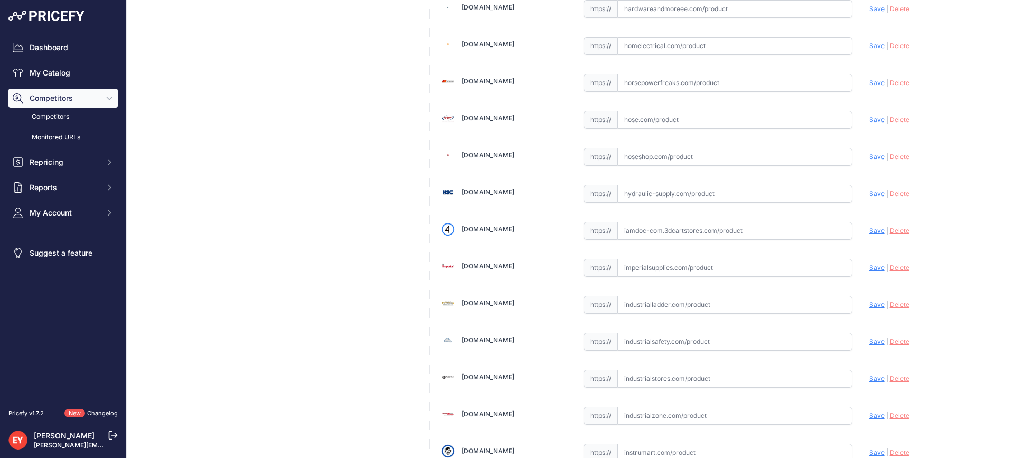
click at [718, 225] on input "text" at bounding box center [734, 231] width 235 height 18
paste input "[URL][DOMAIN_NAME]"
click at [870, 233] on span "Save" at bounding box center [876, 231] width 15 height 8
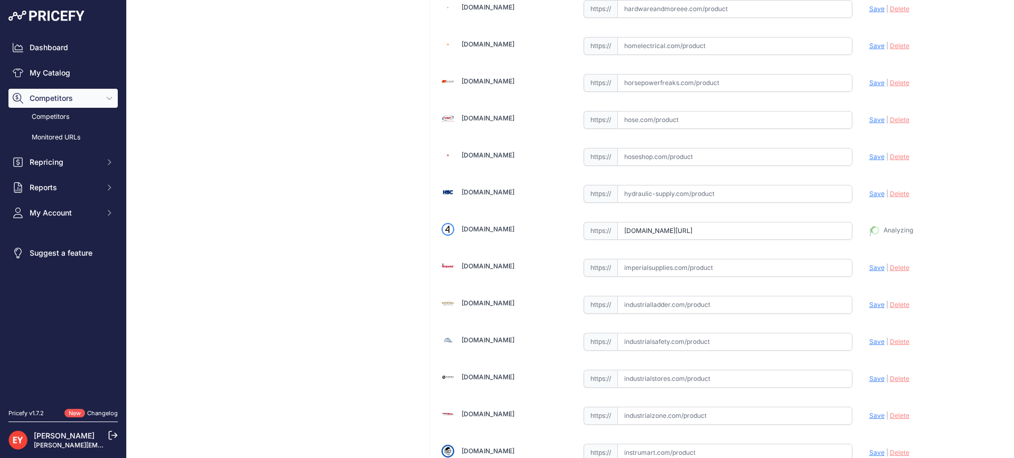
type input "[URL][DOMAIN_NAME]"
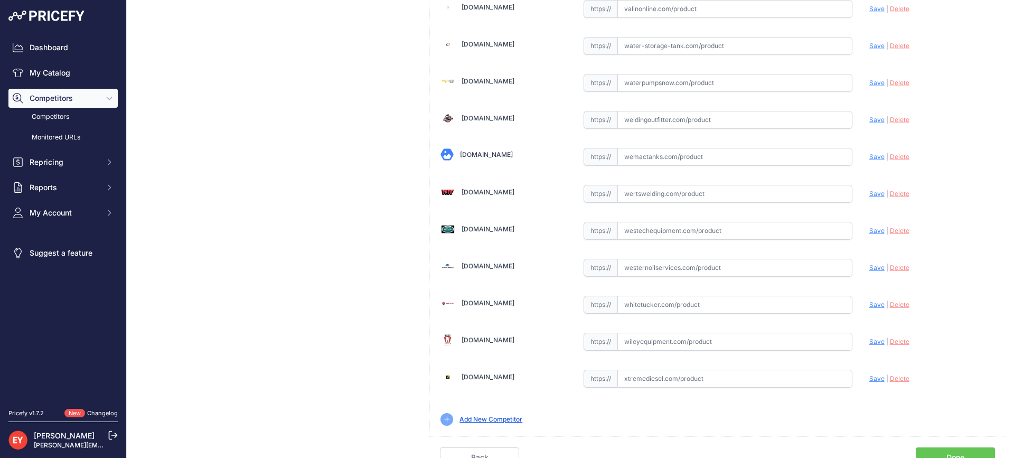
drag, startPoint x: 640, startPoint y: 237, endPoint x: 665, endPoint y: 129, distance: 111.1
click at [640, 236] on input "text" at bounding box center [734, 231] width 235 height 18
paste input "[URL][DOMAIN_NAME]"
click at [869, 231] on span "Save" at bounding box center [876, 231] width 15 height 8
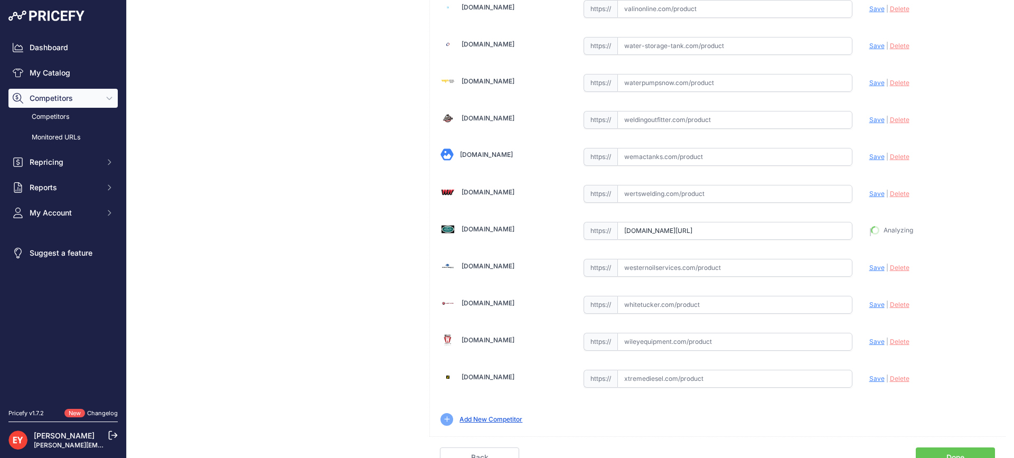
type input "[URL][DOMAIN_NAME]"
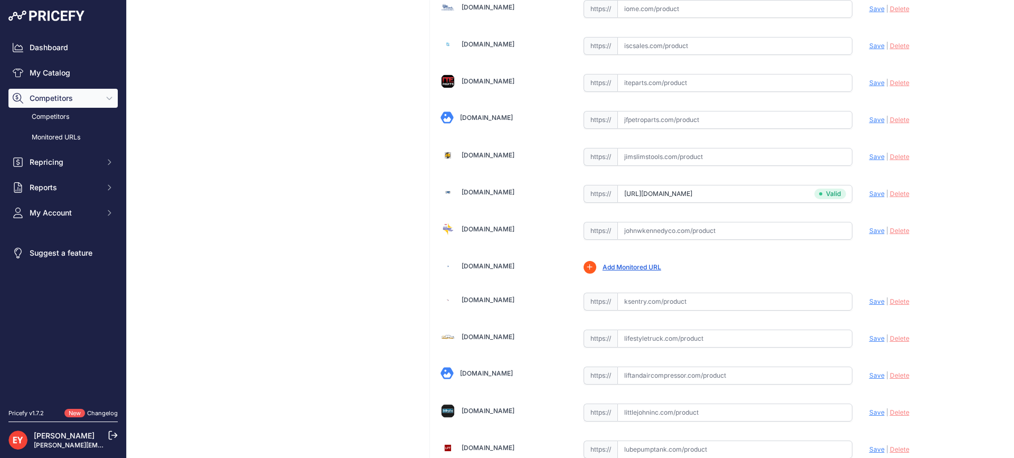
click at [645, 225] on input "text" at bounding box center [734, 231] width 235 height 18
paste input "[URL][DOMAIN_NAME]"
click at [869, 232] on span "Save" at bounding box center [876, 231] width 15 height 8
type input "https://www.johnwkennedyco.com/buy/product/37MAT-CM12-OPW/86576?prirule_jdsnikf…"
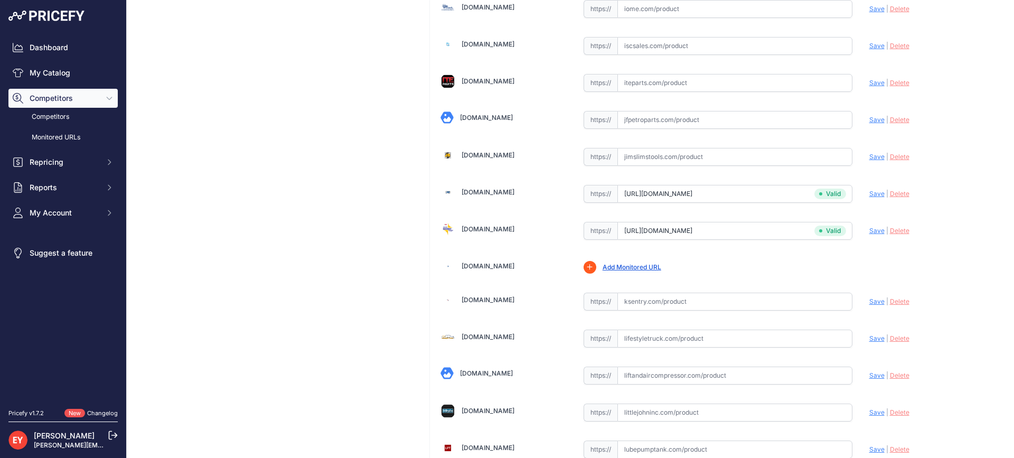
scroll to position [333, 0]
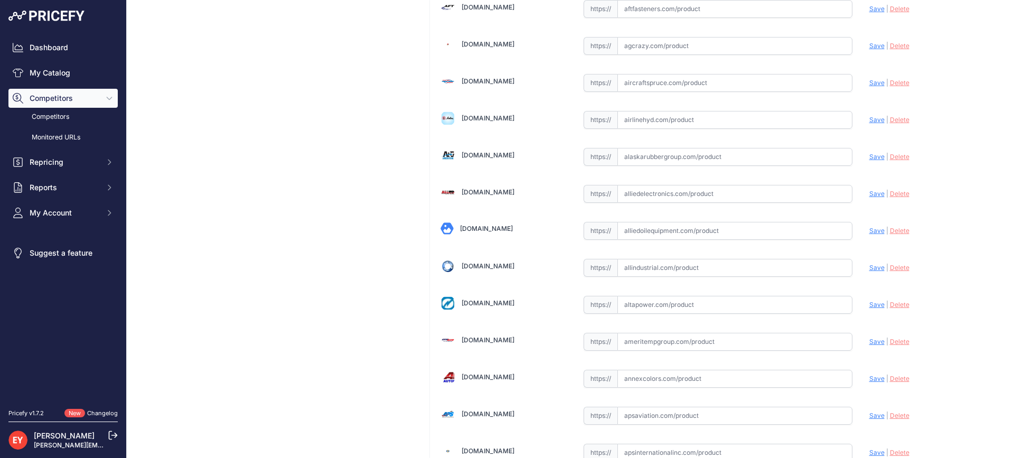
click at [657, 238] on input "text" at bounding box center [734, 231] width 235 height 18
paste input "https://alliedoilequipment.com/shop/opw-fueling-components/37mat-cm12-37-matado…"
click at [869, 230] on span "Save" at bounding box center [876, 231] width 15 height 8
type input "https://alliedoilequipment.com/shop/opw-fueling-components/37mat-cm12-37-matado…"
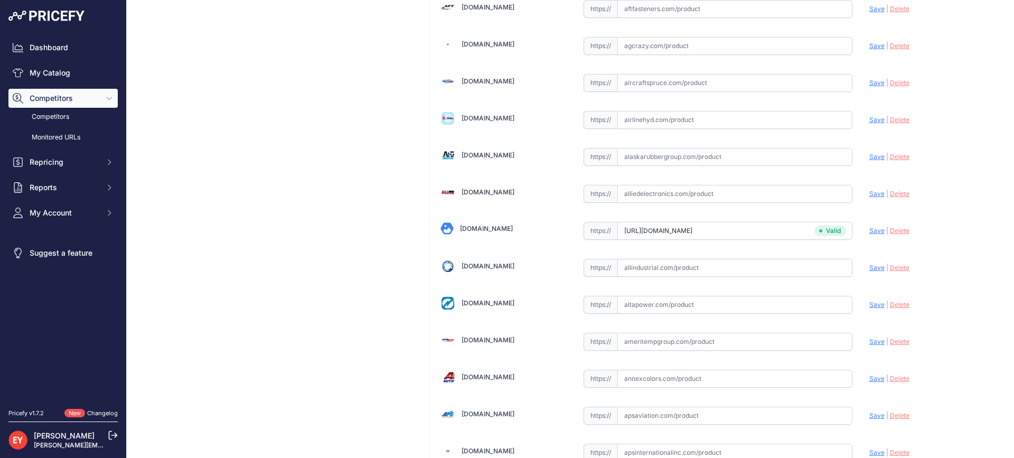
scroll to position [3179, 0]
type input "iamdoc-com.3dcartstores.com/37-Matador-With-Camlock-Frame-And-Skirt_p_10577183.…"
click at [649, 228] on input "iamdoc-com.3dcartstores.com/37-Matador-With-Camlock-Frame-And-Skirt_p_10577183.…" at bounding box center [734, 231] width 235 height 18
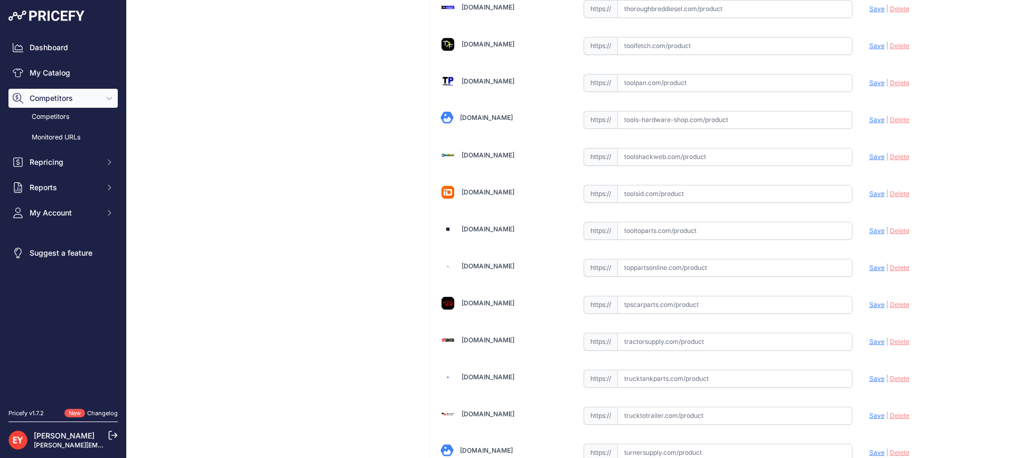
click at [657, 226] on input "text" at bounding box center [734, 231] width 235 height 18
paste input "https://www.tooltoparts.com/product/opw-37mat-cm12-37-cam-lock-matador-composit…"
click at [869, 232] on span "Save" at bounding box center [876, 231] width 15 height 8
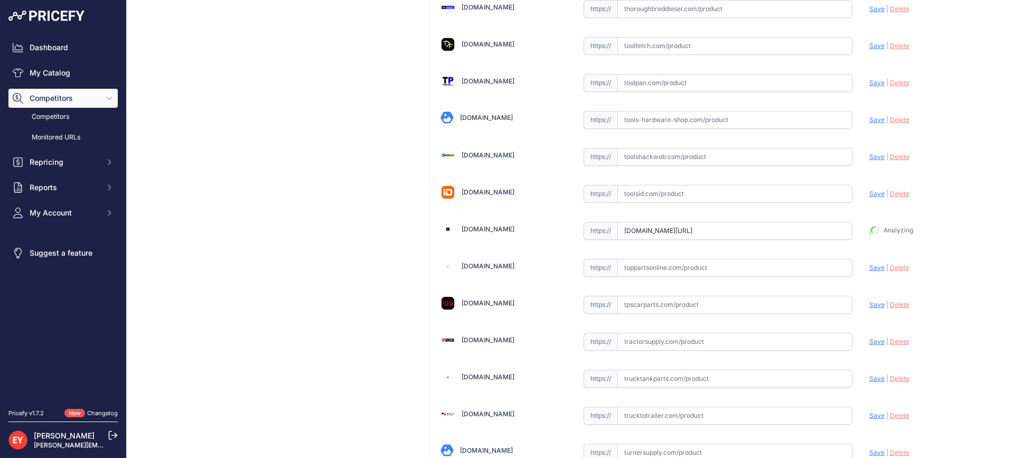
type input "https://www.tooltoparts.com/product/opw-37mat-cm12-37-cam-lock-matador-composit…"
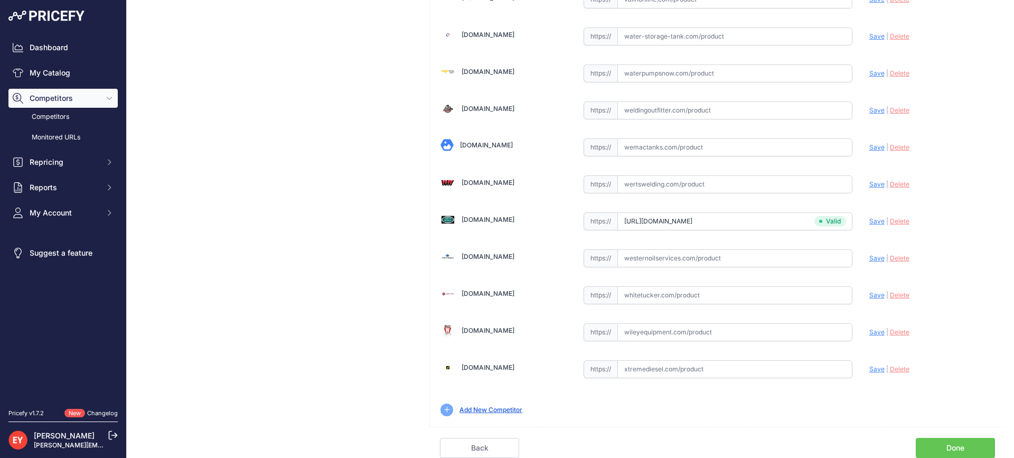
drag, startPoint x: 964, startPoint y: 447, endPoint x: 941, endPoint y: 441, distance: 23.6
click at [963, 447] on link "Done" at bounding box center [955, 448] width 79 height 20
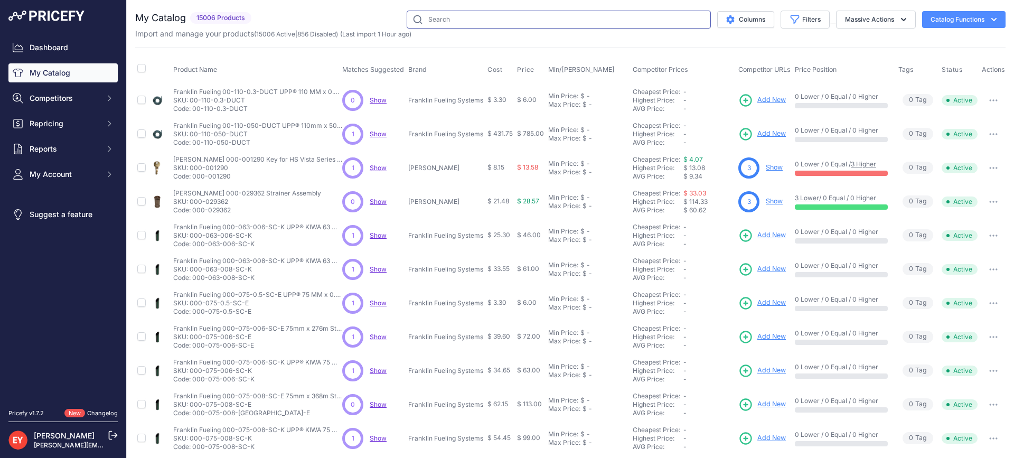
click at [452, 23] on input "text" at bounding box center [559, 20] width 304 height 18
paste input "42MAT-PL12"
type input "42MAT-PL12"
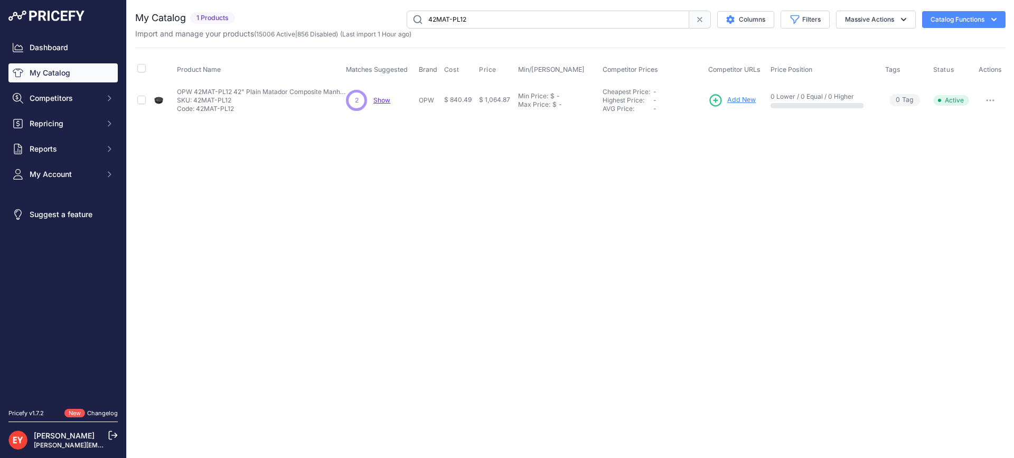
click at [740, 97] on span "Add New" at bounding box center [741, 100] width 29 height 10
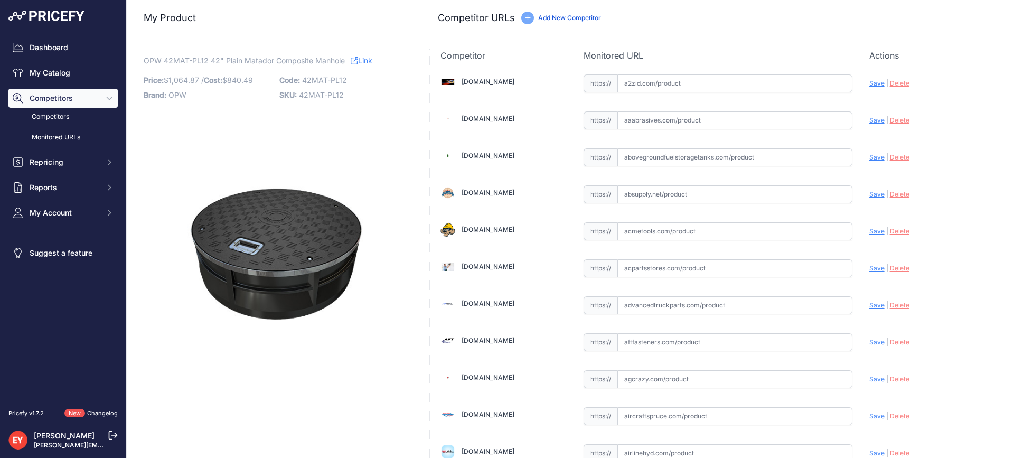
scroll to position [3179, 0]
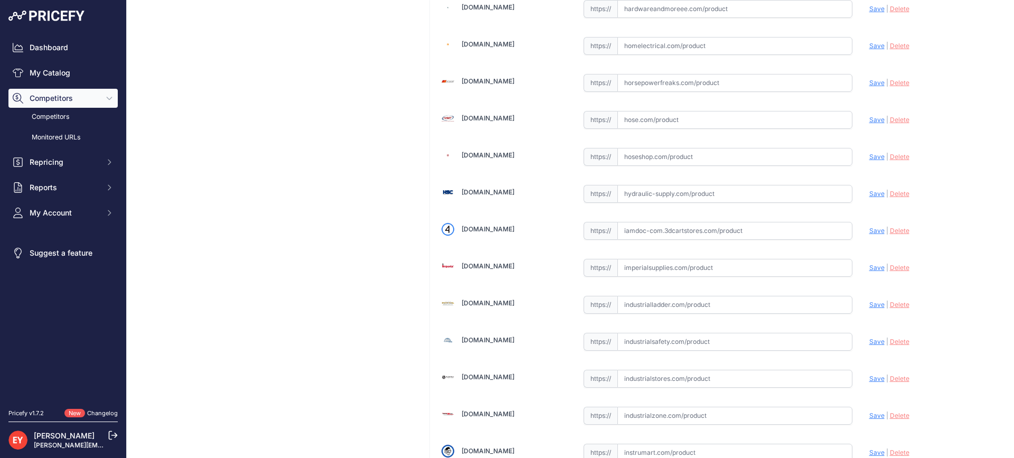
drag, startPoint x: 645, startPoint y: 225, endPoint x: 665, endPoint y: 205, distance: 28.0
click at [645, 226] on input "text" at bounding box center [734, 231] width 235 height 18
paste input "[URL][DOMAIN_NAME]"
click at [869, 233] on span "Save" at bounding box center [876, 231] width 15 height 8
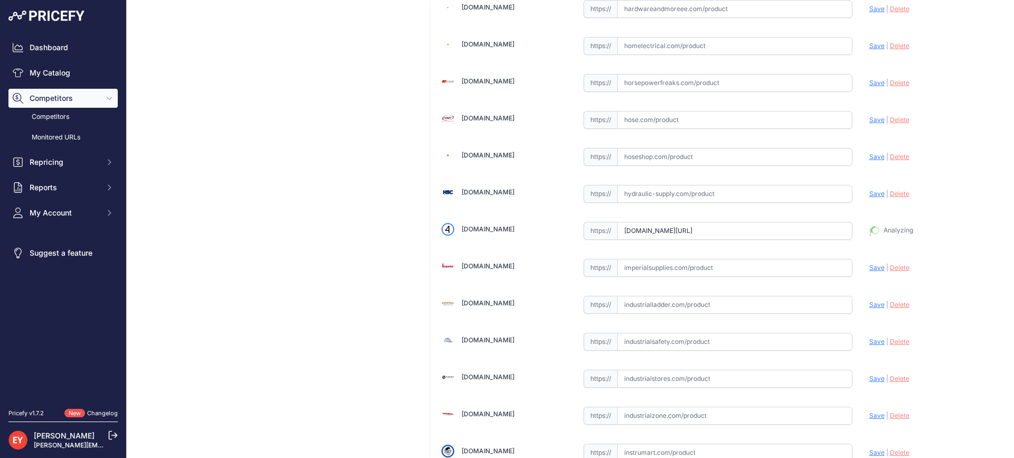
type input "[URL][DOMAIN_NAME]"
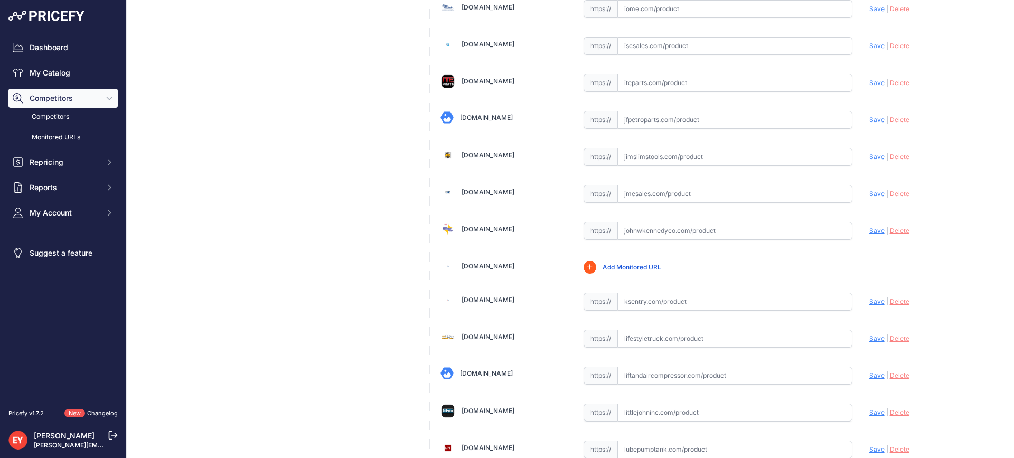
click at [674, 232] on input "text" at bounding box center [734, 231] width 235 height 18
paste input "[URL][DOMAIN_NAME]"
click at [869, 229] on span "Save" at bounding box center [876, 231] width 15 height 8
type input "https://www.johnwkennedyco.com/buy/product/42MAT-PL12-OPW/86577?prirule_jdsnikf…"
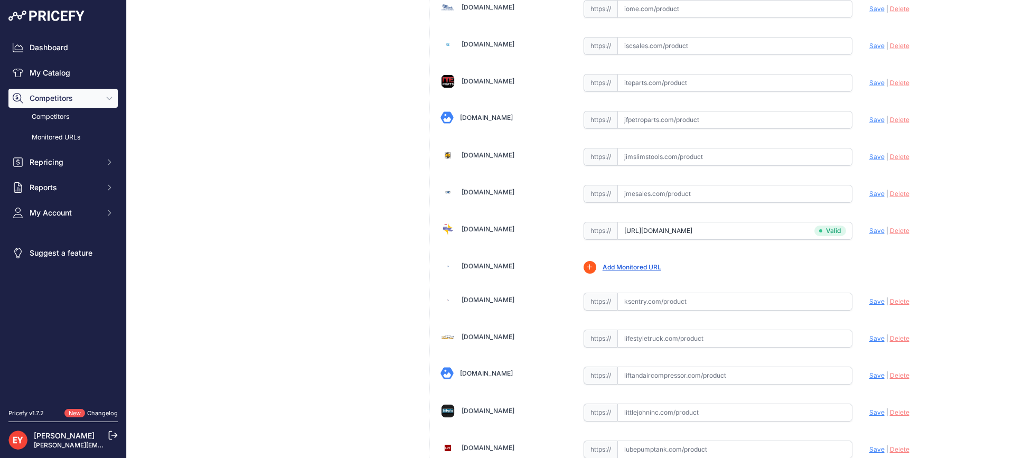
scroll to position [7978, 0]
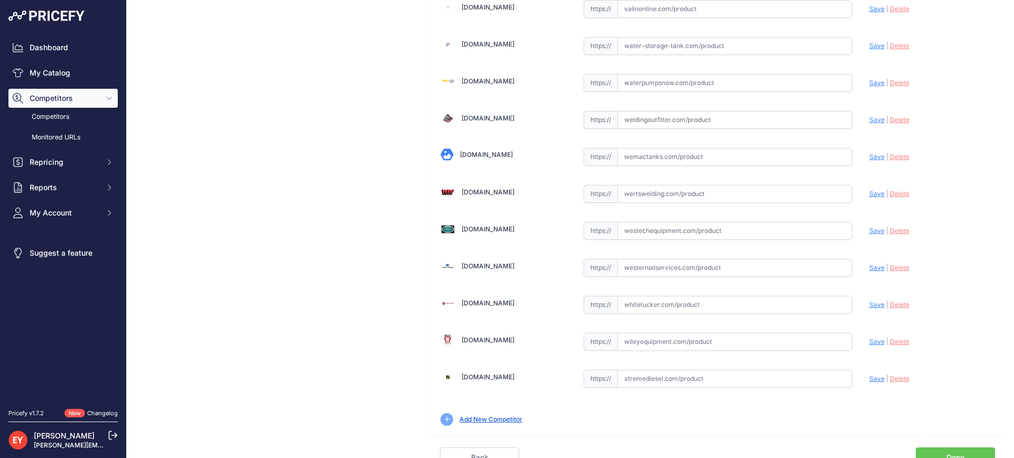
drag, startPoint x: 663, startPoint y: 232, endPoint x: 667, endPoint y: 228, distance: 6.0
click at [665, 230] on input "text" at bounding box center [734, 231] width 235 height 18
paste input "https://westechequipment.com/index.php?main_page=product_info&products_id=69856…"
click at [869, 231] on span "Save" at bounding box center [876, 231] width 15 height 8
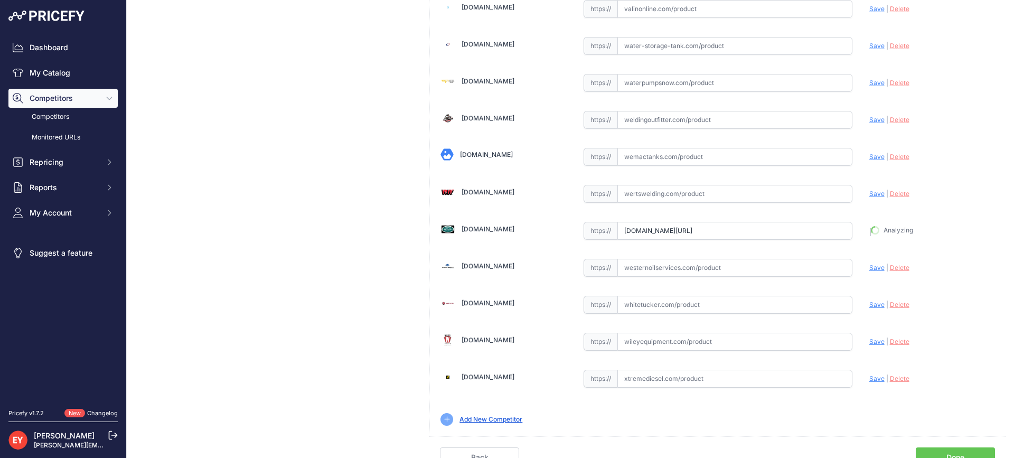
type input "https://westechequipment.com/index.php?main_page=product_info&products_id=69856…"
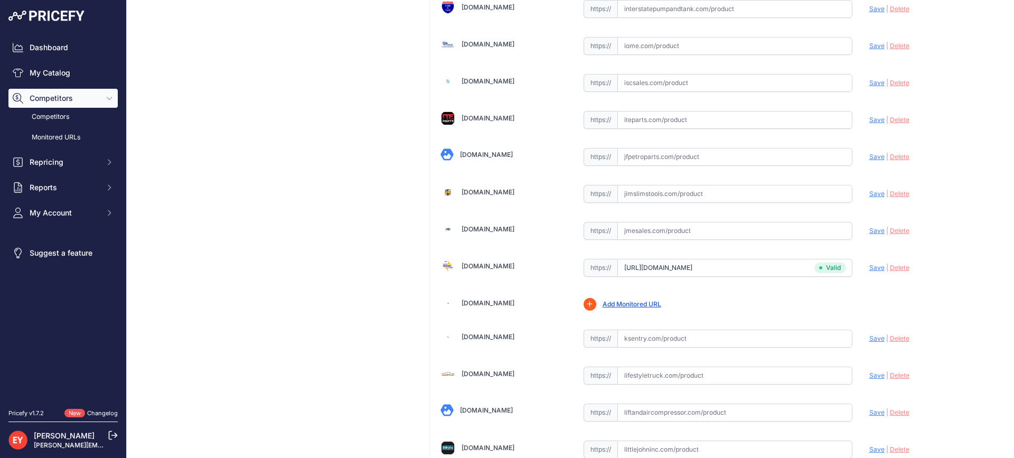
click at [651, 234] on input "text" at bounding box center [734, 231] width 235 height 18
paste input "https://www.jmesales.com/opw-matador-42-in-composite-manhole-cover-w-ring-and-s…"
click at [871, 230] on span "Save" at bounding box center [876, 231] width 15 height 8
type input "https://www.jmesales.com/opw-matador-42-in-composite-manhole-cover-w-ring-and-s…"
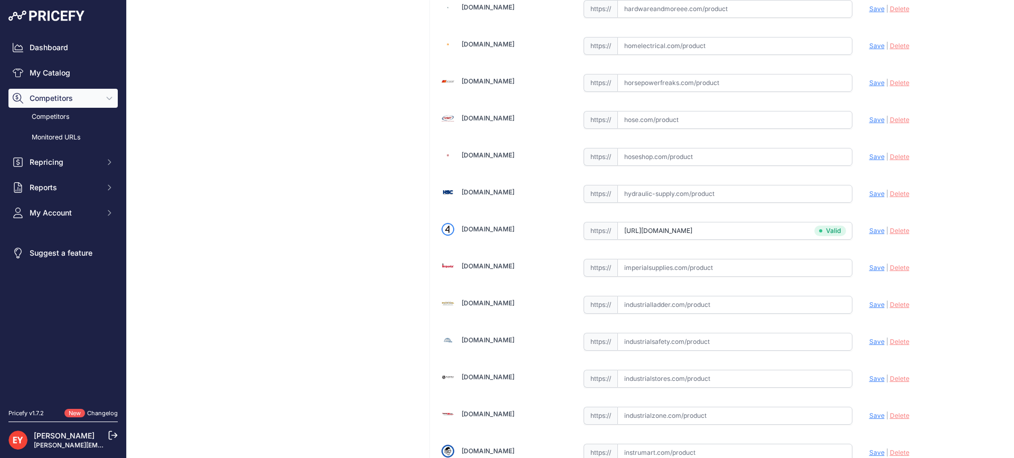
scroll to position [7987, 0]
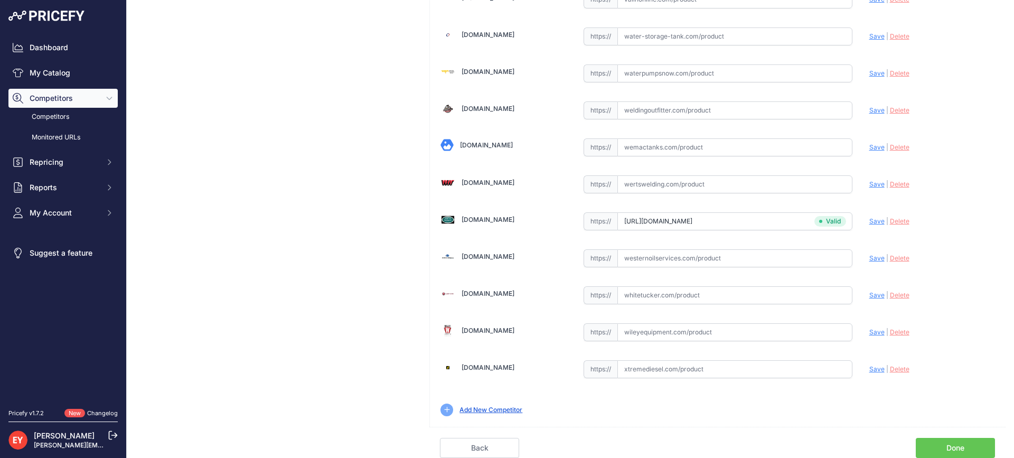
click at [953, 446] on link "Done" at bounding box center [955, 448] width 79 height 20
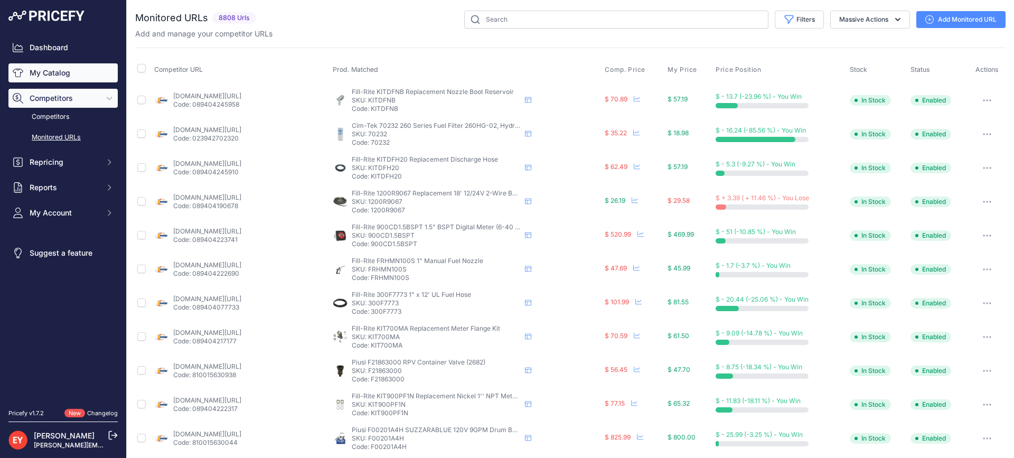
click at [67, 64] on link "My Catalog" at bounding box center [62, 72] width 109 height 19
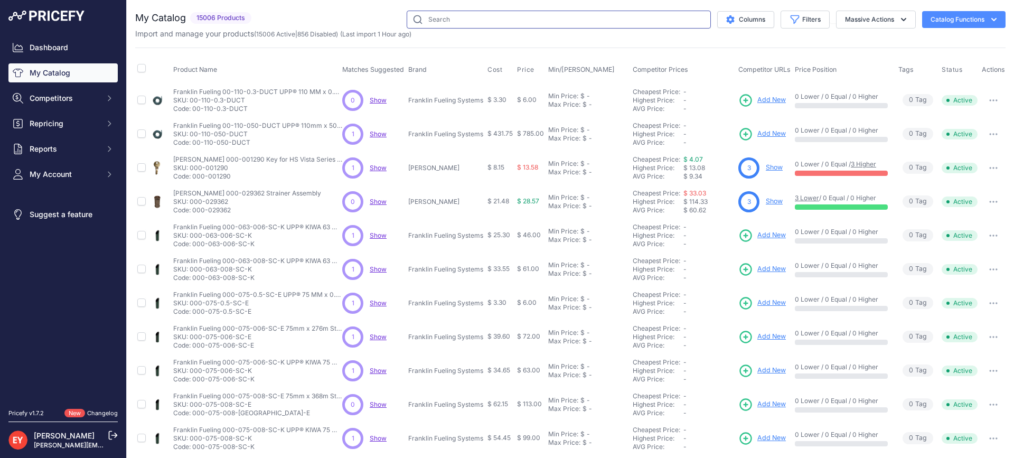
click at [445, 23] on input "text" at bounding box center [559, 20] width 304 height 18
paste input "P110-37G"
type input "P110-37G"
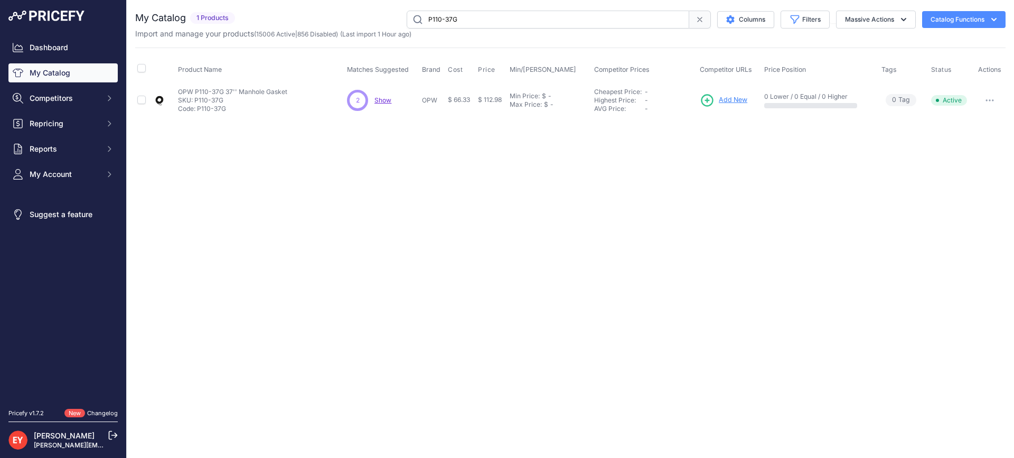
click at [735, 99] on span "Add New" at bounding box center [733, 100] width 29 height 10
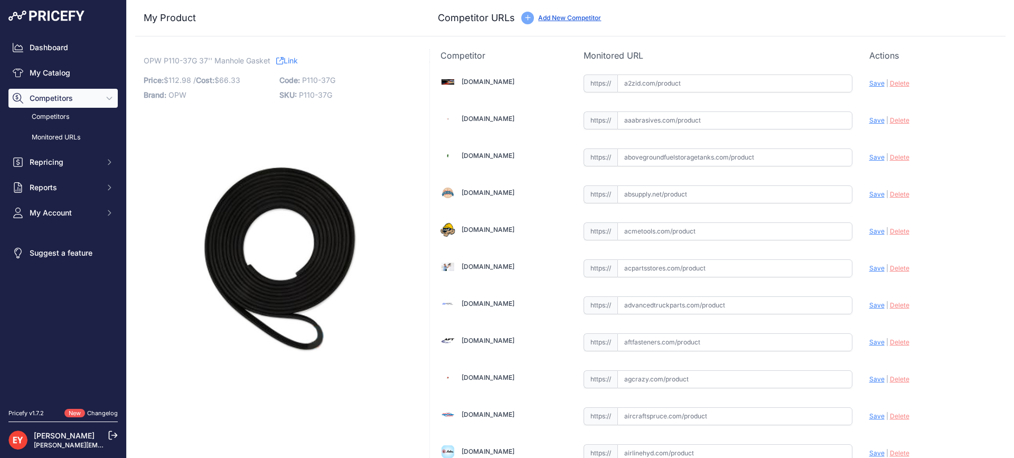
scroll to position [3179, 0]
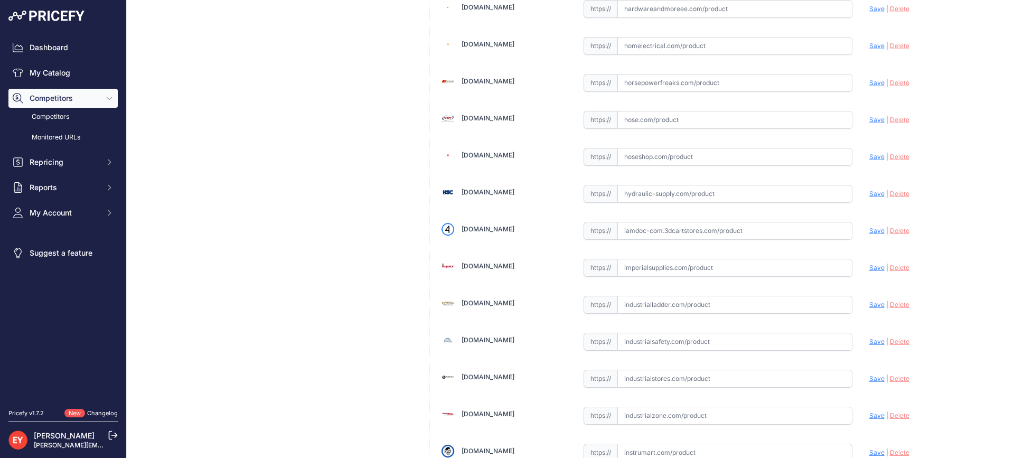
drag, startPoint x: 654, startPoint y: 235, endPoint x: 573, endPoint y: 173, distance: 102.4
click at [653, 235] on input "text" at bounding box center [734, 231] width 235 height 18
paste input "https://iamdoc-com.3dcartstores.com/Replacement-Gasket-37-110-Manhole-Cover_p_1…"
click at [869, 231] on span "Save" at bounding box center [876, 231] width 15 height 8
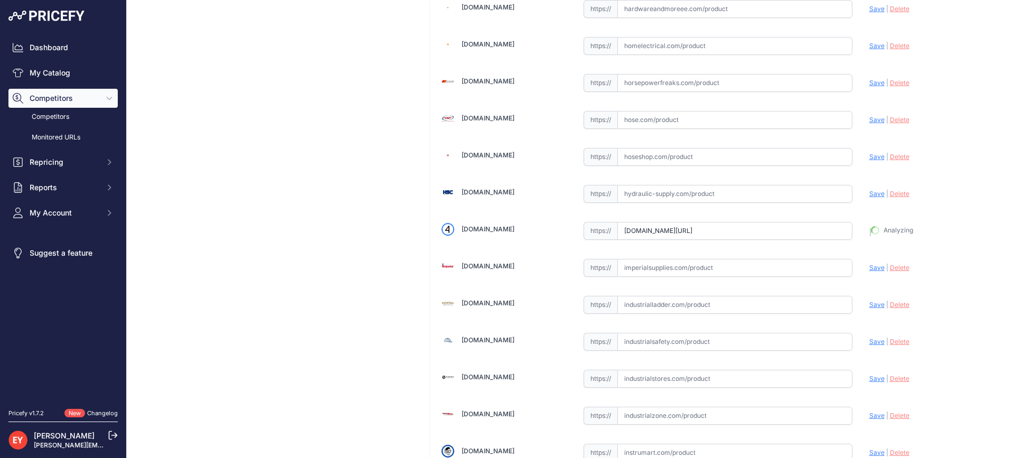
type input "https://iamdoc-com.3dcartstores.com/Replacement-Gasket-37-110-Manhole-Cover_p_1…"
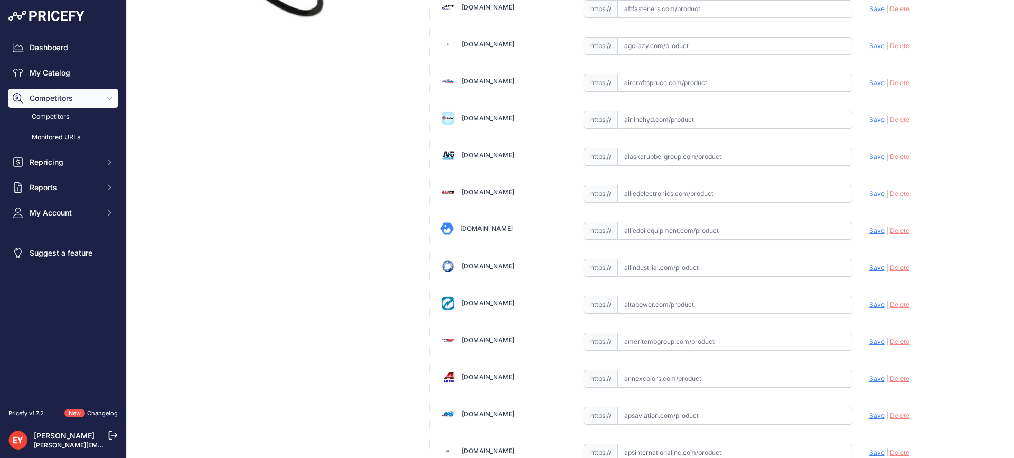
click at [639, 237] on input "text" at bounding box center [734, 231] width 235 height 18
paste input "https://alliedoilequipment.com/shop/opw-engineered-systems/p110-37g-replacement…"
click at [869, 231] on span "Save" at bounding box center [876, 231] width 15 height 8
type input "https://alliedoilequipment.com/shop/opw-engineered-systems/p110-37g-replacement…"
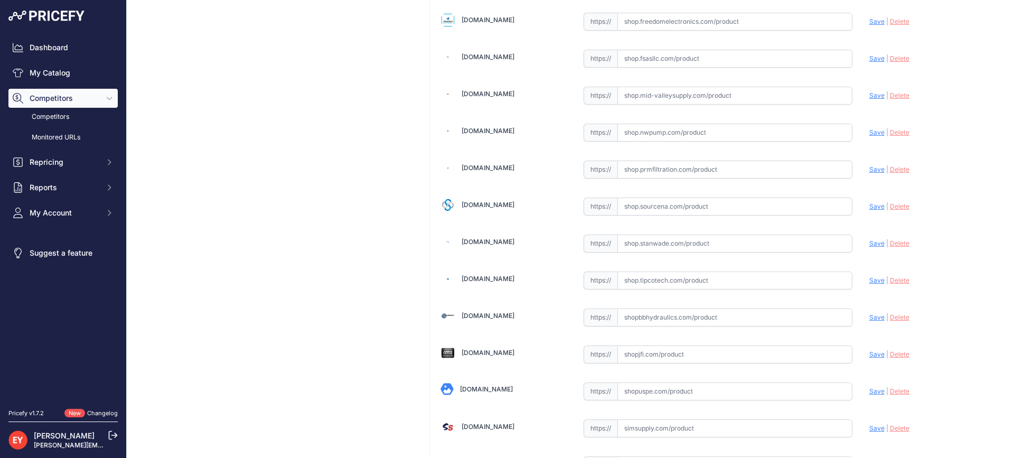
scroll to position [6167, 0]
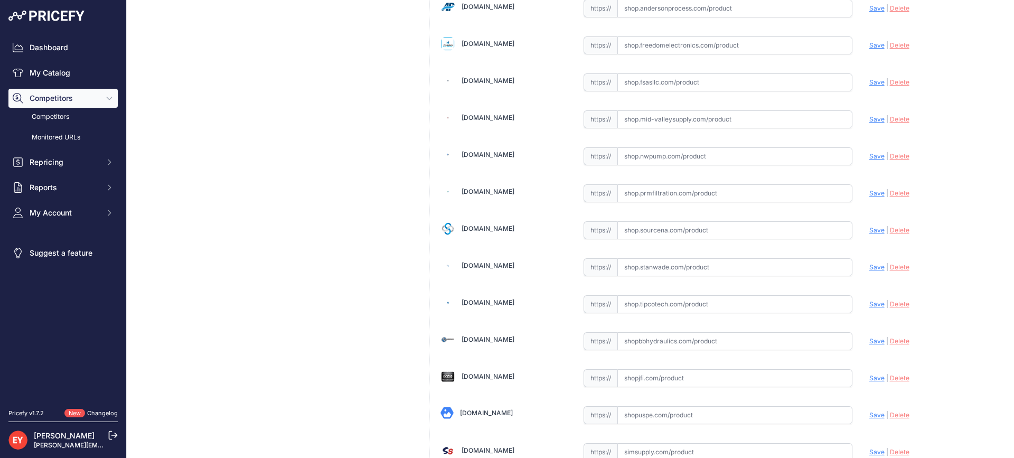
click at [629, 224] on input "text" at bounding box center [734, 230] width 235 height 18
paste input "https://shop.sourcena.com/OPW-Fueling-Components/Multiport-Manhole-Parts/P110-3…"
click at [869, 229] on span "Save" at bounding box center [876, 230] width 15 height 8
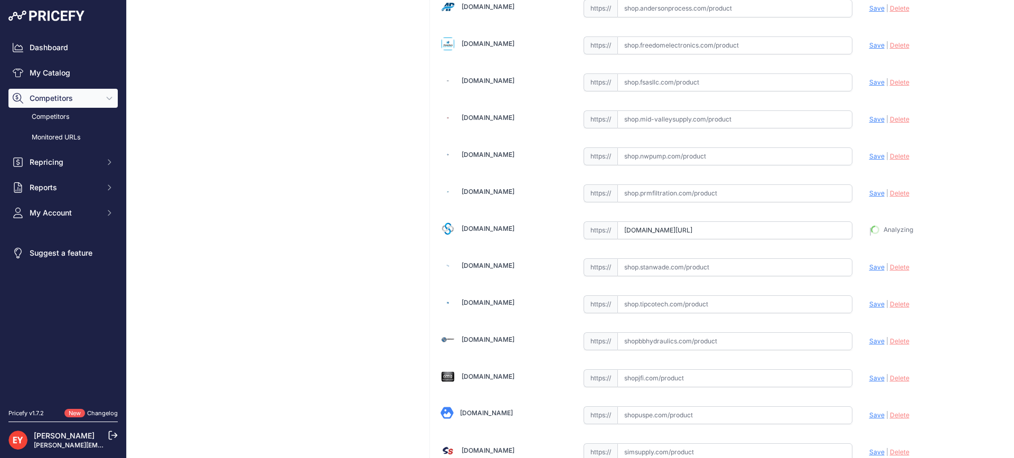
type input "https://shop.sourcena.com/OPW-Fueling-Components/Multiport-Manhole-Parts/P110-3…"
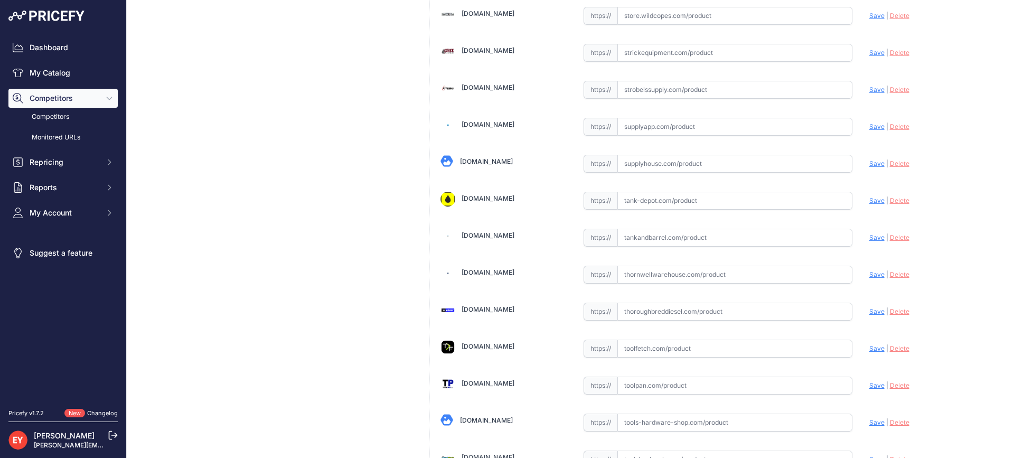
scroll to position [8012, 0]
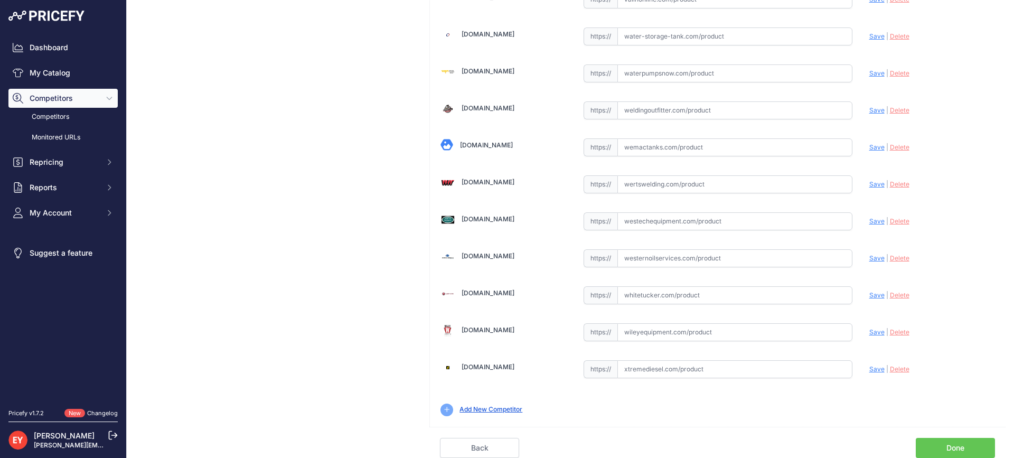
click at [967, 445] on link "Done" at bounding box center [955, 448] width 79 height 20
click at [965, 445] on link "Done" at bounding box center [955, 448] width 79 height 20
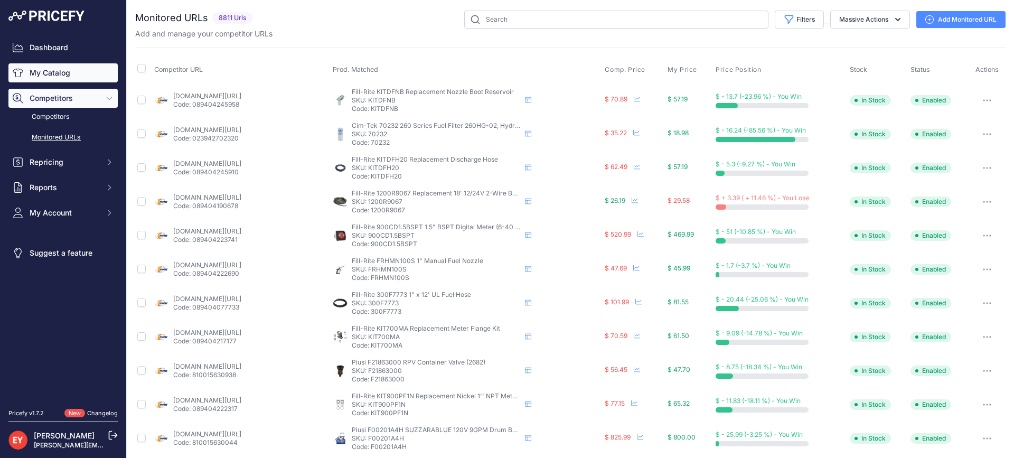
click at [45, 76] on link "My Catalog" at bounding box center [62, 72] width 109 height 19
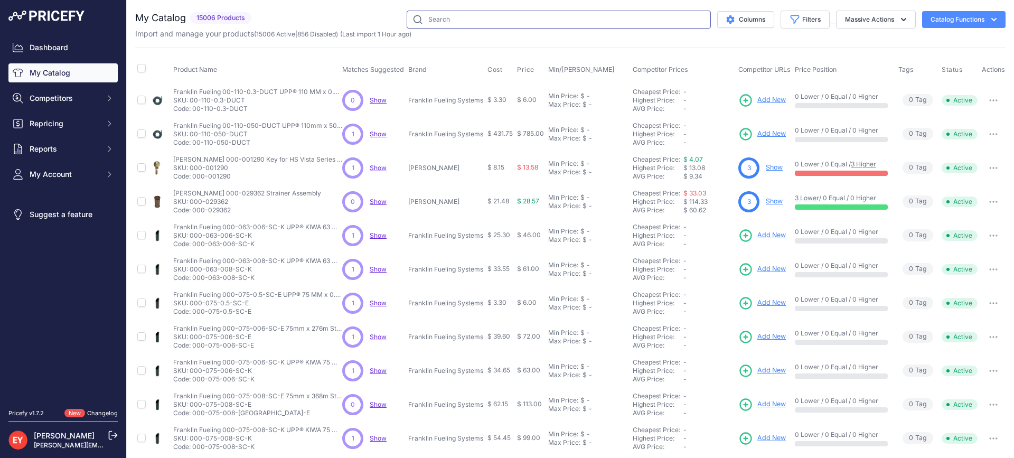
click at [435, 21] on input "text" at bounding box center [559, 20] width 304 height 18
paste input "42MAT-CM12"
type input "42MAT-CM12"
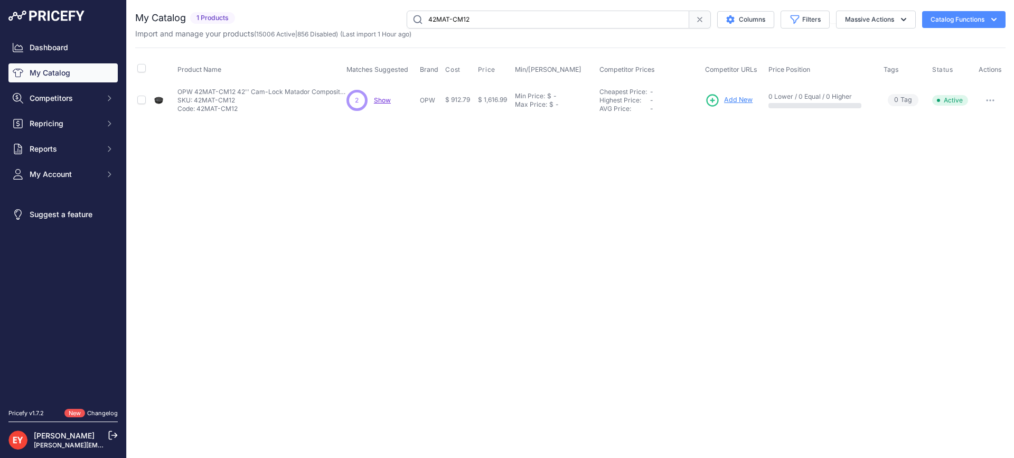
click at [752, 100] on span "Add New" at bounding box center [738, 100] width 29 height 10
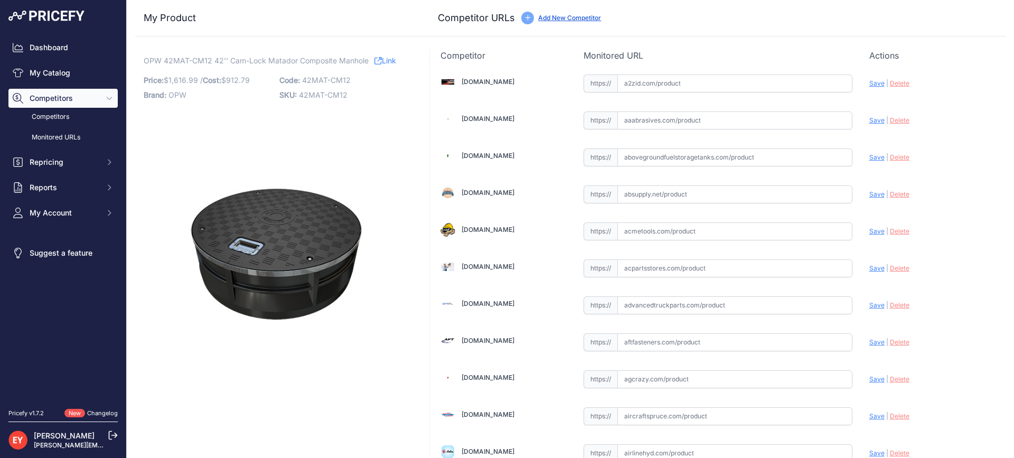
scroll to position [7978, 0]
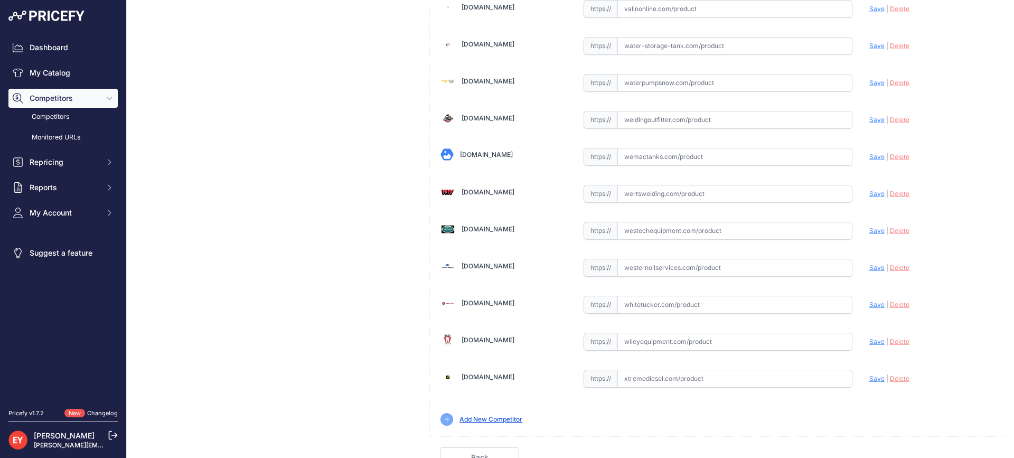
click at [656, 232] on input "text" at bounding box center [734, 231] width 235 height 18
paste input "https://westechequipment.com/product/42mat-cm12-matador-composite-cover?srsltid…"
click at [870, 229] on span "Save" at bounding box center [876, 231] width 15 height 8
type input "https://westechequipment.com/product/42mat-cm12-matador-composite-cover?prirule…"
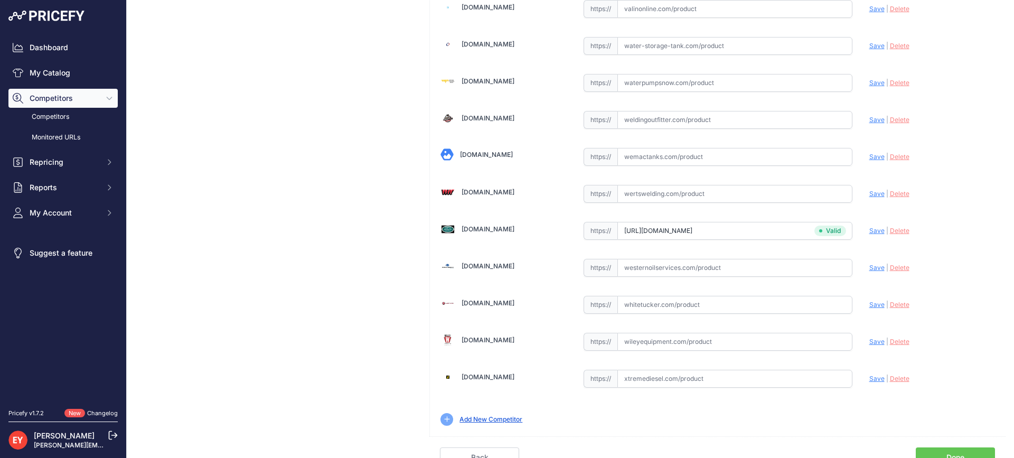
scroll to position [3697, 0]
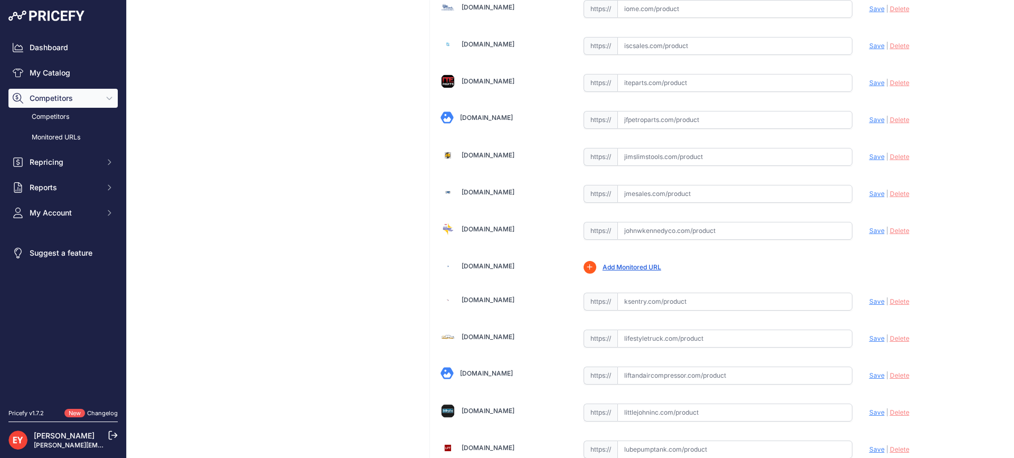
click at [662, 233] on input "text" at bounding box center [734, 231] width 235 height 18
paste input "https://www.johnwkennedyco.com/buy/product/42MAT-CM12-OPW/86578"
click at [869, 229] on span "Save" at bounding box center [876, 231] width 15 height 8
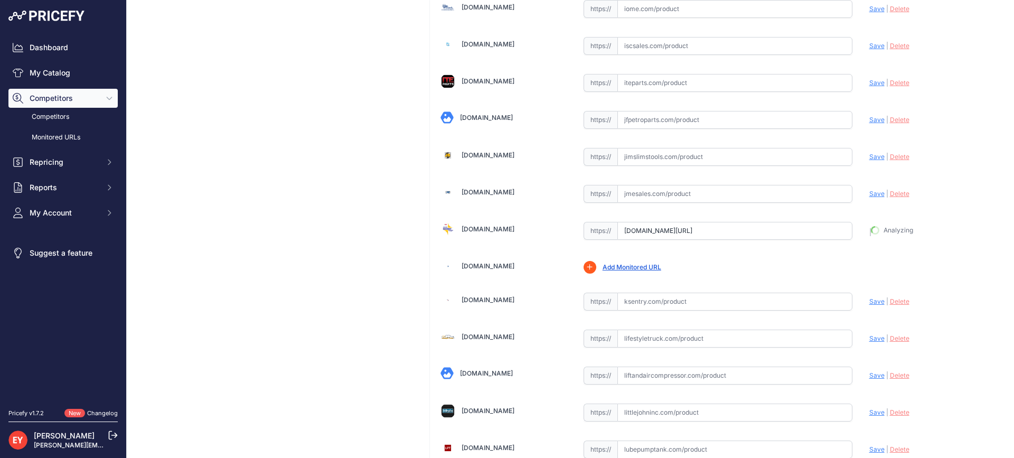
type input "https://www.johnwkennedyco.com/buy/product/42MAT-CM12-OPW/86578?prirule_jdsnikf…"
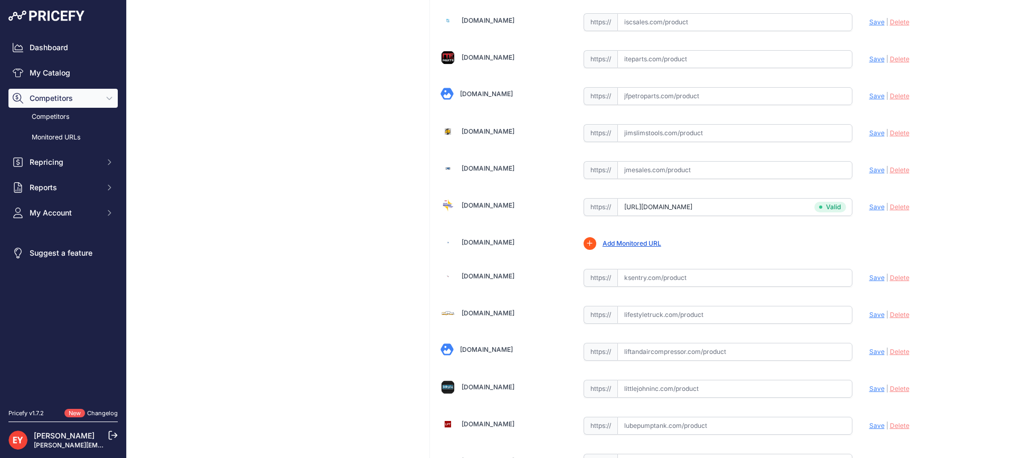
scroll to position [3697, 0]
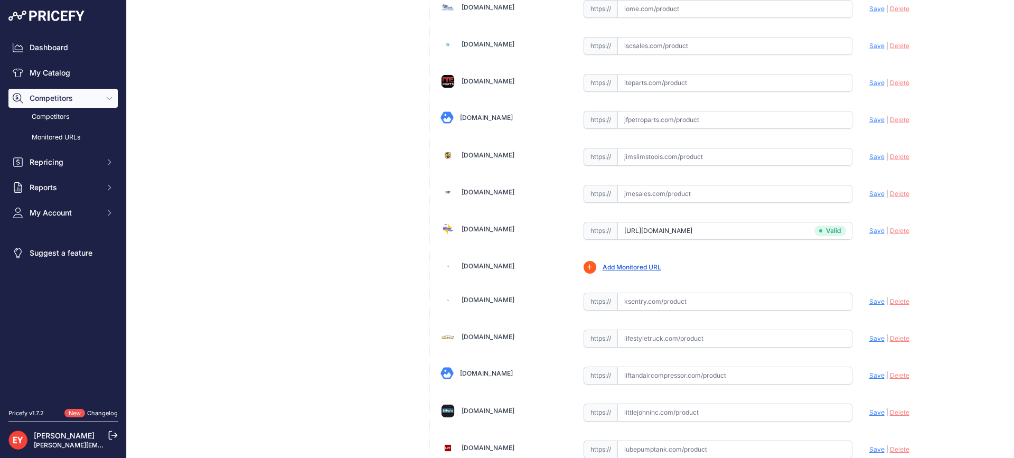
click at [635, 192] on input "text" at bounding box center [734, 194] width 235 height 18
paste input "https://www.jmesales.com/opw-matador-42-in-composite-manhole-cover-w-ring-and-s…"
click at [869, 194] on span "Save" at bounding box center [876, 194] width 15 height 8
type input "https://www.jmesales.com/opw-matador-42-in-composite-manhole-cover-w-ring-and-s…"
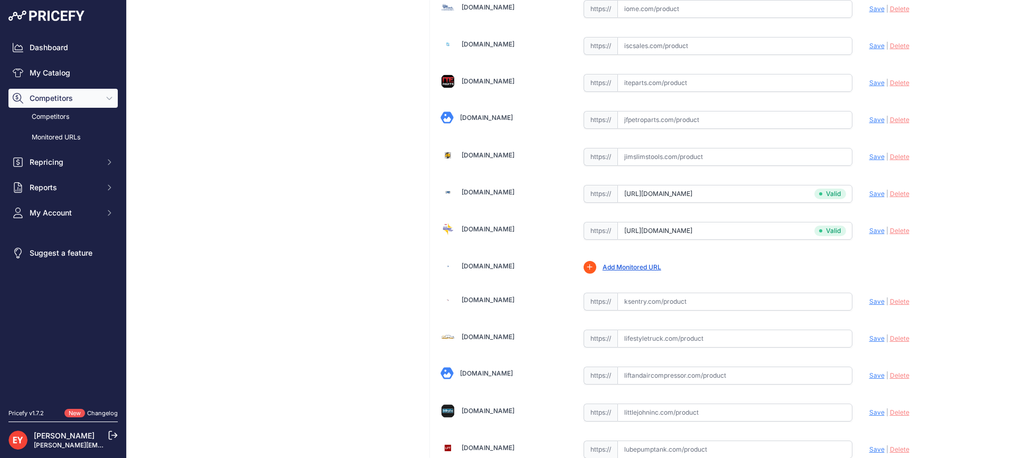
scroll to position [3179, 0]
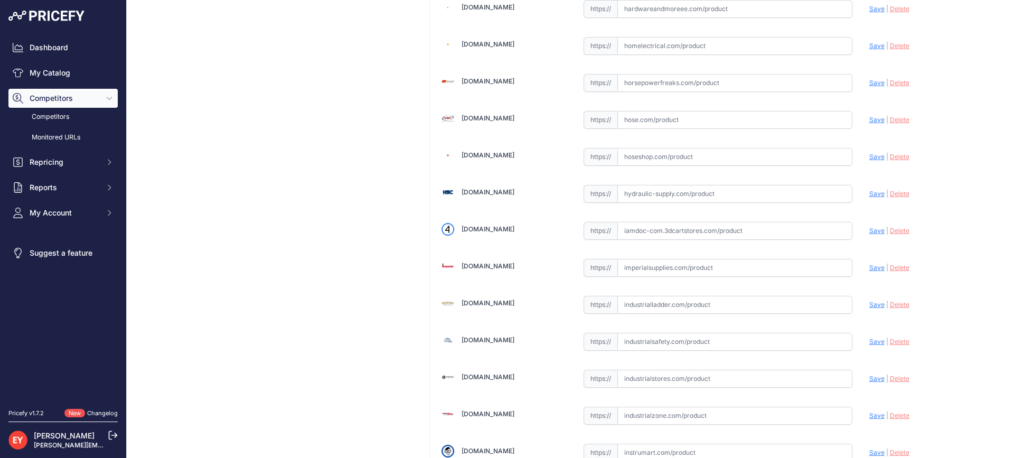
drag, startPoint x: 700, startPoint y: 237, endPoint x: 641, endPoint y: 212, distance: 63.6
click at [700, 235] on input "text" at bounding box center [734, 231] width 235 height 18
paste input "https://iamdoc-com.3dcartstores.com/42-Matador-With-Camlock-Frame-And-Skirt_p_1…"
click at [869, 230] on span "Save" at bounding box center [876, 231] width 15 height 8
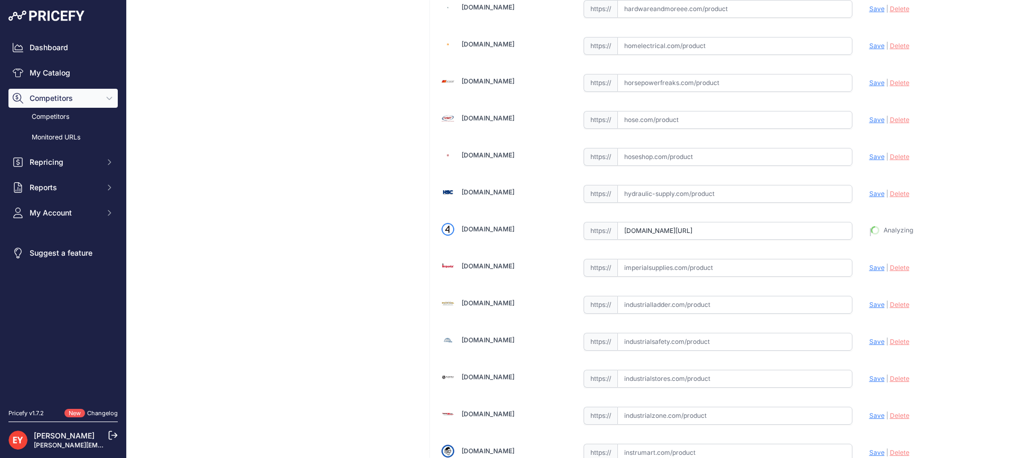
type input "https://iamdoc-com.3dcartstores.com/42-Matador-With-Camlock-Frame-And-Skirt_p_1…"
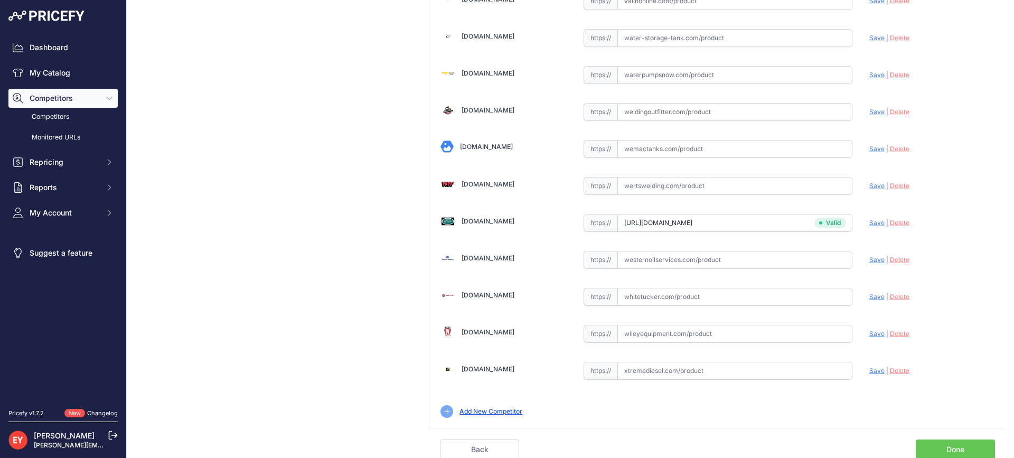
scroll to position [7987, 0]
click at [959, 442] on link "Done" at bounding box center [955, 448] width 79 height 20
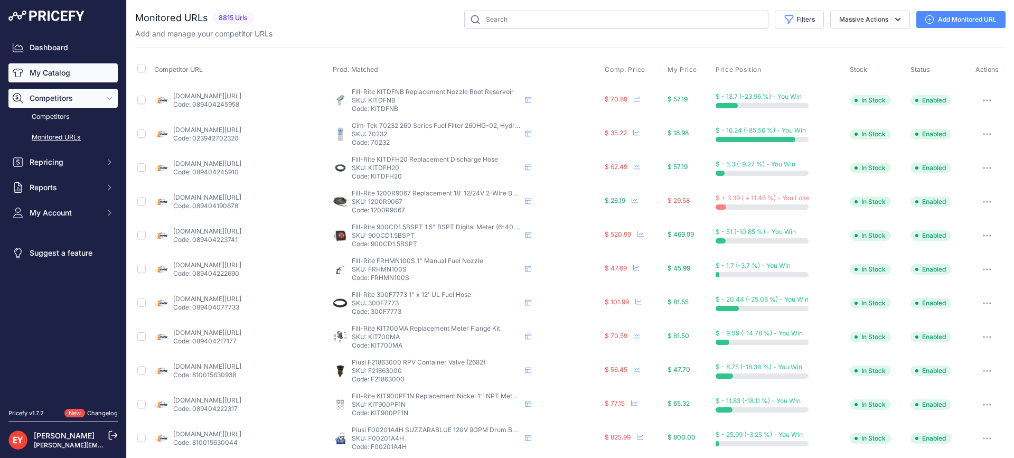
click at [75, 79] on link "My Catalog" at bounding box center [62, 72] width 109 height 19
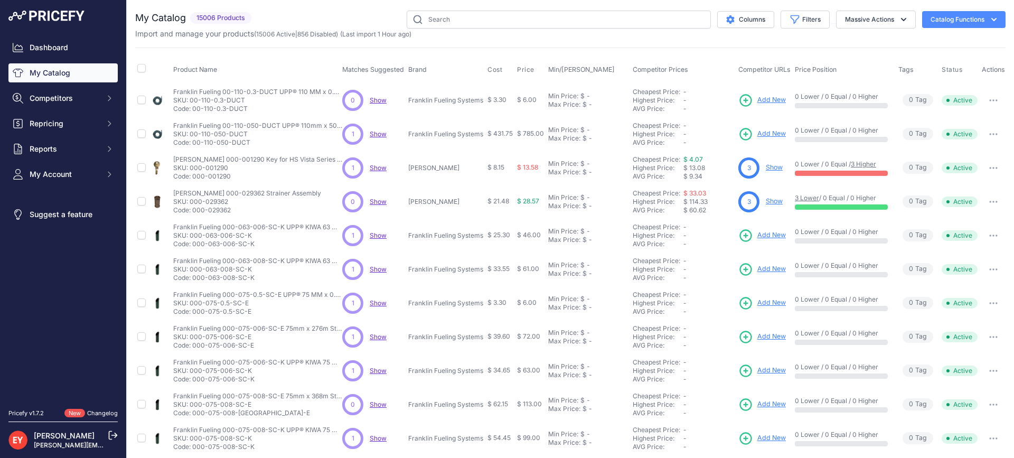
click at [488, 22] on input "text" at bounding box center [559, 20] width 304 height 18
type input "P110-48G"
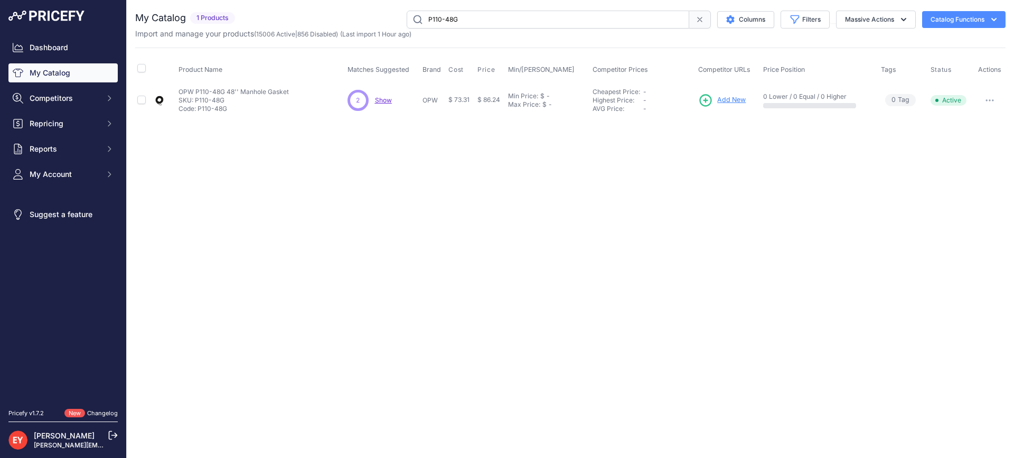
click at [719, 101] on span "Add New" at bounding box center [731, 100] width 29 height 10
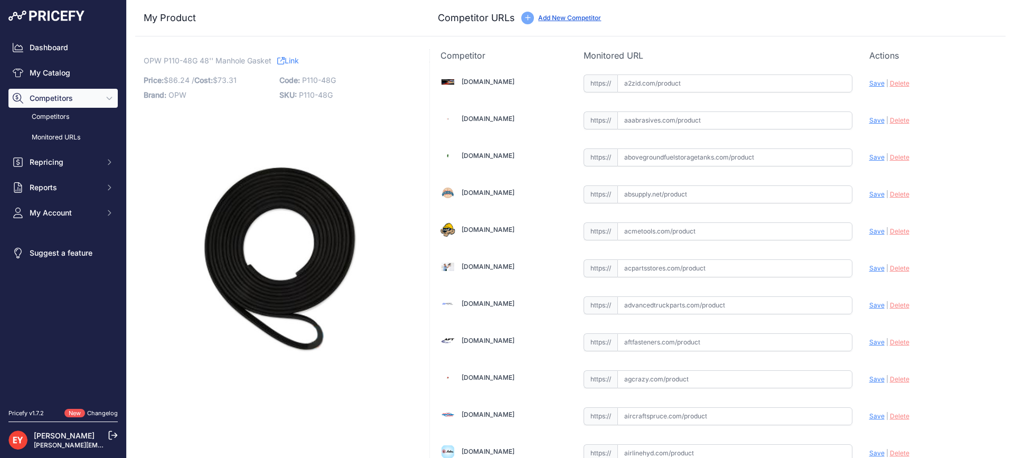
scroll to position [3179, 0]
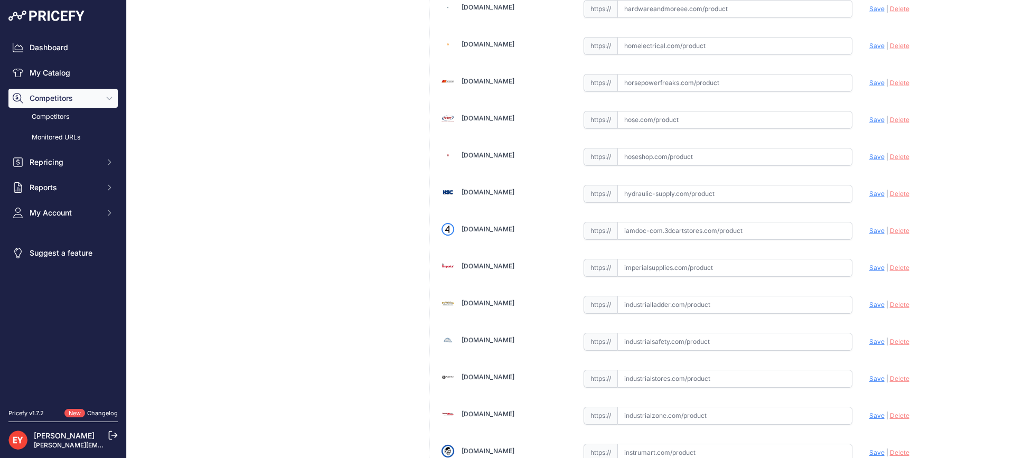
click at [648, 230] on input "text" at bounding box center [734, 231] width 235 height 18
paste input "https://iamdoc-com.3dcartstores.com/Replacement-Gasket-48-110-Manhole-Cover_p_1…"
click at [869, 232] on span "Save" at bounding box center [876, 231] width 15 height 8
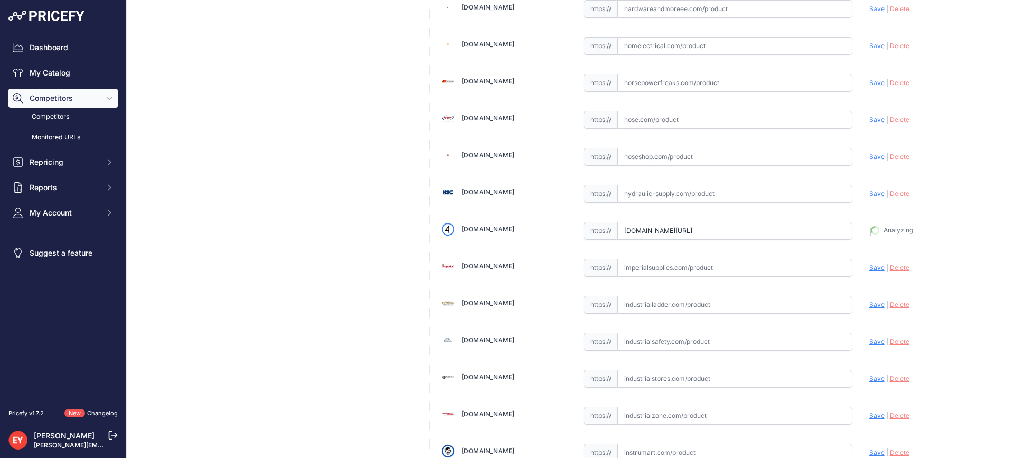
type input "https://iamdoc-com.3dcartstores.com/Replacement-Gasket-48-110-Manhole-Cover_p_1…"
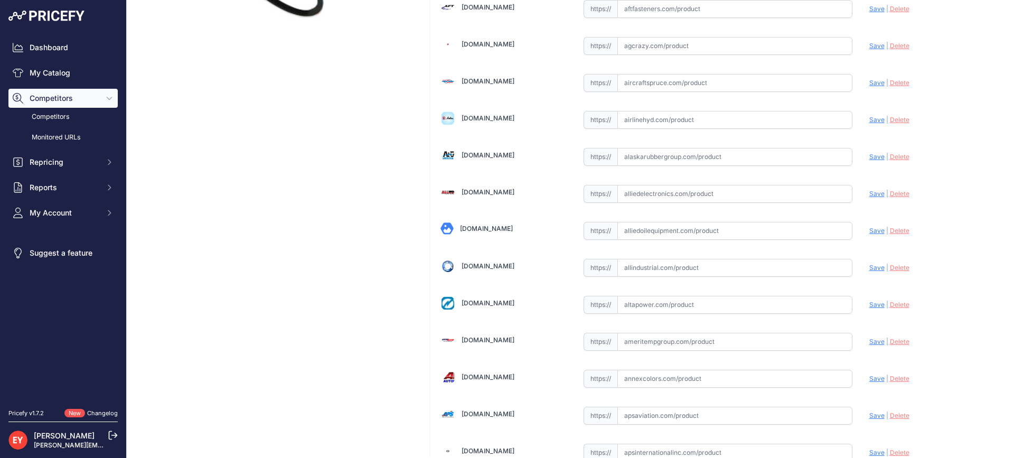
click at [645, 231] on input "text" at bounding box center [734, 231] width 235 height 18
paste input "https://alliedoilequipment.com/shop/opw-fueling-components/p110-48g-replacement…"
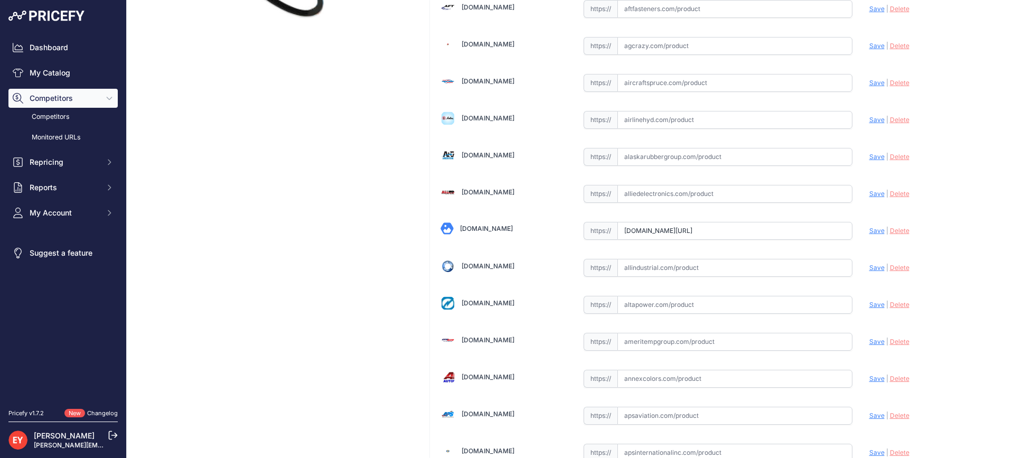
scroll to position [0, 0]
click at [869, 230] on span "Save" at bounding box center [876, 231] width 15 height 8
type input "https://alliedoilequipment.com/shop/opw-fueling-components/p110-48g-replacement…"
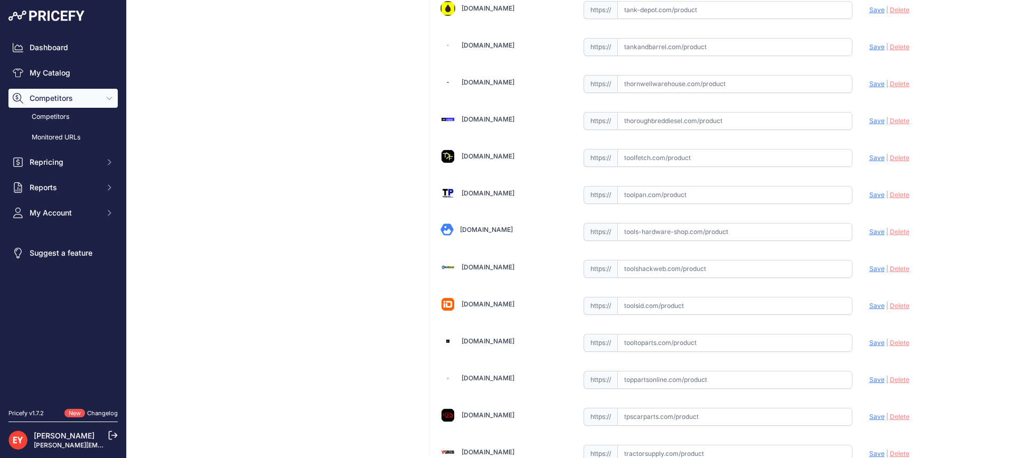
scroll to position [7987, 0]
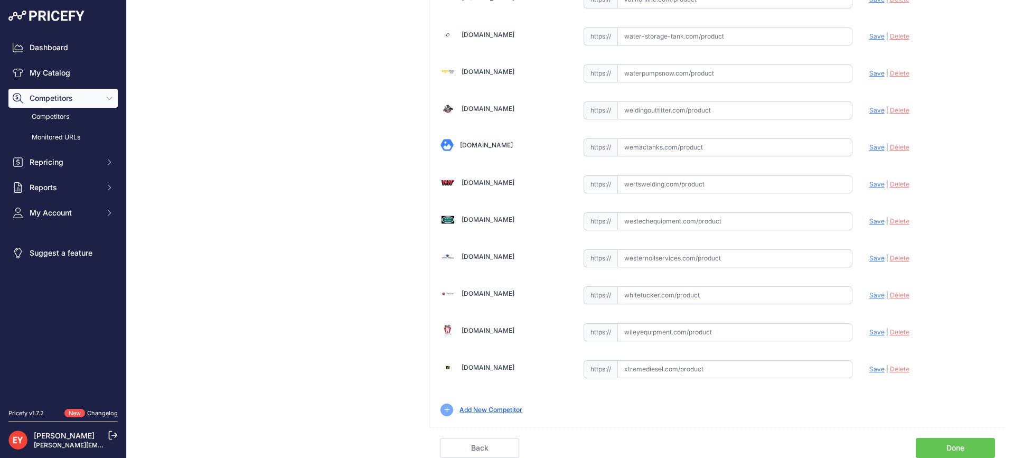
click at [947, 443] on link "Done" at bounding box center [955, 448] width 79 height 20
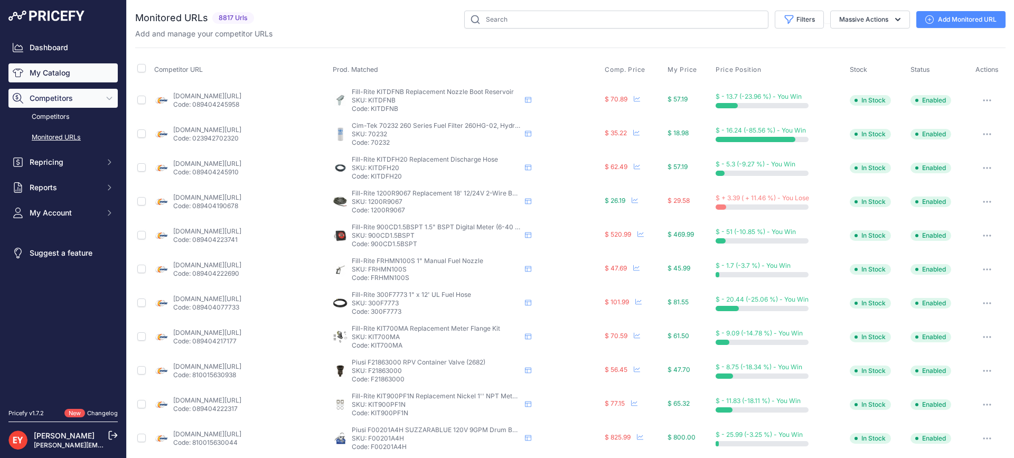
click at [67, 79] on link "My Catalog" at bounding box center [62, 72] width 109 height 19
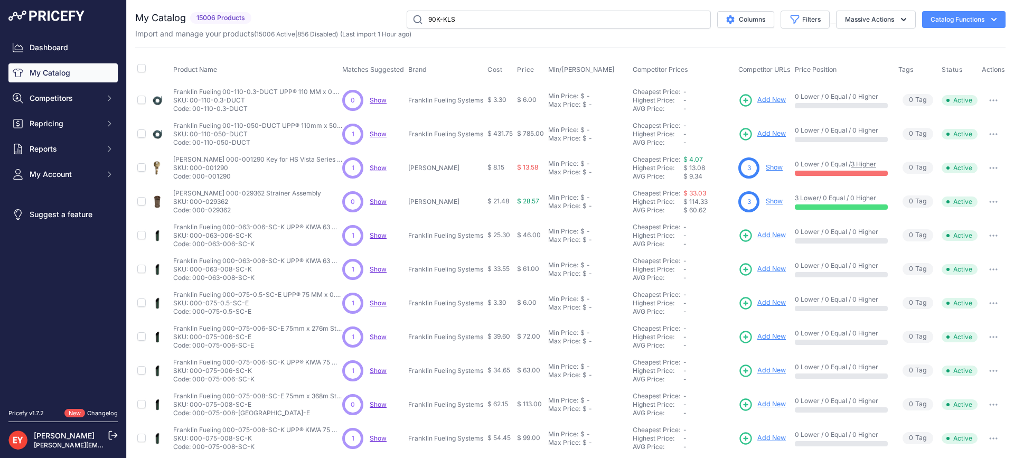
type input "90K-KLS"
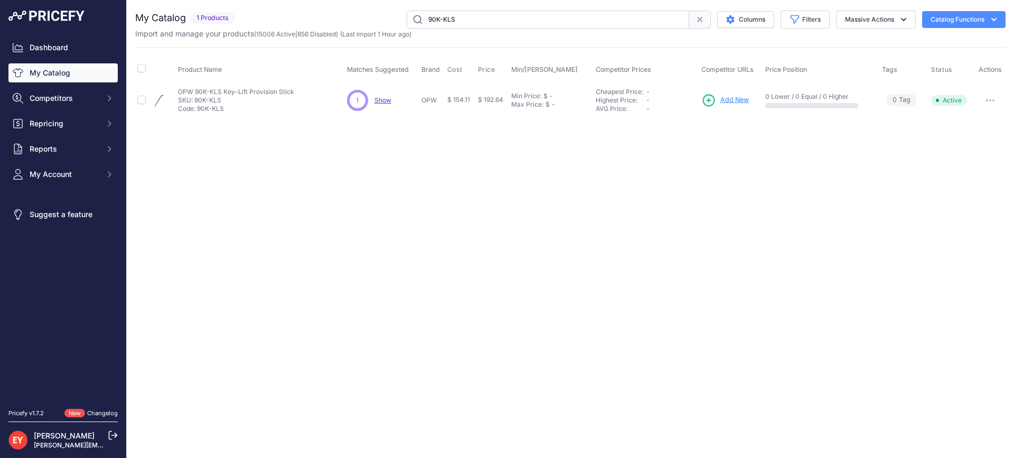
click at [994, 100] on icon "button" at bounding box center [993, 100] width 1 height 1
click at [977, 127] on button "Disable" at bounding box center [970, 122] width 68 height 17
drag, startPoint x: 505, startPoint y: 20, endPoint x: 399, endPoint y: 21, distance: 105.6
click at [399, 21] on div "90K-KLS Columns Filters Status All Status Only Enabled Only Disabled" at bounding box center [622, 20] width 766 height 18
paste input "H15240M"
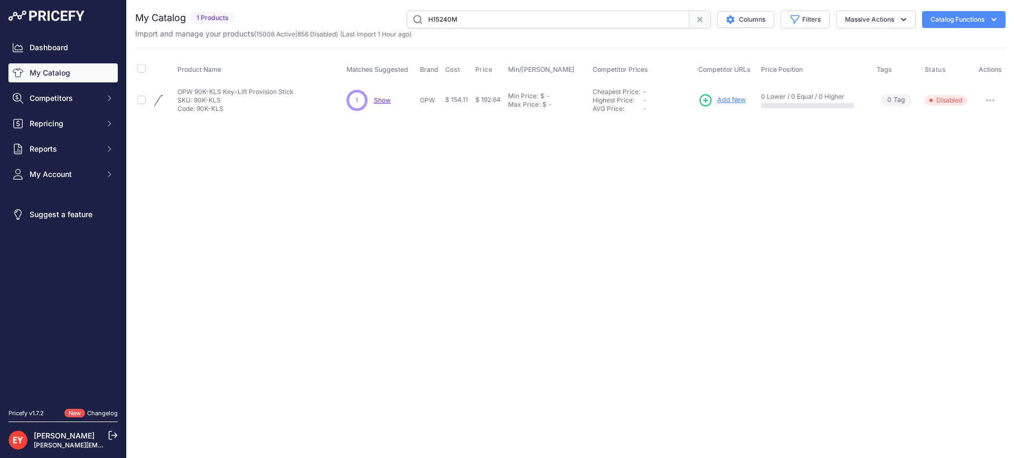
type input "H15240M"
click at [724, 102] on span "Add New" at bounding box center [731, 100] width 29 height 10
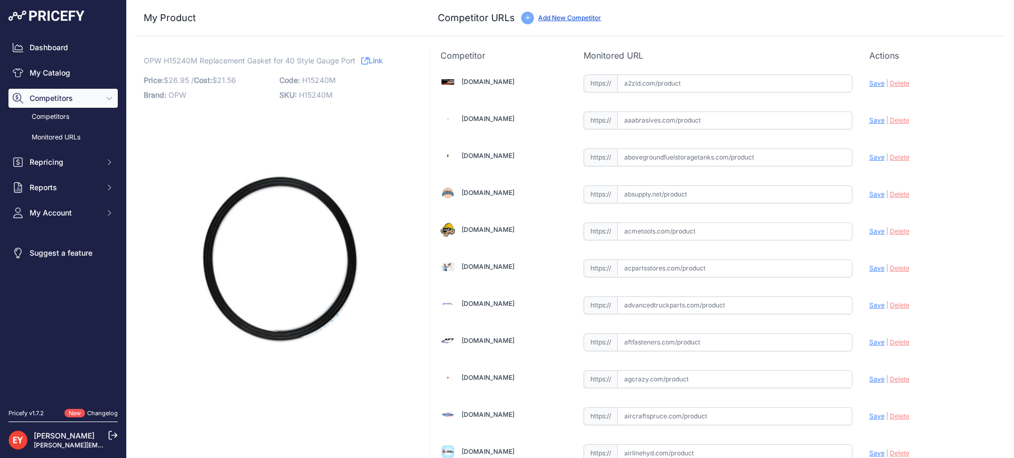
scroll to position [7387, 0]
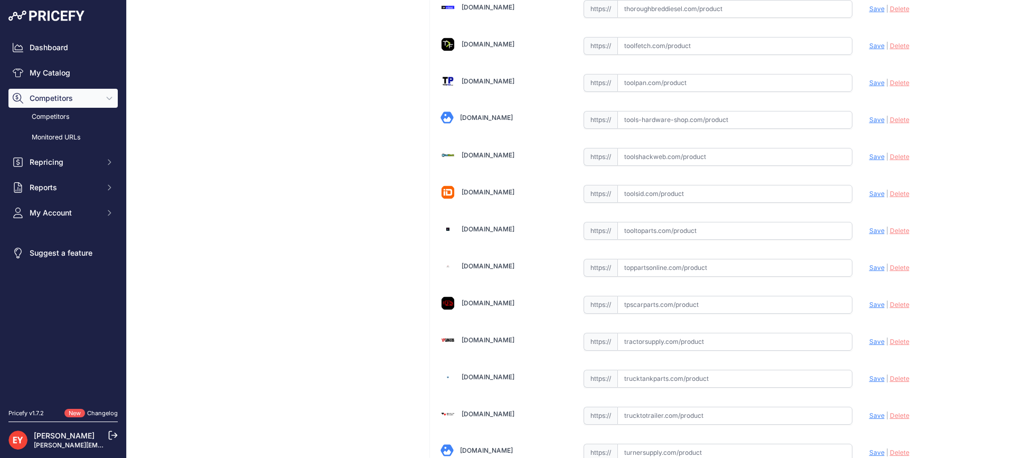
click at [649, 231] on input "text" at bounding box center [734, 231] width 235 height 18
paste input "https://www.tooltoparts.com/product/opw-h15240m-replacement-gasket-for-40-style…"
click at [872, 230] on span "Save" at bounding box center [876, 231] width 15 height 8
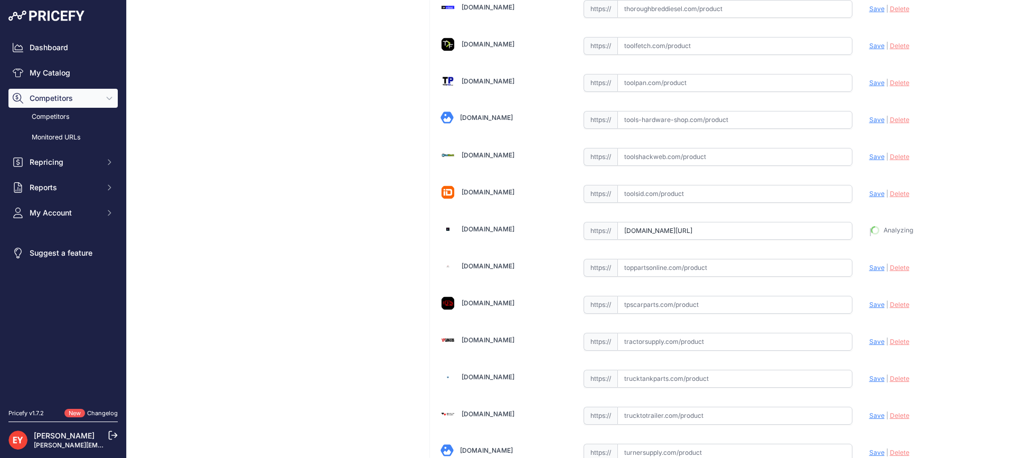
type input "https://www.tooltoparts.com/product/opw-h15240m-replacement-gasket-for-40-style…"
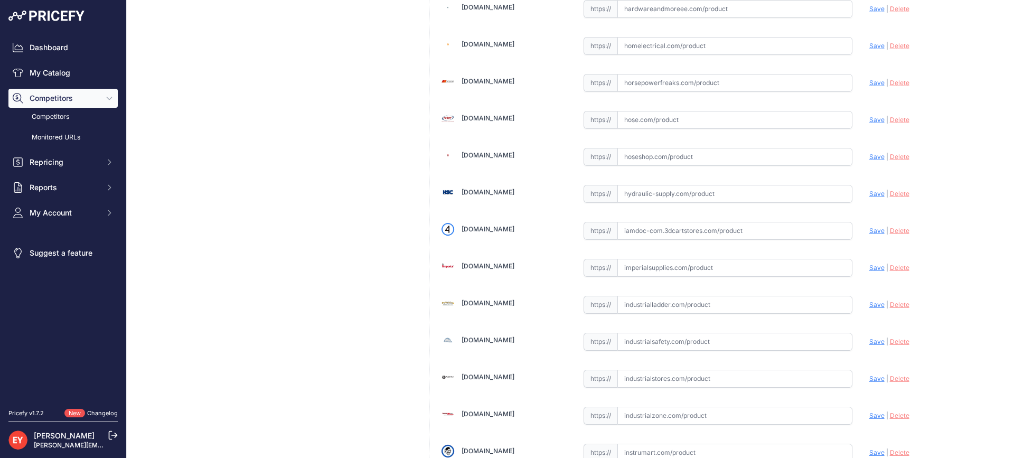
click at [748, 233] on input "text" at bounding box center [734, 231] width 235 height 18
paste input "https://iamdoc-com.3dcartstores.com/Gasket-Roto-Lock-Port-P40-G-_p_10598788.html"
click at [869, 233] on span "Save" at bounding box center [876, 231] width 15 height 8
type input "https://iamdoc-com.3dcartstores.com/Gasket-Roto-Lock-Port-P40-G-_p_10598788.htm…"
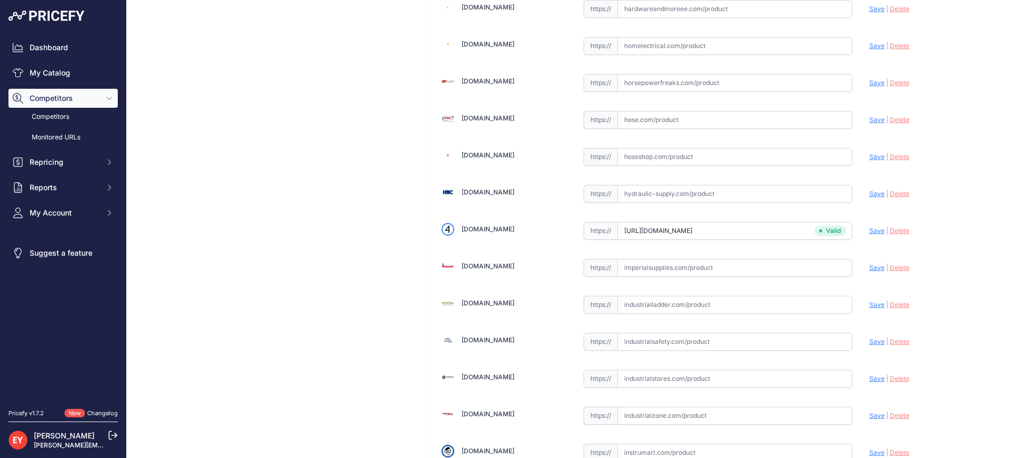
scroll to position [6167, 0]
click at [642, 226] on input "text" at bounding box center [734, 231] width 235 height 18
paste input "https://shop.sourcena.com/OPW-Fueling-Components/Multiport-Manhole-Parts/H15240…"
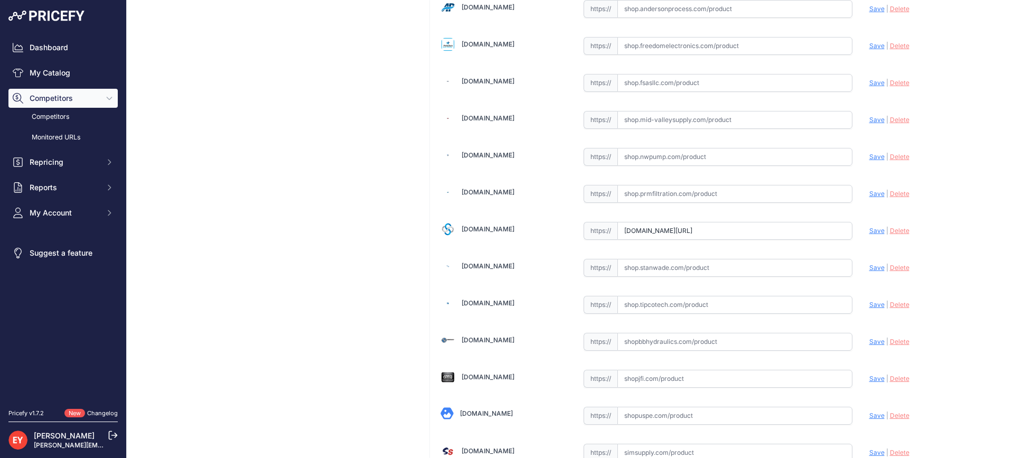
click at [869, 228] on span "Save" at bounding box center [876, 231] width 15 height 8
type input "https://shop.sourcena.com/OPW-Fueling-Components/Multiport-Manhole-Parts/H15240…"
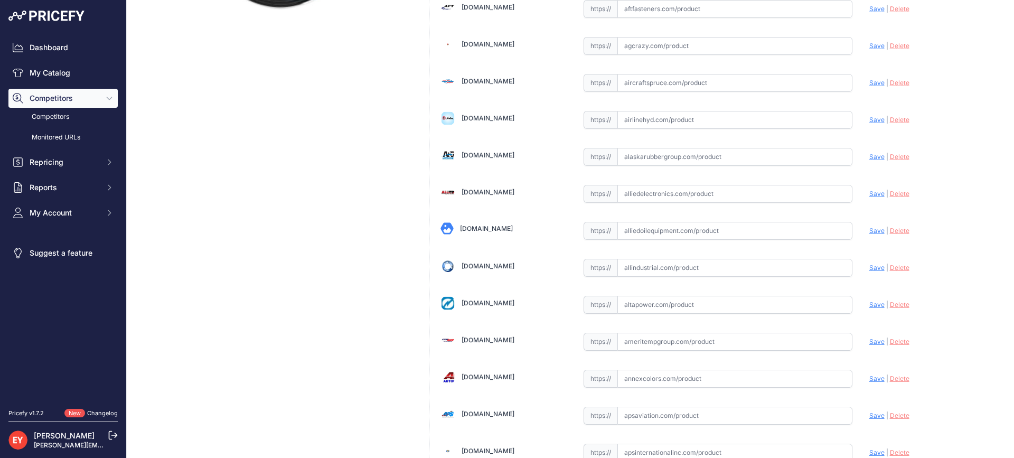
click at [656, 229] on input "text" at bounding box center [734, 231] width 235 height 18
paste input "https://alliedoilequipment.com/shop/opw-fueling-components/h15240m-gasket-roto-…"
click at [869, 229] on span "Save" at bounding box center [876, 231] width 15 height 8
type input "https://alliedoilequipment.com/shop/opw-fueling-components/h15240m-gasket-roto-…"
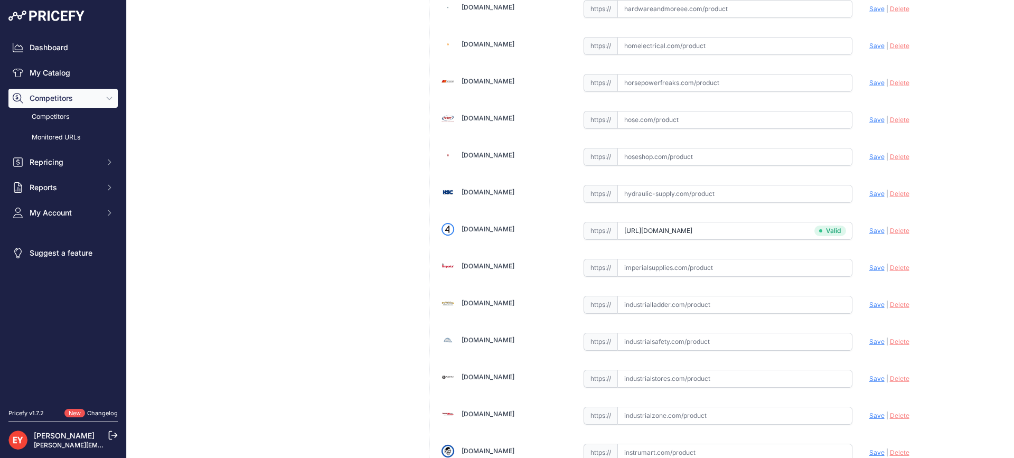
scroll to position [6869, 0]
drag, startPoint x: 643, startPoint y: 230, endPoint x: 591, endPoint y: 185, distance: 68.9
click at [642, 230] on input "text" at bounding box center [734, 231] width 235 height 18
paste input "https://store.wildcopes.com/searchm.htm"
click at [873, 230] on span "Save" at bounding box center [876, 231] width 15 height 8
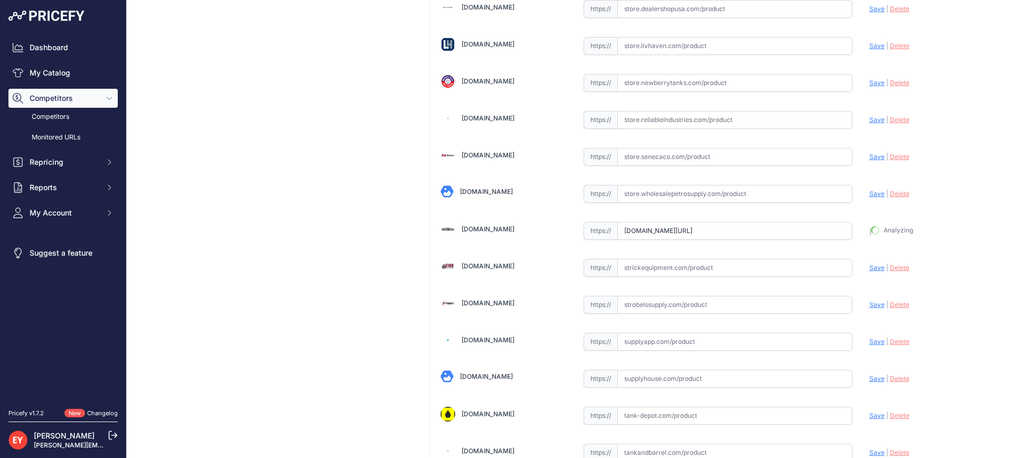
type input "https://store.wildcopes.com/searchm.htm?prirule_jdsnikfkfjsd=3888"
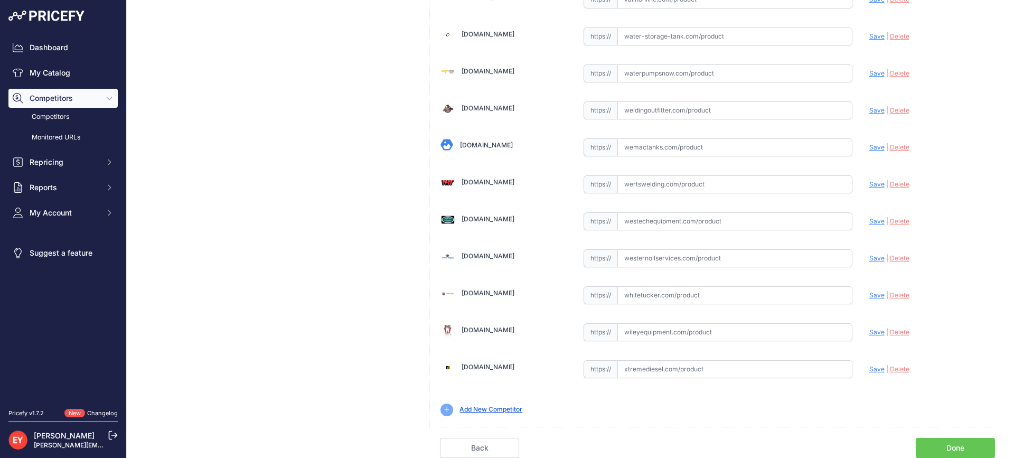
click at [957, 444] on link "Done" at bounding box center [955, 448] width 79 height 20
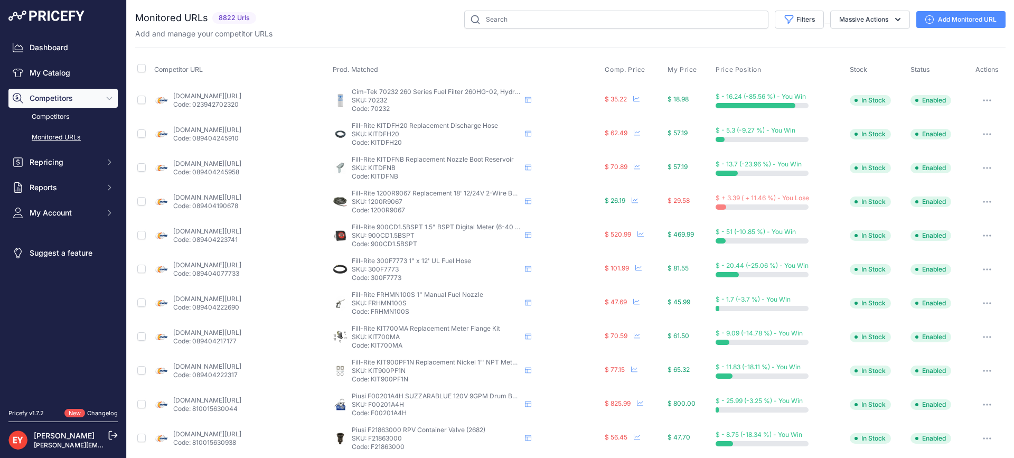
click at [56, 82] on div "Dashboard My Catalog Competitors Competitors Monitored URLs Repricing My Repric…" at bounding box center [62, 130] width 109 height 184
click at [51, 71] on link "My Catalog" at bounding box center [62, 72] width 109 height 19
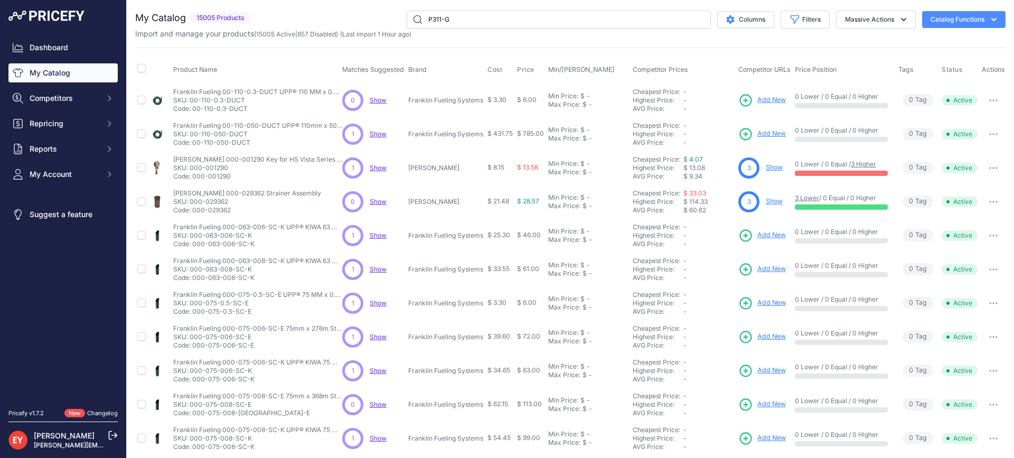
type input "P311-G"
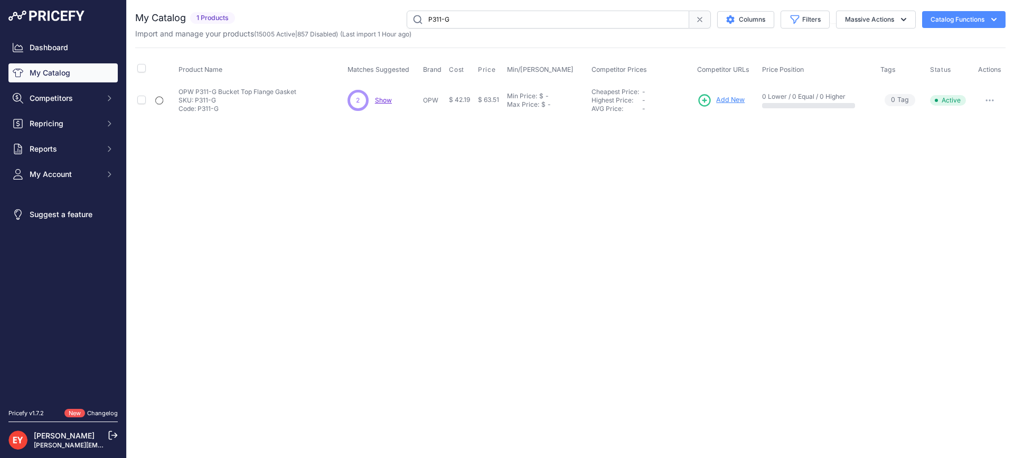
click at [736, 97] on span "Add New" at bounding box center [730, 100] width 29 height 10
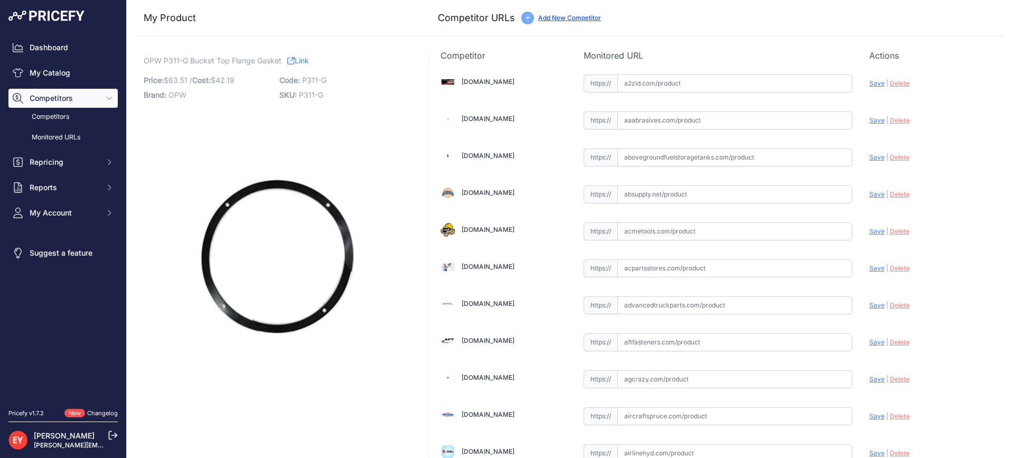
scroll to position [3179, 0]
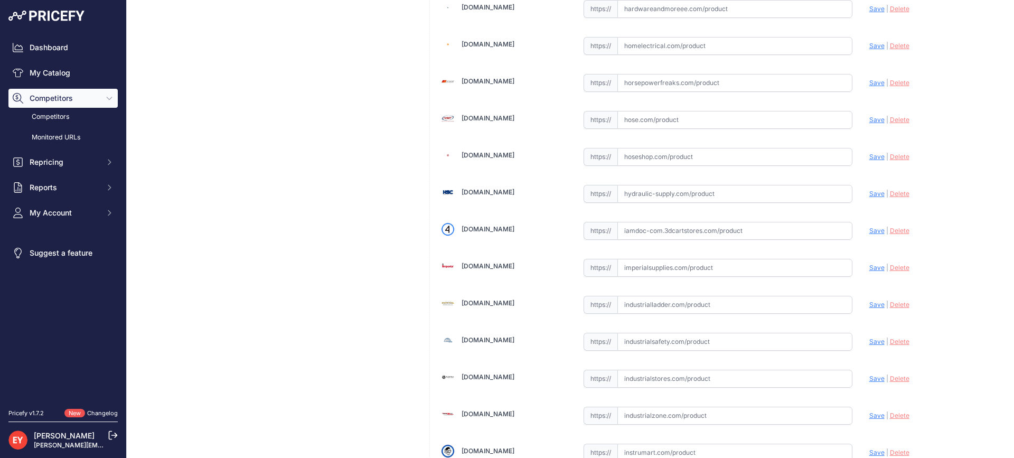
click at [658, 231] on input "text" at bounding box center [734, 231] width 235 height 18
paste input "[URL][DOMAIN_NAME]"
click at [869, 228] on span "Save" at bounding box center [876, 231] width 15 height 8
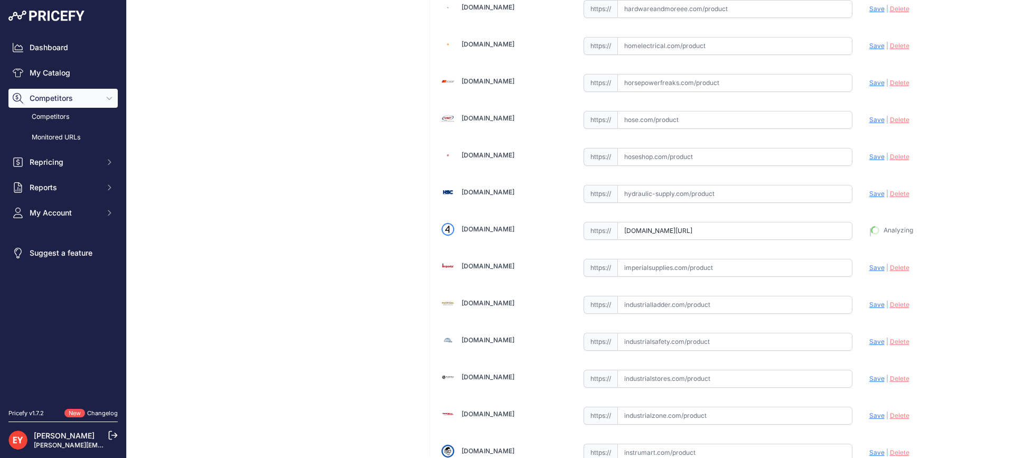
type input "[URL][DOMAIN_NAME]"
click at [665, 230] on input "text" at bounding box center [734, 231] width 235 height 18
paste input "[URL][DOMAIN_NAME]"
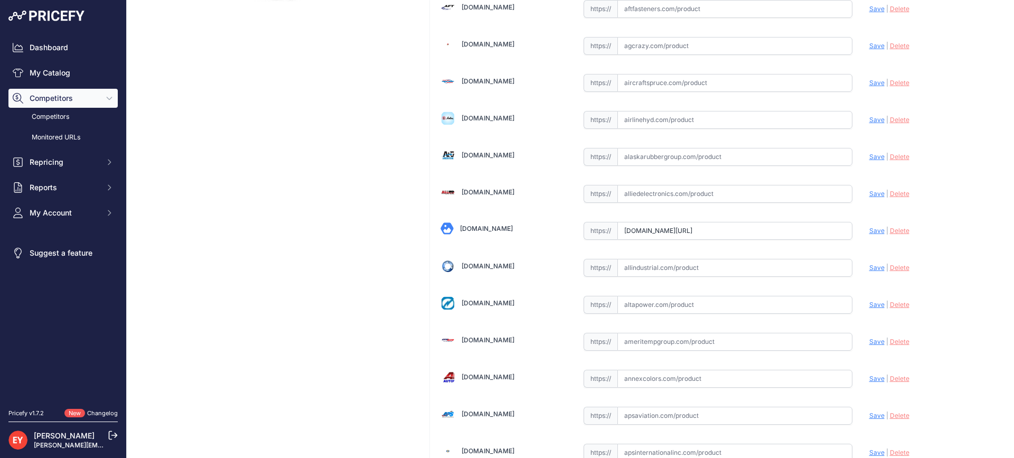
click at [869, 231] on span "Save" at bounding box center [876, 231] width 15 height 8
type input "[URL][DOMAIN_NAME]"
click at [648, 234] on input "text" at bounding box center [734, 231] width 235 height 18
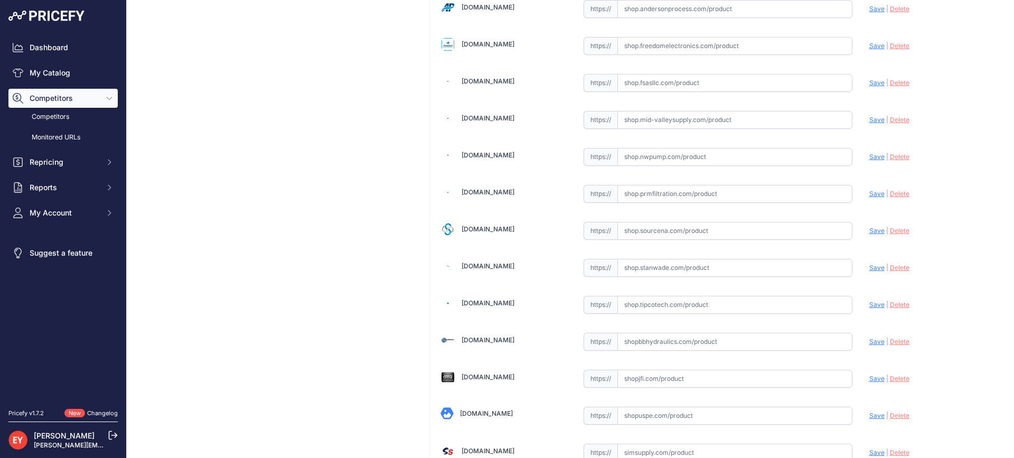
paste input "[URL][DOMAIN_NAME]"
click at [872, 229] on span "Save" at bounding box center [876, 231] width 15 height 8
type input "[URL][DOMAIN_NAME]"
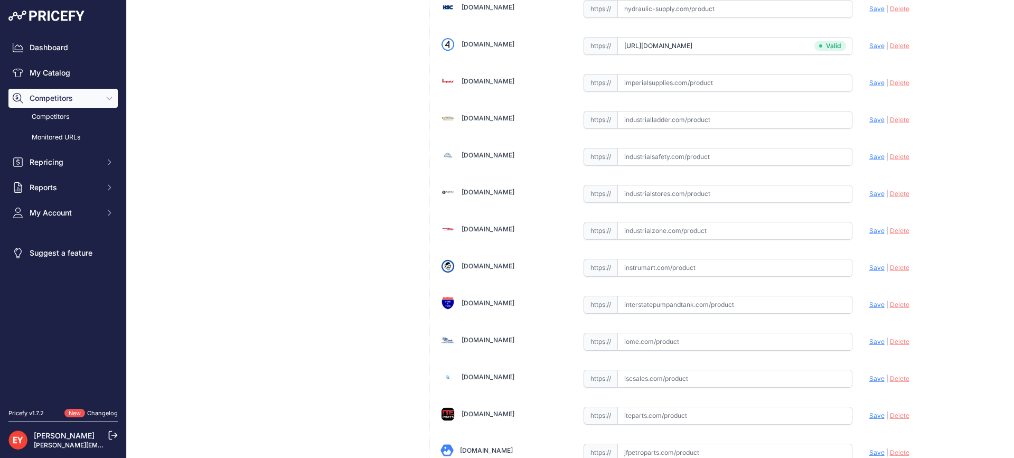
click at [634, 228] on input "text" at bounding box center [734, 231] width 235 height 18
paste input "[URL][DOMAIN_NAME]"
click at [869, 230] on span "Save" at bounding box center [876, 231] width 15 height 8
type input "[URL][DOMAIN_NAME]"
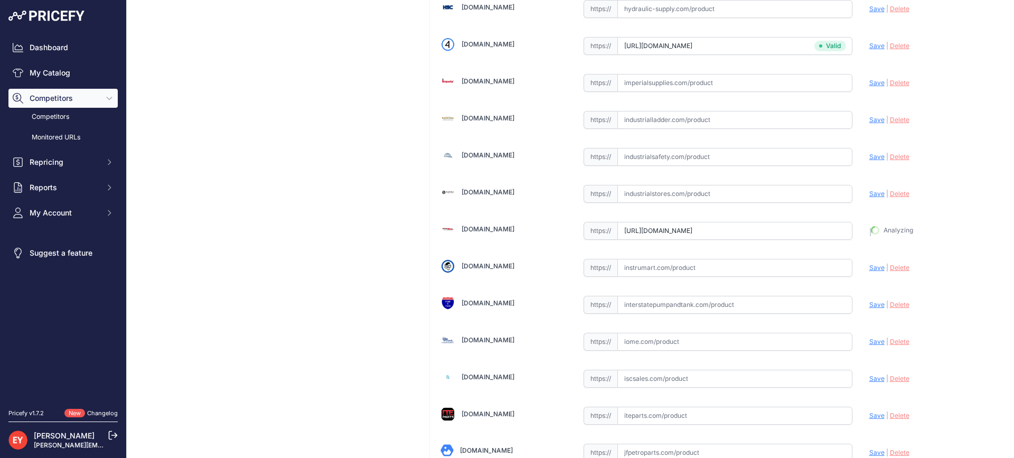
scroll to position [3388, 0]
